Goal: Task Accomplishment & Management: Complete application form

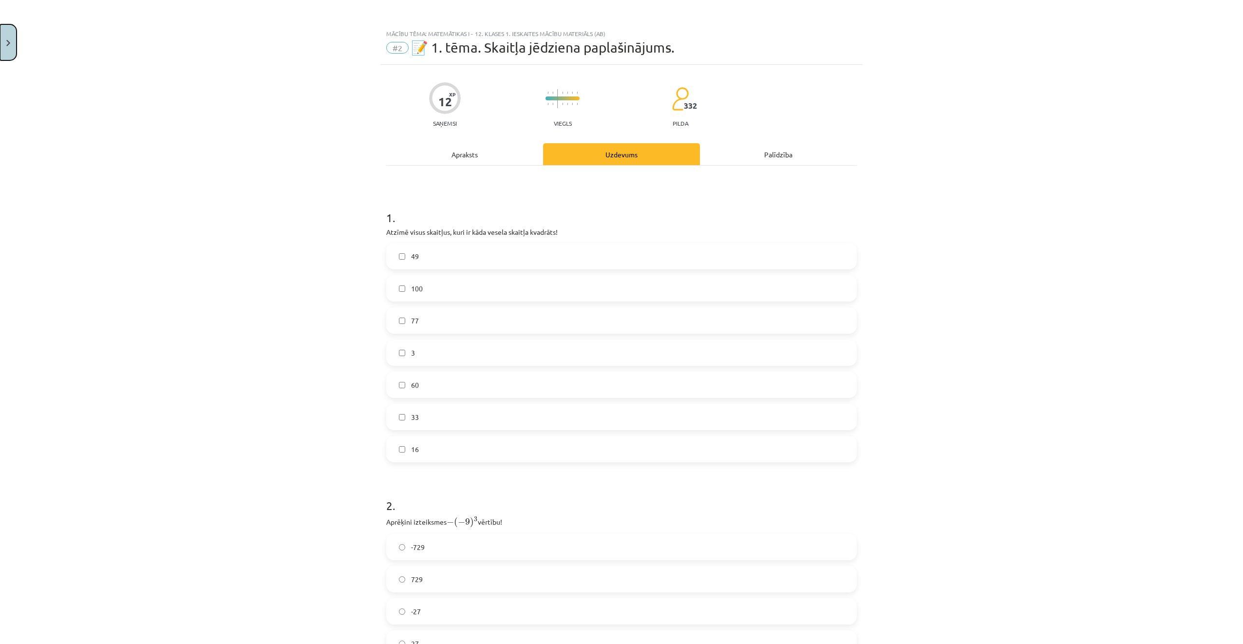
click at [13, 46] on button "Close" at bounding box center [8, 42] width 17 height 36
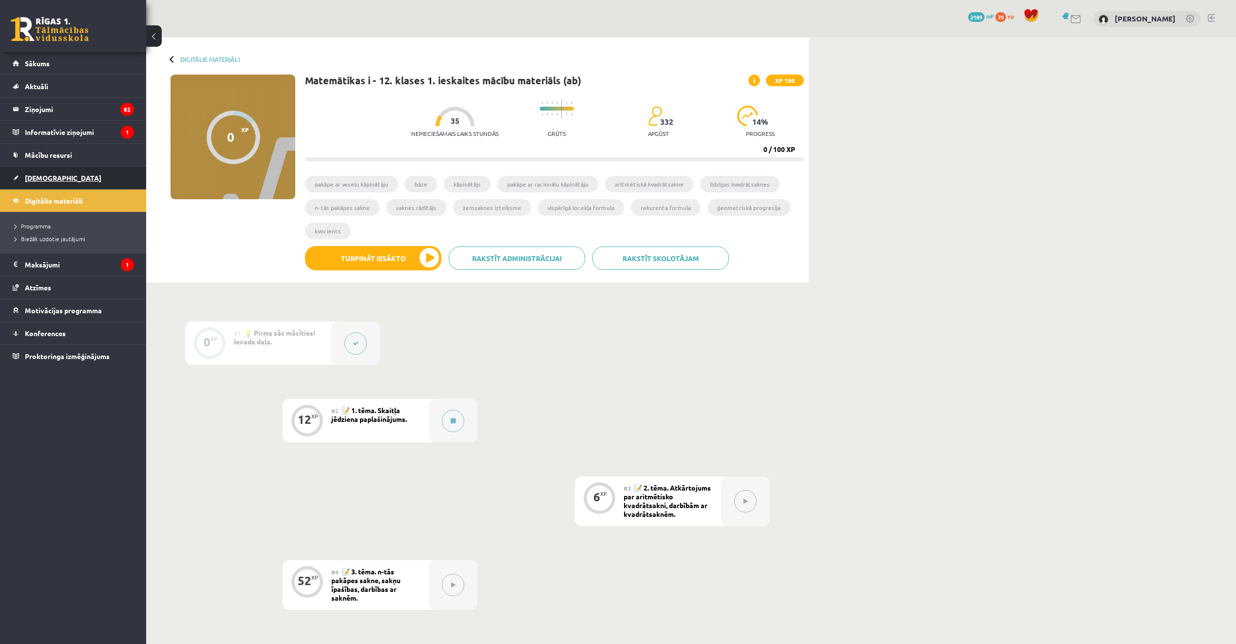
click at [55, 183] on link "[DEMOGRAPHIC_DATA]" at bounding box center [73, 178] width 121 height 22
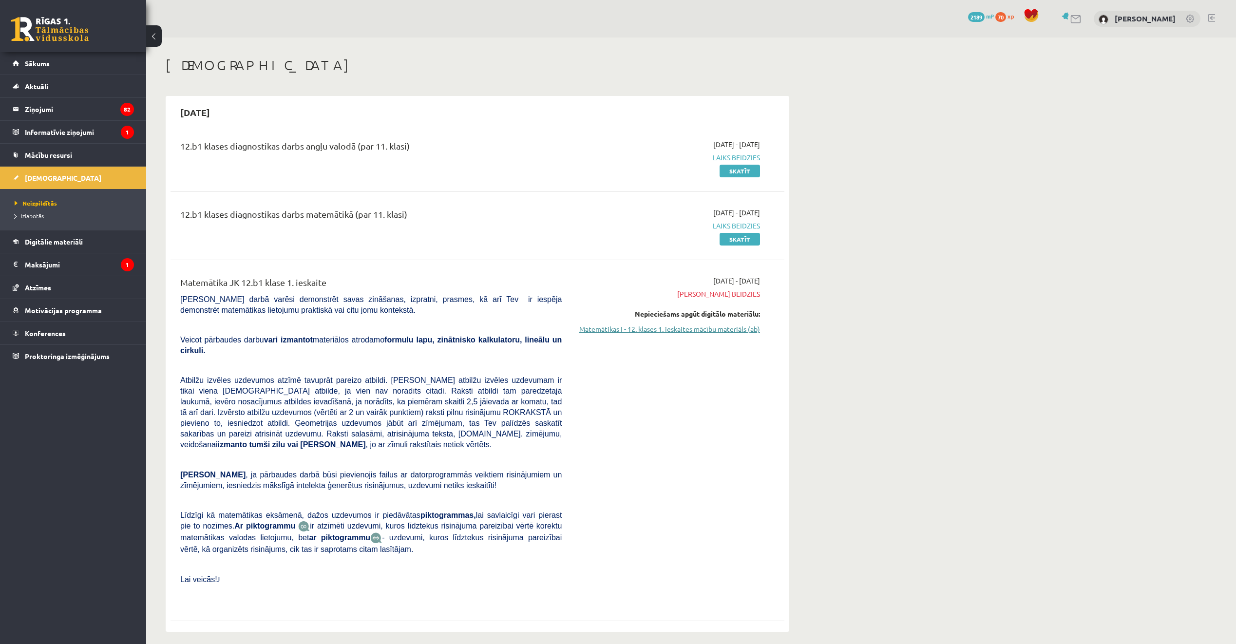
click at [639, 332] on link "Matemātikas I - 12. klases 1. ieskaites mācību materiāls (ab)" at bounding box center [668, 329] width 184 height 10
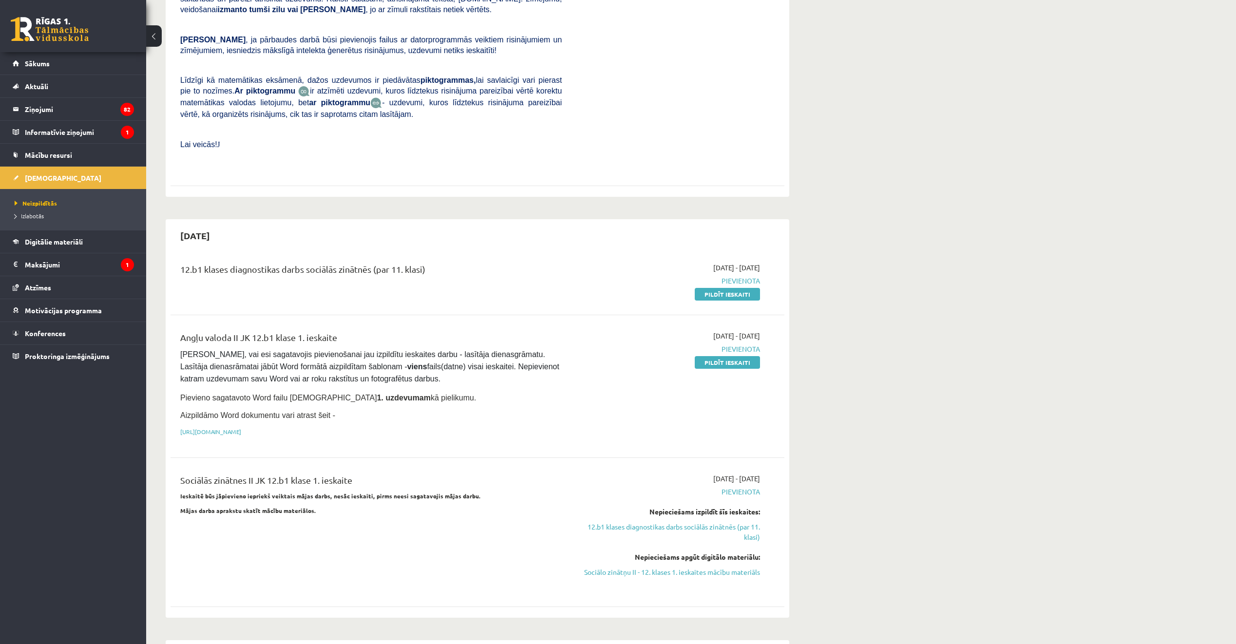
scroll to position [439, 0]
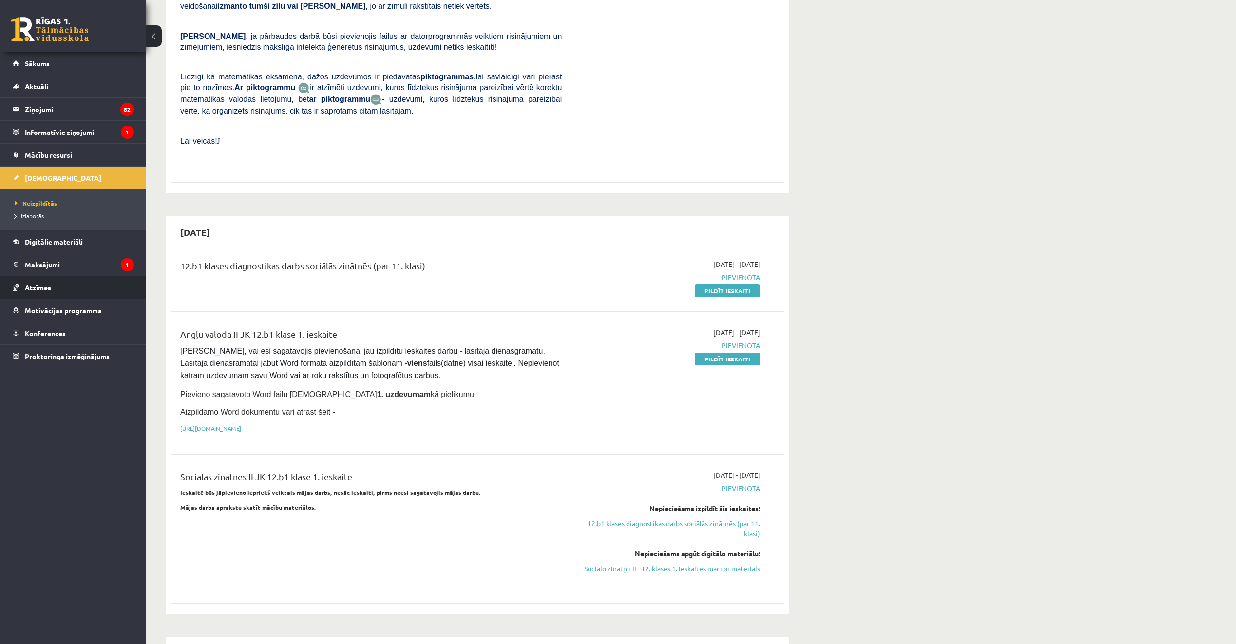
click at [47, 278] on link "Atzīmes" at bounding box center [73, 287] width 121 height 22
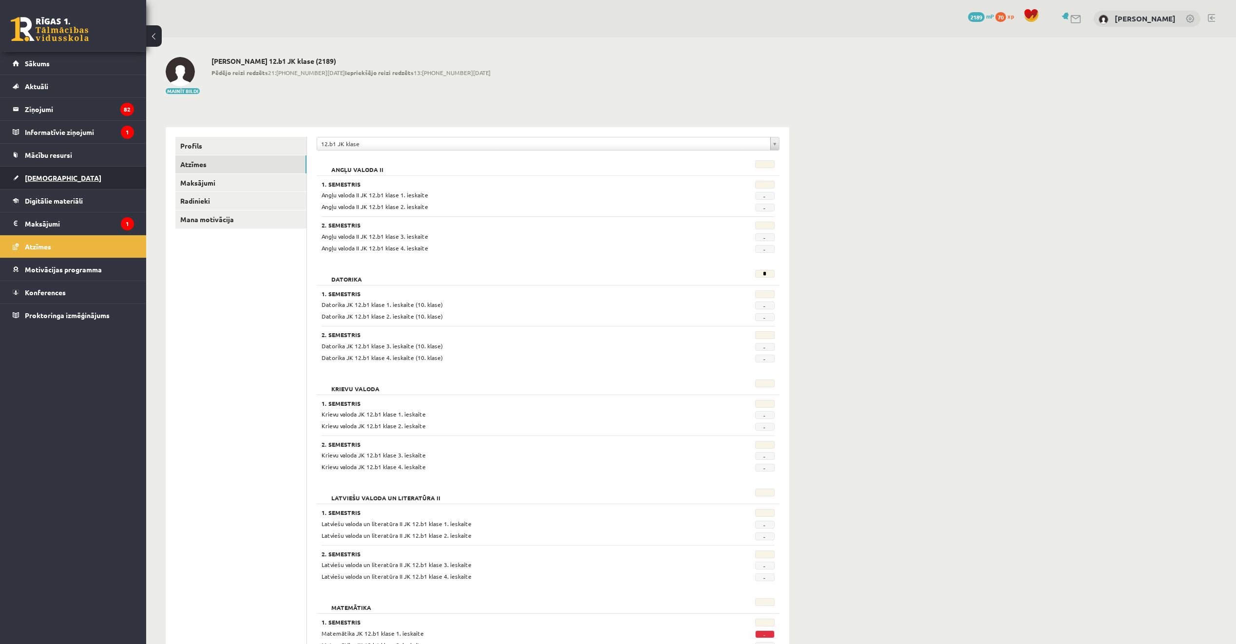
click at [58, 177] on link "[DEMOGRAPHIC_DATA]" at bounding box center [73, 178] width 121 height 22
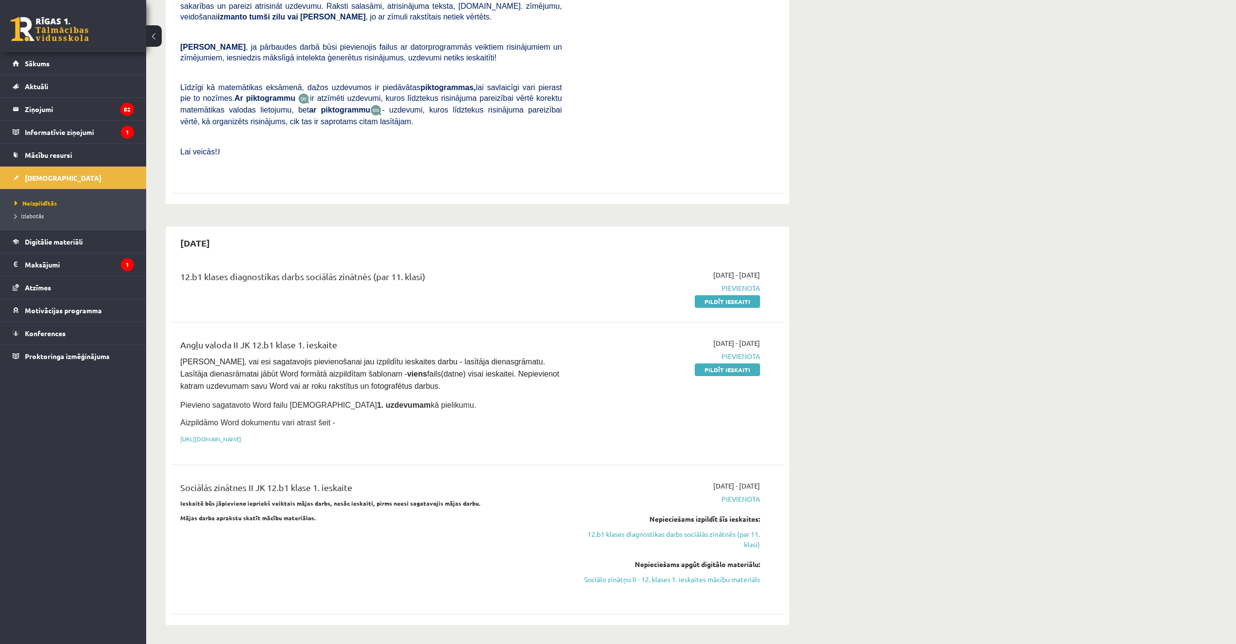
scroll to position [487, 0]
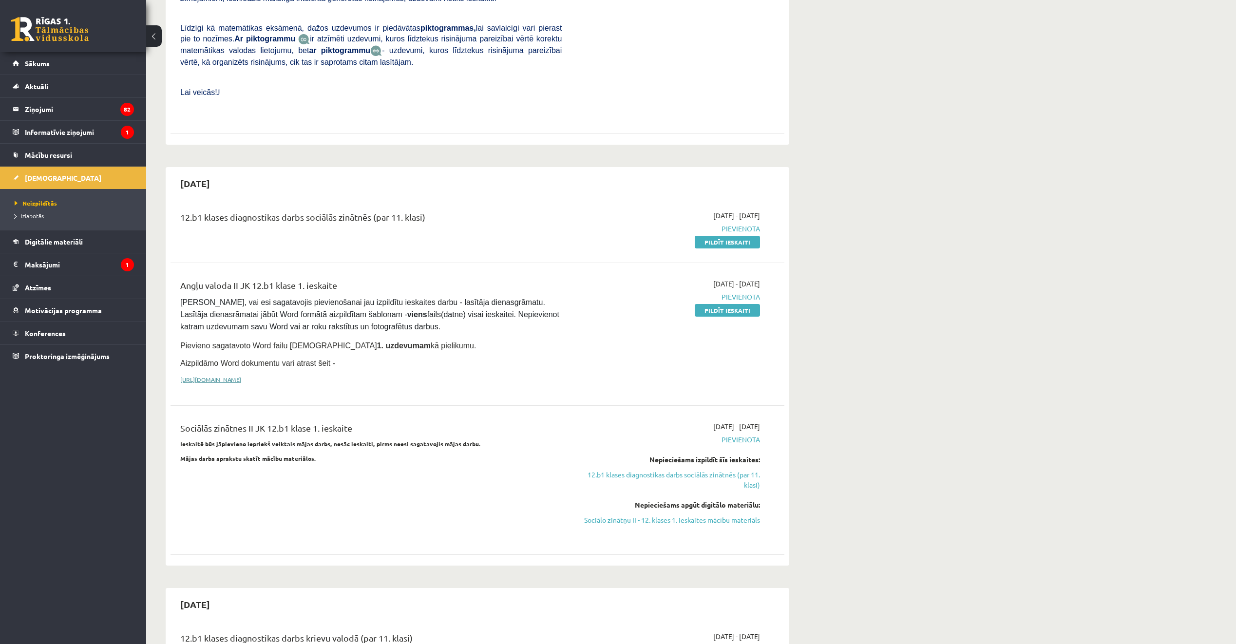
click at [241, 376] on link "[URL][DOMAIN_NAME]" at bounding box center [210, 380] width 61 height 8
drag, startPoint x: 745, startPoint y: 286, endPoint x: 708, endPoint y: 48, distance: 241.1
click at [745, 304] on link "Pildīt ieskaiti" at bounding box center [727, 310] width 65 height 13
drag, startPoint x: 758, startPoint y: 290, endPoint x: 672, endPoint y: 41, distance: 262.7
click at [758, 304] on link "Pildīt ieskaiti" at bounding box center [727, 310] width 65 height 13
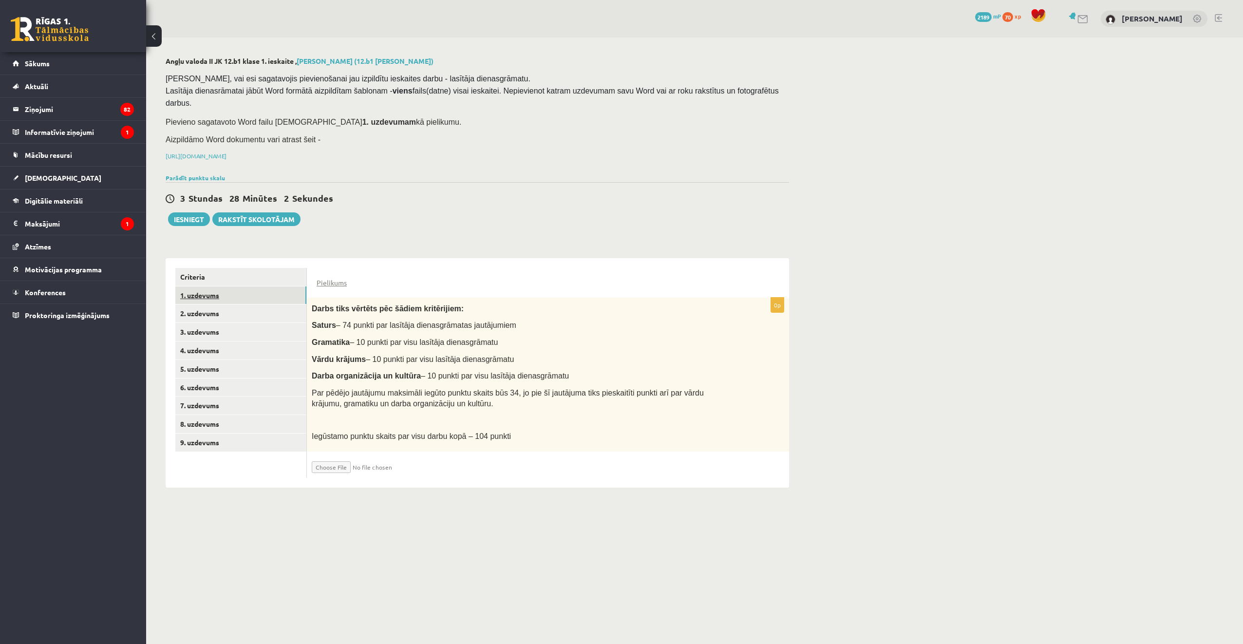
click at [256, 286] on link "1. uzdevums" at bounding box center [240, 295] width 131 height 18
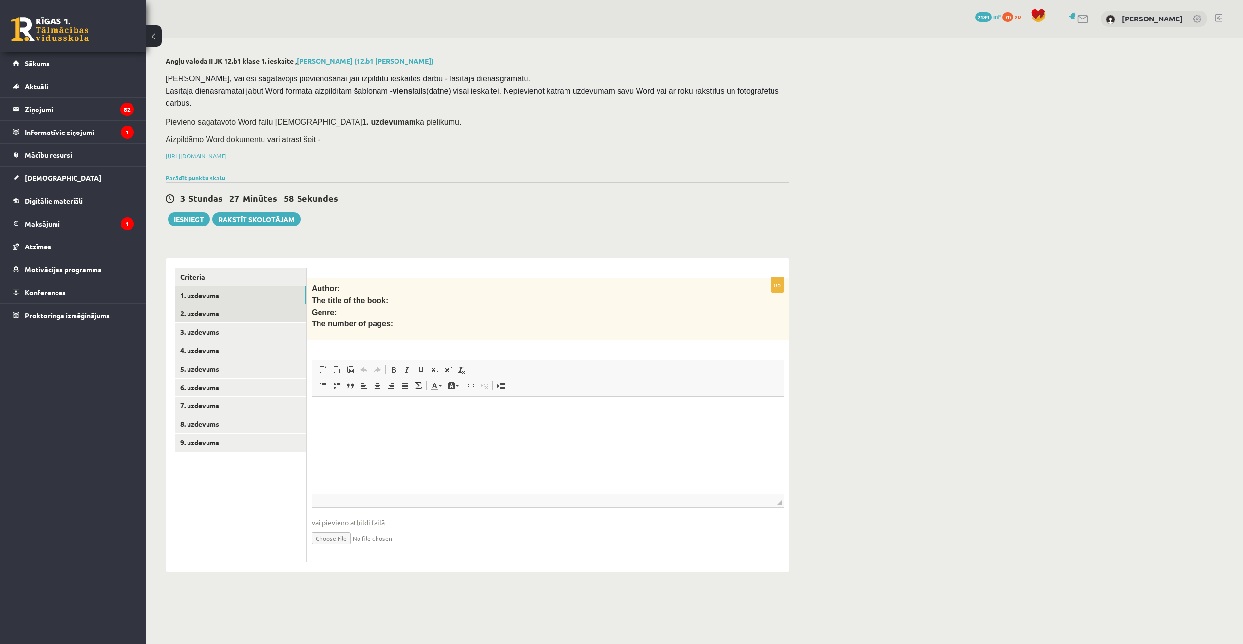
click at [258, 305] on link "2. uzdevums" at bounding box center [240, 314] width 131 height 18
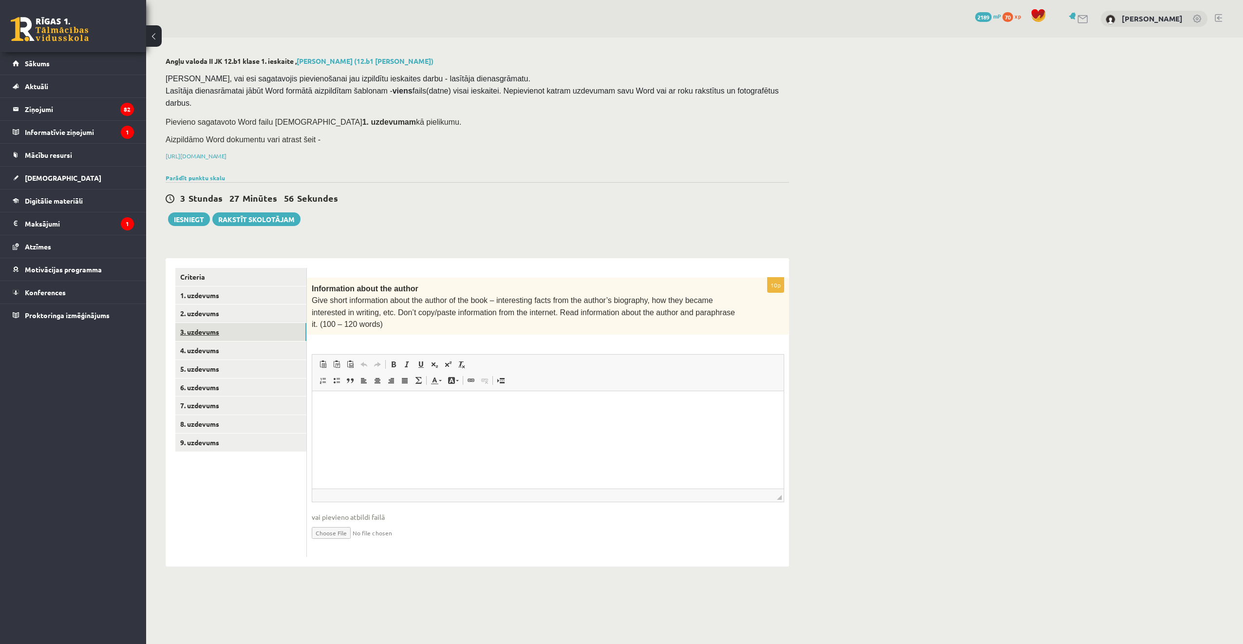
click at [252, 323] on link "3. uzdevums" at bounding box center [240, 332] width 131 height 18
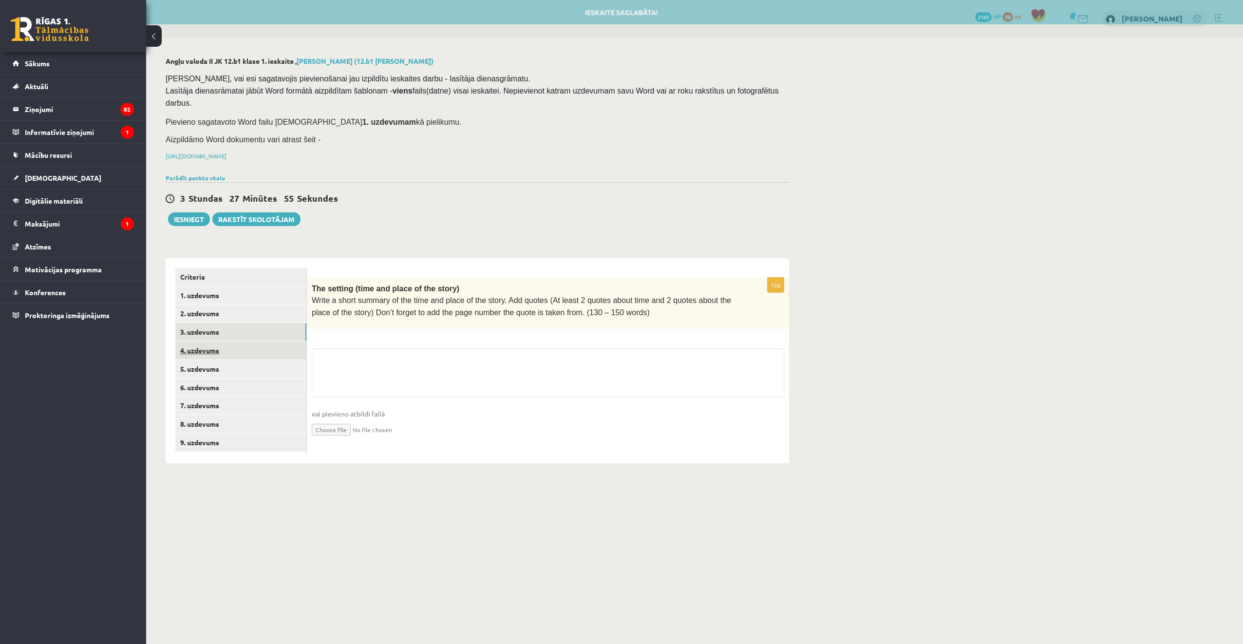
click at [248, 342] on link "4. uzdevums" at bounding box center [240, 351] width 131 height 18
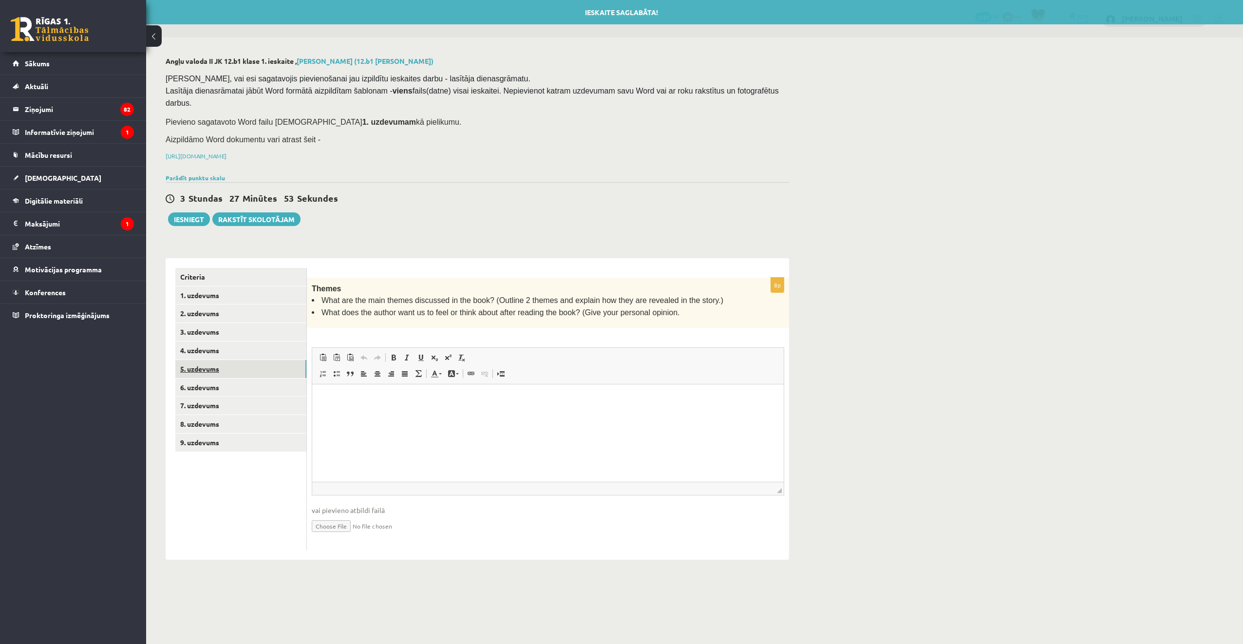
click at [252, 360] on link "5. uzdevums" at bounding box center [240, 369] width 131 height 18
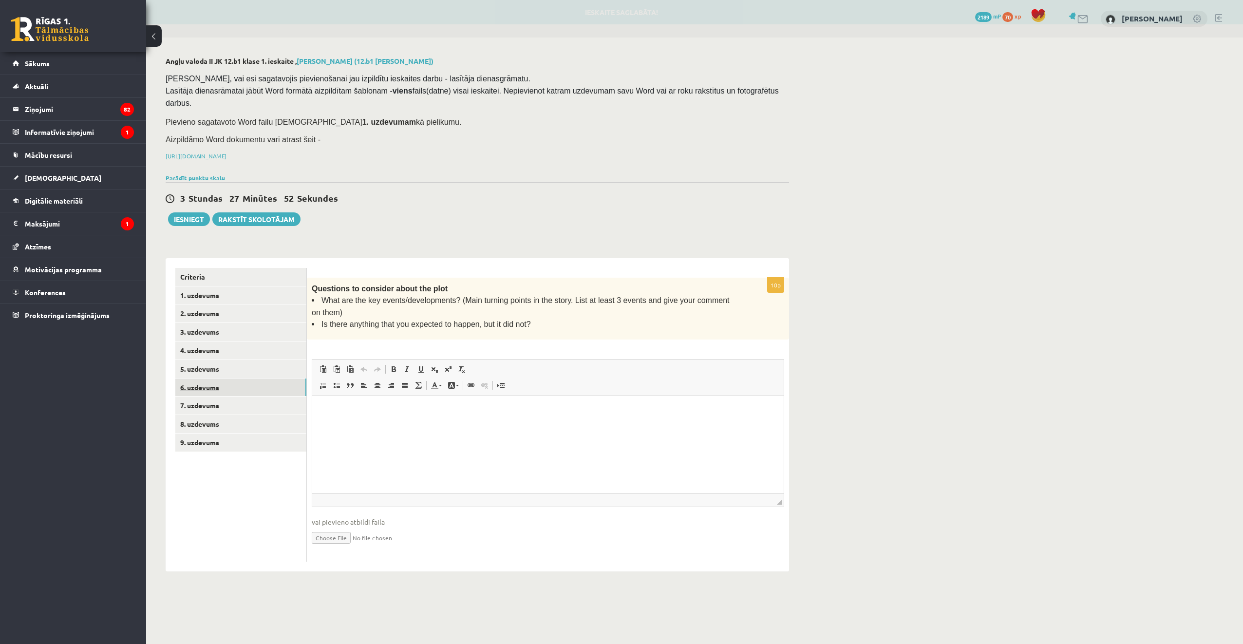
click at [251, 379] on link "6. uzdevums" at bounding box center [240, 388] width 131 height 18
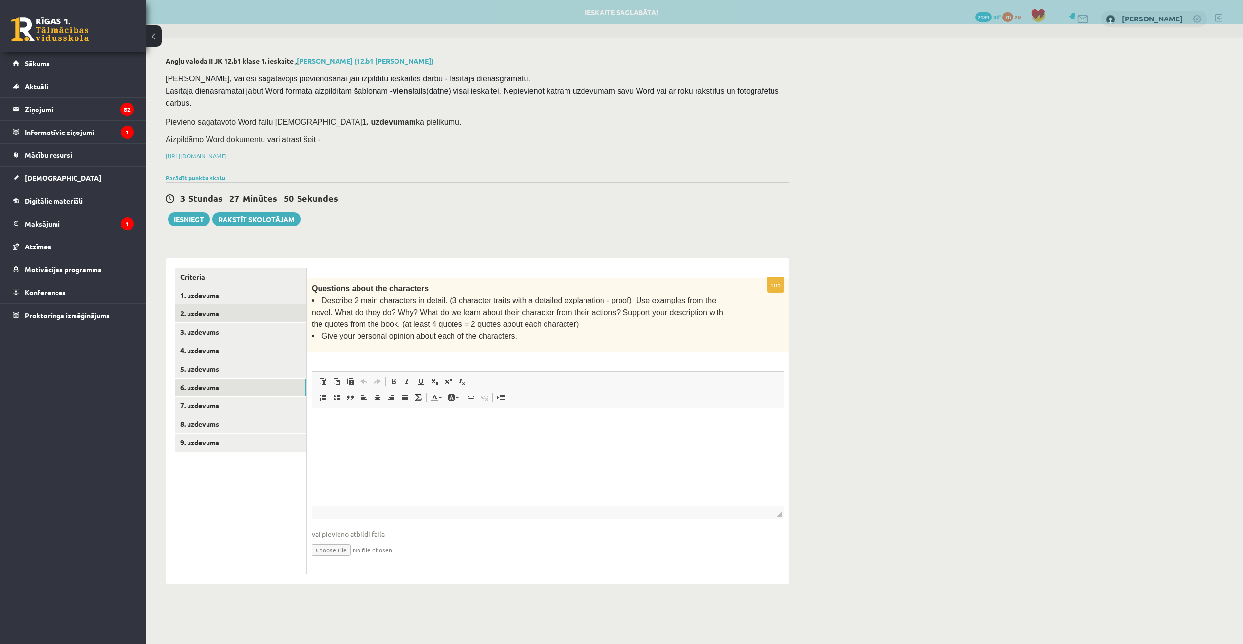
drag, startPoint x: 272, startPoint y: 282, endPoint x: 267, endPoint y: 293, distance: 11.8
click at [272, 286] on link "1. uzdevums" at bounding box center [240, 295] width 131 height 18
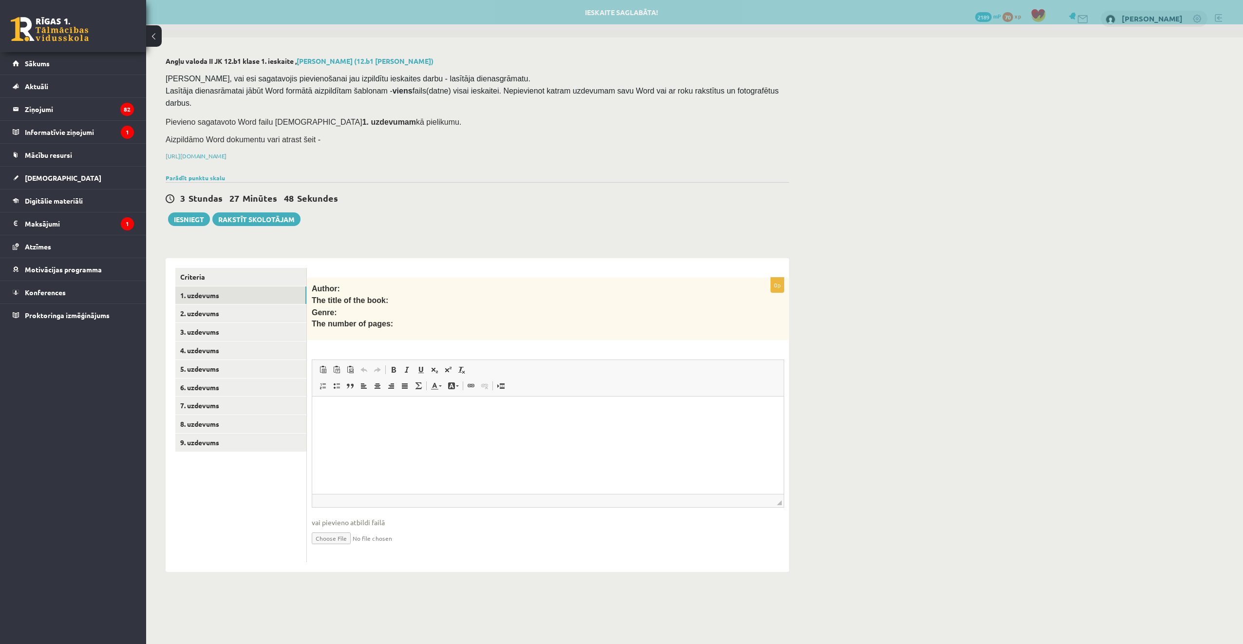
click at [351, 426] on html at bounding box center [548, 412] width 472 height 30
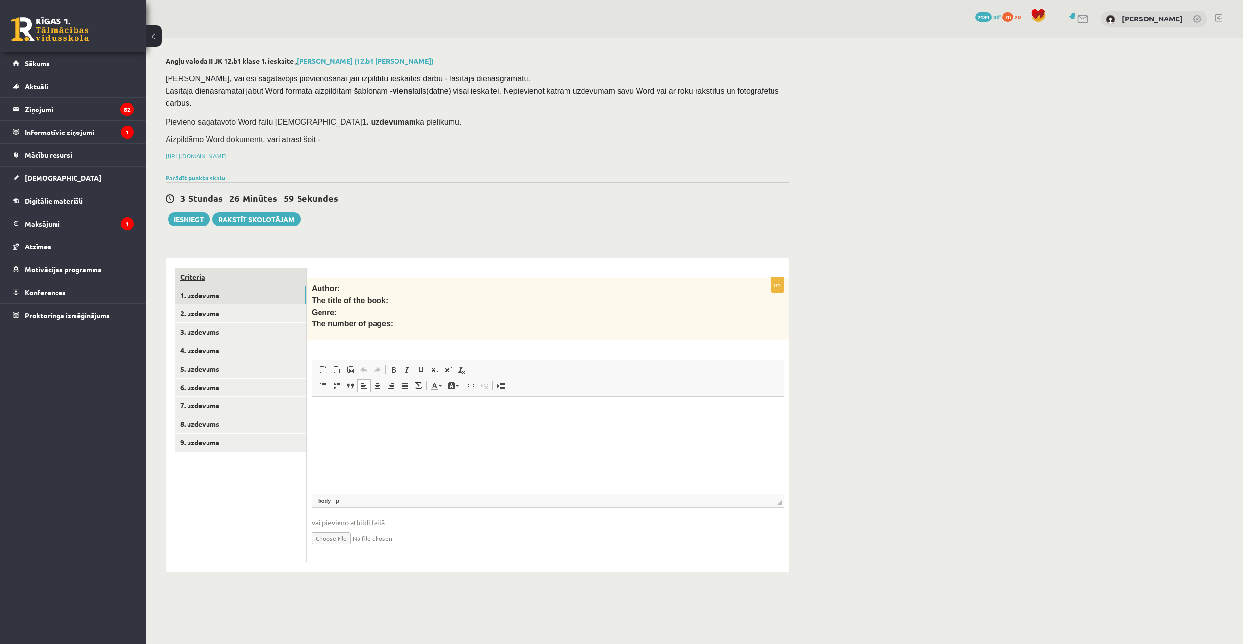
click at [229, 268] on link "Criteria" at bounding box center [240, 277] width 131 height 18
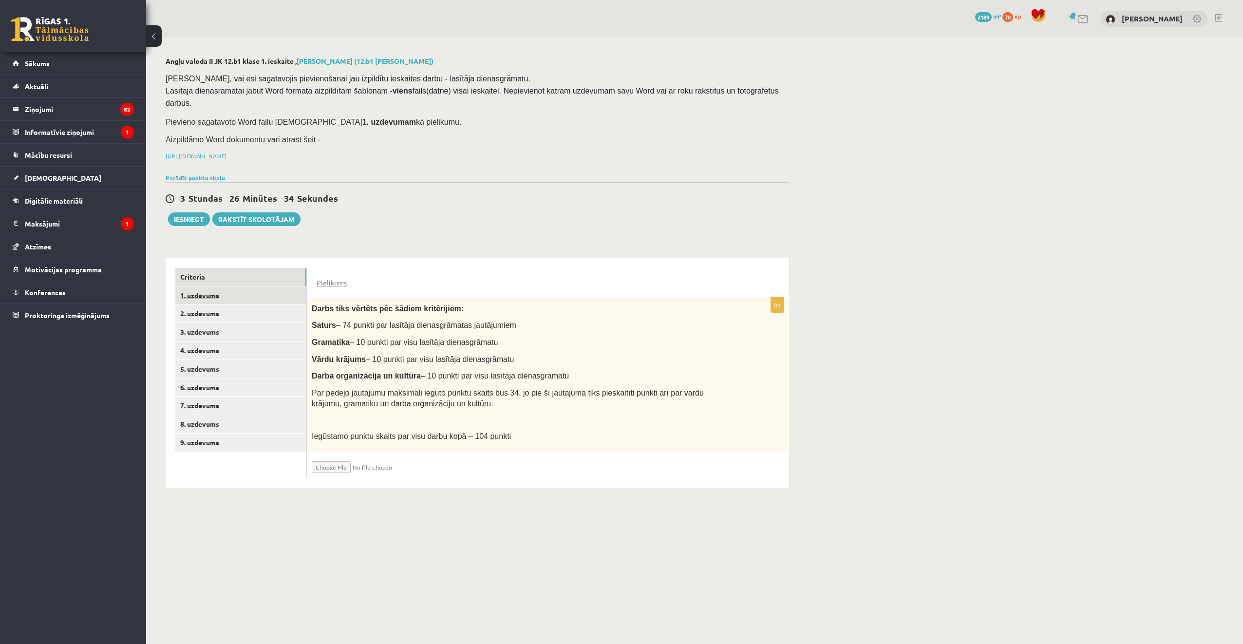
click at [241, 286] on link "1. uzdevums" at bounding box center [240, 295] width 131 height 18
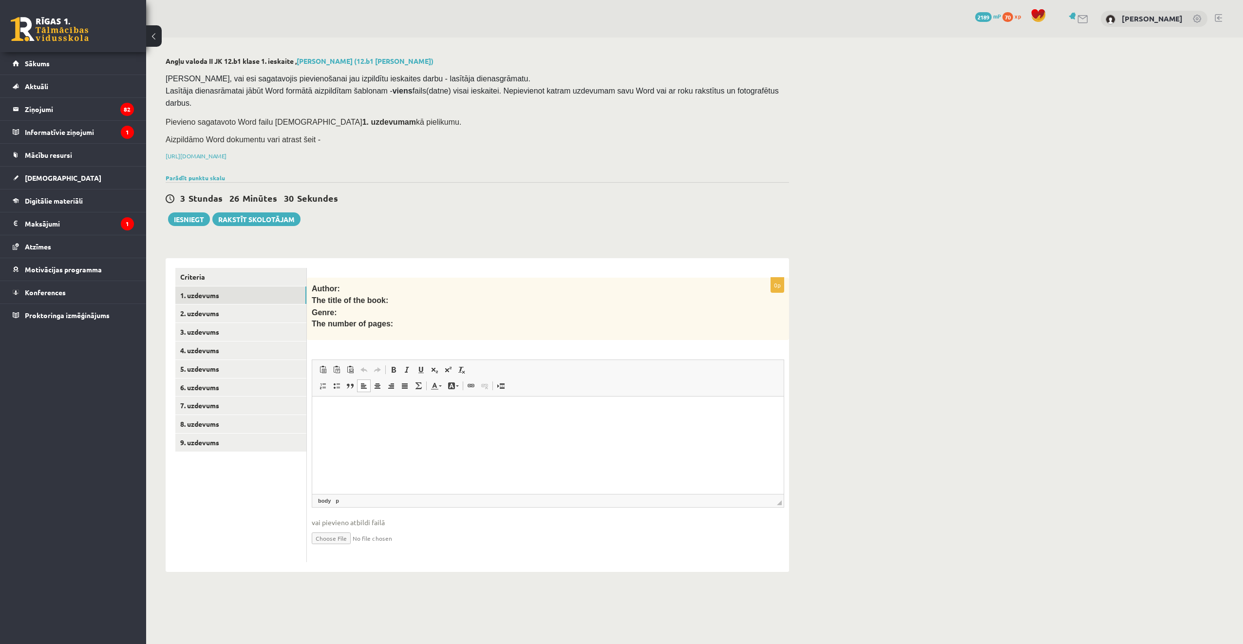
click at [383, 410] on p "Editor, wiswyg-editor-user-answer-47024922961800" at bounding box center [548, 411] width 452 height 10
drag, startPoint x: 313, startPoint y: 274, endPoint x: 418, endPoint y: 323, distance: 116.0
click at [418, 323] on div "Author: The title of the book: Genre: The number of pages:" at bounding box center [548, 309] width 482 height 63
copy div "Author: The title of the book: Genre: The number of pages:"
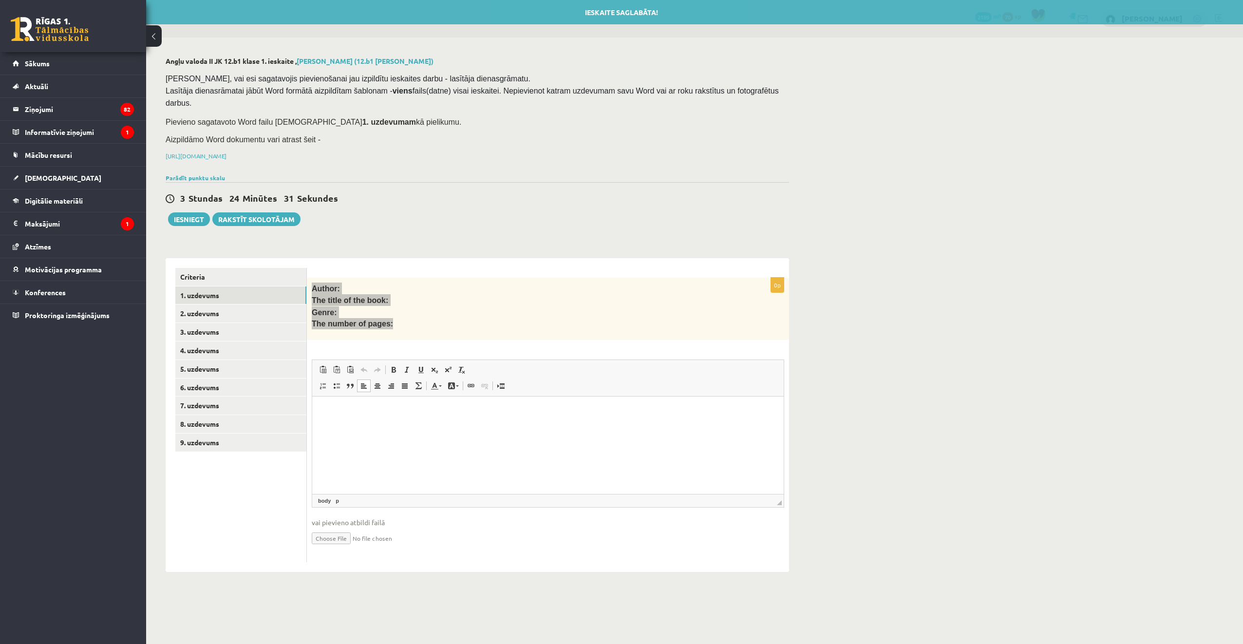
click at [344, 415] on p "Editor, wiswyg-editor-user-answer-47024922961800" at bounding box center [548, 411] width 452 height 10
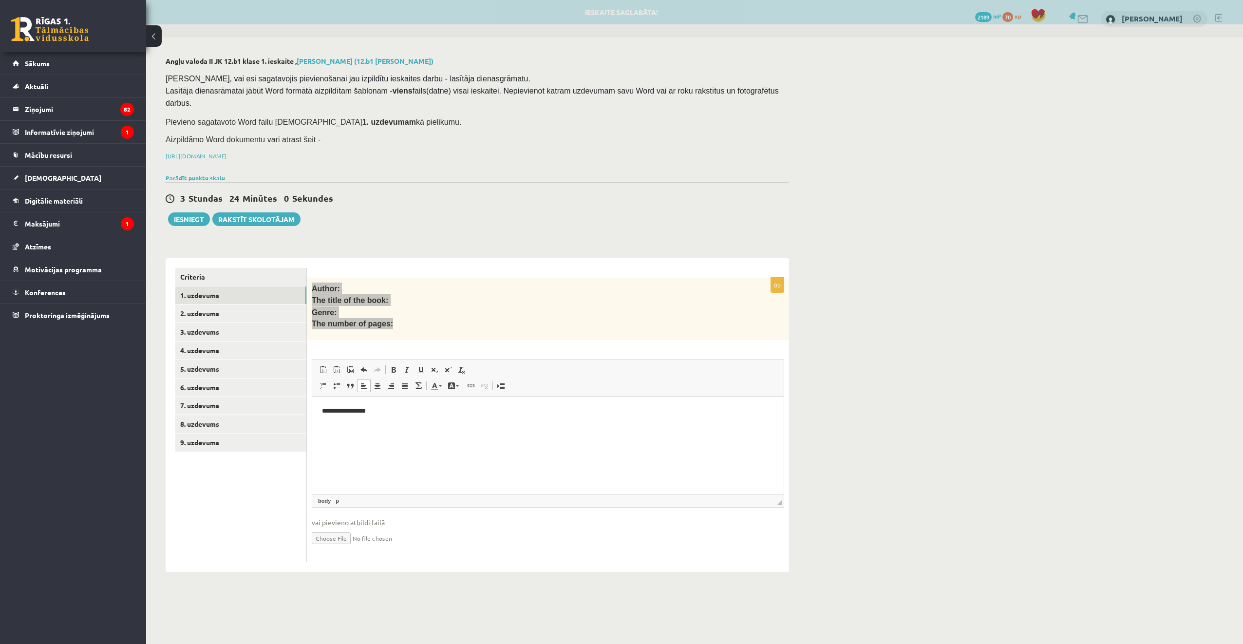
click at [361, 409] on p "**********" at bounding box center [548, 411] width 452 height 10
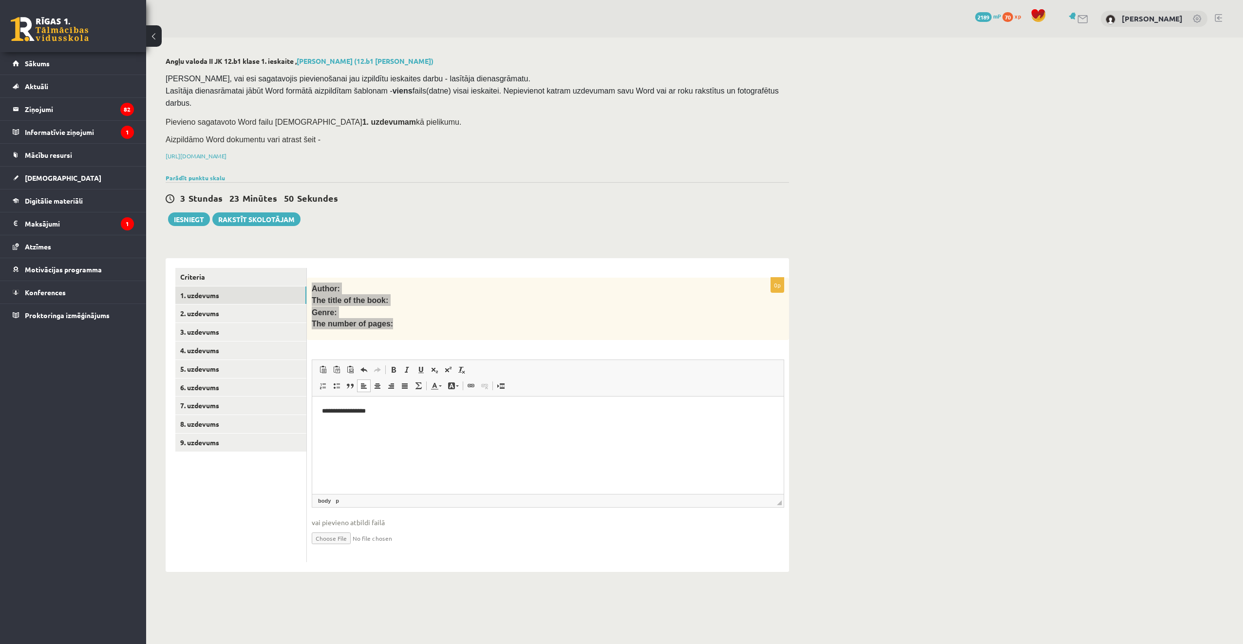
click at [382, 426] on html "**********" at bounding box center [548, 412] width 472 height 30
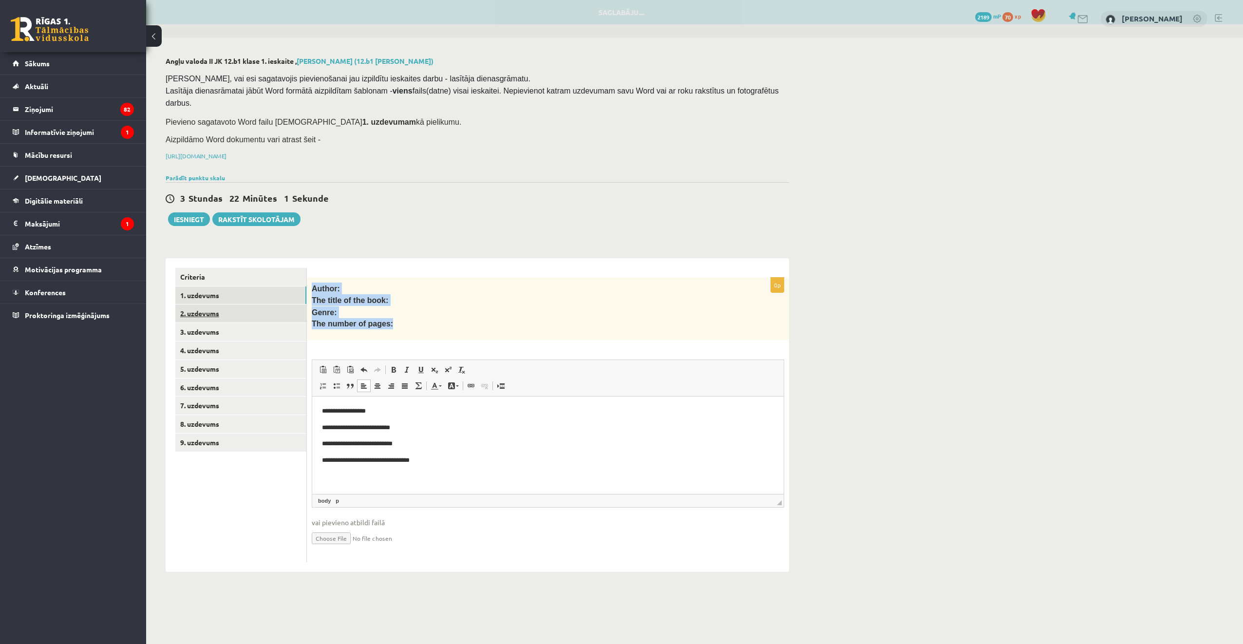
click at [270, 305] on link "2. uzdevums" at bounding box center [240, 314] width 131 height 18
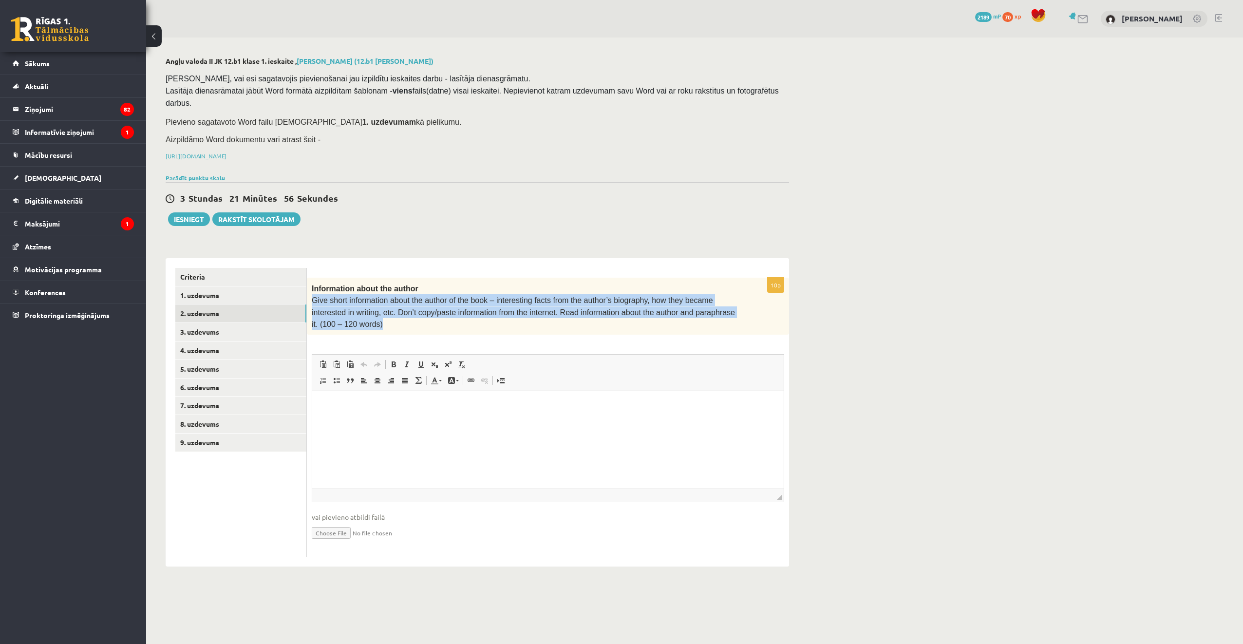
drag, startPoint x: 313, startPoint y: 287, endPoint x: 800, endPoint y: 299, distance: 486.9
click at [800, 299] on div "Angļu valoda II JK 12.b1 klase 1. ieskaite , Sandijs Nils Griķis (12.b1 JK klas…" at bounding box center [477, 312] width 663 height 549
copy span "Give short information about the author of the book – interesting facts from th…"
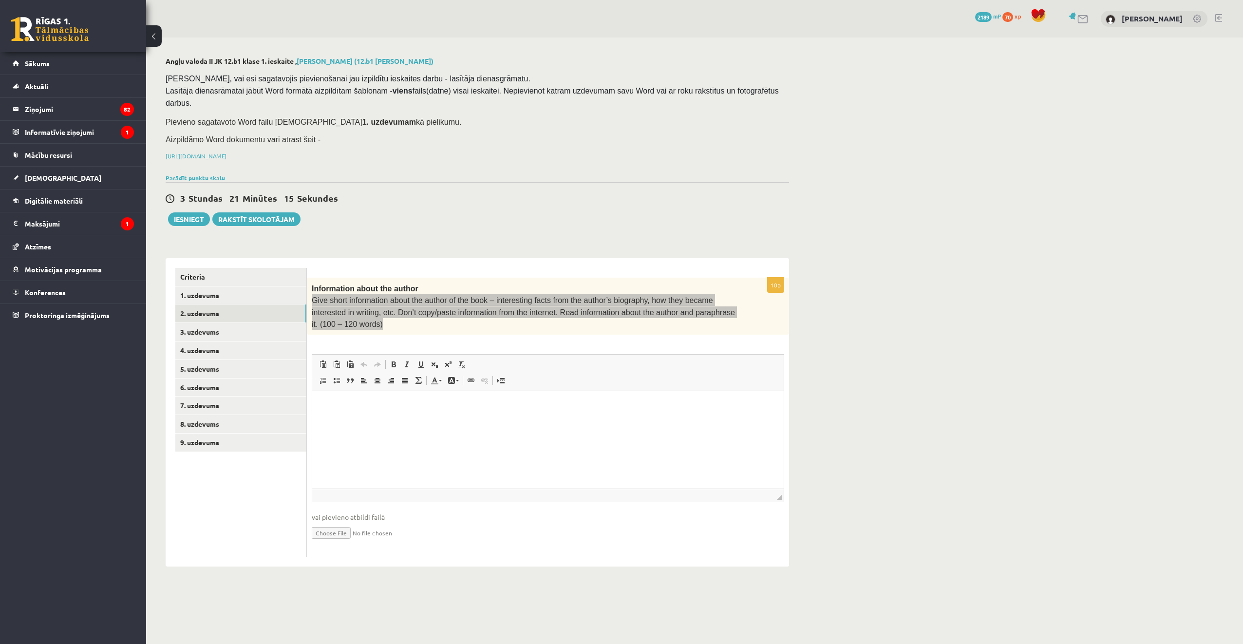
click at [371, 418] on html at bounding box center [548, 406] width 472 height 30
click at [388, 417] on p "**********" at bounding box center [548, 411] width 452 height 20
click at [460, 415] on p "**********" at bounding box center [548, 411] width 452 height 20
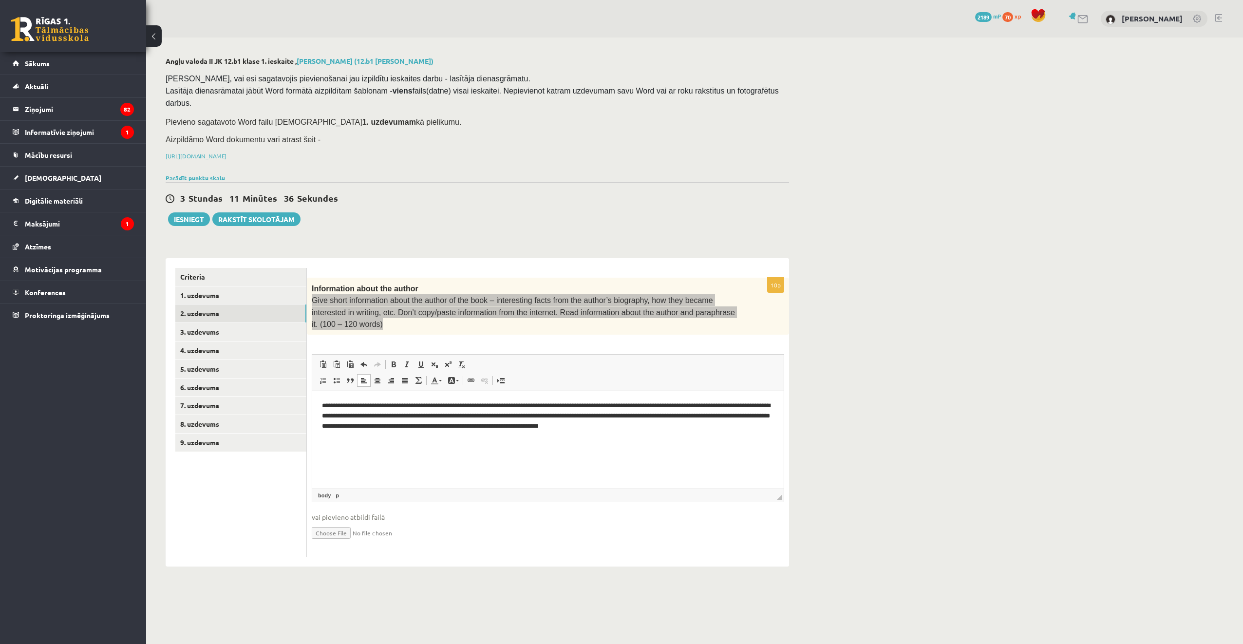
click at [704, 423] on p "**********" at bounding box center [548, 416] width 452 height 30
click at [742, 425] on p "**********" at bounding box center [548, 416] width 452 height 30
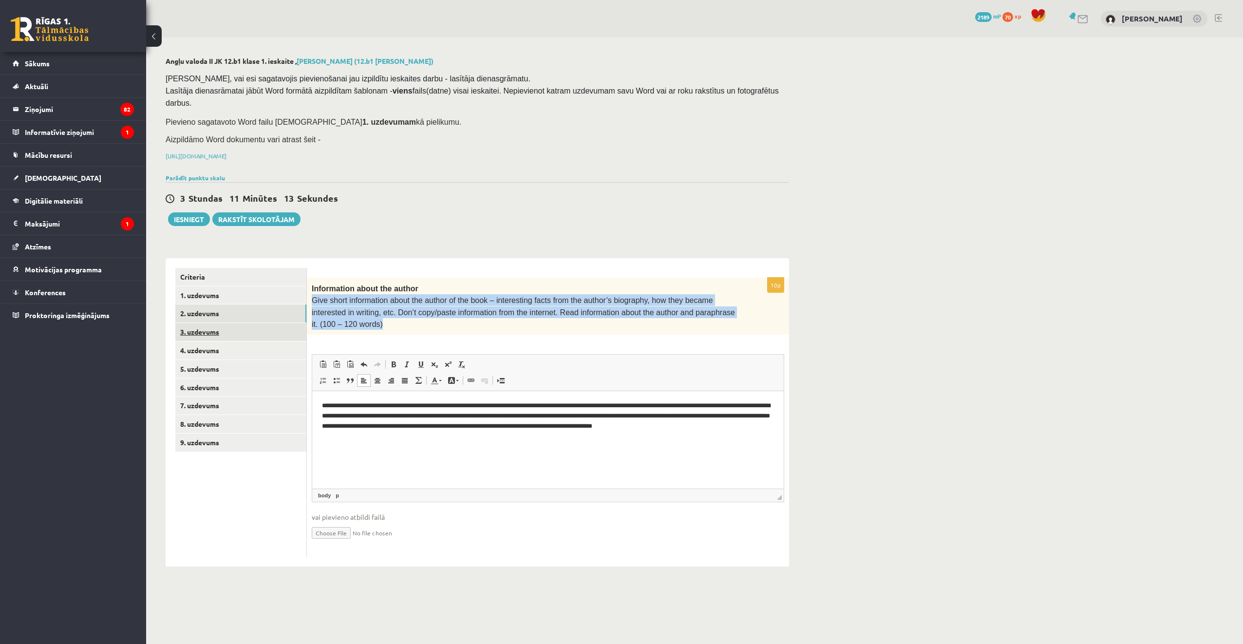
click at [198, 323] on link "3. uzdevums" at bounding box center [240, 332] width 131 height 18
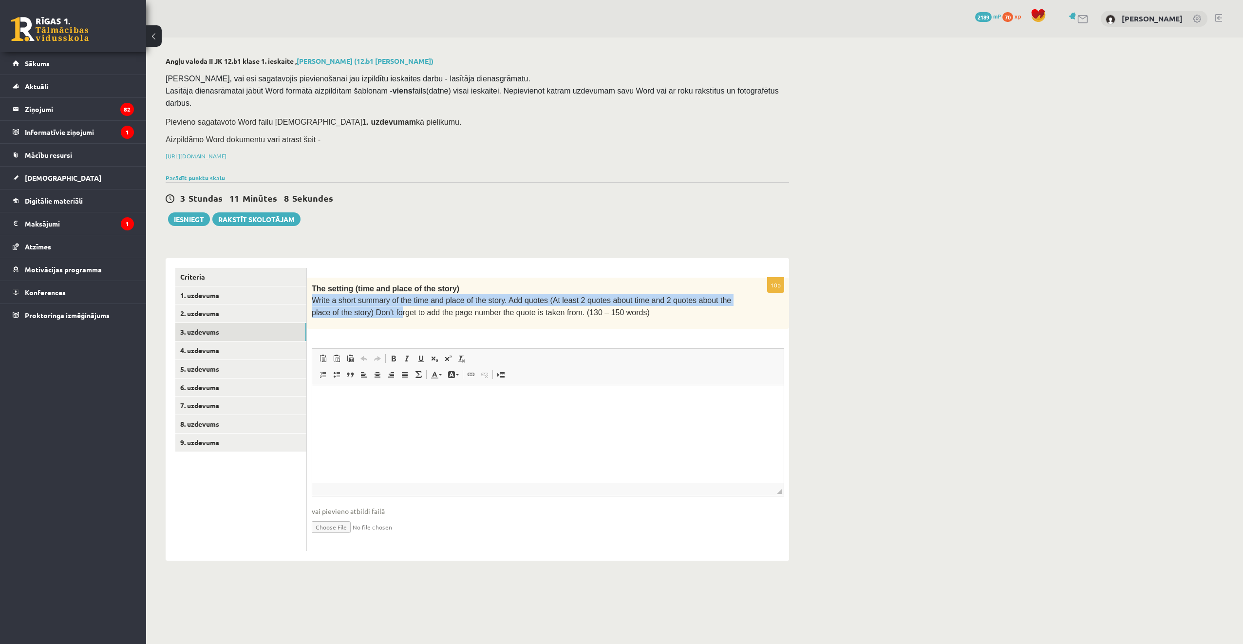
drag, startPoint x: 310, startPoint y: 287, endPoint x: 368, endPoint y: 297, distance: 59.2
click at [368, 297] on div "The setting (time and place of the story) Write a short summary of the time and…" at bounding box center [548, 303] width 482 height 51
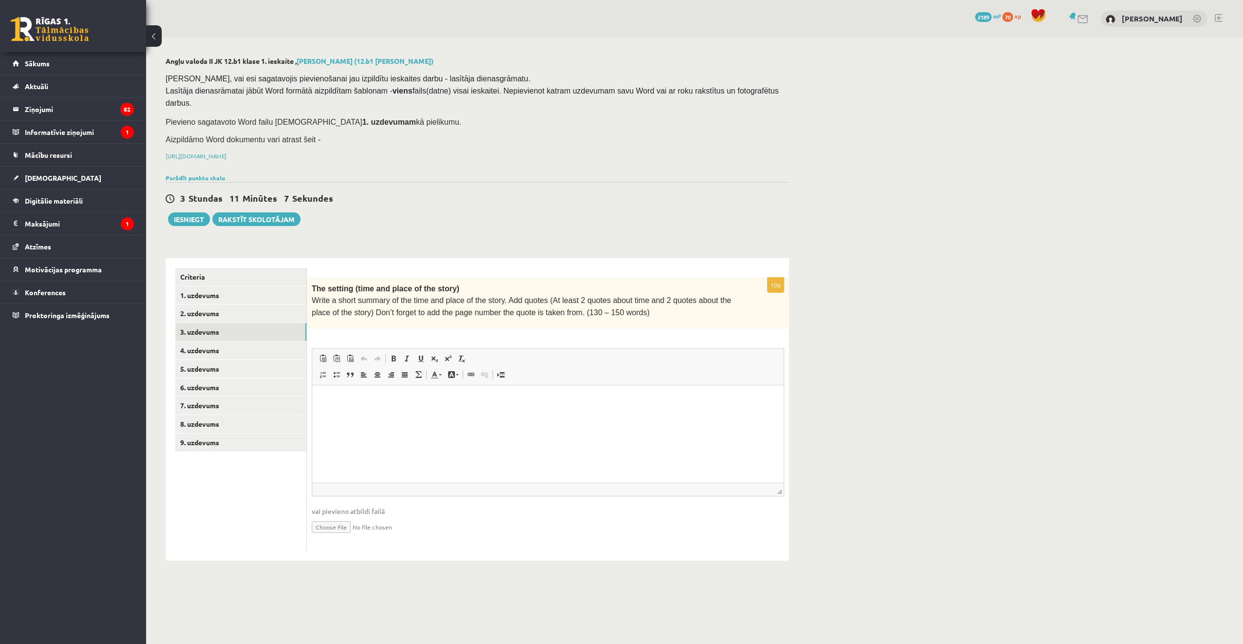
click at [581, 305] on div "The setting (time and place of the story) Write a short summary of the time and…" at bounding box center [548, 303] width 482 height 51
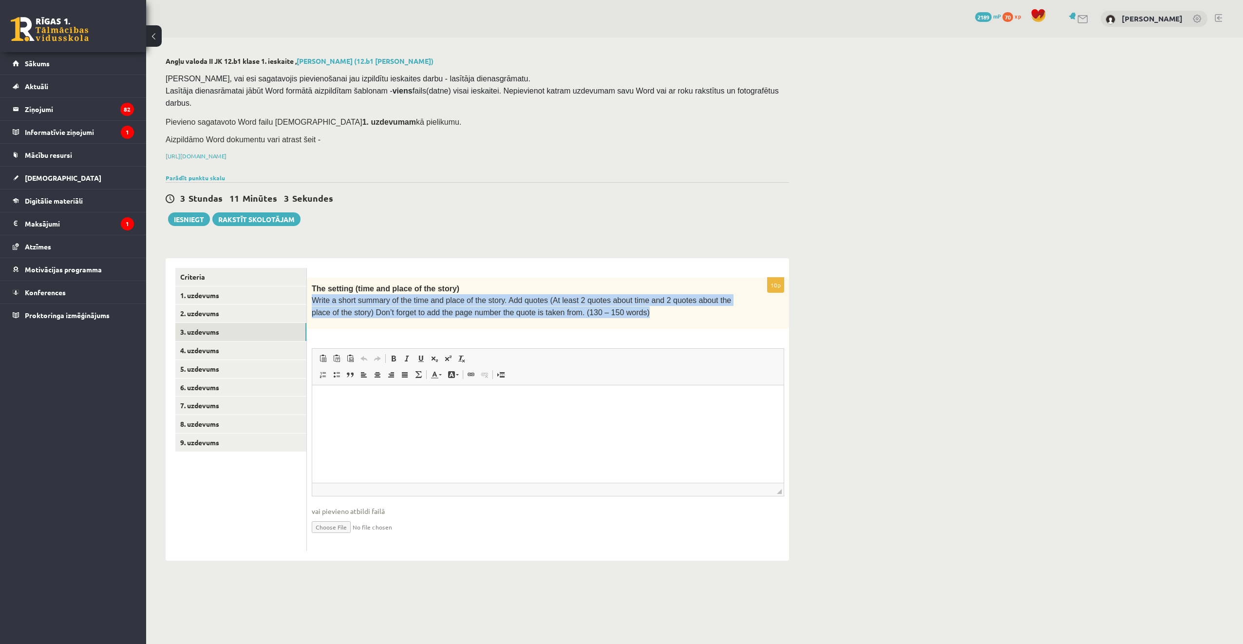
drag, startPoint x: 314, startPoint y: 286, endPoint x: 642, endPoint y: 304, distance: 327.9
click at [642, 304] on div "The setting (time and place of the story) Write a short summary of the time and…" at bounding box center [548, 303] width 482 height 51
click at [509, 307] on div "The setting (time and place of the story) Write a short summary of the time and…" at bounding box center [548, 303] width 482 height 51
click at [535, 305] on div "The setting (time and place of the story) Write a short summary of the time and…" at bounding box center [548, 303] width 482 height 51
drag, startPoint x: 311, startPoint y: 287, endPoint x: 534, endPoint y: 300, distance: 223.0
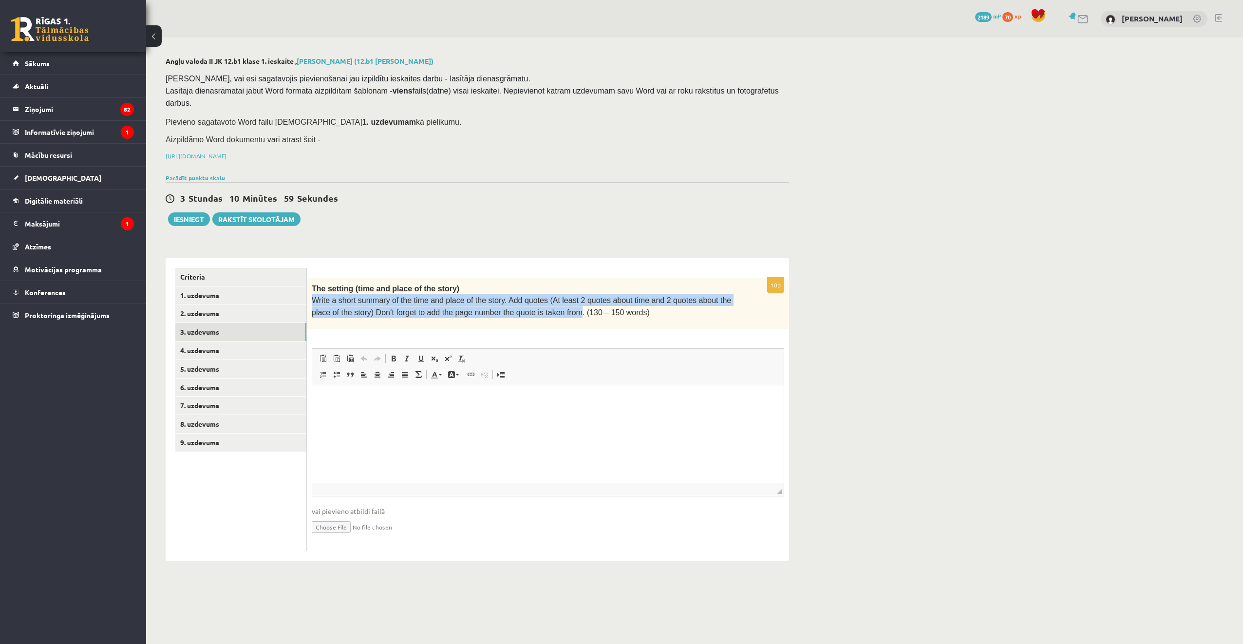
click at [534, 300] on div "The setting (time and place of the story) Write a short summary of the time and…" at bounding box center [548, 303] width 482 height 51
drag, startPoint x: 534, startPoint y: 300, endPoint x: 519, endPoint y: 297, distance: 15.3
copy span "Write a short summary of the time and place of the story. Add quotes (At least …"
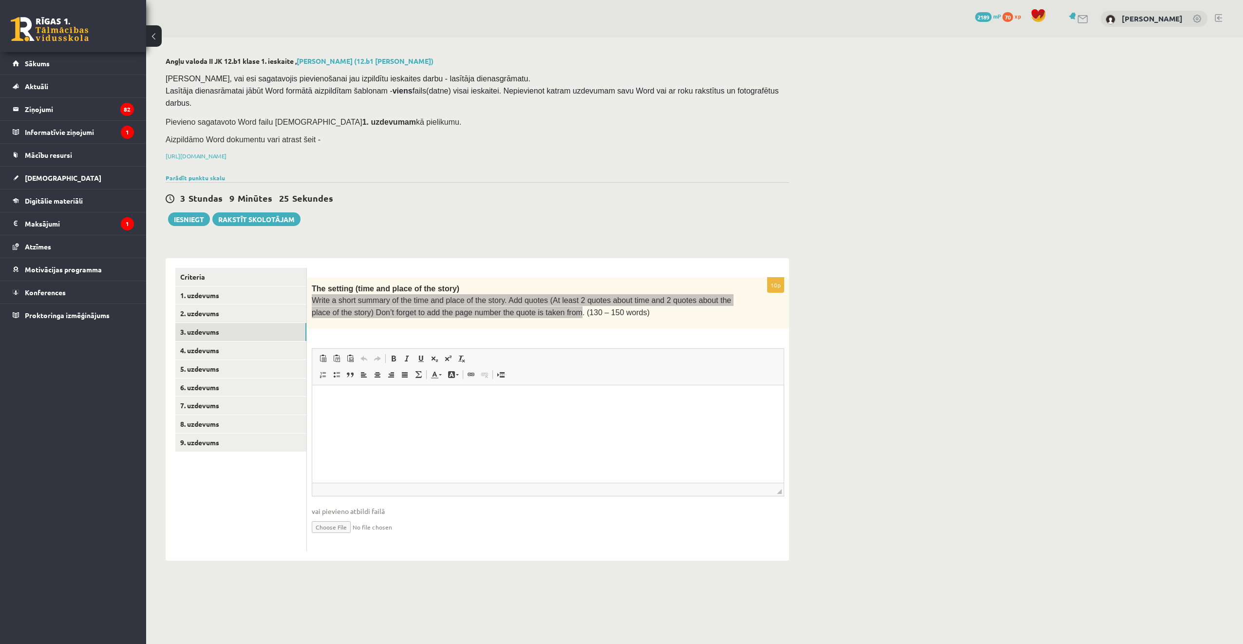
click at [422, 404] on p "Editor, wiswyg-editor-user-answer-47024801012580" at bounding box center [548, 400] width 452 height 10
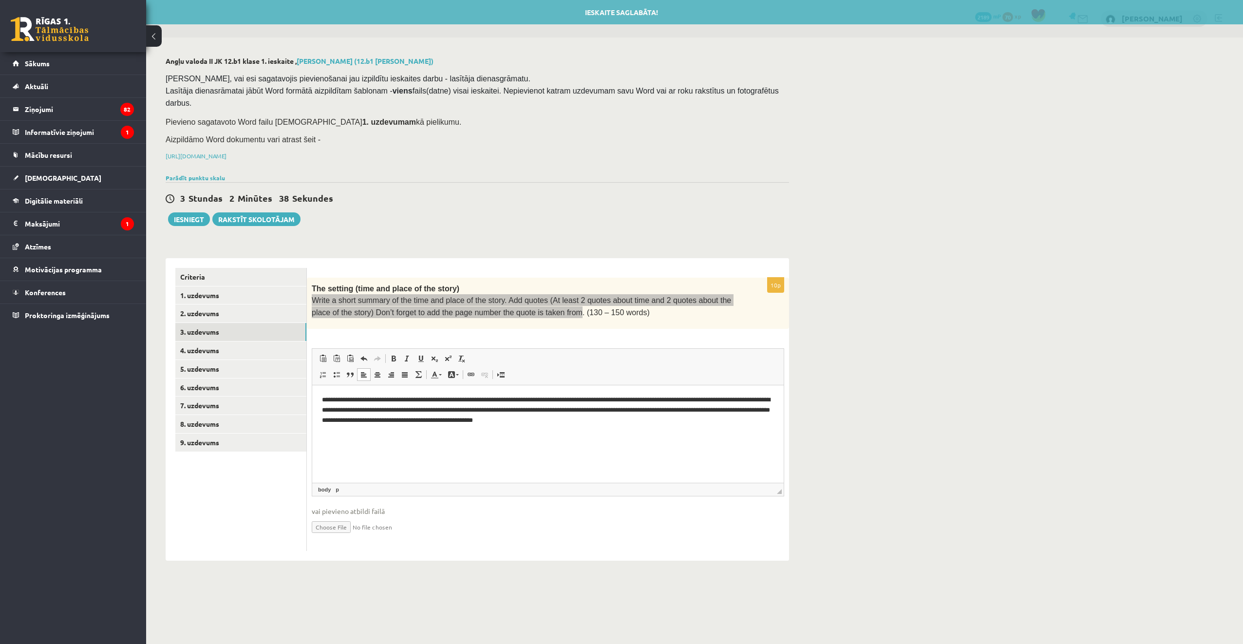
click at [655, 408] on p "**********" at bounding box center [548, 410] width 452 height 30
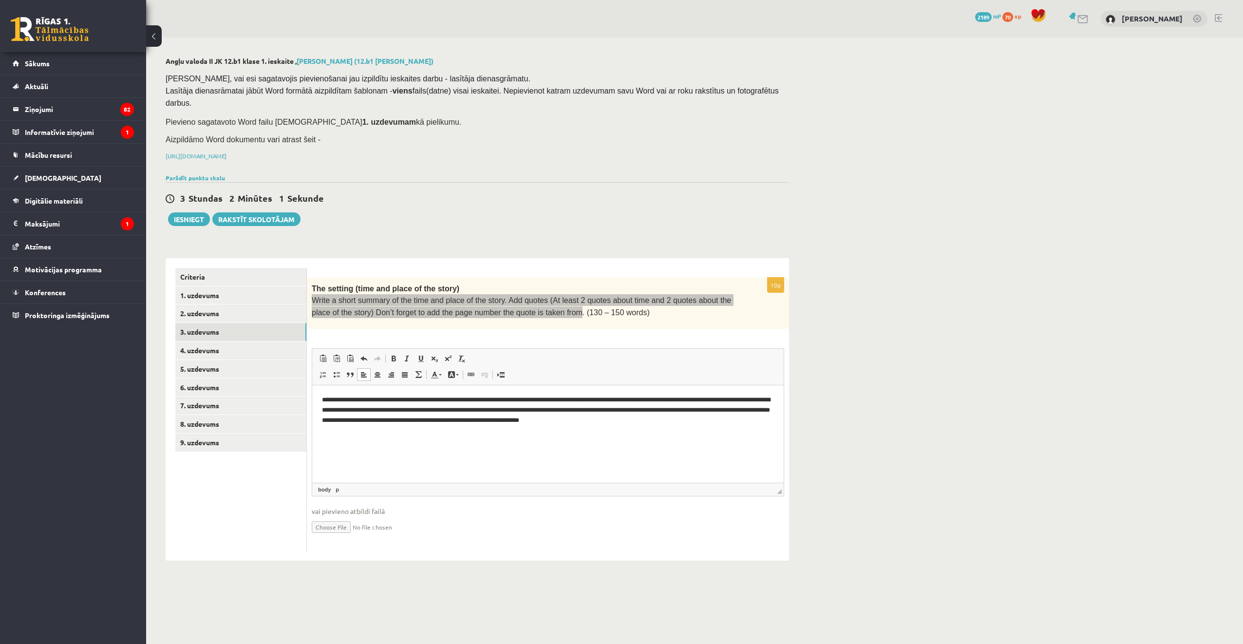
click at [563, 419] on p "**********" at bounding box center [548, 410] width 452 height 30
click at [721, 414] on p "**********" at bounding box center [548, 410] width 452 height 30
click at [737, 419] on p "**********" at bounding box center [548, 410] width 452 height 30
click at [716, 431] on p "**********" at bounding box center [548, 415] width 452 height 40
click at [741, 431] on p "**********" at bounding box center [548, 415] width 452 height 40
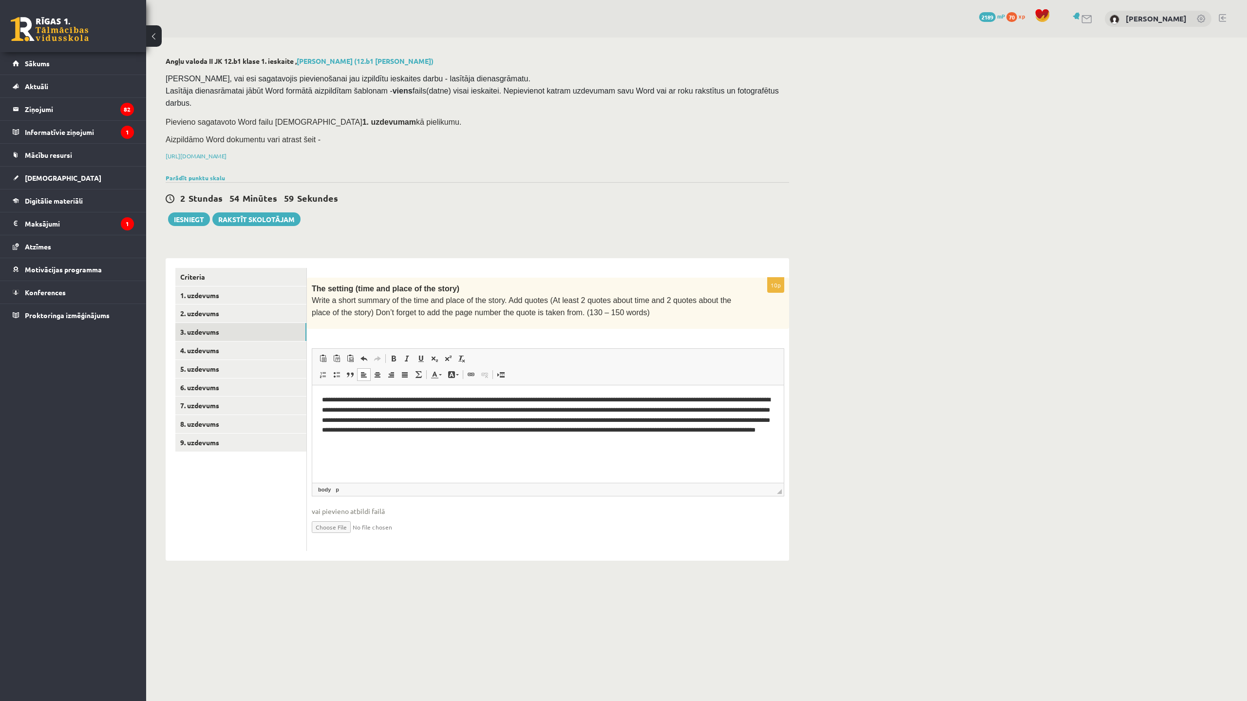
click at [420, 182] on div "2 Stundas 54 Minūtes 59 Sekundes Ieskaite saglabāta! Iesniegt Rakstīt skolotājam" at bounding box center [478, 204] width 624 height 44
click at [241, 342] on link "4. uzdevums" at bounding box center [240, 351] width 131 height 18
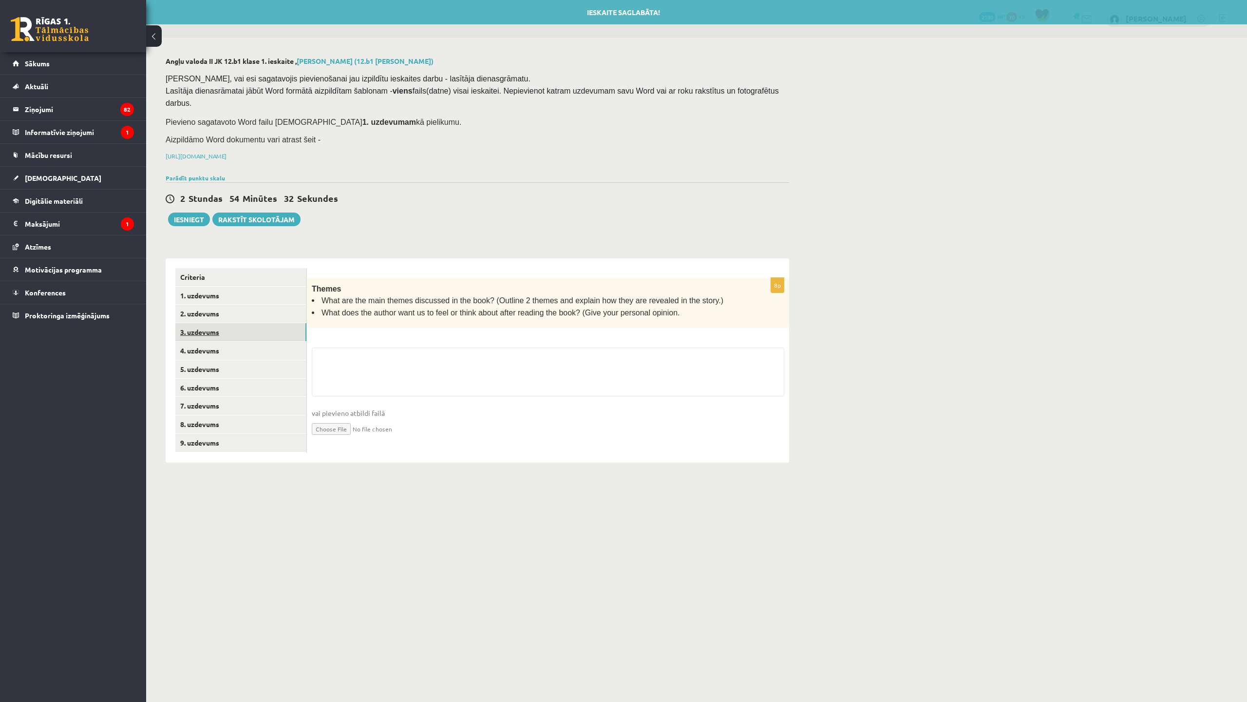
click at [261, 323] on link "3. uzdevums" at bounding box center [240, 332] width 131 height 18
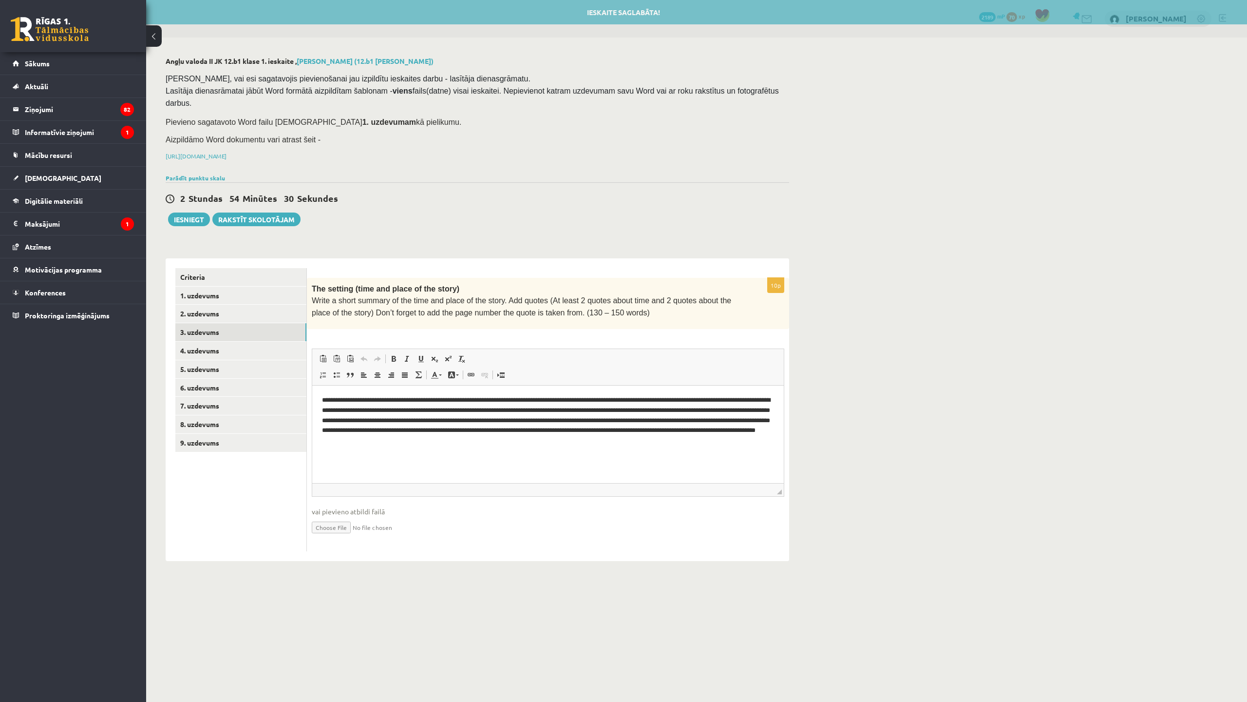
click at [160, 36] on button at bounding box center [154, 35] width 16 height 21
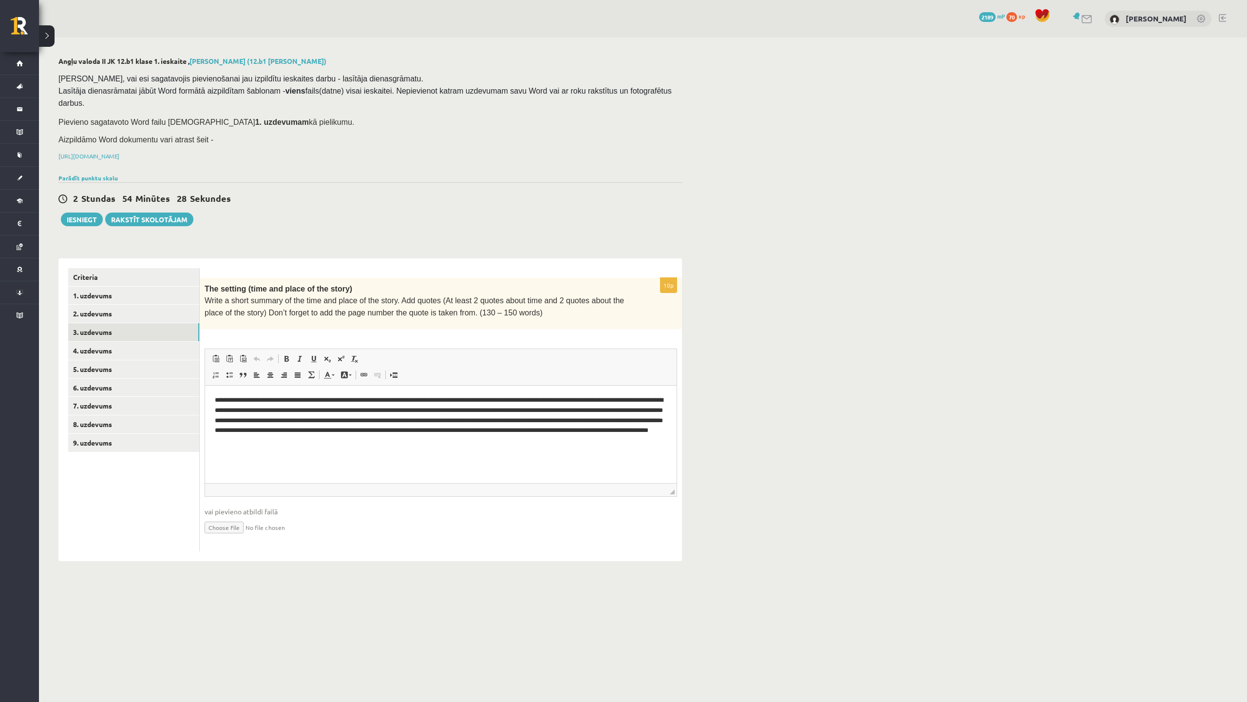
click at [39, 40] on button at bounding box center [47, 35] width 16 height 21
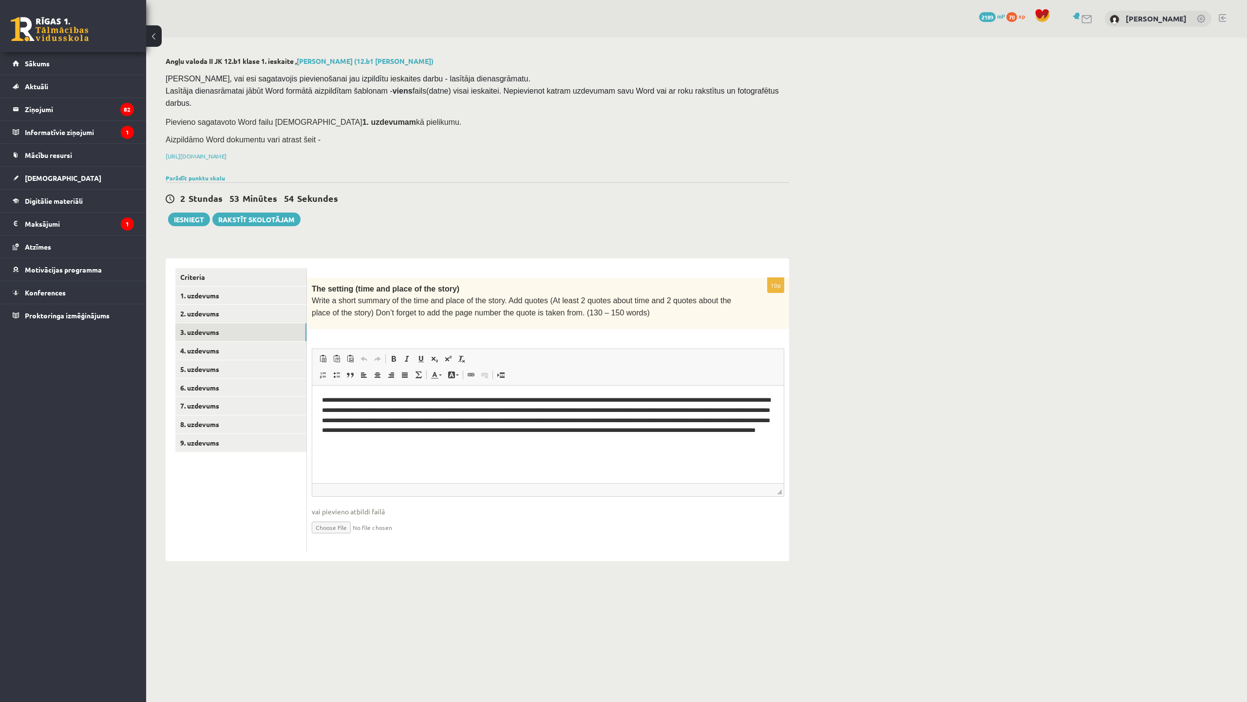
click at [414, 429] on p "**********" at bounding box center [548, 420] width 452 height 51
click at [624, 455] on html "**********" at bounding box center [548, 420] width 472 height 70
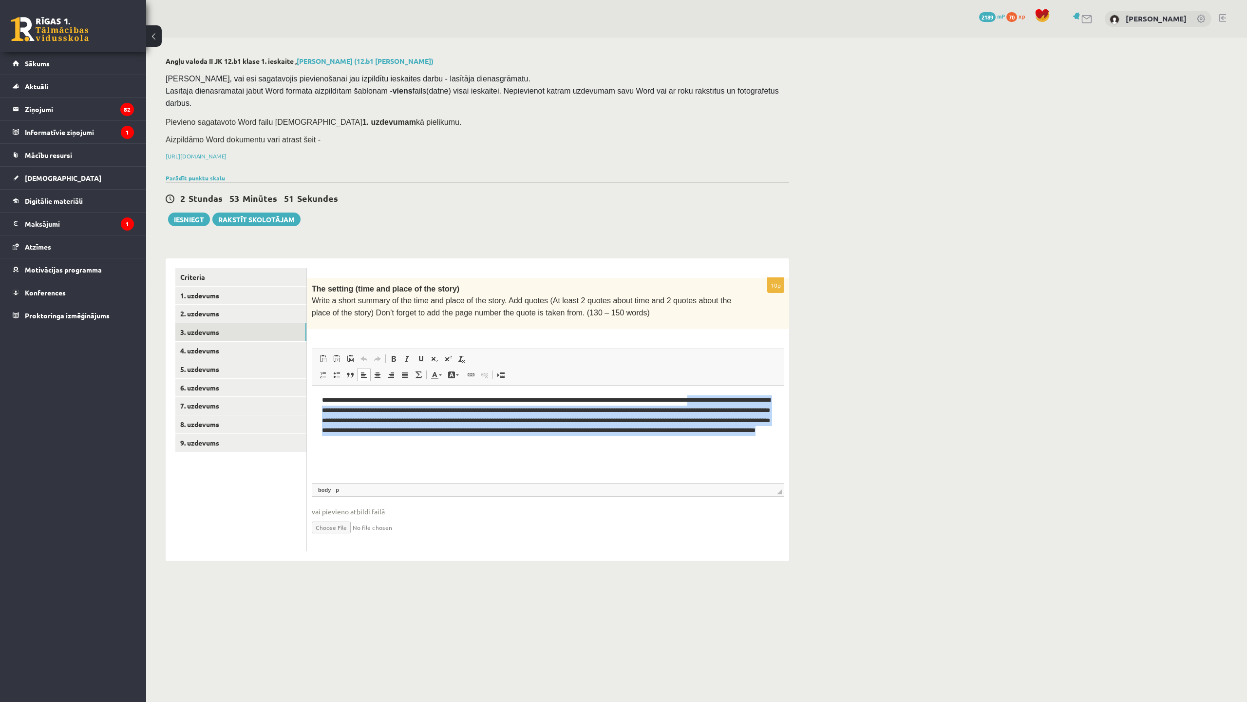
click at [740, 385] on html "**********" at bounding box center [548, 420] width 472 height 70
click at [585, 446] on html "**********" at bounding box center [548, 420] width 472 height 70
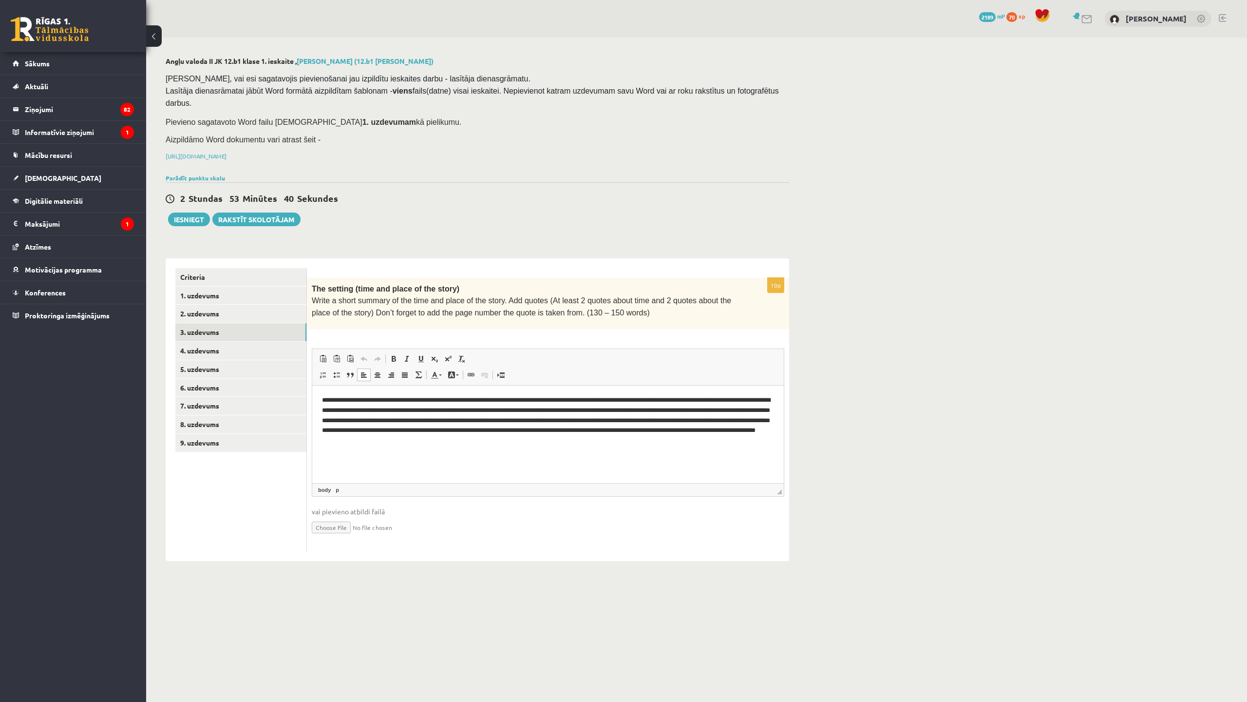
click at [573, 442] on p "**********" at bounding box center [548, 420] width 452 height 51
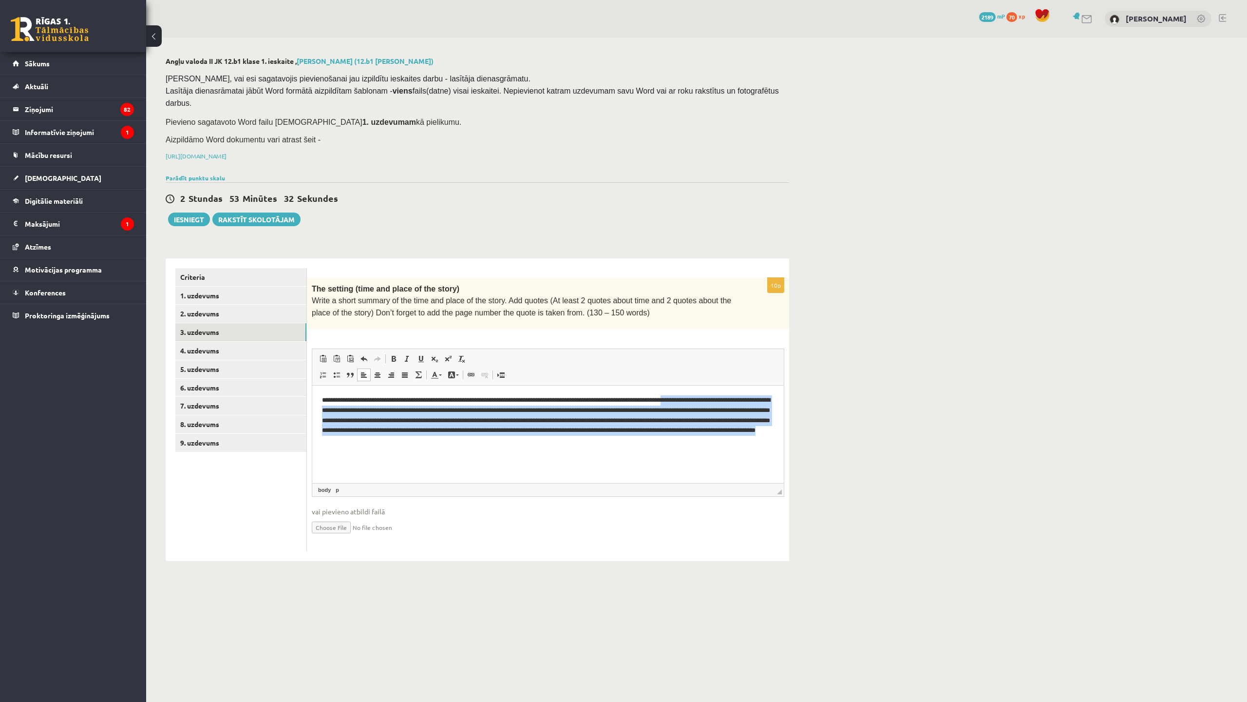
click at [712, 385] on html "**********" at bounding box center [548, 420] width 472 height 70
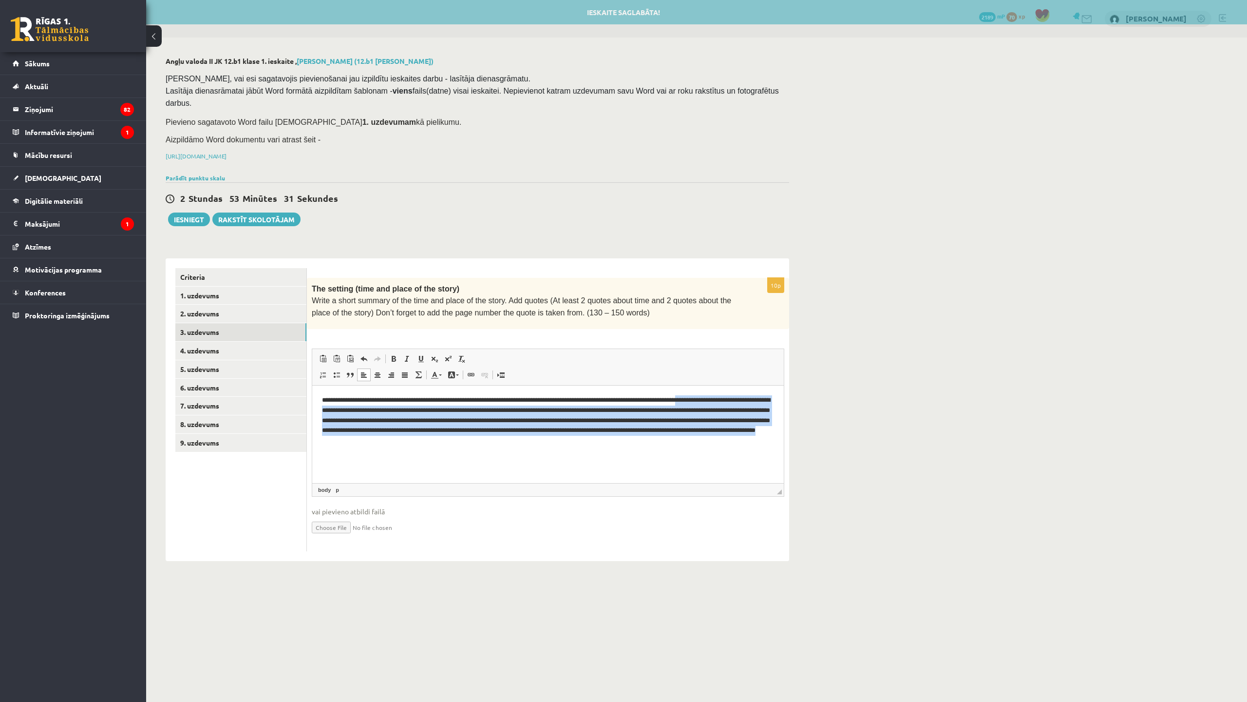
click at [602, 455] on html "**********" at bounding box center [548, 420] width 472 height 70
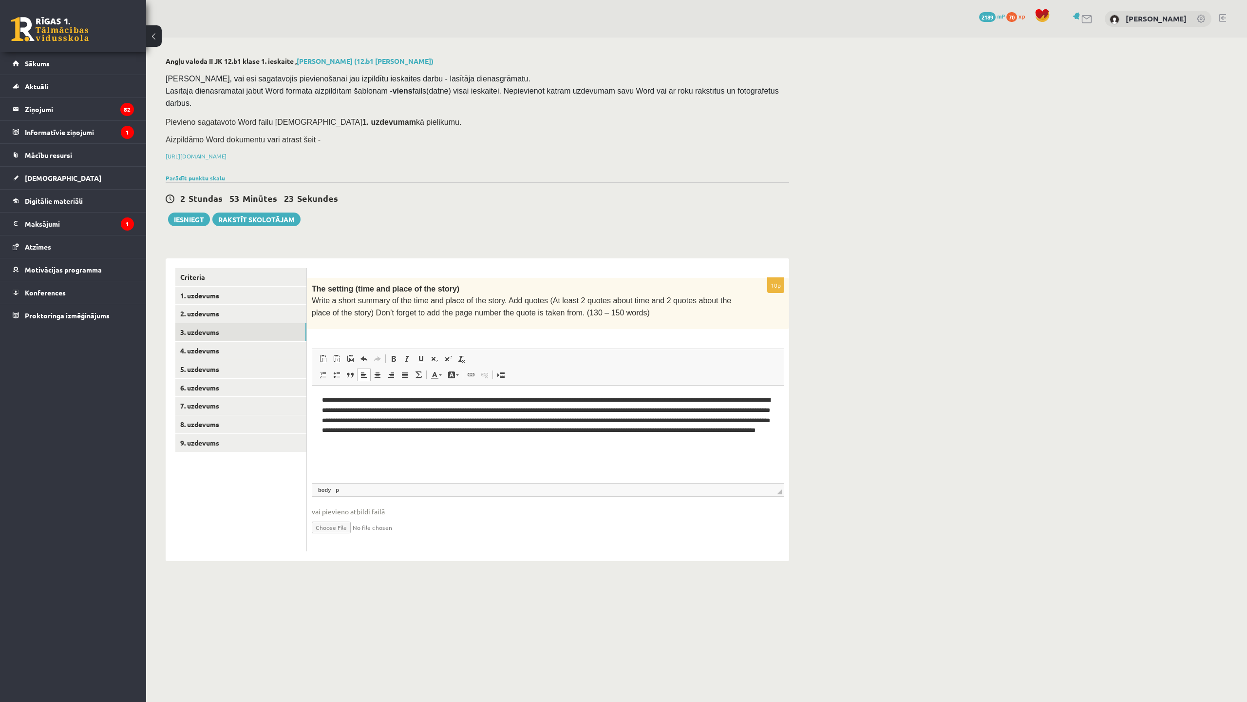
click at [582, 442] on p "**********" at bounding box center [548, 420] width 452 height 51
click at [199, 342] on link "4. uzdevums" at bounding box center [240, 351] width 131 height 18
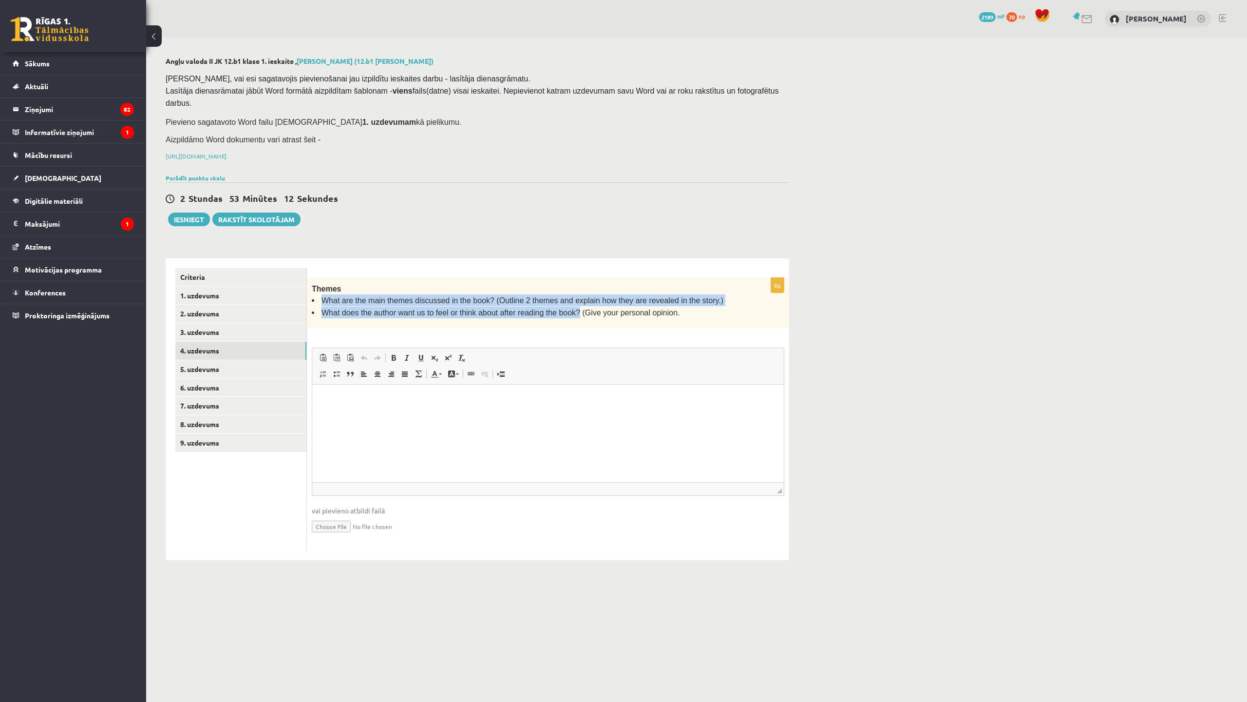
drag, startPoint x: 321, startPoint y: 290, endPoint x: 561, endPoint y: 300, distance: 240.4
click at [561, 300] on ul "What are the main themes discussed in the book? (Outline 2 themes and explain h…" at bounding box center [524, 306] width 424 height 24
drag, startPoint x: 561, startPoint y: 300, endPoint x: 544, endPoint y: 294, distance: 18.6
copy ul "What are the main themes discussed in the book? (Outline 2 themes and explain h…"
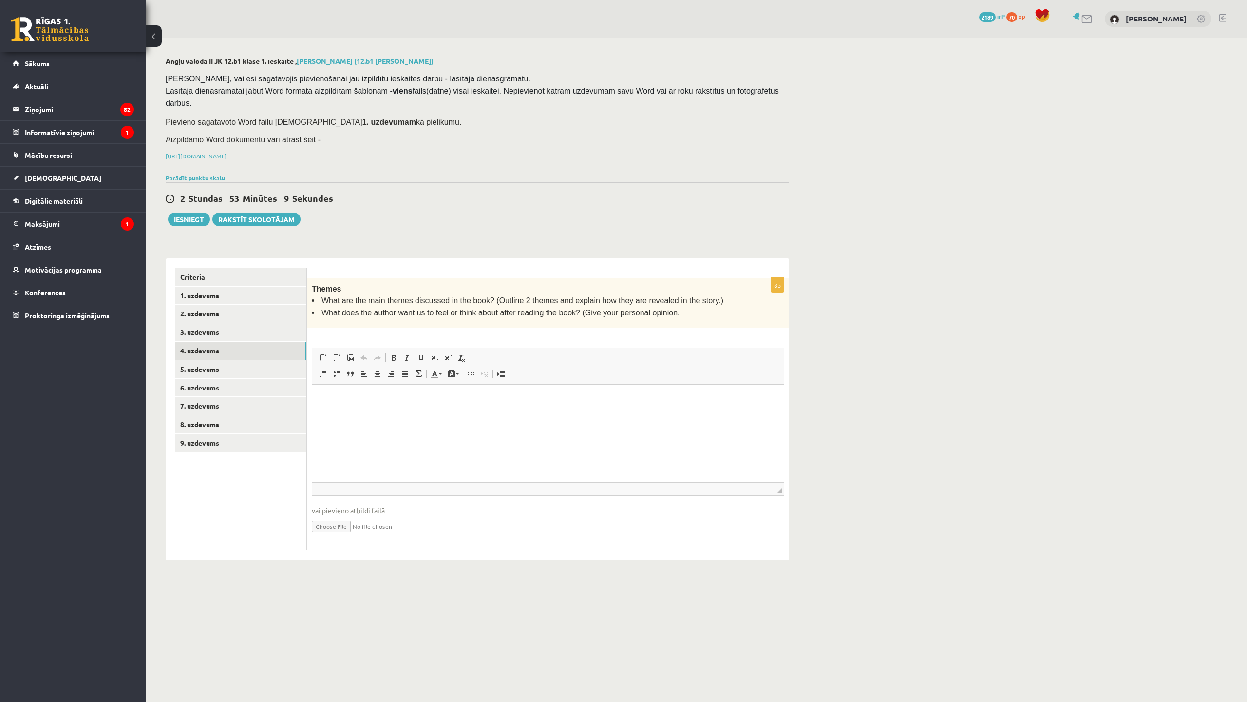
click at [211, 7] on div "0 Dāvanas 2189 mP 70 xp [PERSON_NAME]" at bounding box center [696, 19] width 1101 height 38
drag, startPoint x: 231, startPoint y: 0, endPoint x: 252, endPoint y: 39, distance: 44.7
click at [251, 37] on div "0 Dāvanas 2189 mP 70 xp [PERSON_NAME]" at bounding box center [696, 19] width 1101 height 38
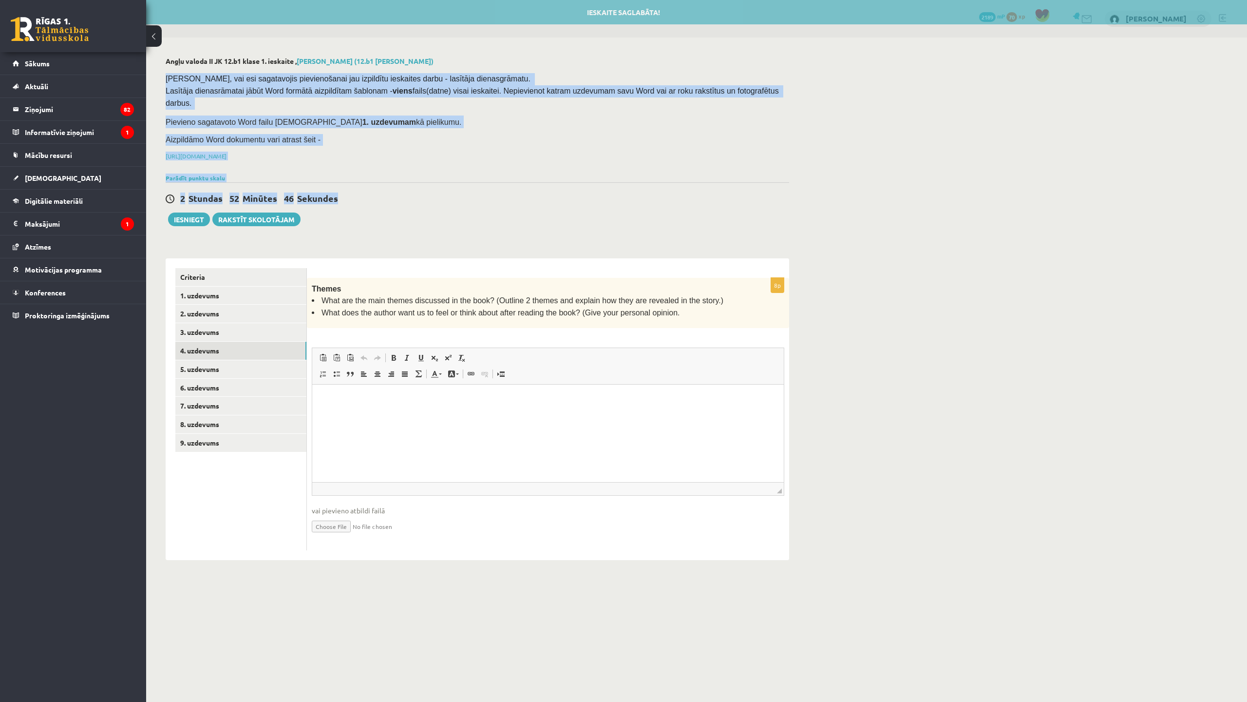
drag, startPoint x: 420, startPoint y: 0, endPoint x: 436, endPoint y: 66, distance: 68.3
click at [436, 66] on div "Angļu valoda II JK 12.b1 klase 1. ieskaite , Sandijs Nils Griķis (12.b1 JK klas…" at bounding box center [477, 309] width 663 height 542
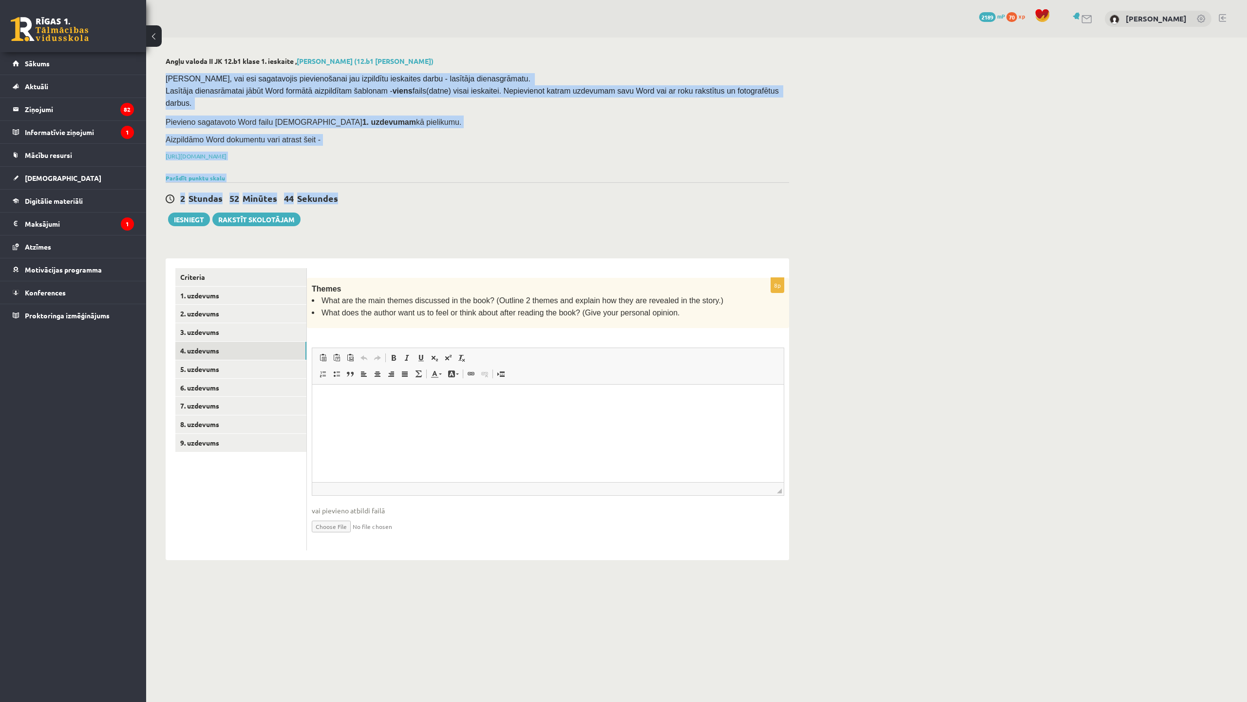
drag, startPoint x: 521, startPoint y: 19, endPoint x: 527, endPoint y: 47, distance: 28.3
click at [527, 47] on div "0 Dāvanas 2189 mP 70 xp Sandijs Nils Griķis Angļu valoda II JK 12.b1 klase 1. i…" at bounding box center [696, 289] width 1101 height 579
drag, startPoint x: 527, startPoint y: 47, endPoint x: 477, endPoint y: 52, distance: 50.4
click at [477, 52] on div "0 Dāvanas 2189 mP 70 xp Sandijs Nils Griķis Angļu valoda II JK 12.b1 klase 1. i…" at bounding box center [696, 289] width 1101 height 579
drag, startPoint x: 282, startPoint y: 0, endPoint x: 291, endPoint y: 55, distance: 55.4
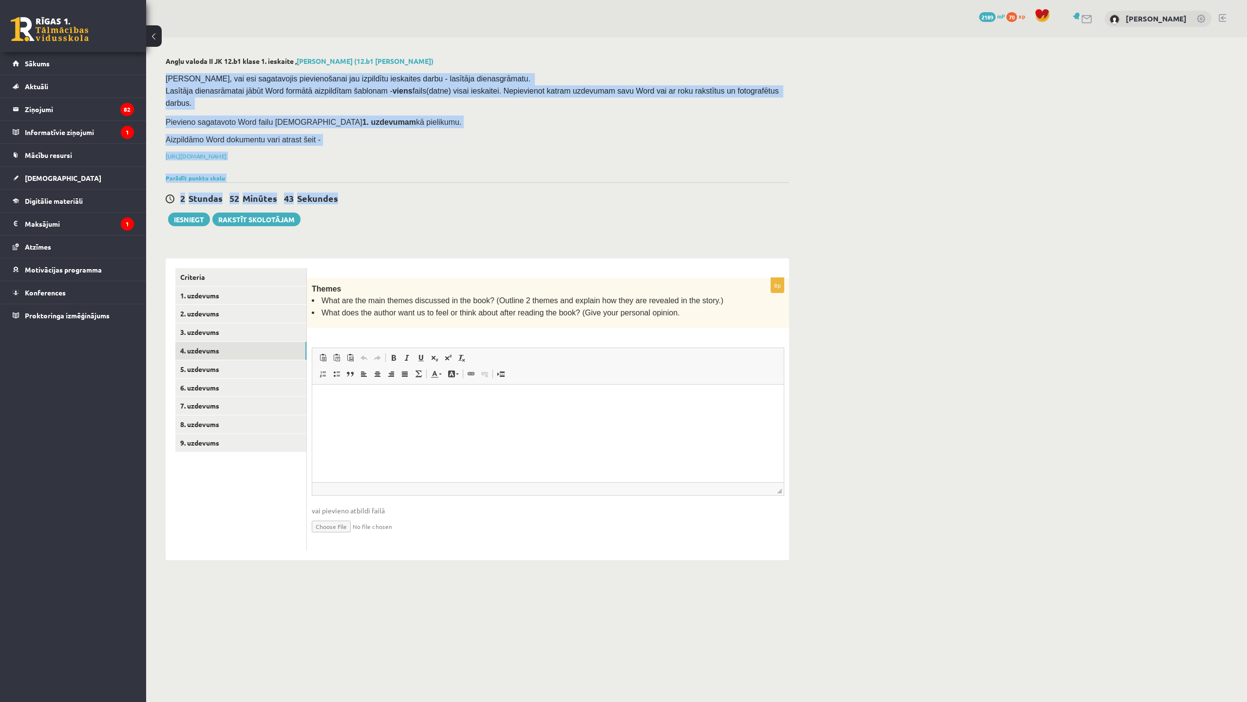
click at [291, 55] on div "0 Dāvanas 2189 mP 70 xp Sandijs Nils Griķis Angļu valoda II JK 12.b1 klase 1. i…" at bounding box center [696, 289] width 1101 height 579
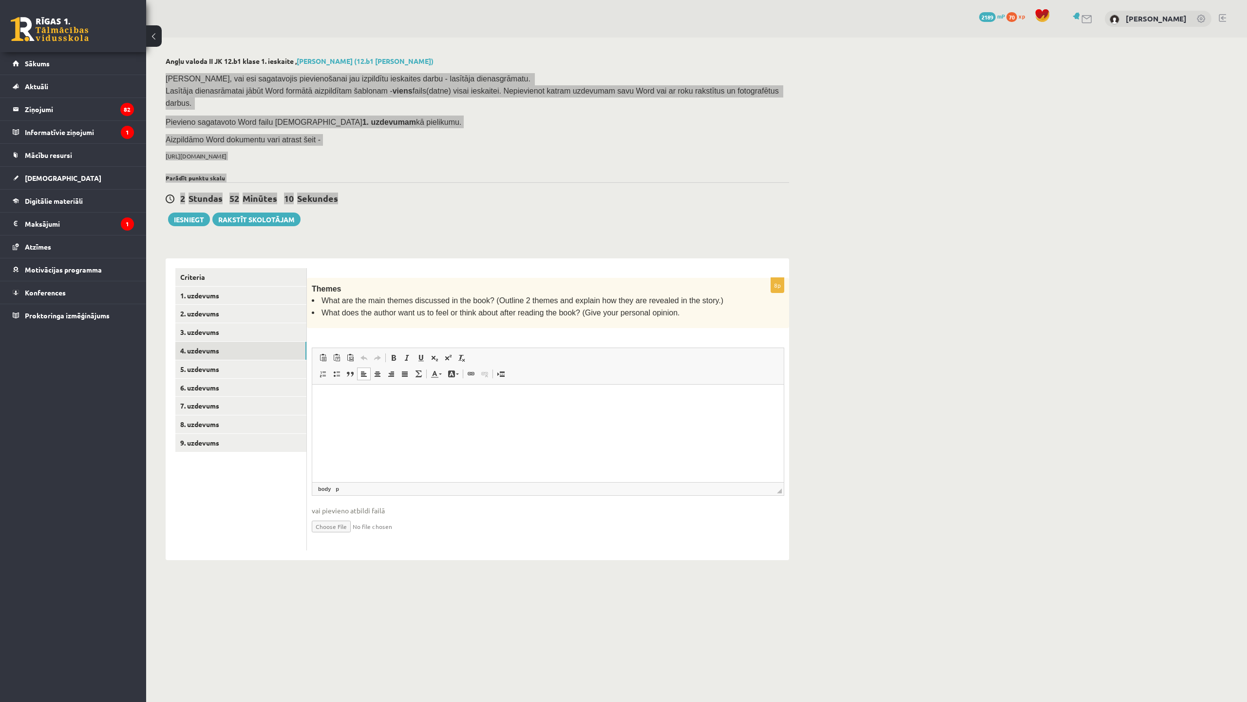
click at [376, 392] on html at bounding box center [548, 399] width 472 height 30
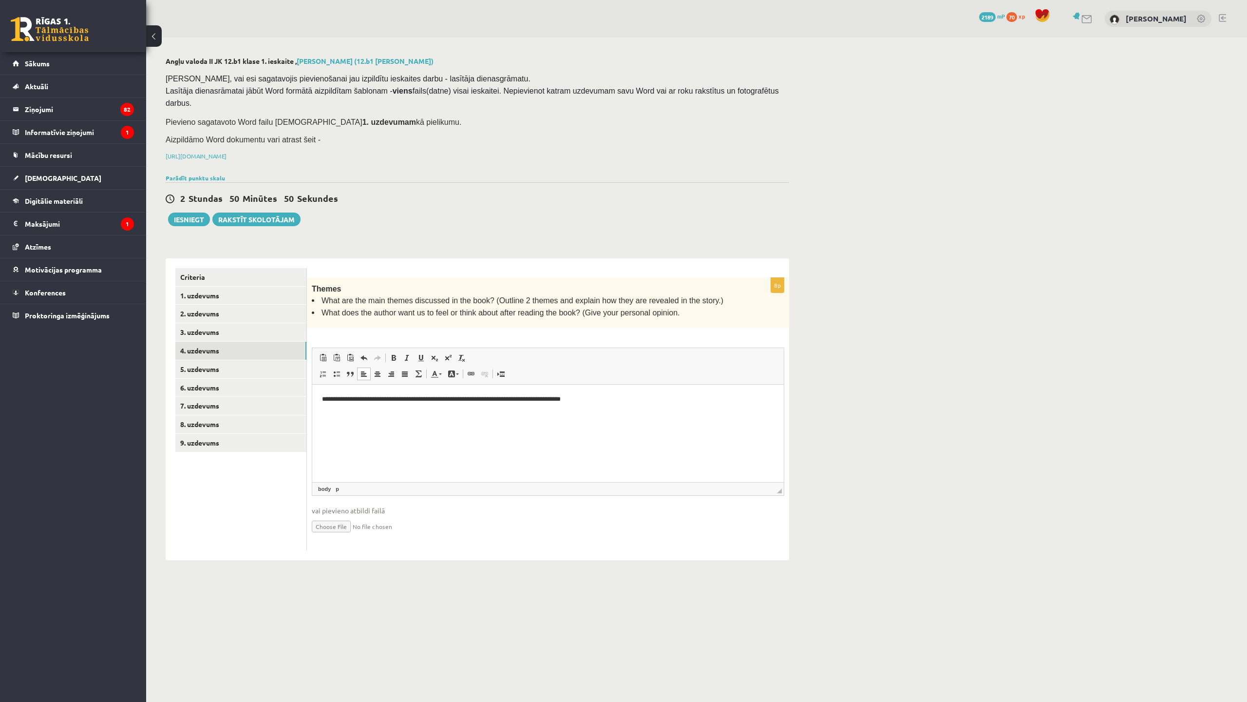
click at [260, 25] on div "0 Dāvanas 2189 mP 70 xp [PERSON_NAME]" at bounding box center [696, 19] width 1101 height 38
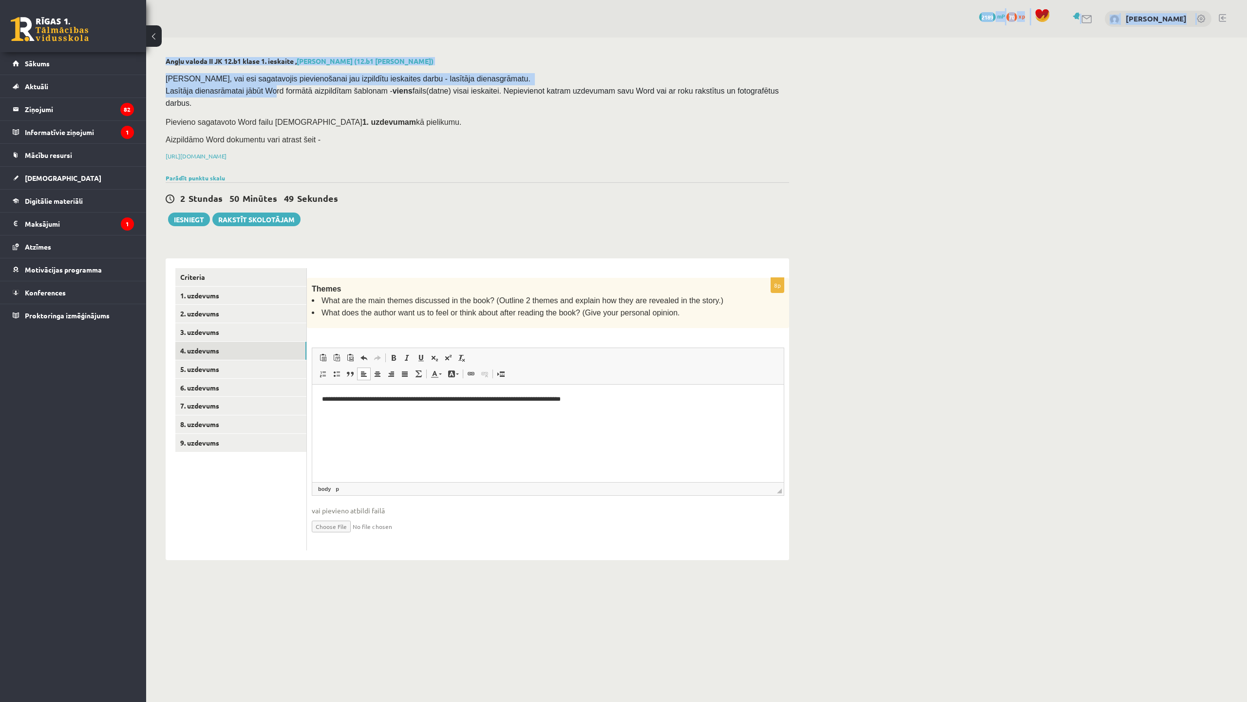
drag, startPoint x: 268, startPoint y: 21, endPoint x: 271, endPoint y: 91, distance: 70.2
click at [271, 91] on div "0 Dāvanas 2189 mP 70 xp Sandijs Nils Griķis Angļu valoda II JK 12.b1 klase 1. i…" at bounding box center [696, 289] width 1101 height 579
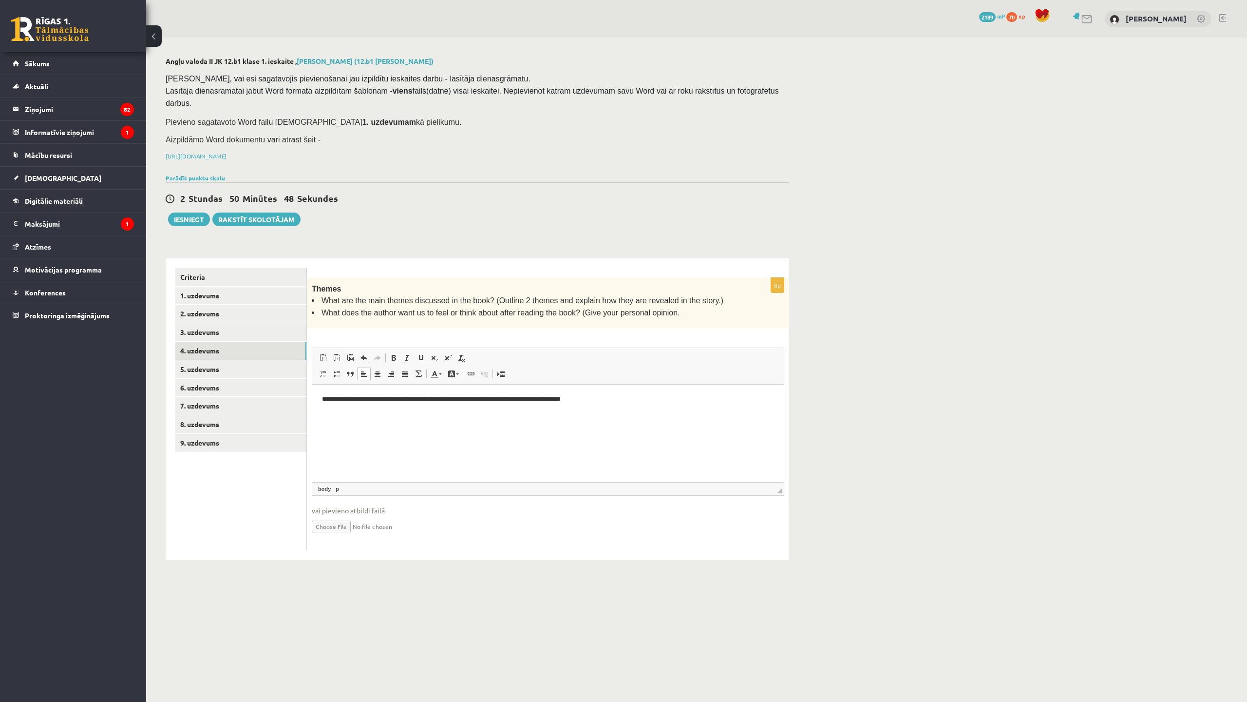
drag, startPoint x: 271, startPoint y: 91, endPoint x: 256, endPoint y: 18, distance: 75.2
click at [256, 18] on div "0 Dāvanas 2189 mP 70 xp [PERSON_NAME]" at bounding box center [696, 19] width 1101 height 38
drag, startPoint x: 255, startPoint y: 1, endPoint x: 262, endPoint y: 53, distance: 52.6
click at [262, 53] on div "0 Dāvanas 2189 mP 70 xp Sandijs Nils Griķis Angļu valoda II JK 12.b1 klase 1. i…" at bounding box center [696, 289] width 1101 height 579
drag, startPoint x: 262, startPoint y: 53, endPoint x: 264, endPoint y: 17, distance: 36.1
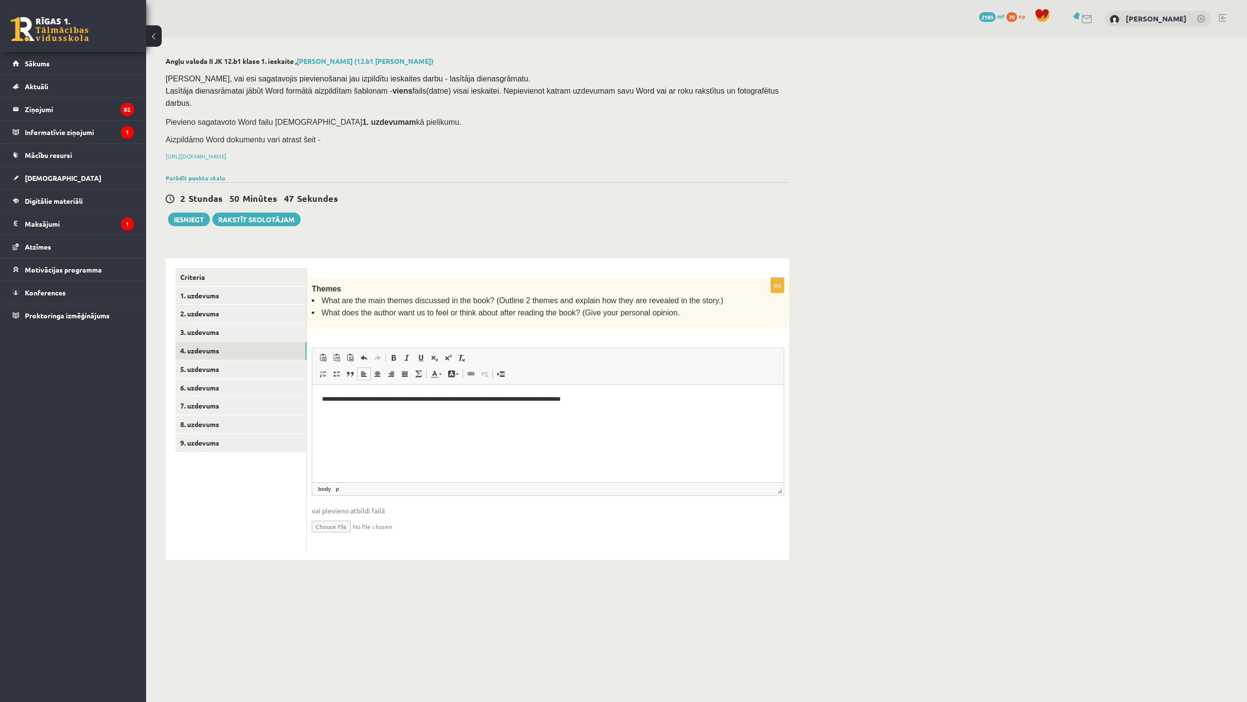
click at [262, 18] on div "0 Dāvanas 2189 mP 70 xp [PERSON_NAME]" at bounding box center [696, 19] width 1101 height 38
drag, startPoint x: 284, startPoint y: 11, endPoint x: 289, endPoint y: 42, distance: 31.6
click at [289, 42] on div "0 Dāvanas 2189 mP 70 xp Sandijs Nils Griķis Angļu valoda II JK 12.b1 klase 1. i…" at bounding box center [696, 289] width 1101 height 579
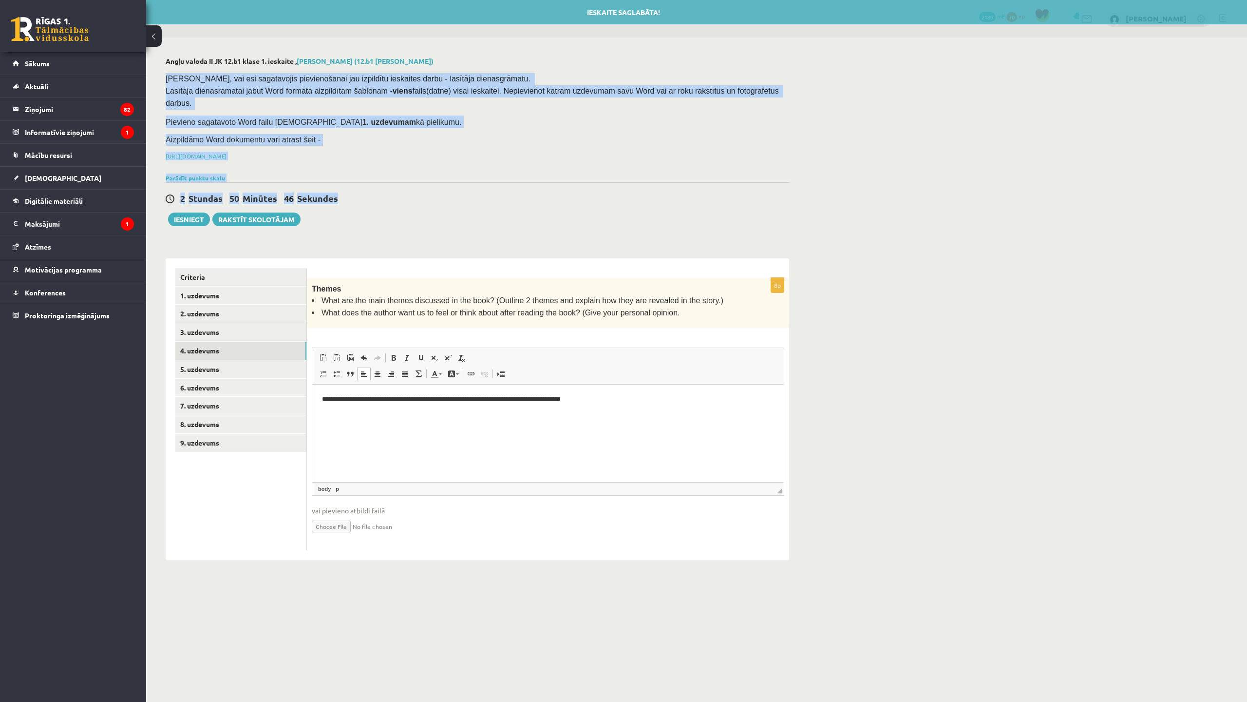
drag, startPoint x: 580, startPoint y: 28, endPoint x: 583, endPoint y: 64, distance: 36.2
click at [583, 64] on div "Angļu valoda II JK 12.b1 klase 1. ieskaite , Sandijs Nils Griķis (12.b1 JK klas…" at bounding box center [477, 309] width 663 height 542
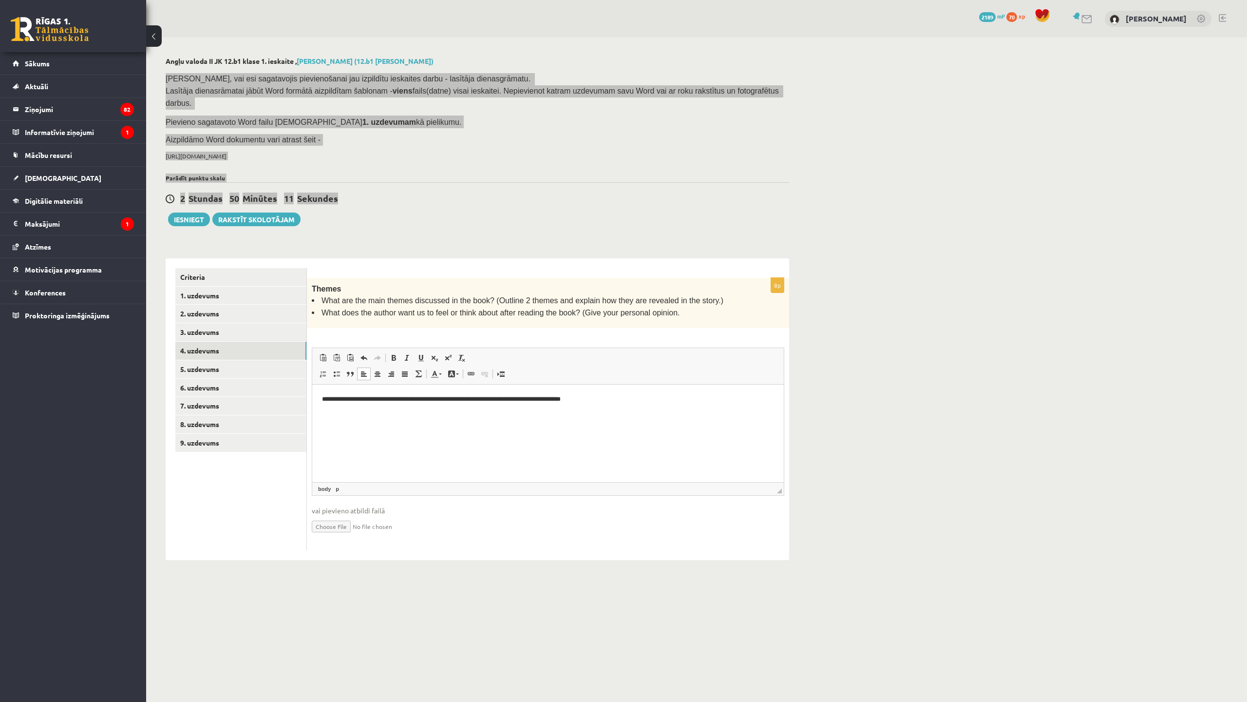
click at [384, 418] on p "Editor, wiswyg-editor-user-answer-47024932198020" at bounding box center [548, 415] width 452 height 10
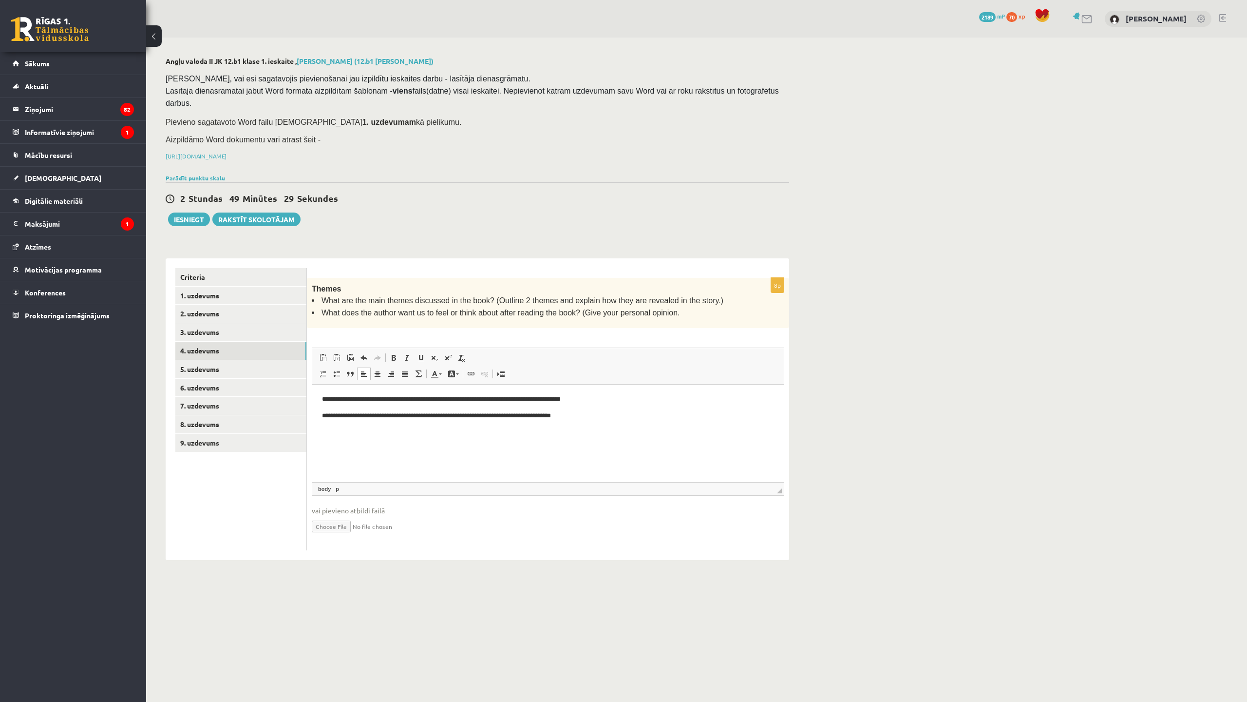
drag, startPoint x: 324, startPoint y: 1, endPoint x: 325, endPoint y: 23, distance: 21.5
click at [325, 22] on div "0 Dāvanas 2189 mP 70 xp [PERSON_NAME]" at bounding box center [696, 19] width 1101 height 38
click at [595, 418] on p "**********" at bounding box center [548, 415] width 452 height 10
click at [208, 360] on link "5. uzdevums" at bounding box center [240, 369] width 131 height 18
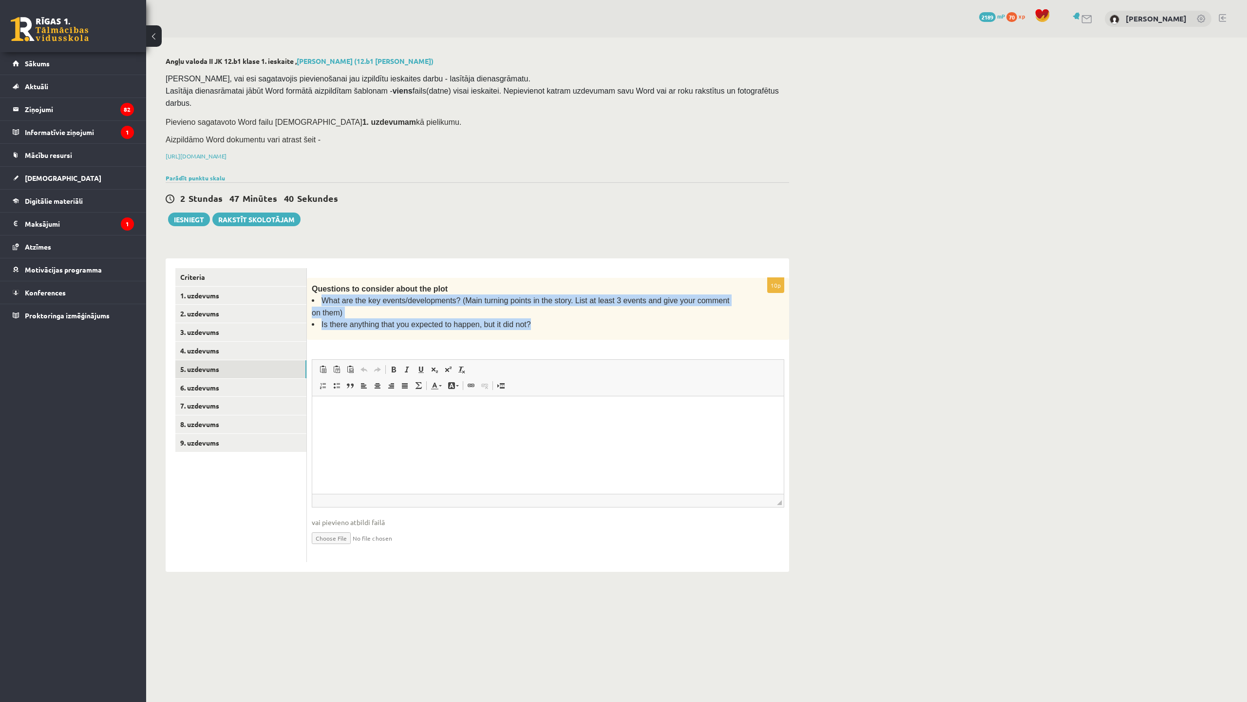
drag, startPoint x: 323, startPoint y: 286, endPoint x: 524, endPoint y: 309, distance: 202.6
click at [524, 309] on div "Questions to consider about the plot What are the key events/developments? (Mai…" at bounding box center [548, 309] width 482 height 62
drag, startPoint x: 524, startPoint y: 309, endPoint x: 496, endPoint y: 296, distance: 30.7
copy ul "What are the key events/developments? (Main turning points in the story. List a…"
drag, startPoint x: 485, startPoint y: 6, endPoint x: 493, endPoint y: 38, distance: 33.1
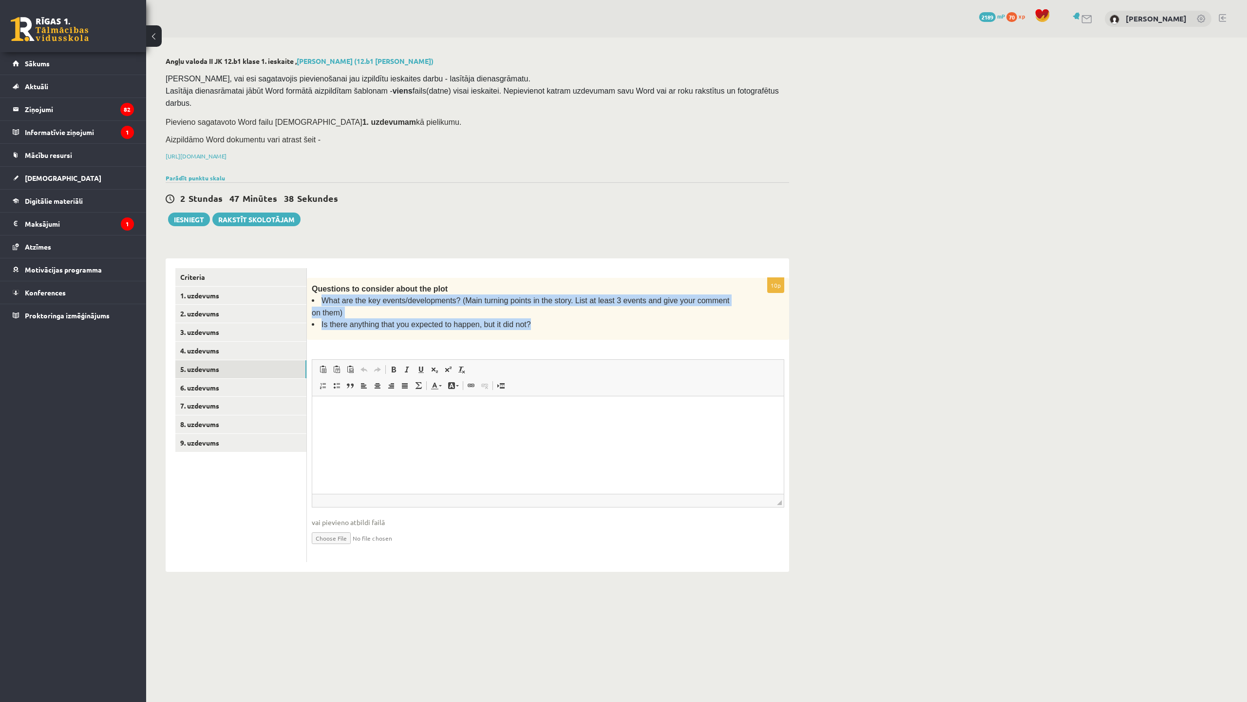
click at [493, 38] on div "0 Dāvanas 2189 mP 70 xp Sandijs Nils Griķis Angļu valoda II JK 12.b1 klase 1. i…" at bounding box center [696, 295] width 1101 height 591
drag, startPoint x: 493, startPoint y: 38, endPoint x: 479, endPoint y: 57, distance: 23.0
click at [479, 57] on div "0 Dāvanas 2189 mP 70 xp Sandijs Nils Griķis Angļu valoda II JK 12.b1 klase 1. i…" at bounding box center [696, 295] width 1101 height 591
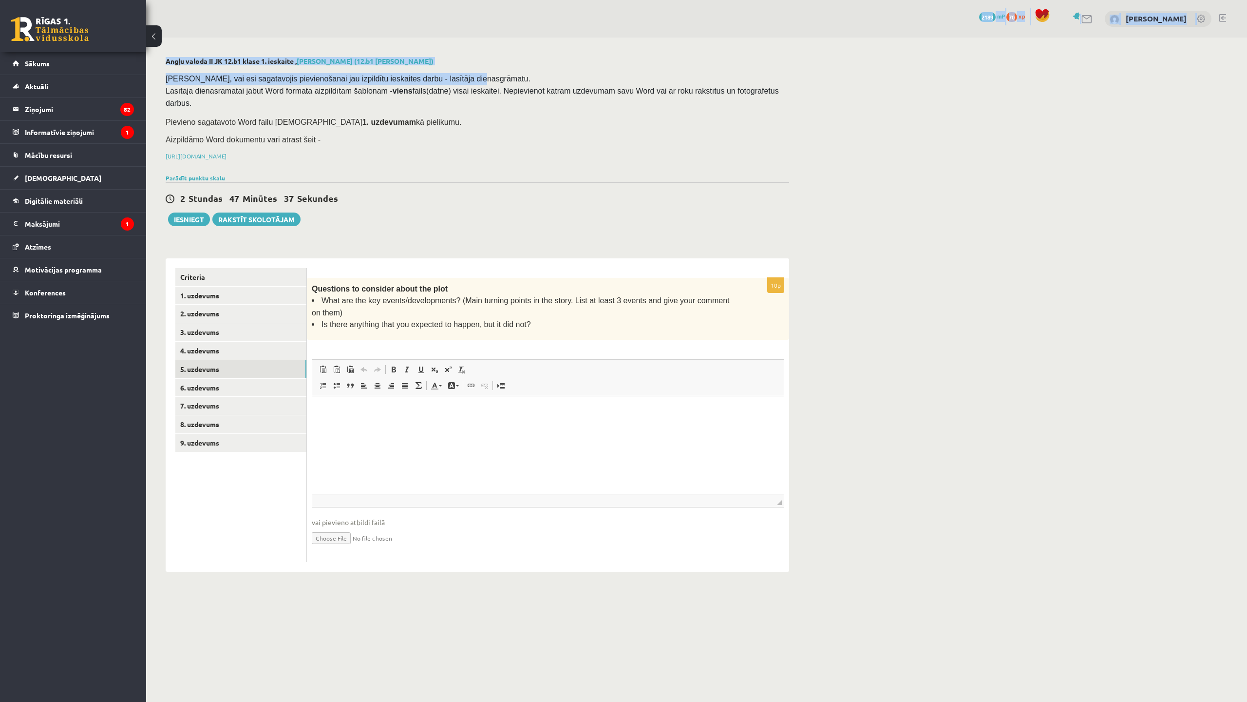
drag, startPoint x: 479, startPoint y: 57, endPoint x: 436, endPoint y: 81, distance: 50.0
click at [436, 81] on div "0 Dāvanas 2189 mP 70 xp Sandijs Nils Griķis Angļu valoda II JK 12.b1 klase 1. i…" at bounding box center [696, 295] width 1101 height 591
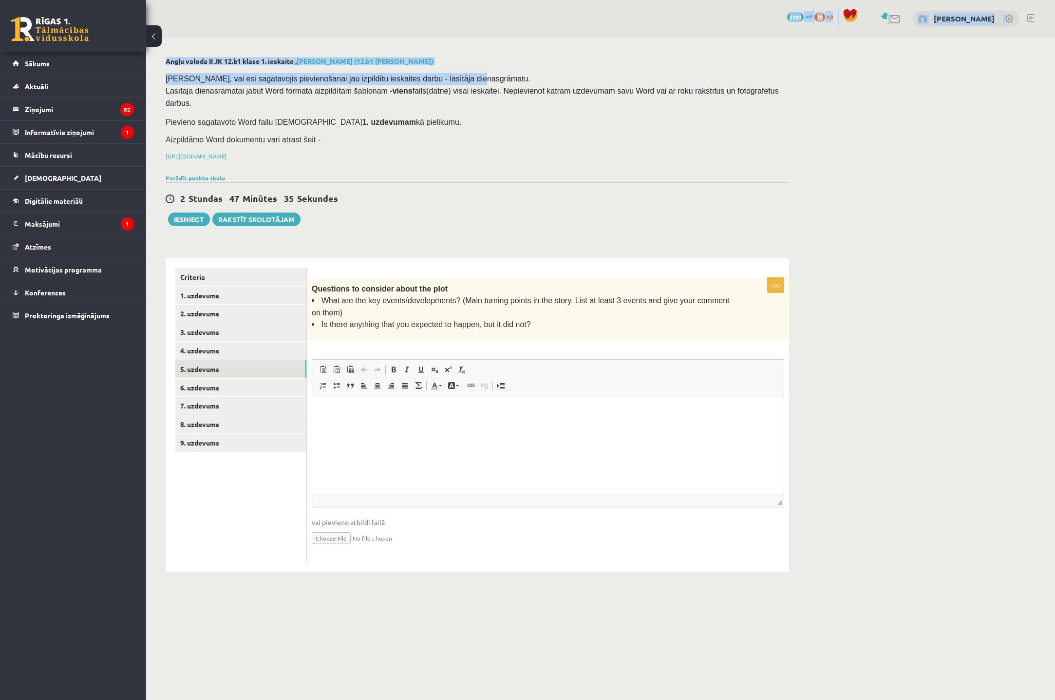
drag, startPoint x: 498, startPoint y: 12, endPoint x: 502, endPoint y: 55, distance: 43.1
click at [502, 55] on div "0 Dāvanas 2189 mP 70 xp Sandijs Nils Griķis Angļu valoda II JK 12.b1 klase 1. i…" at bounding box center [600, 295] width 909 height 591
click at [256, 342] on link "4. uzdevums" at bounding box center [240, 351] width 131 height 18
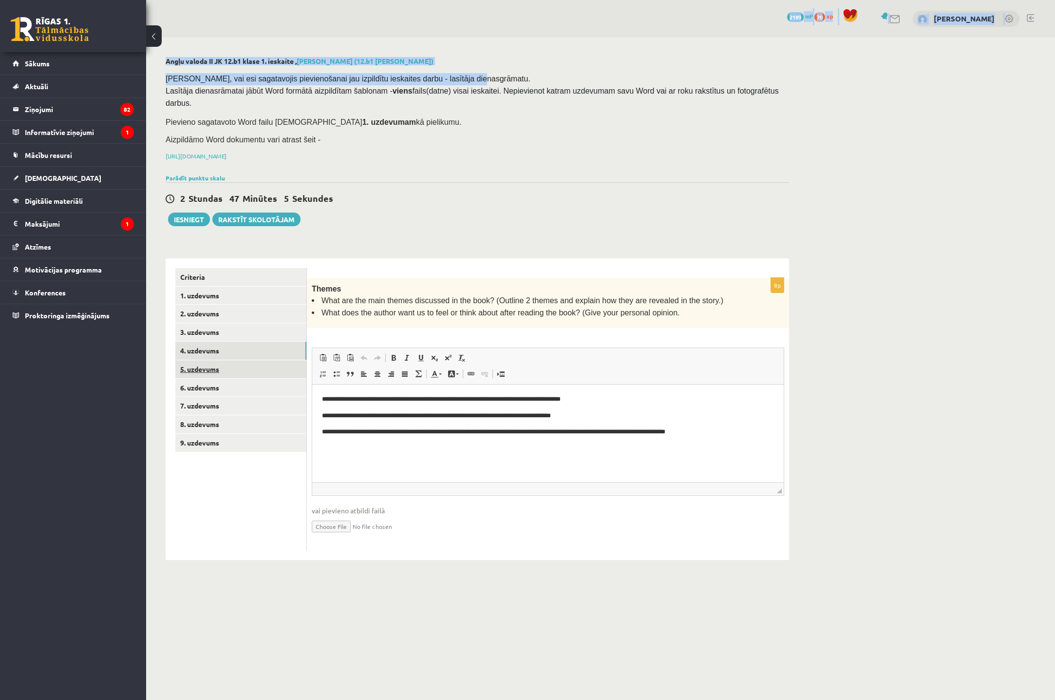
click at [227, 360] on link "5. uzdevums" at bounding box center [240, 369] width 131 height 18
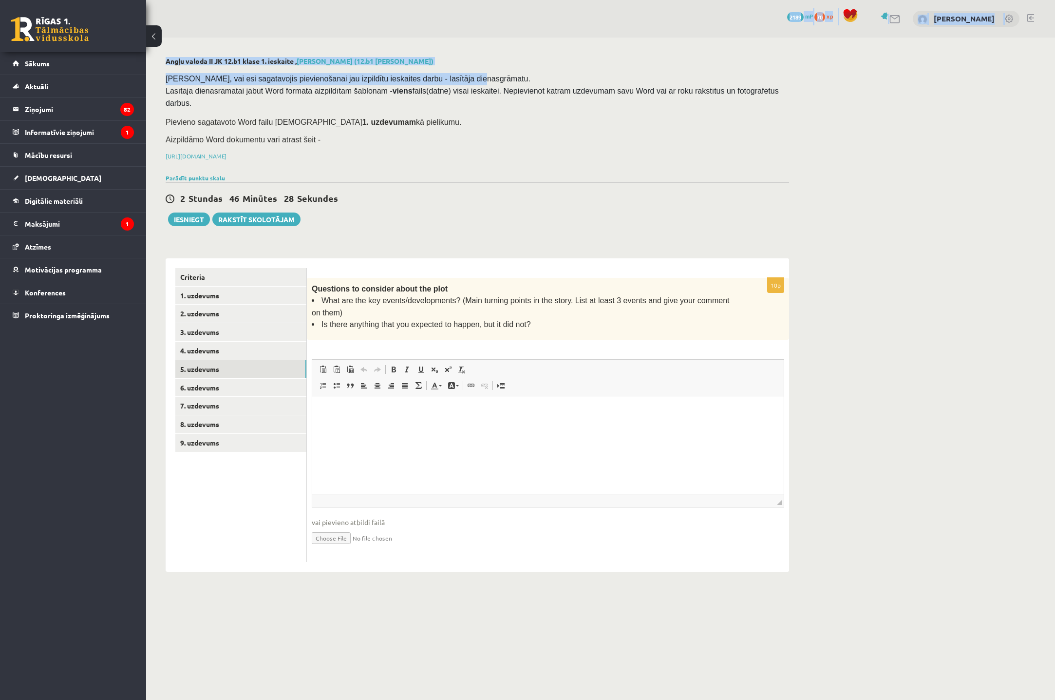
drag, startPoint x: 478, startPoint y: 15, endPoint x: 482, endPoint y: 58, distance: 44.0
click at [482, 58] on div "0 Dāvanas 2189 mP 70 xp Sandijs Nils Griķis Angļu valoda II JK 12.b1 klase 1. i…" at bounding box center [600, 295] width 909 height 591
drag, startPoint x: 482, startPoint y: 58, endPoint x: 450, endPoint y: 93, distance: 47.2
click at [450, 93] on div "0 Dāvanas 2189 mP 70 xp Sandijs Nils Griķis Angļu valoda II JK 12.b1 klase 1. i…" at bounding box center [600, 295] width 909 height 591
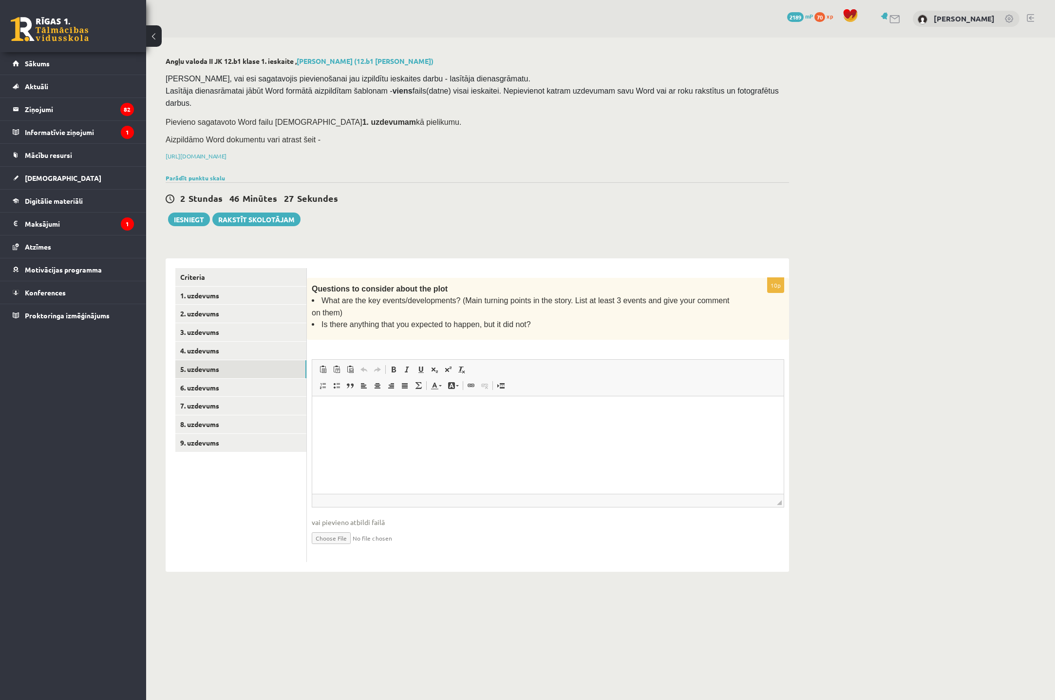
drag, startPoint x: 450, startPoint y: 93, endPoint x: 398, endPoint y: 4, distance: 102.4
click at [398, 4] on div "0 Dāvanas 2189 mP 70 xp [PERSON_NAME]" at bounding box center [600, 19] width 909 height 38
drag, startPoint x: 394, startPoint y: 12, endPoint x: 391, endPoint y: 66, distance: 54.2
click at [391, 66] on div "0 Dāvanas 2189 mP 70 xp Sandijs Nils Griķis Angļu valoda II JK 12.b1 klase 1. i…" at bounding box center [600, 295] width 909 height 591
drag, startPoint x: 391, startPoint y: 66, endPoint x: 370, endPoint y: 50, distance: 26.8
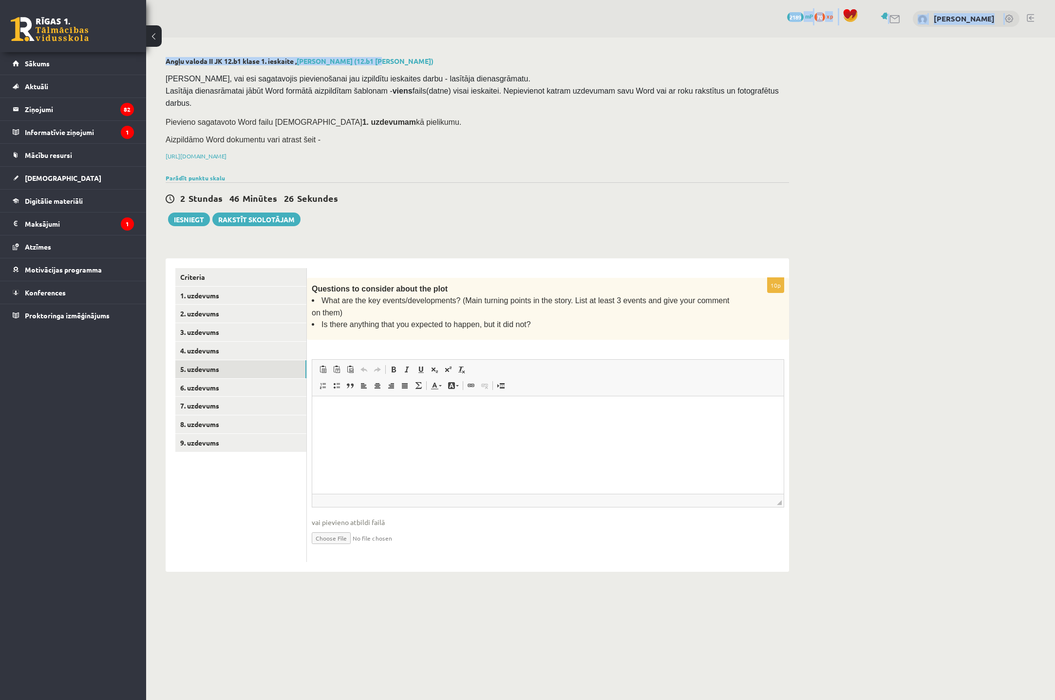
click at [370, 50] on div "0 Dāvanas 2189 mP 70 xp Sandijs Nils Griķis Angļu valoda II JK 12.b1 klase 1. i…" at bounding box center [600, 295] width 909 height 591
drag, startPoint x: 370, startPoint y: 50, endPoint x: 444, endPoint y: 49, distance: 74.6
click at [444, 49] on div "0 Dāvanas 2189 mP 70 xp Sandijs Nils Griķis Angļu valoda II JK 12.b1 klase 1. i…" at bounding box center [600, 295] width 909 height 591
drag, startPoint x: 444, startPoint y: 49, endPoint x: 578, endPoint y: 39, distance: 133.8
click at [578, 39] on div "0 Dāvanas 2189 mP 70 xp Sandijs Nils Griķis Angļu valoda II JK 12.b1 klase 1. i…" at bounding box center [600, 295] width 909 height 591
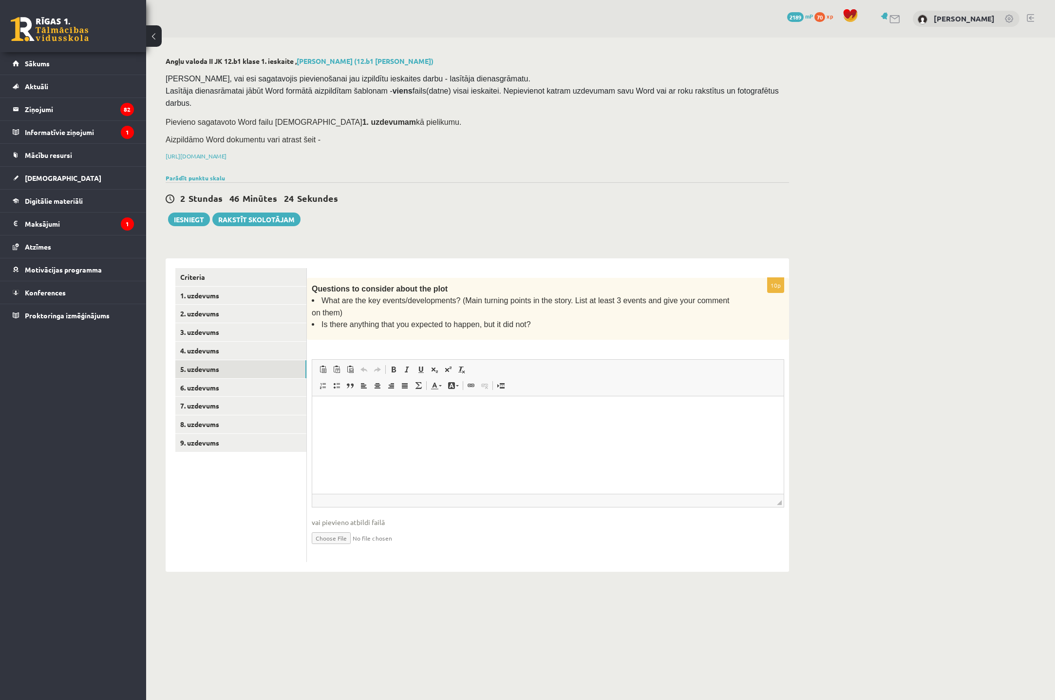
drag, startPoint x: 578, startPoint y: 39, endPoint x: 571, endPoint y: 0, distance: 40.1
click at [571, 0] on div "0 Dāvanas 2189 mP 70 xp [PERSON_NAME]" at bounding box center [600, 19] width 909 height 38
click at [570, 0] on div "0 Dāvanas 2189 mP 70 xp [PERSON_NAME]" at bounding box center [600, 19] width 909 height 38
click at [391, 404] on html at bounding box center [548, 411] width 472 height 30
click at [543, 0] on div "0 Dāvanas 2189 mP 70 xp [PERSON_NAME]" at bounding box center [600, 19] width 909 height 38
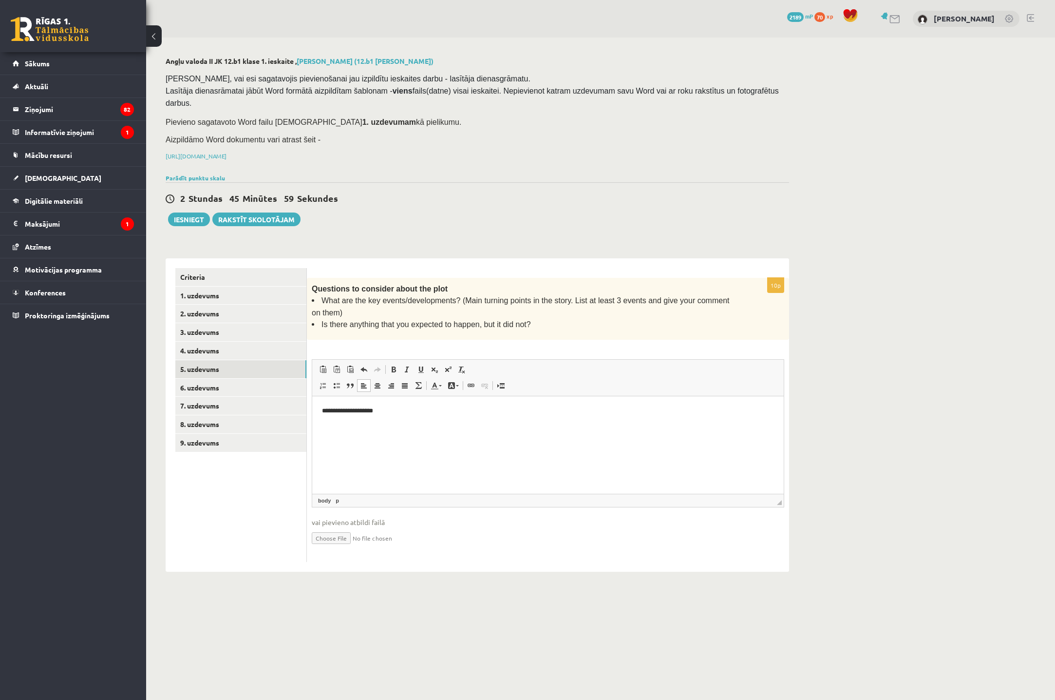
click at [552, 0] on div "0 Dāvanas 2189 mP 70 xp [PERSON_NAME]" at bounding box center [600, 19] width 909 height 38
drag, startPoint x: 382, startPoint y: 404, endPoint x: 221, endPoint y: 394, distance: 161.6
click at [312, 396] on html "**********" at bounding box center [548, 411] width 472 height 30
click at [472, 0] on div "0 Dāvanas 2189 mP 70 xp [PERSON_NAME]" at bounding box center [600, 19] width 909 height 38
click at [482, 0] on div "0 Dāvanas 2189 mP 70 xp [PERSON_NAME]" at bounding box center [600, 19] width 909 height 38
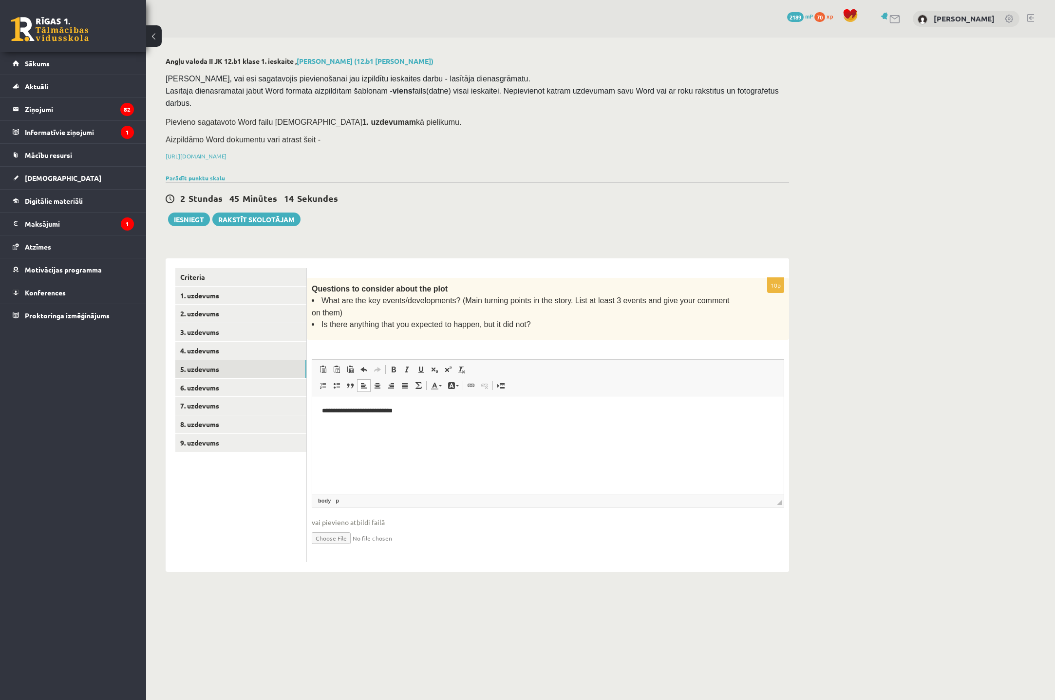
click at [420, 412] on p "**********" at bounding box center [548, 411] width 452 height 10
click at [347, 0] on div "0 Dāvanas 2189 mP 70 xp [PERSON_NAME]" at bounding box center [600, 19] width 909 height 38
click at [384, 423] on p "Editor, wiswyg-editor-user-answer-47024749415880" at bounding box center [548, 427] width 452 height 10
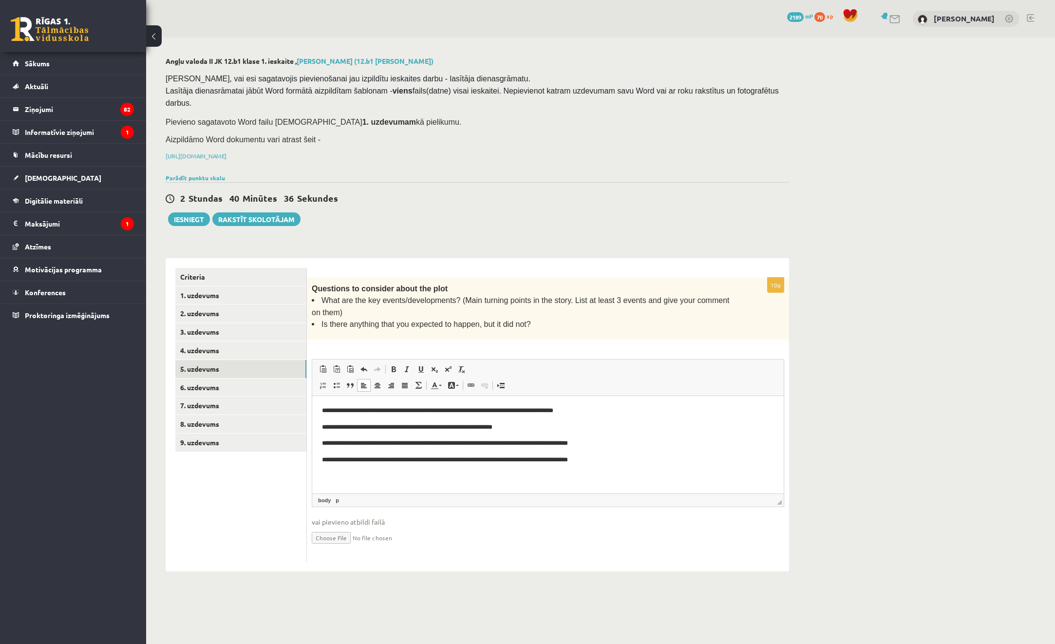
click at [566, 459] on p "**********" at bounding box center [548, 460] width 452 height 10
click at [608, 460] on p "**********" at bounding box center [548, 460] width 452 height 10
click at [232, 379] on link "6. uzdevums" at bounding box center [240, 388] width 131 height 18
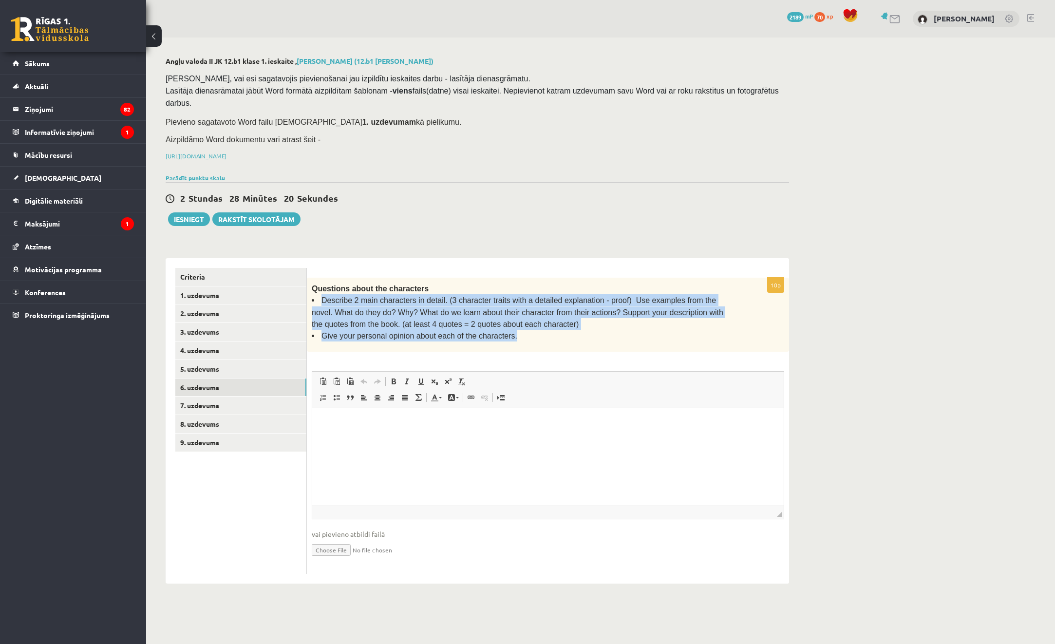
drag, startPoint x: 320, startPoint y: 284, endPoint x: 509, endPoint y: 321, distance: 192.6
click at [509, 321] on ul "Describe 2 main characters in detail. (3 character traits with a detailed expla…" at bounding box center [524, 318] width 424 height 48
drag, startPoint x: 509, startPoint y: 321, endPoint x: 415, endPoint y: 305, distance: 95.2
copy ul "Describe 2 main characters in detail. (3 character traits with a detailed expla…"
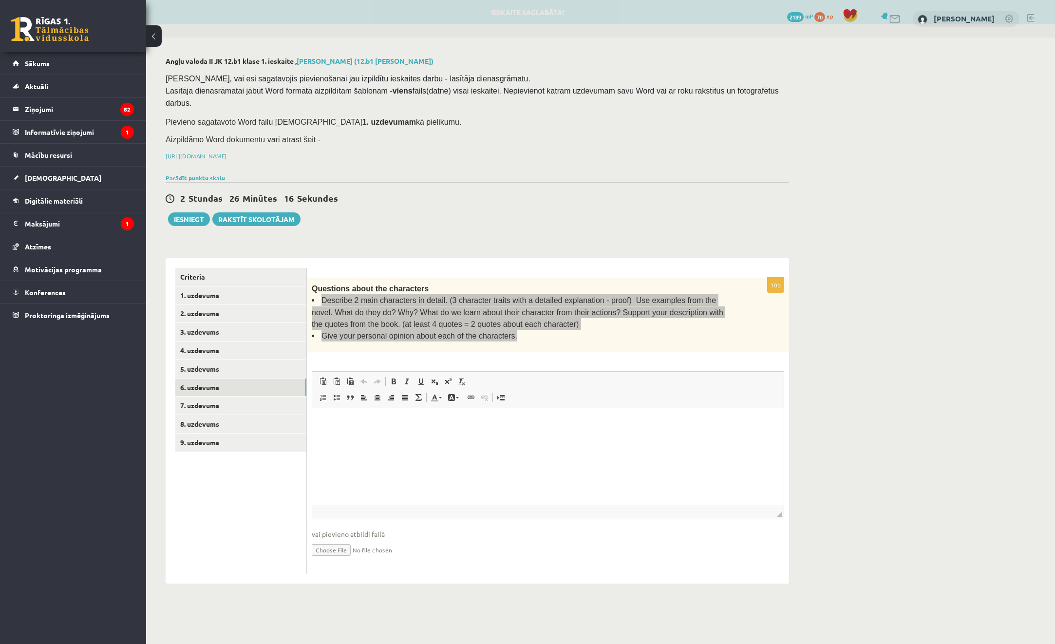
drag, startPoint x: 373, startPoint y: 431, endPoint x: 365, endPoint y: 434, distance: 7.9
click at [373, 431] on html at bounding box center [548, 423] width 472 height 30
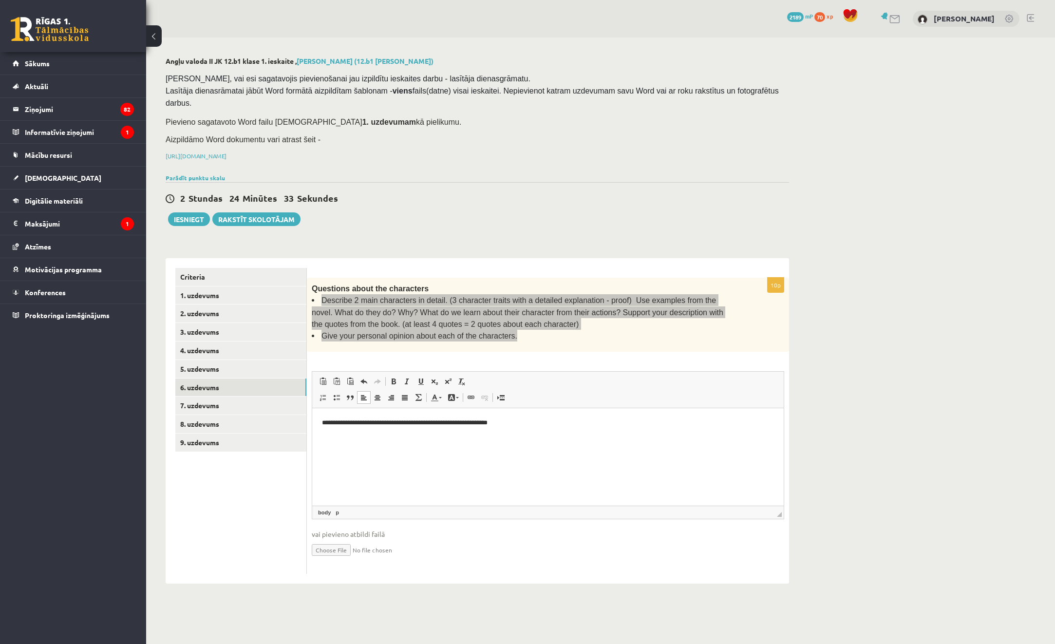
click at [573, 426] on p "**********" at bounding box center [548, 423] width 452 height 10
click at [336, 415] on html "**********" at bounding box center [548, 431] width 472 height 46
click at [331, 411] on html "**********" at bounding box center [548, 431] width 472 height 46
click at [322, 412] on html "**********" at bounding box center [548, 431] width 472 height 46
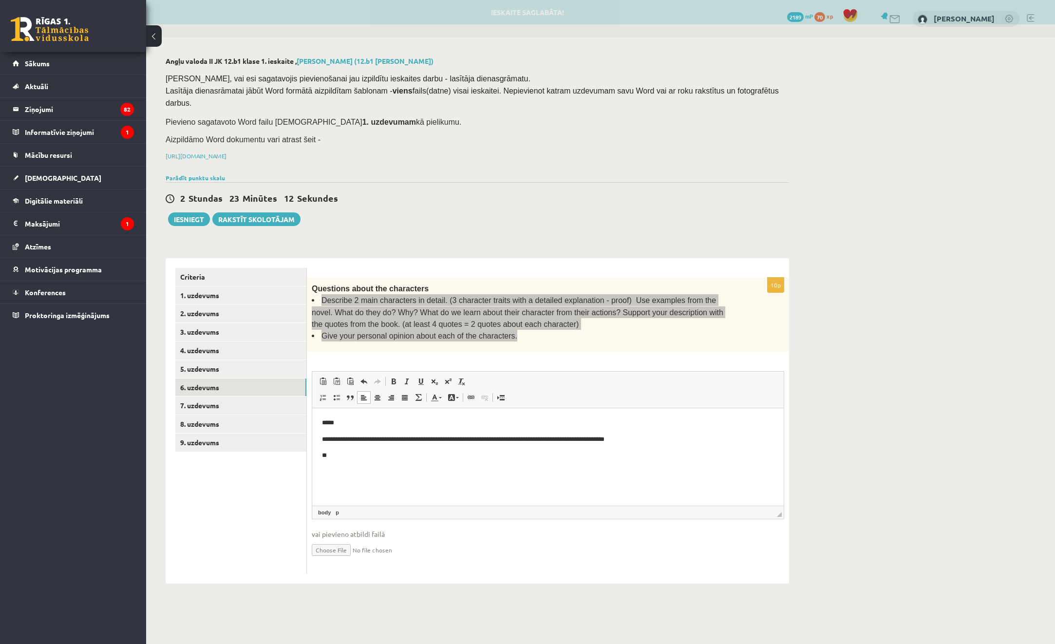
click at [395, 457] on p "**" at bounding box center [548, 455] width 452 height 10
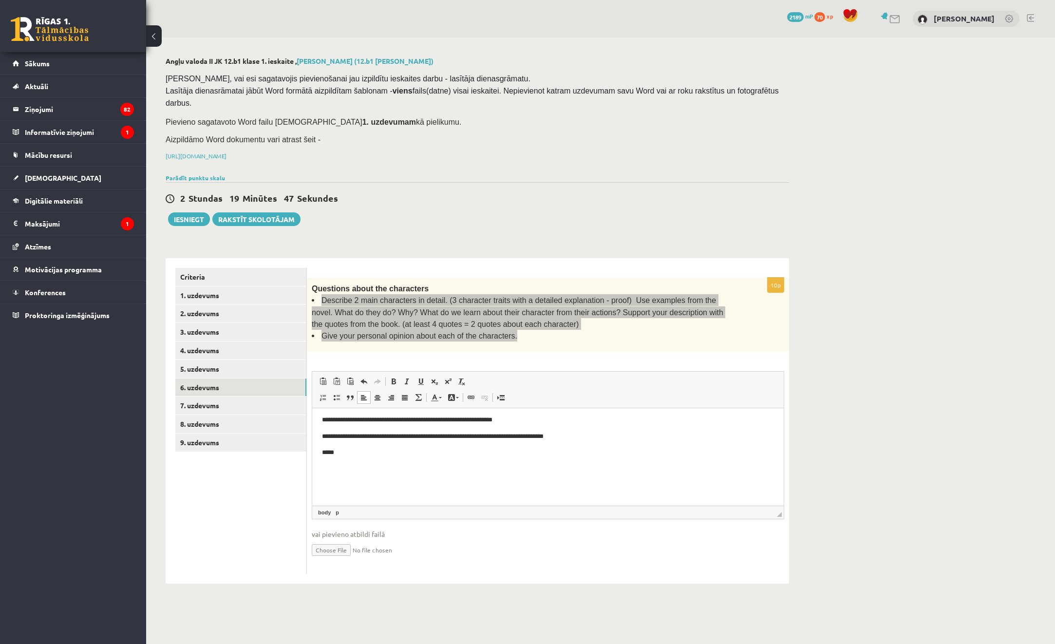
scroll to position [69, 0]
drag, startPoint x: 320, startPoint y: 450, endPoint x: 372, endPoint y: 455, distance: 51.9
click at [320, 450] on html "**********" at bounding box center [548, 436] width 472 height 194
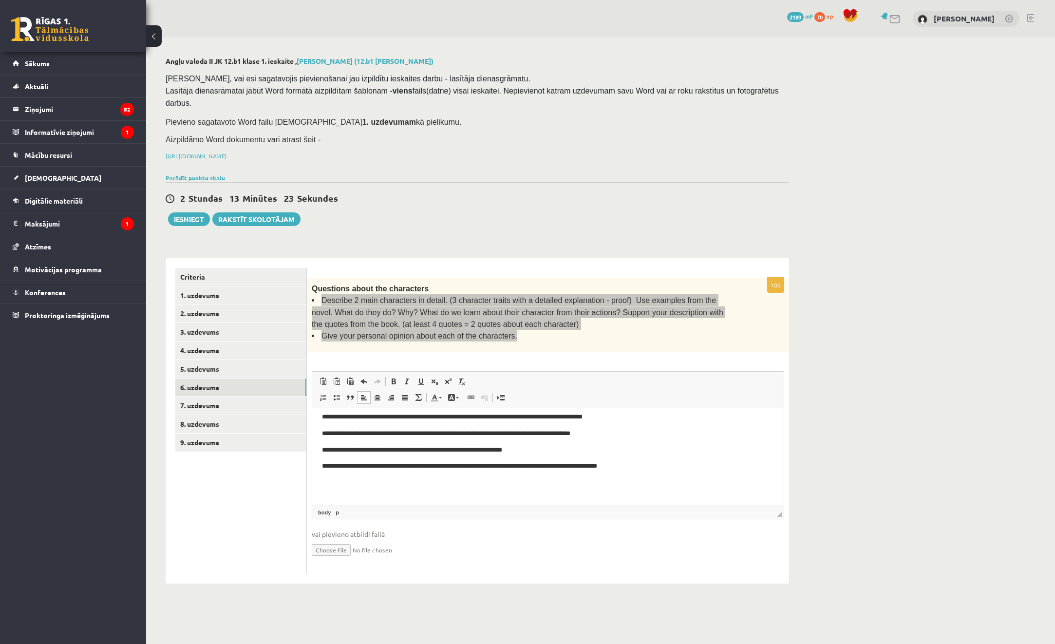
scroll to position [130, 0]
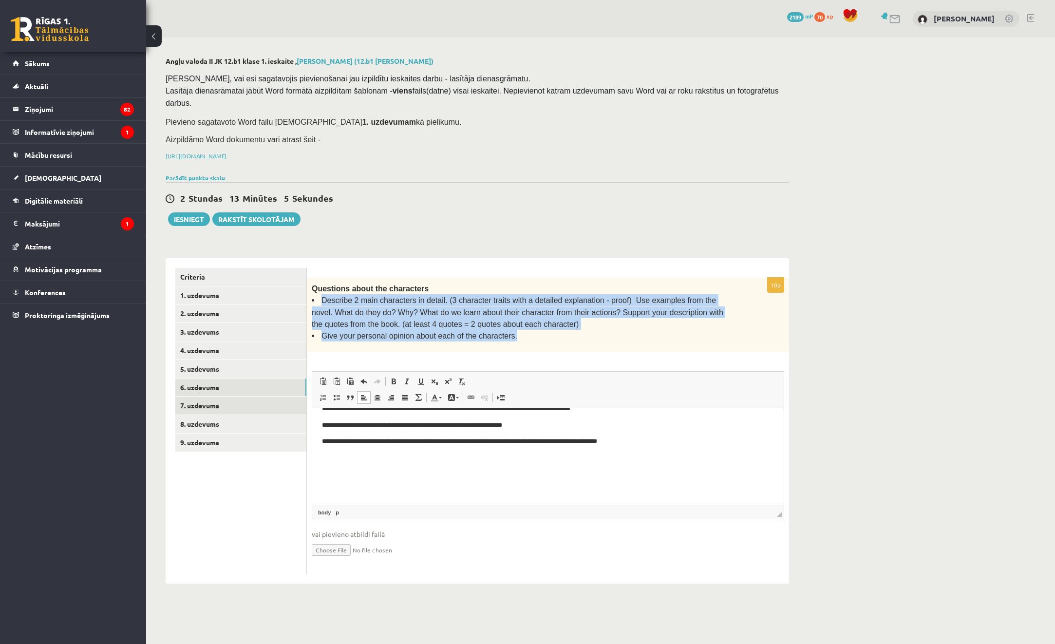
click at [233, 397] on link "7. uzdevums" at bounding box center [240, 406] width 131 height 18
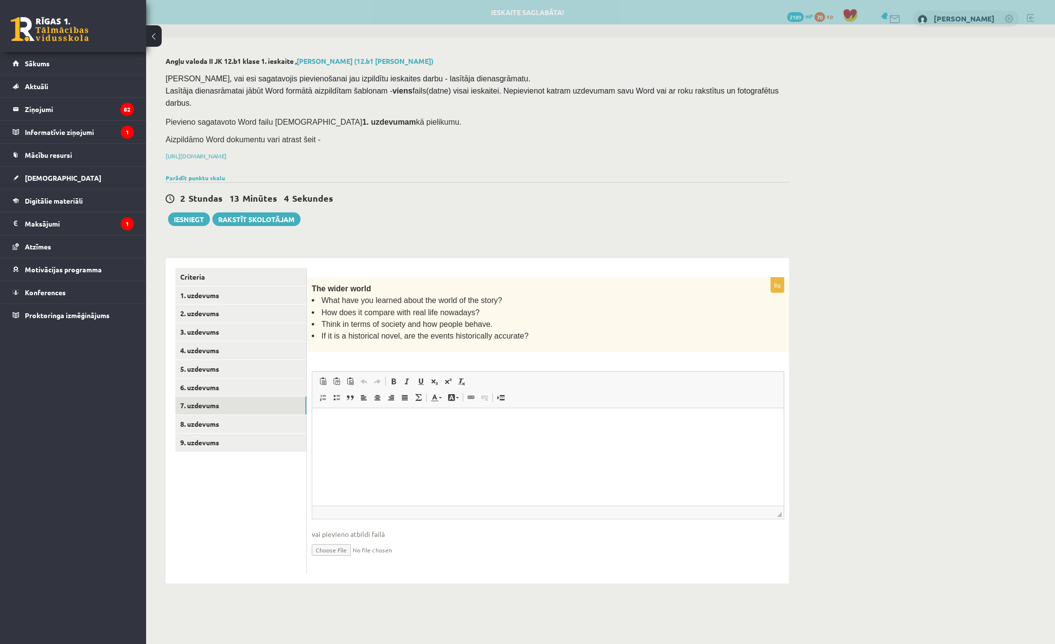
scroll to position [0, 0]
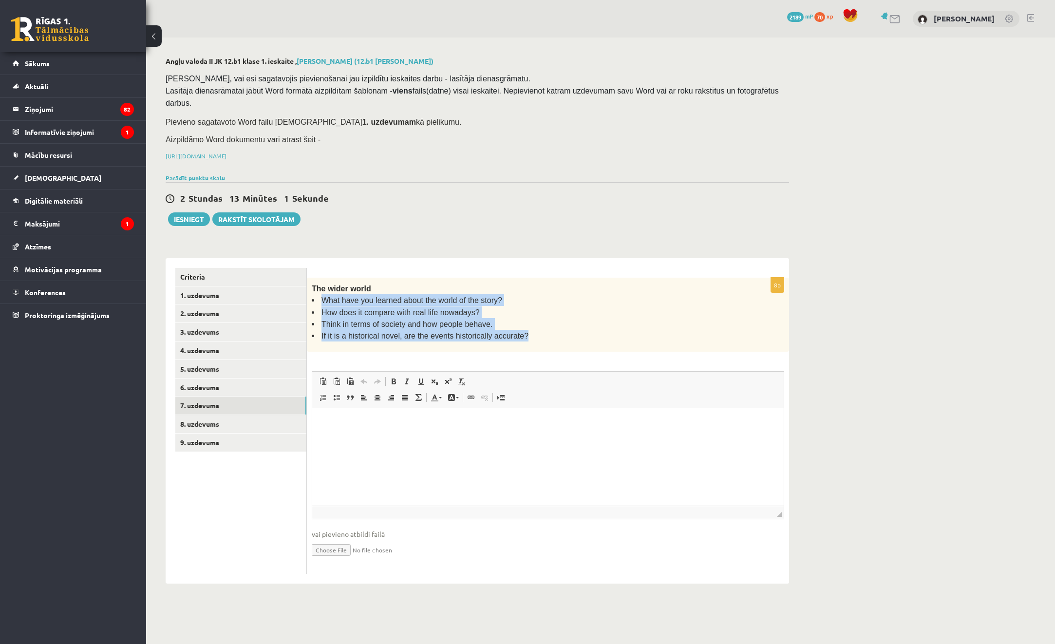
drag, startPoint x: 322, startPoint y: 286, endPoint x: 516, endPoint y: 323, distance: 198.5
click at [516, 323] on ul "What have you learned about the world of the story? How does it compare with re…" at bounding box center [524, 318] width 424 height 48
copy ul "What have you learned about the world of the story? How does it compare with re…"
click at [227, 268] on link "Criteria" at bounding box center [240, 277] width 131 height 18
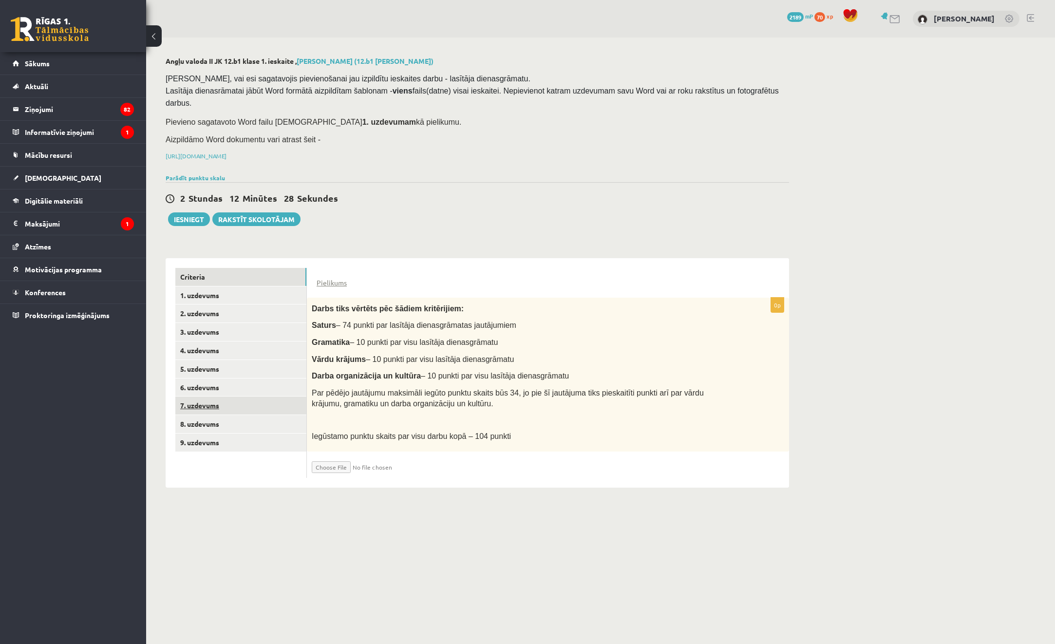
click at [221, 397] on link "7. uzdevums" at bounding box center [240, 406] width 131 height 18
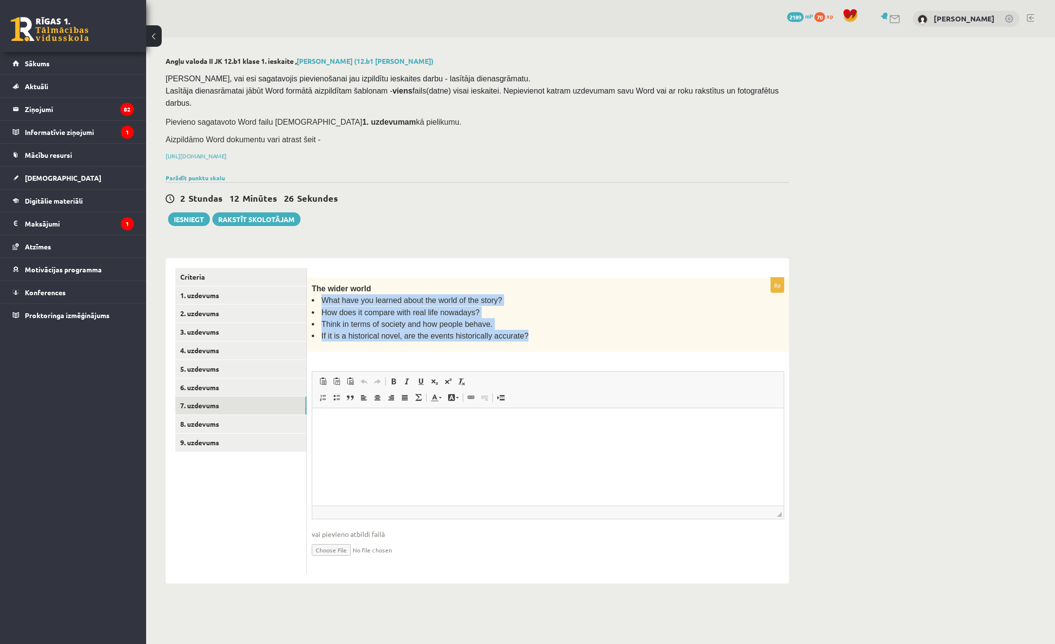
drag, startPoint x: 319, startPoint y: 284, endPoint x: 532, endPoint y: 324, distance: 216.5
click at [532, 324] on ul "What have you learned about the world of the story? How does it compare with re…" at bounding box center [524, 318] width 424 height 48
drag, startPoint x: 532, startPoint y: 324, endPoint x: 419, endPoint y: 301, distance: 115.7
copy ul "What have you learned about the world of the story? How does it compare with re…"
click at [258, 415] on link "8. uzdevums" at bounding box center [240, 424] width 131 height 18
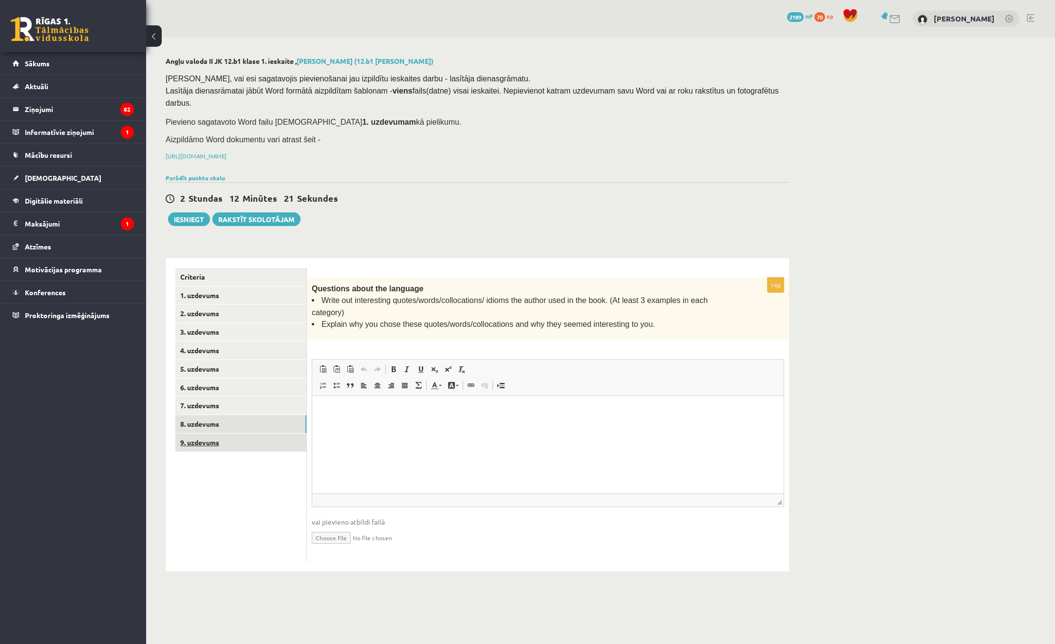
click at [218, 434] on link "9. uzdevums" at bounding box center [240, 443] width 131 height 18
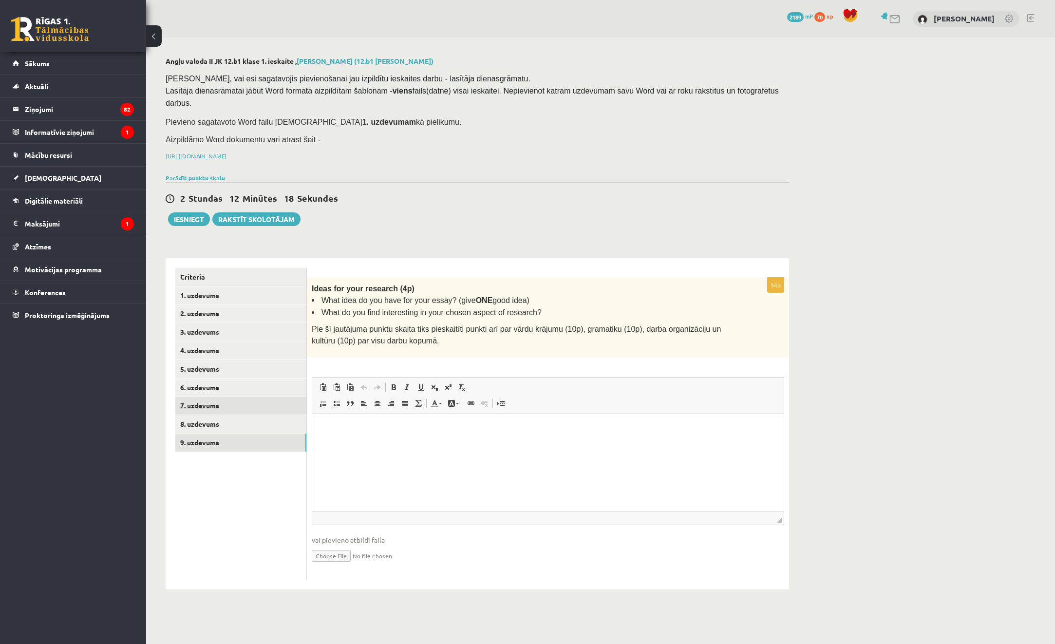
click at [214, 397] on link "7. uzdevums" at bounding box center [240, 406] width 131 height 18
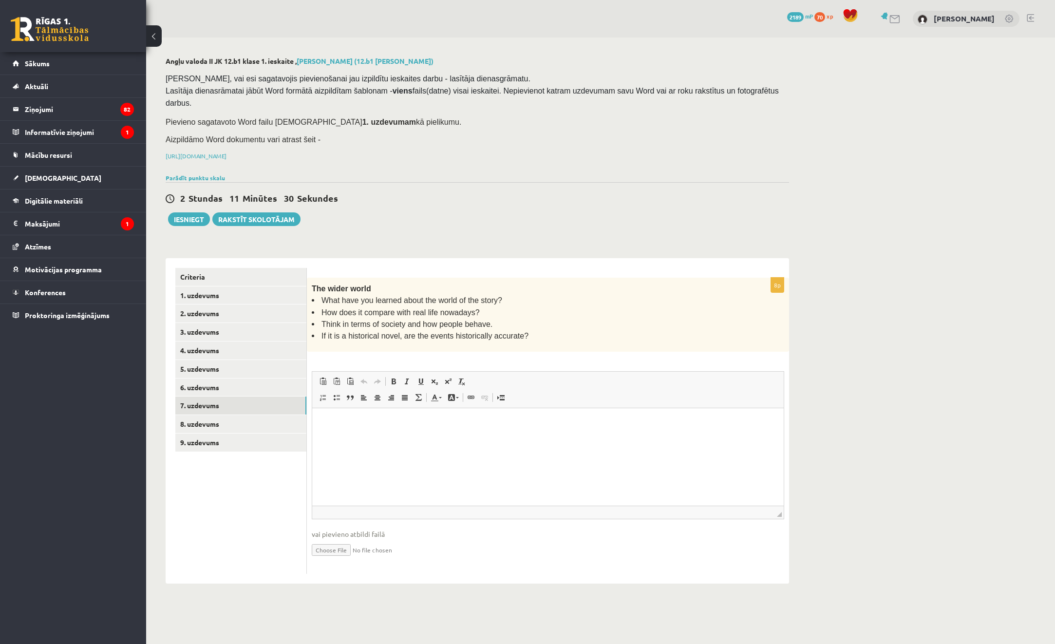
click at [367, 427] on p "Editor, wiswyg-editor-user-answer-47024727565620" at bounding box center [548, 423] width 452 height 10
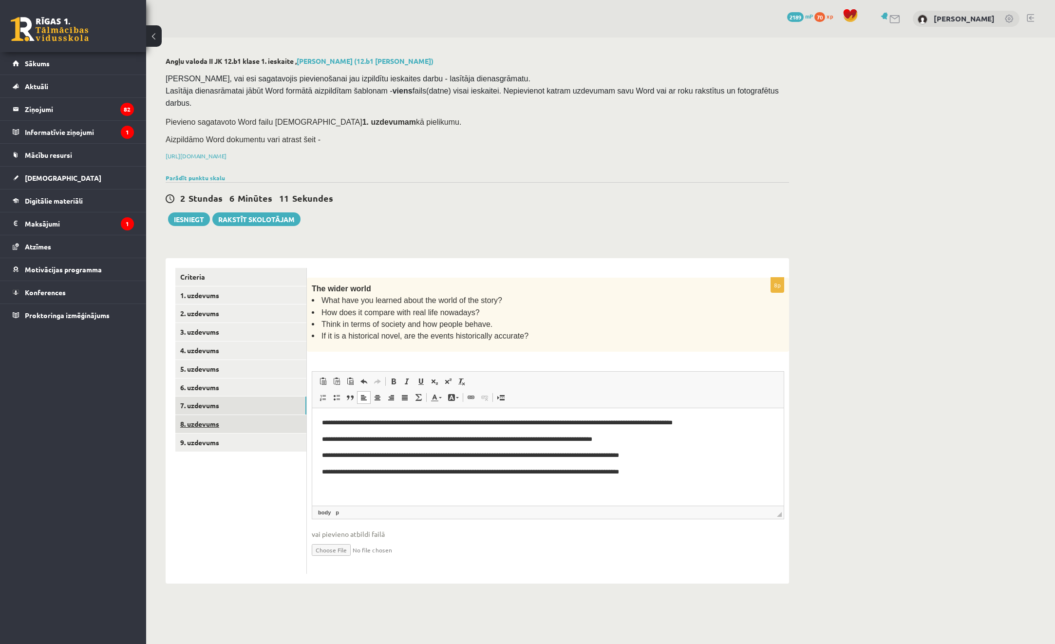
click at [225, 415] on link "8. uzdevums" at bounding box center [240, 424] width 131 height 18
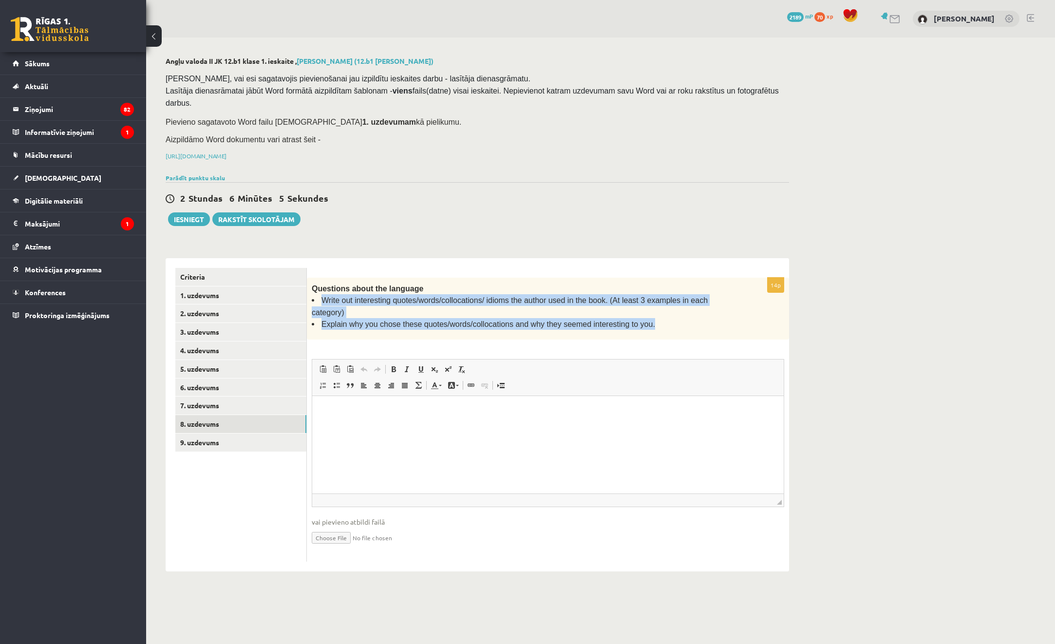
drag, startPoint x: 323, startPoint y: 286, endPoint x: 635, endPoint y: 296, distance: 312.5
click at [635, 296] on ul "Write out interesting quotes/words/collocations/ idioms the author used in the …" at bounding box center [524, 312] width 424 height 36
drag, startPoint x: 635, startPoint y: 296, endPoint x: 615, endPoint y: 294, distance: 20.1
copy ul "Write out interesting quotes/words/collocations/ idioms the author used in the …"
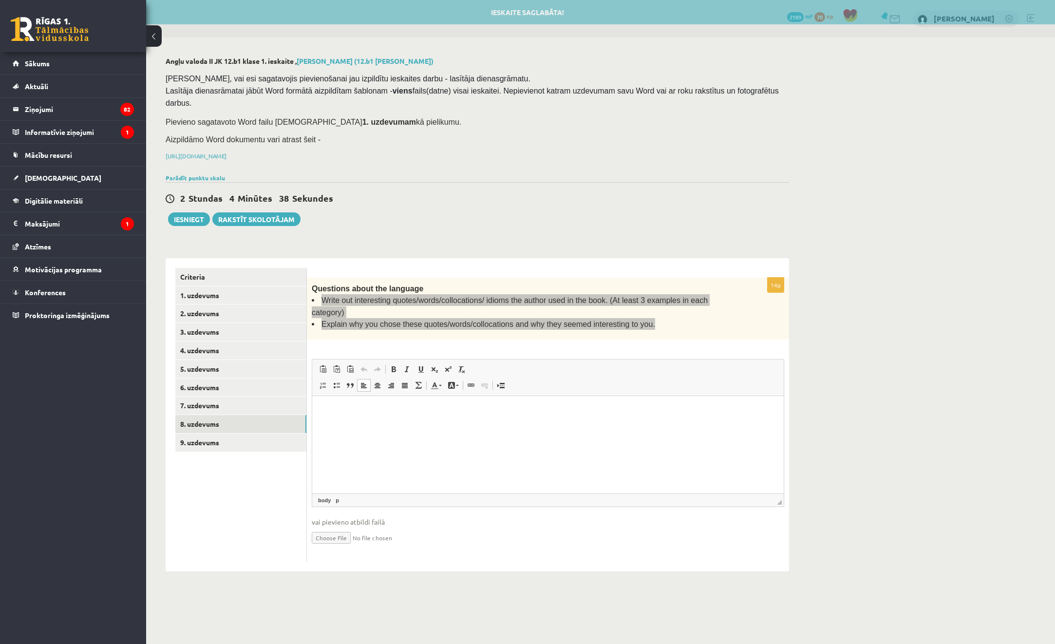
click at [384, 426] on html at bounding box center [548, 411] width 472 height 30
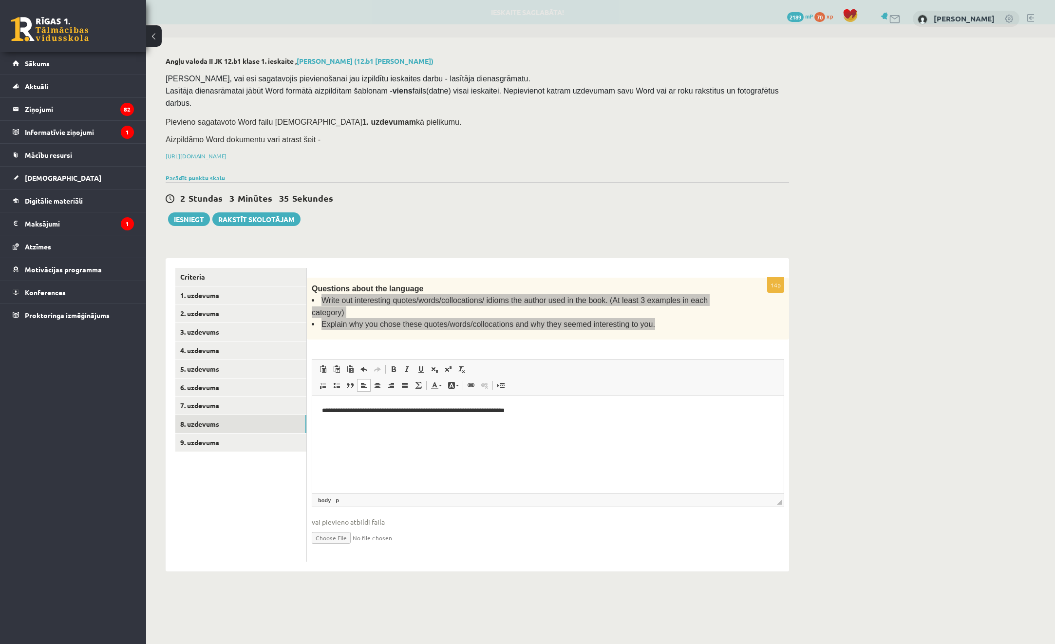
click at [556, 414] on p "**********" at bounding box center [548, 411] width 452 height 10
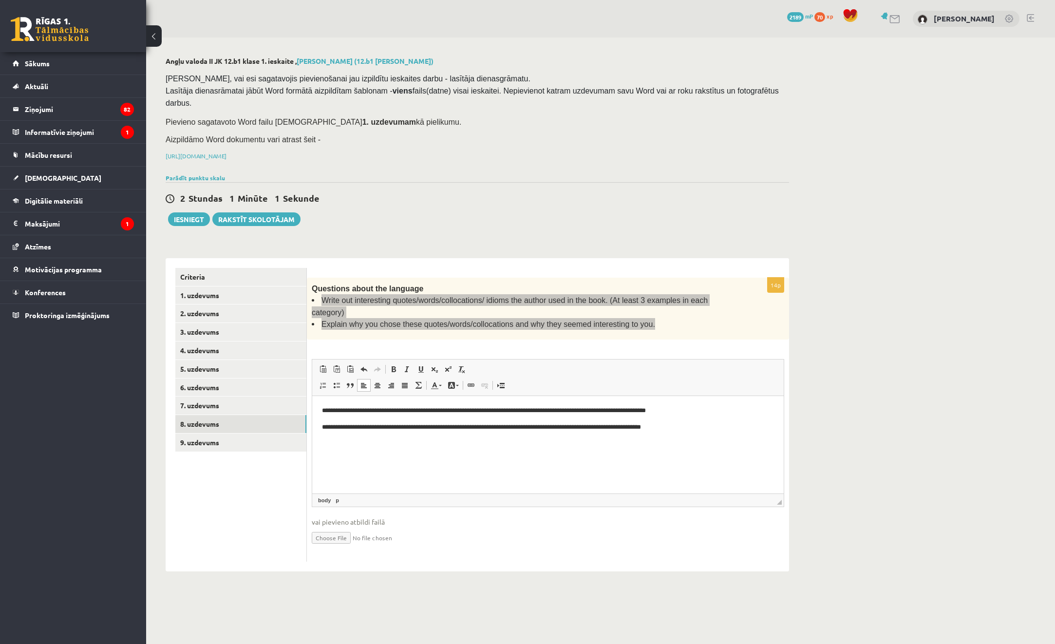
click at [710, 427] on p "**********" at bounding box center [548, 427] width 452 height 10
click at [375, 443] on p "**********" at bounding box center [548, 444] width 452 height 10
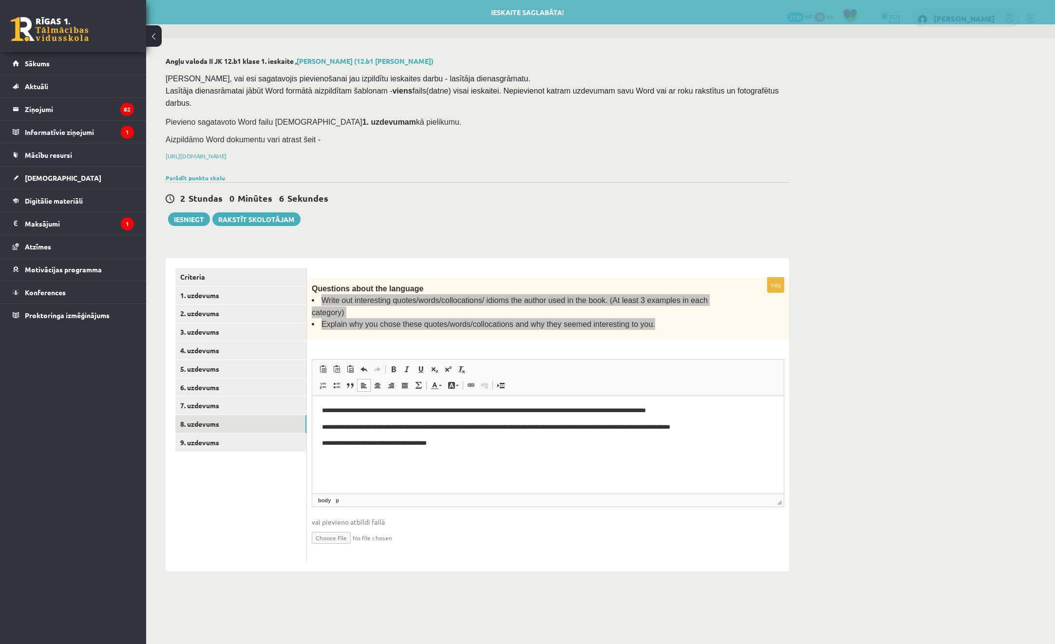
click at [466, 434] on body "**********" at bounding box center [548, 427] width 452 height 43
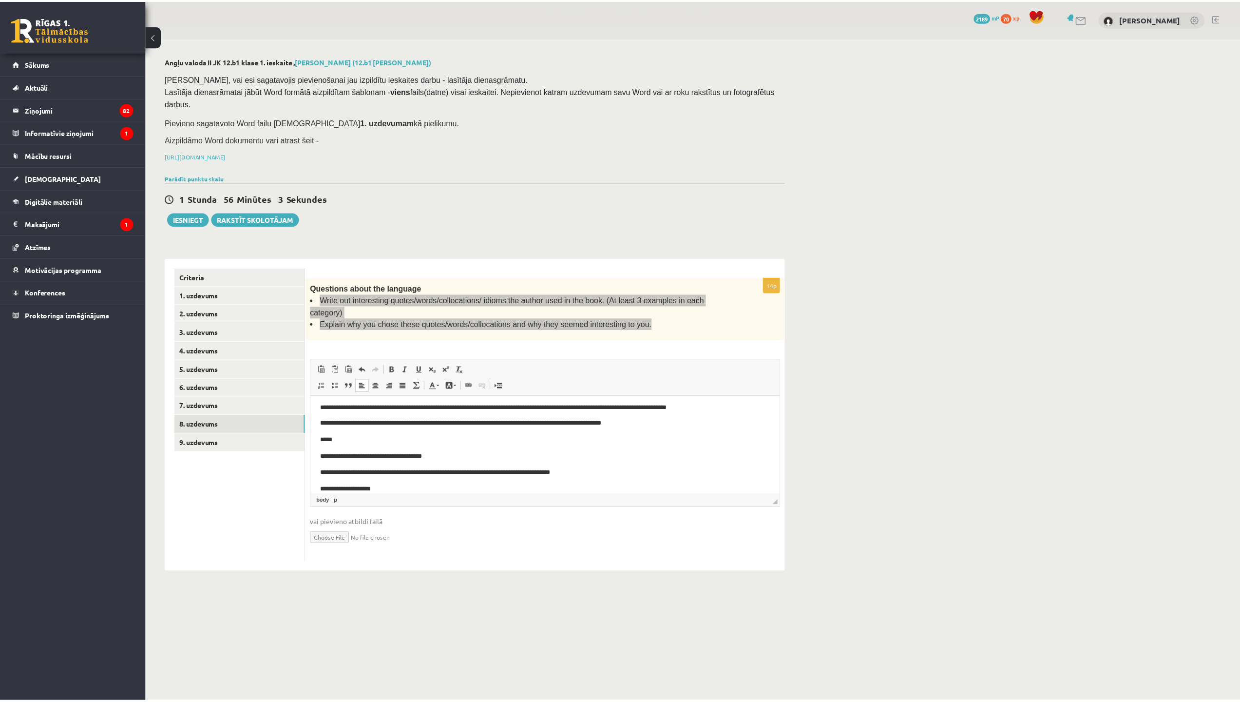
scroll to position [31, 0]
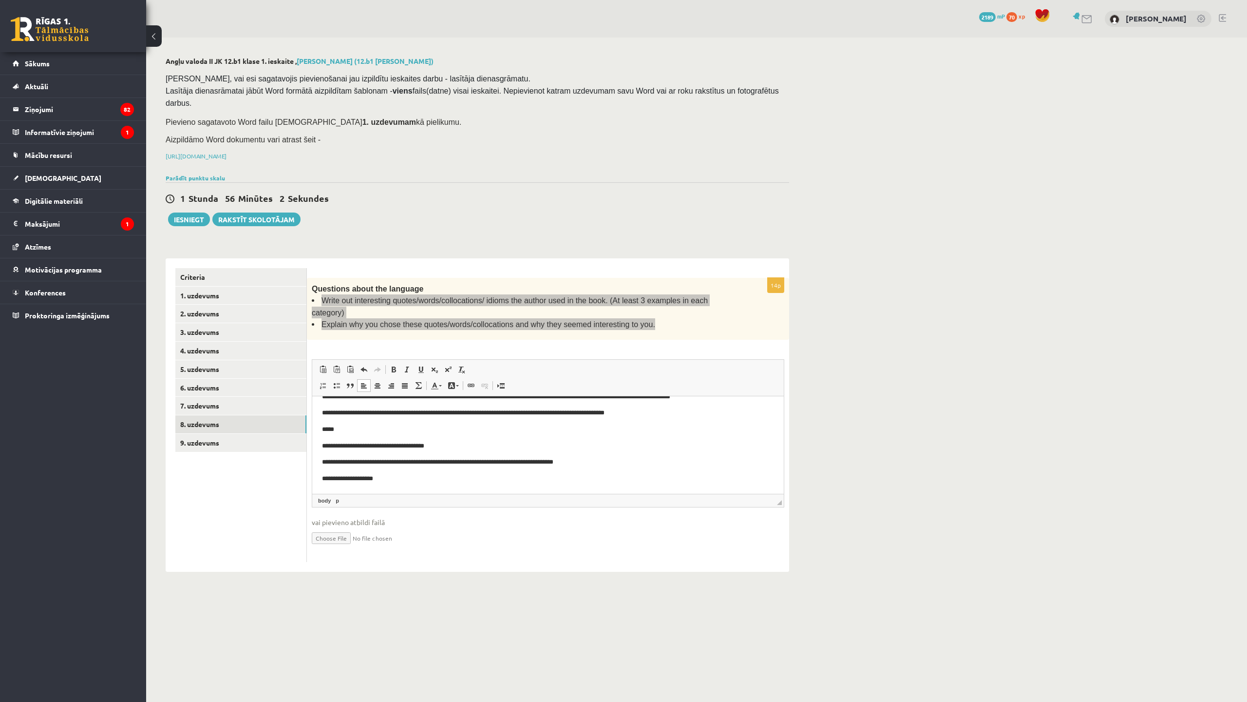
click at [392, 476] on p "**********" at bounding box center [544, 479] width 445 height 10
click at [586, 460] on p "**********" at bounding box center [544, 462] width 445 height 10
click at [423, 482] on p "**********" at bounding box center [544, 479] width 445 height 10
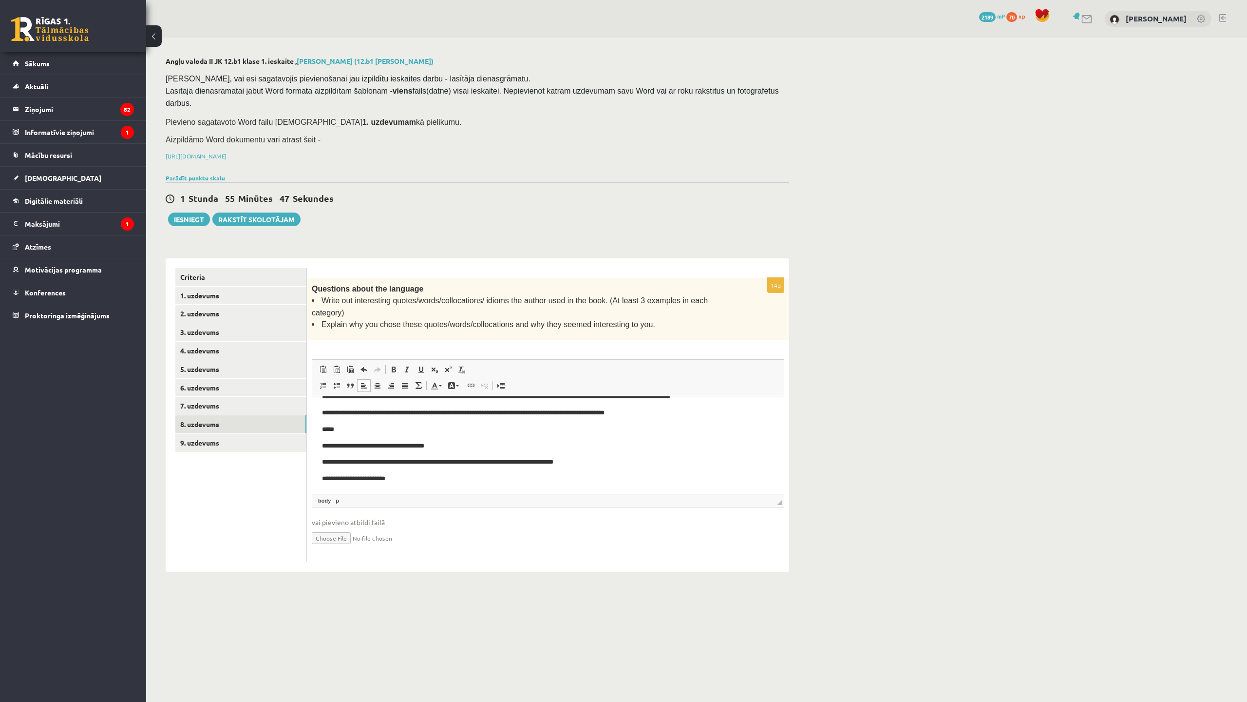
click at [556, 0] on div "0 Dāvanas 2189 mP 70 xp [PERSON_NAME]" at bounding box center [696, 19] width 1101 height 38
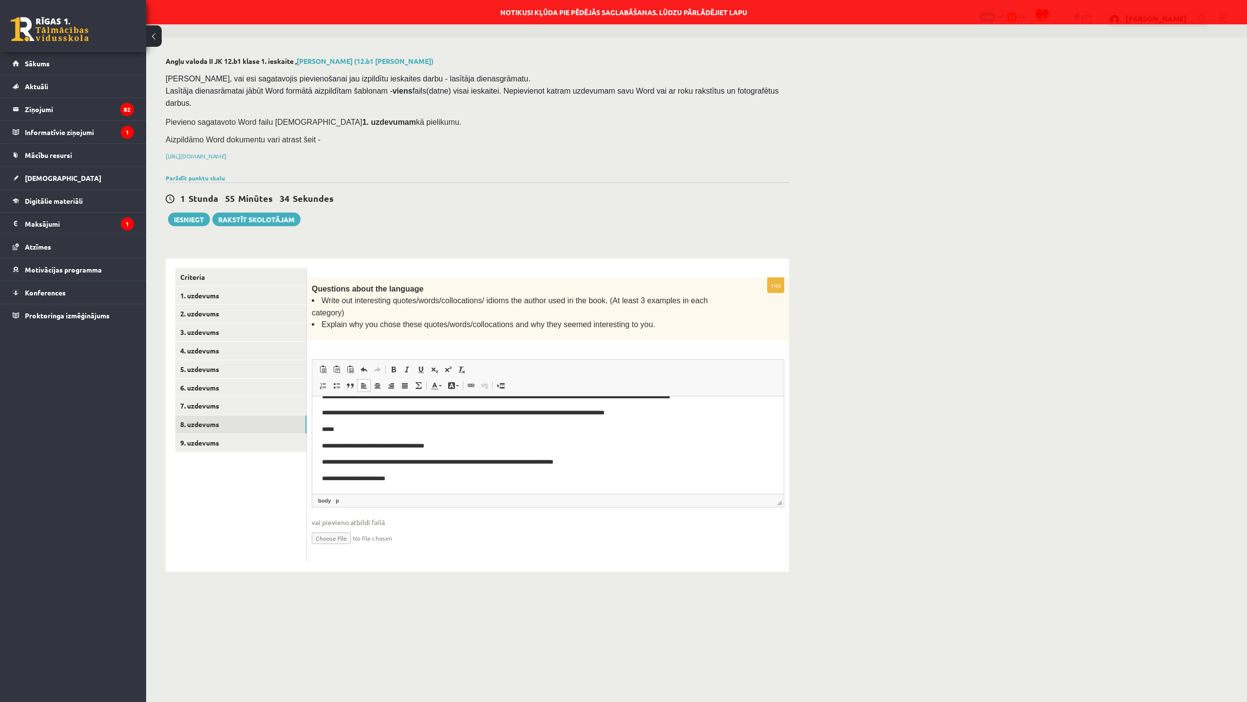
click at [441, 478] on p "**********" at bounding box center [544, 479] width 445 height 10
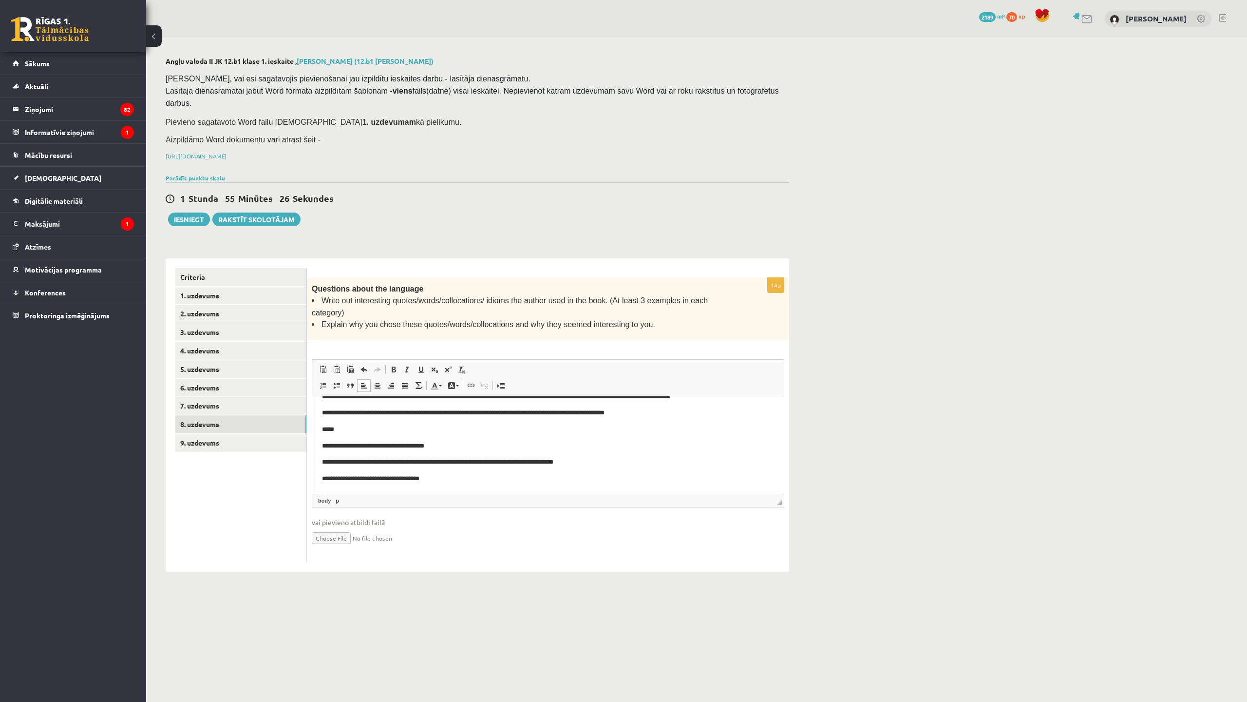
click at [475, 0] on div "0 Dāvanas 2189 mP 70 xp [PERSON_NAME]" at bounding box center [696, 19] width 1101 height 38
click at [490, 484] on html "**********" at bounding box center [548, 429] width 472 height 128
click at [561, 0] on div "0 Dāvanas 2189 mP 70 xp [PERSON_NAME]" at bounding box center [696, 19] width 1101 height 38
click at [553, 4] on div "0 Dāvanas 2189 mP 70 xp [PERSON_NAME]" at bounding box center [696, 19] width 1101 height 38
click at [557, 0] on div "0 Dāvanas 2189 mP 70 xp [PERSON_NAME]" at bounding box center [696, 19] width 1101 height 38
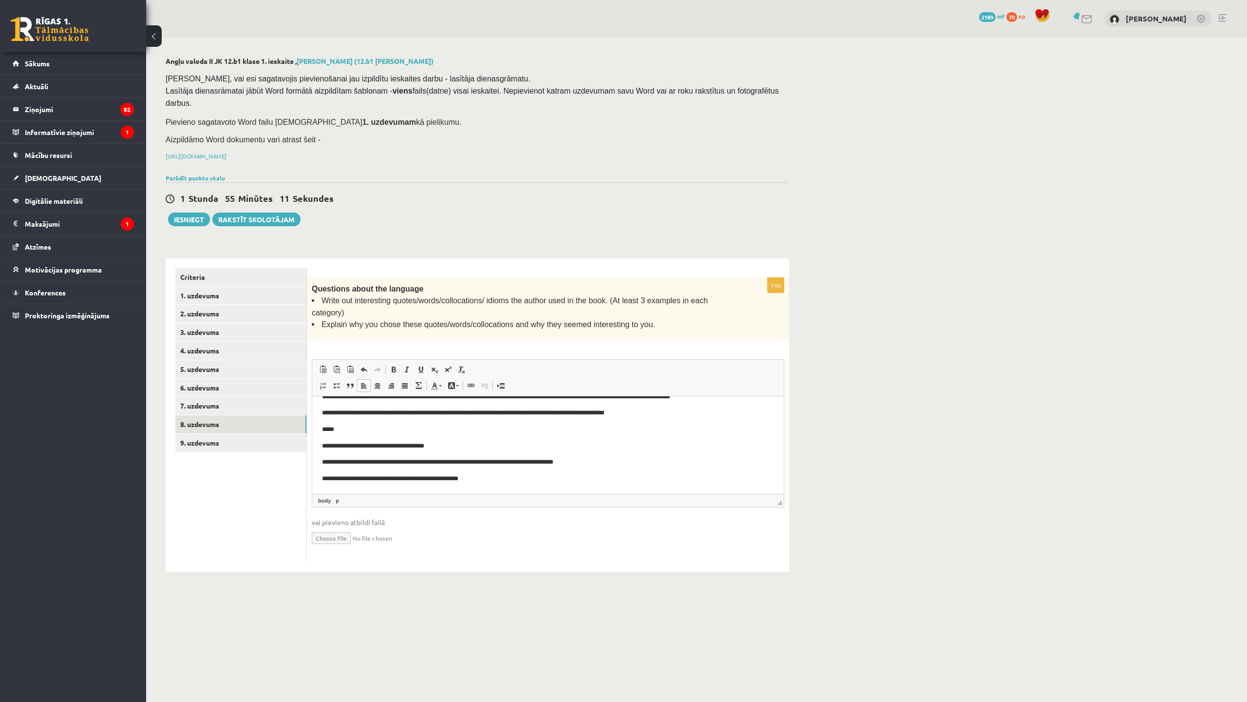
click at [489, 0] on div "0 Dāvanas 2189 mP 70 xp [PERSON_NAME]" at bounding box center [696, 19] width 1101 height 38
click at [548, 0] on div "0 Dāvanas 2189 mP 70 xp [PERSON_NAME]" at bounding box center [696, 19] width 1101 height 38
click at [453, 0] on div "0 Dāvanas 2189 mP 70 xp [PERSON_NAME]" at bounding box center [696, 19] width 1101 height 38
click at [555, 0] on div "0 Dāvanas 2189 mP 70 xp [PERSON_NAME]" at bounding box center [696, 19] width 1101 height 38
click at [500, 478] on p "**********" at bounding box center [544, 479] width 445 height 10
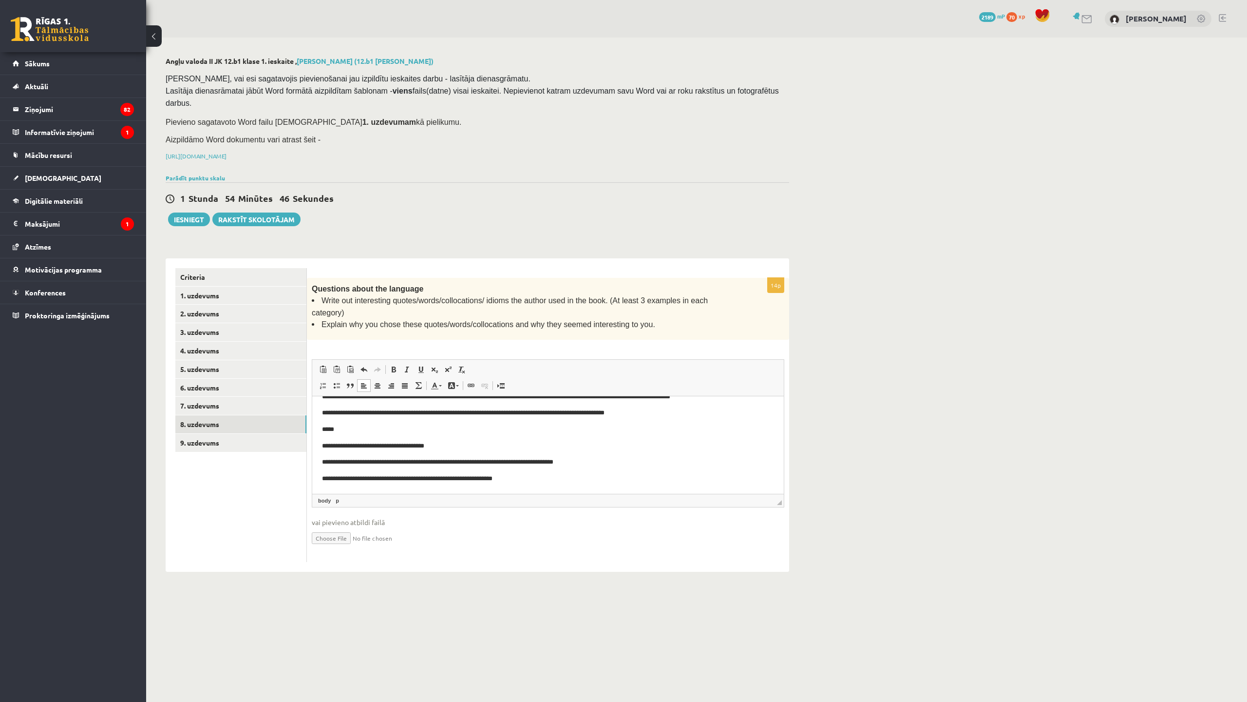
click at [440, 0] on div "0 Dāvanas 2189 mP 70 xp [PERSON_NAME]" at bounding box center [696, 19] width 1101 height 38
click at [518, 479] on p "**********" at bounding box center [544, 479] width 445 height 10
click at [531, 475] on p "**********" at bounding box center [544, 479] width 445 height 10
click at [259, 434] on link "9. uzdevums" at bounding box center [240, 443] width 131 height 18
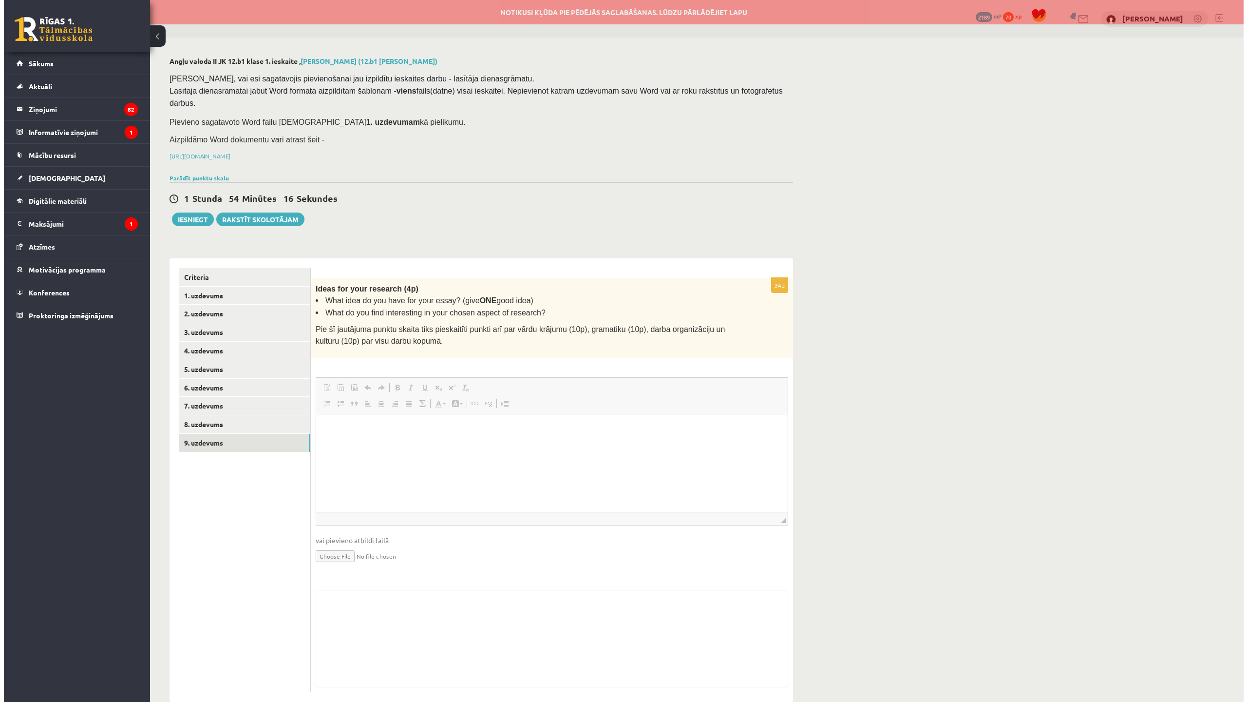
scroll to position [0, 0]
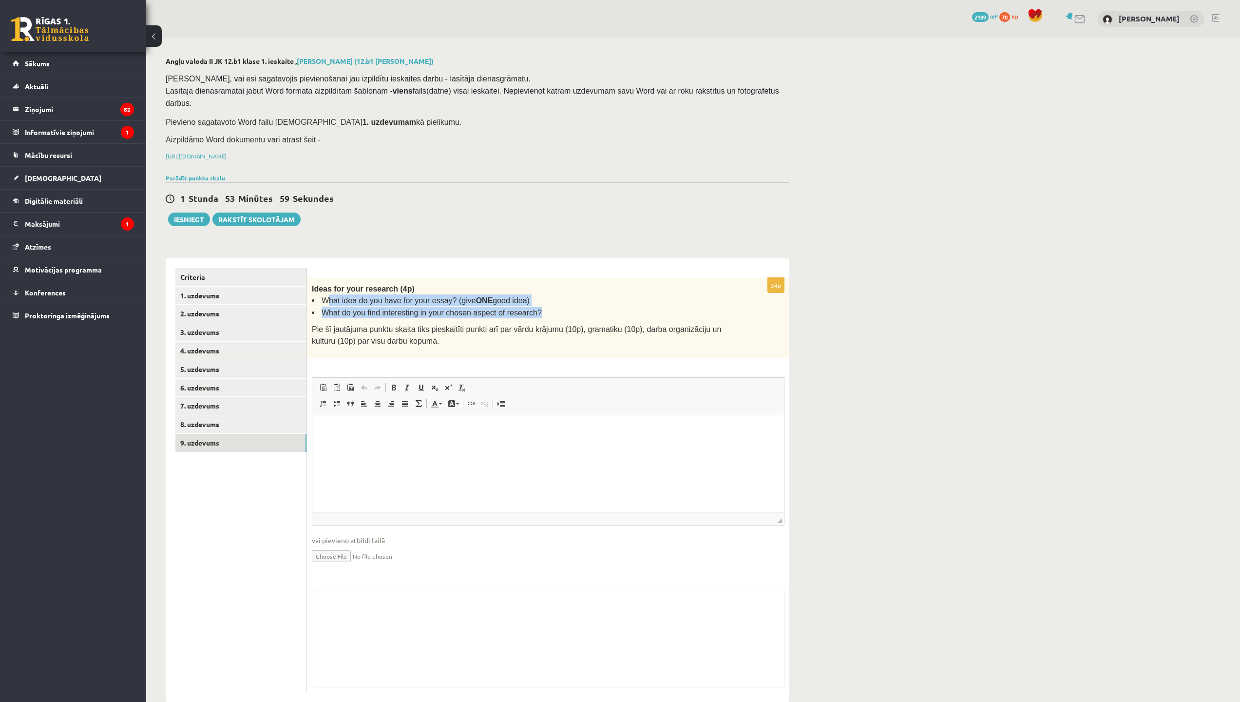
drag, startPoint x: 326, startPoint y: 287, endPoint x: 534, endPoint y: 294, distance: 207.7
click at [534, 294] on ul "What idea do you have for your essay? (give ONE good idea) What do you find int…" at bounding box center [524, 306] width 424 height 24
drag, startPoint x: 534, startPoint y: 294, endPoint x: 535, endPoint y: 289, distance: 5.1
click at [534, 294] on li "What idea do you have for your essay? (give ONE good idea)" at bounding box center [524, 300] width 424 height 12
drag, startPoint x: 333, startPoint y: 284, endPoint x: 521, endPoint y: 298, distance: 189.1
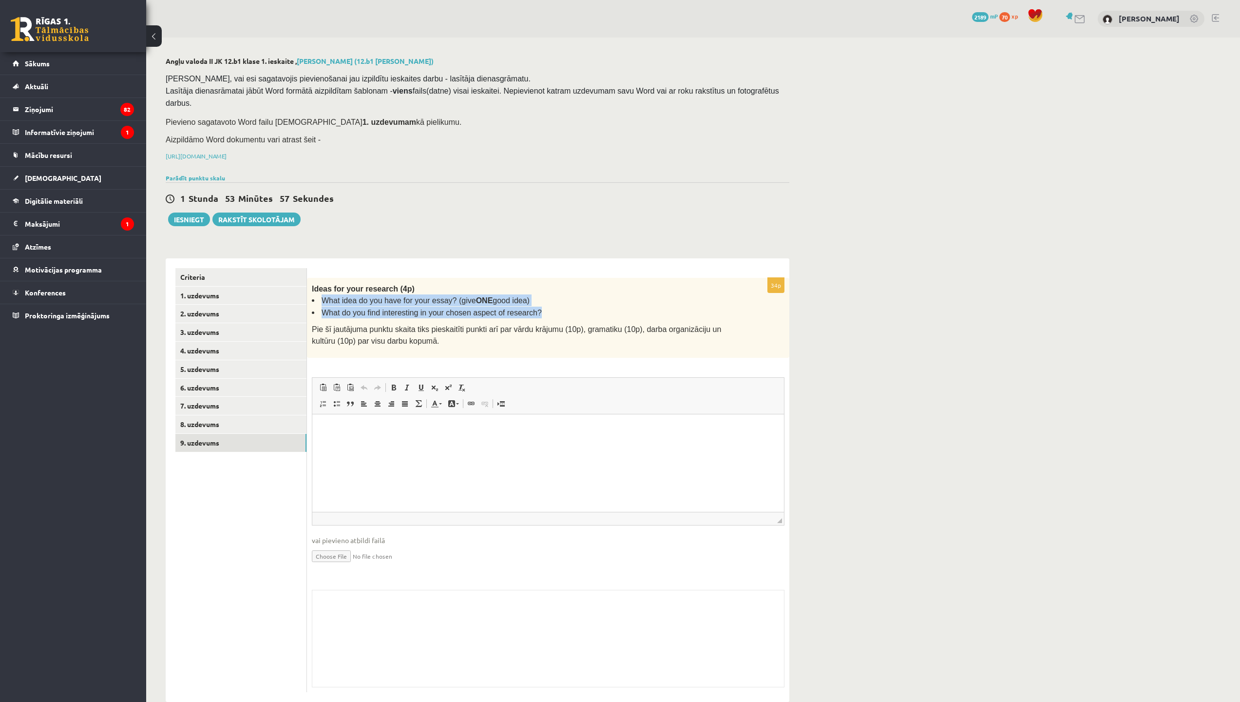
click at [521, 298] on ul "What idea do you have for your essay? (give ONE good idea) What do you find int…" at bounding box center [524, 306] width 424 height 24
drag, startPoint x: 521, startPoint y: 298, endPoint x: 454, endPoint y: 293, distance: 67.9
click at [521, 0] on div "0 Dāvanas 2189 mP 70 xp [PERSON_NAME]" at bounding box center [693, 19] width 1094 height 38
click at [394, 443] on html at bounding box center [548, 429] width 472 height 30
click at [396, 434] on html at bounding box center [548, 429] width 472 height 30
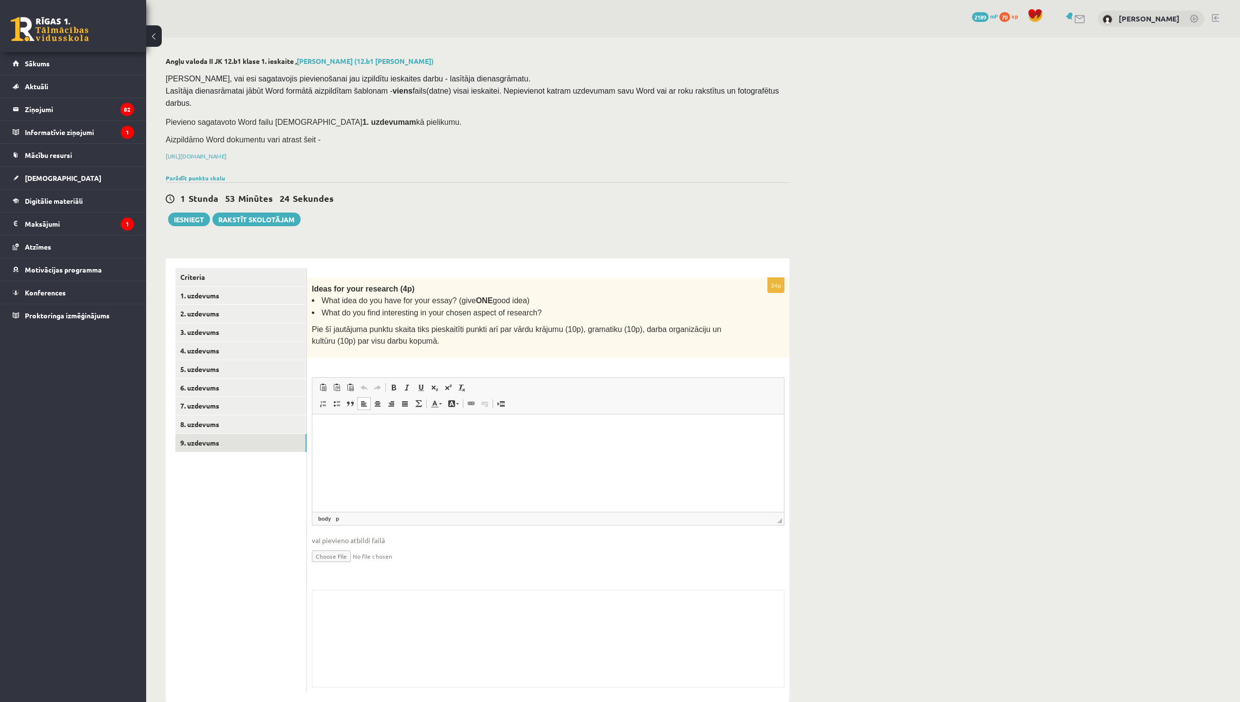
click at [392, 425] on p "Editor, wiswyg-editor-user-answer-47024945656820" at bounding box center [548, 428] width 452 height 10
click at [424, 0] on div "0 Dāvanas 2189 mP 70 xp [PERSON_NAME]" at bounding box center [693, 19] width 1094 height 38
click at [502, 0] on div "0 Dāvanas 2189 mP 70 xp [PERSON_NAME]" at bounding box center [693, 19] width 1094 height 38
click at [408, 427] on p "**********" at bounding box center [548, 428] width 452 height 10
click at [521, 0] on div "0 Dāvanas 2189 mP 70 xp [PERSON_NAME]" at bounding box center [693, 19] width 1094 height 38
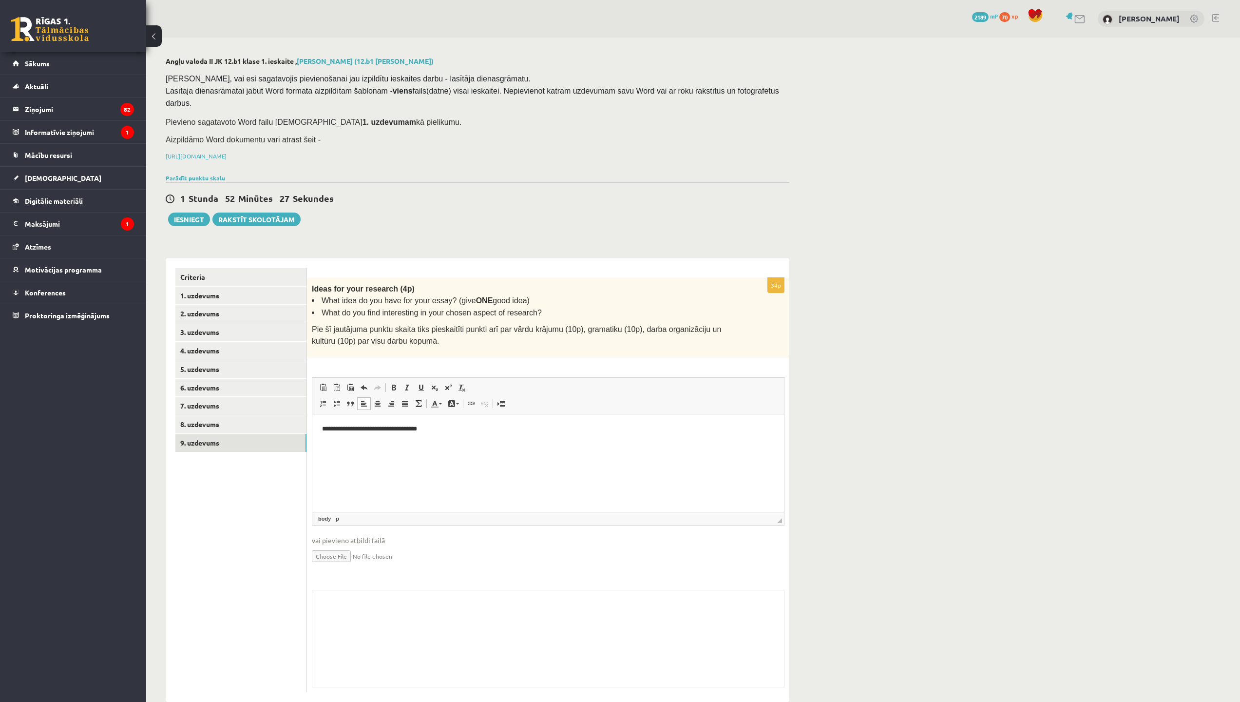
click at [451, 424] on p "**********" at bounding box center [548, 428] width 452 height 10
click at [522, 0] on div "0 Dāvanas 2189 mP 70 xp [PERSON_NAME]" at bounding box center [693, 19] width 1094 height 38
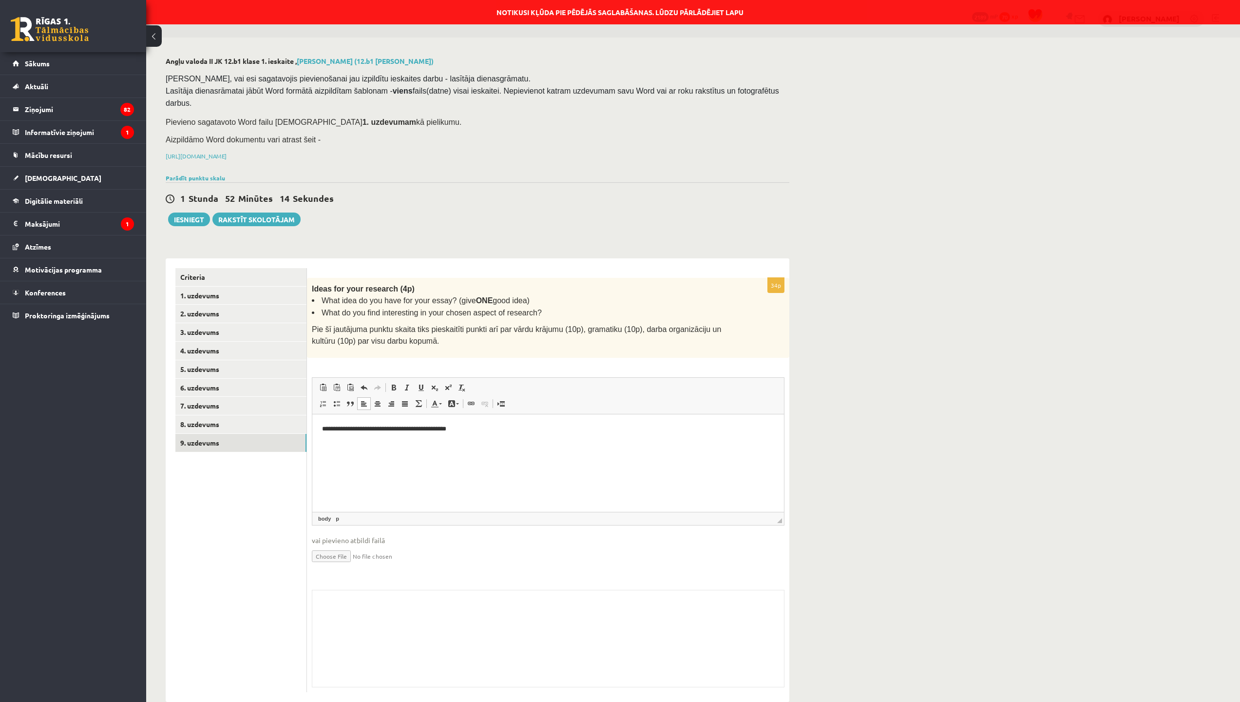
click at [512, 427] on p "**********" at bounding box center [548, 428] width 452 height 10
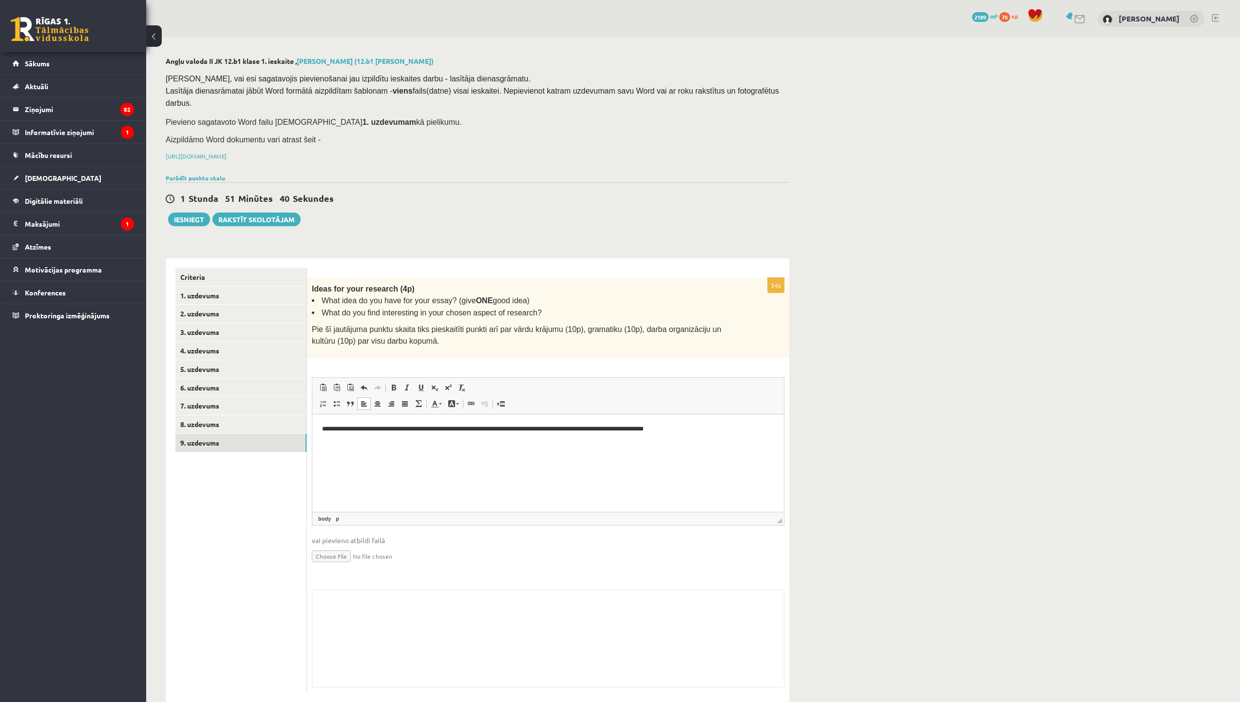
click at [528, 0] on div "0 Dāvanas 2189 mP 70 xp [PERSON_NAME]" at bounding box center [693, 19] width 1094 height 38
click at [394, 454] on html "**********" at bounding box center [548, 437] width 472 height 46
click at [462, 1] on div "0 Dāvanas 2189 mP 70 xp [PERSON_NAME]" at bounding box center [693, 19] width 1094 height 38
click at [470, 0] on div "0 Dāvanas 2189 mP 70 xp [PERSON_NAME]" at bounding box center [693, 19] width 1094 height 38
click at [604, 443] on p "**********" at bounding box center [548, 445] width 452 height 10
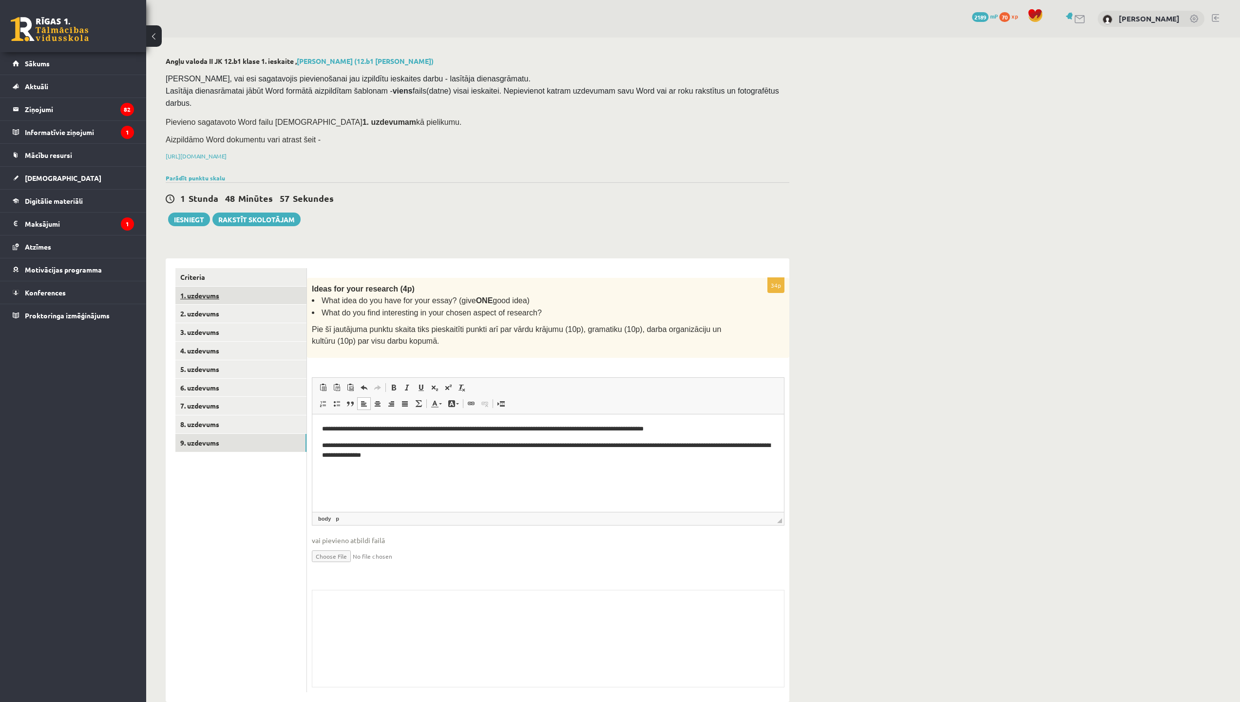
click at [257, 286] on link "1. uzdevums" at bounding box center [240, 295] width 131 height 18
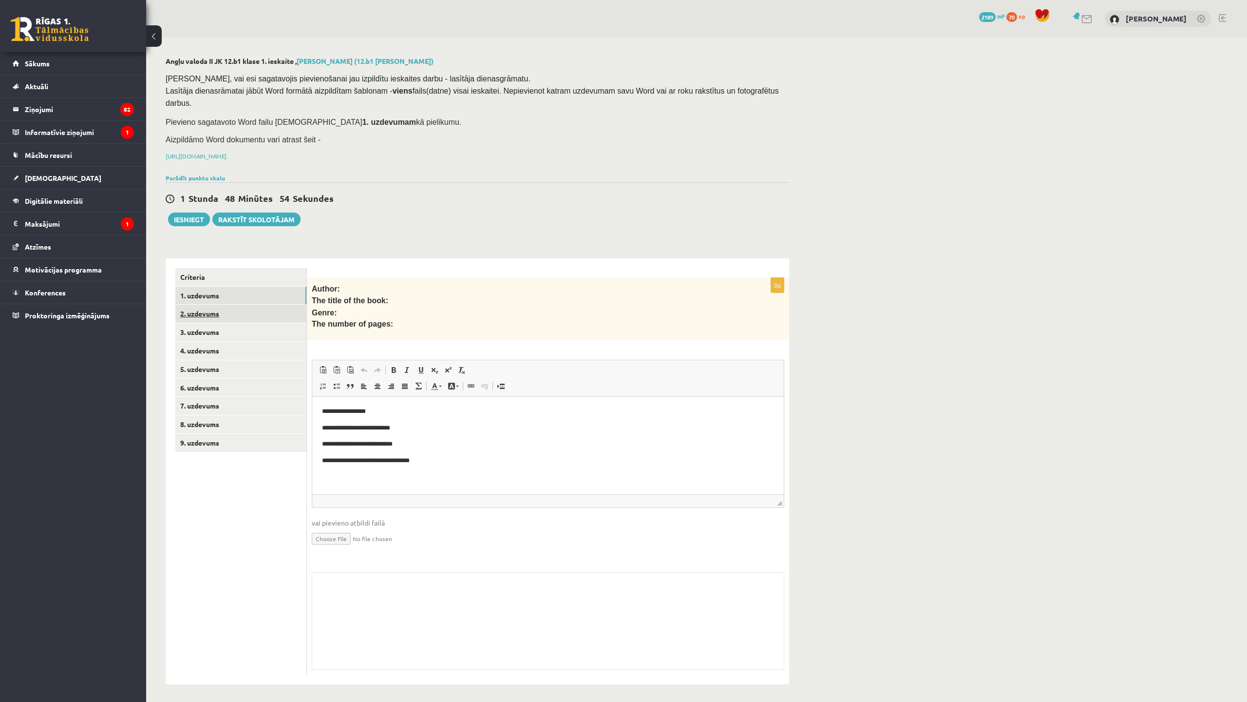
click at [264, 305] on link "2. uzdevums" at bounding box center [240, 314] width 131 height 18
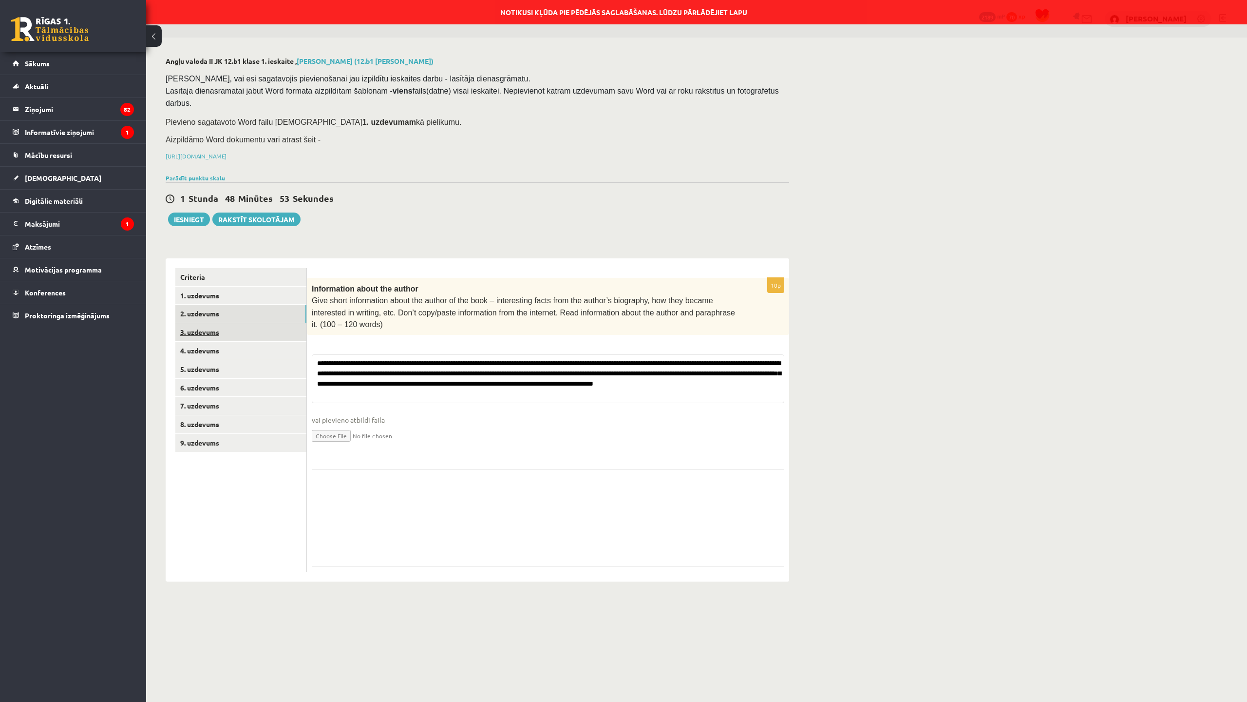
click at [254, 325] on link "3. uzdevums" at bounding box center [240, 332] width 131 height 18
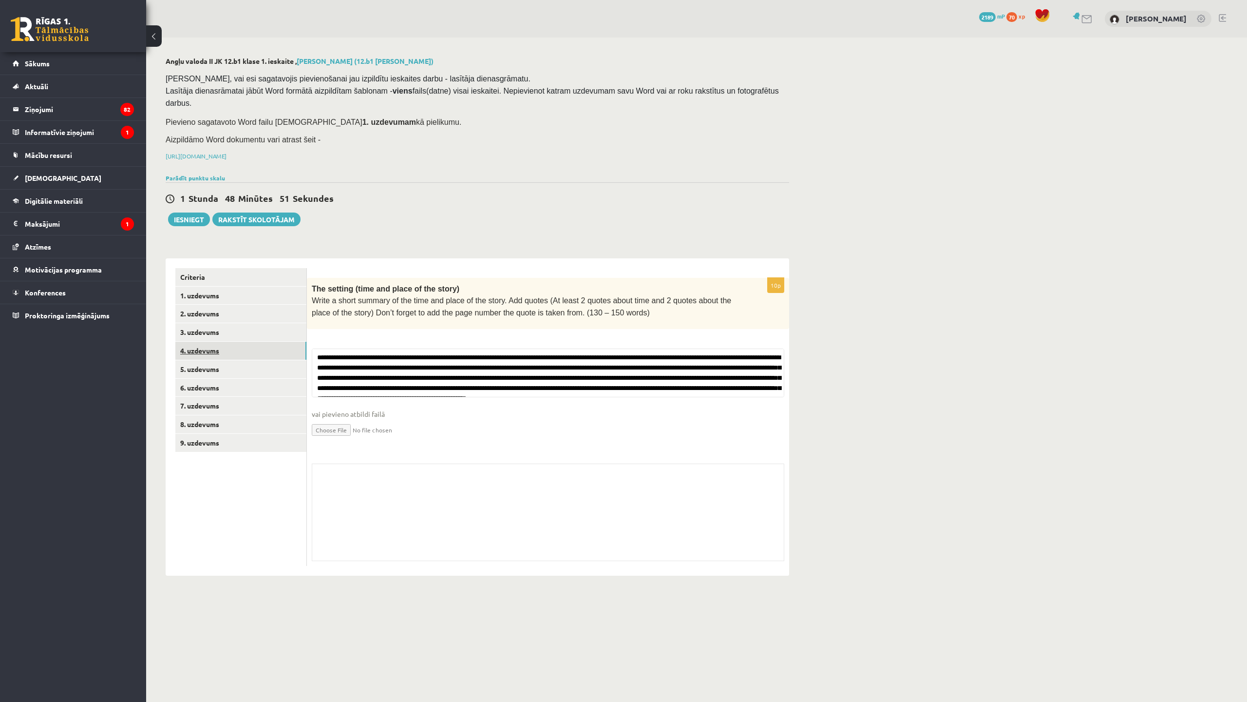
click at [253, 342] on link "4. uzdevums" at bounding box center [240, 351] width 131 height 18
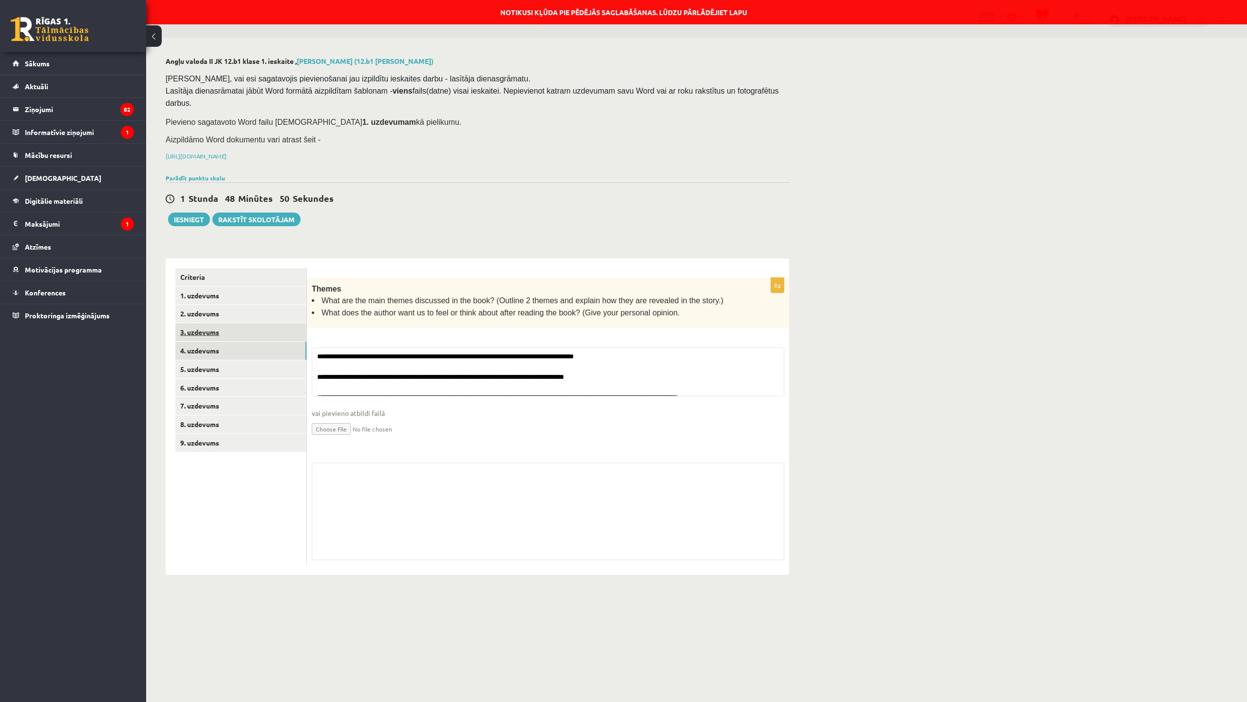
click at [249, 323] on link "3. uzdevums" at bounding box center [240, 332] width 131 height 18
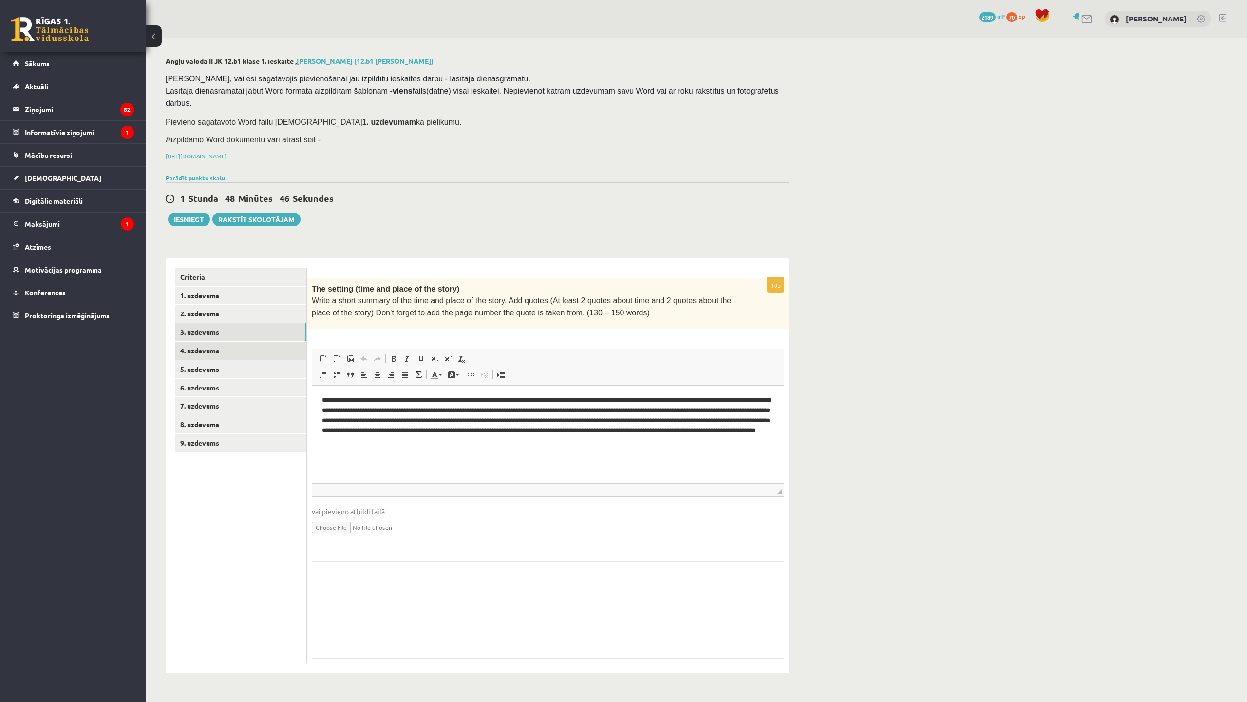
click at [257, 342] on link "4. uzdevums" at bounding box center [240, 351] width 131 height 18
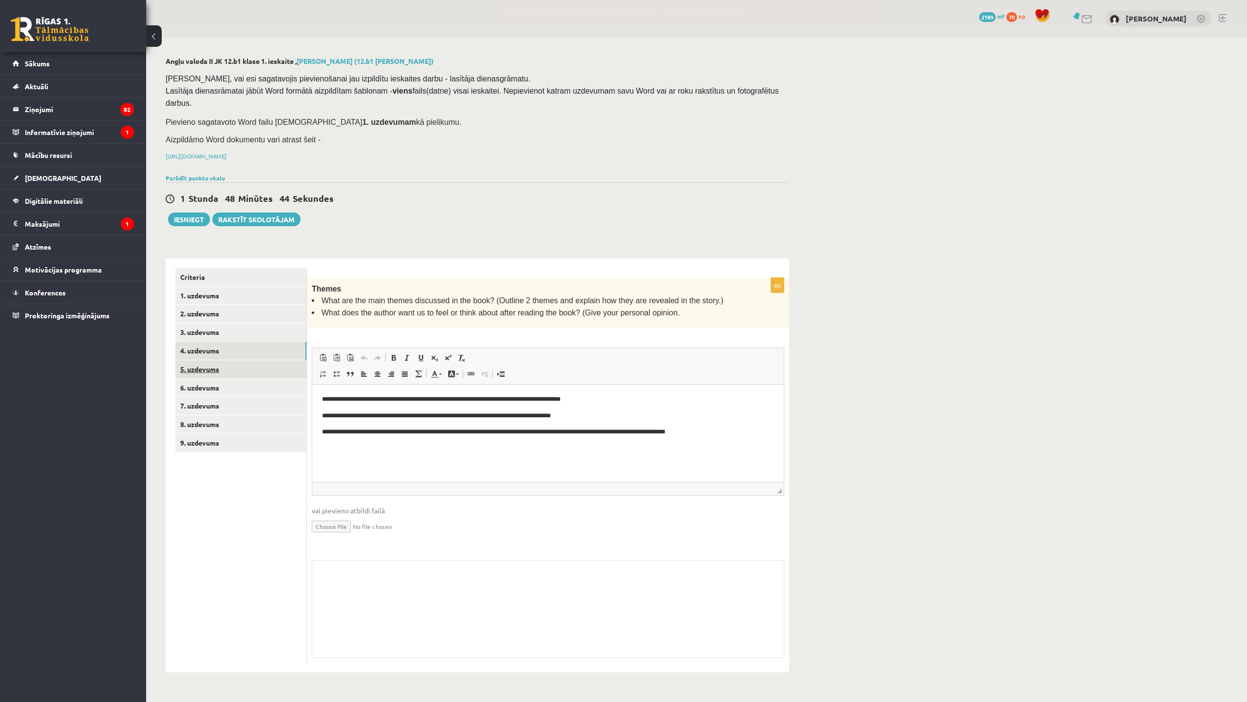
click at [250, 360] on link "5. uzdevums" at bounding box center [240, 369] width 131 height 18
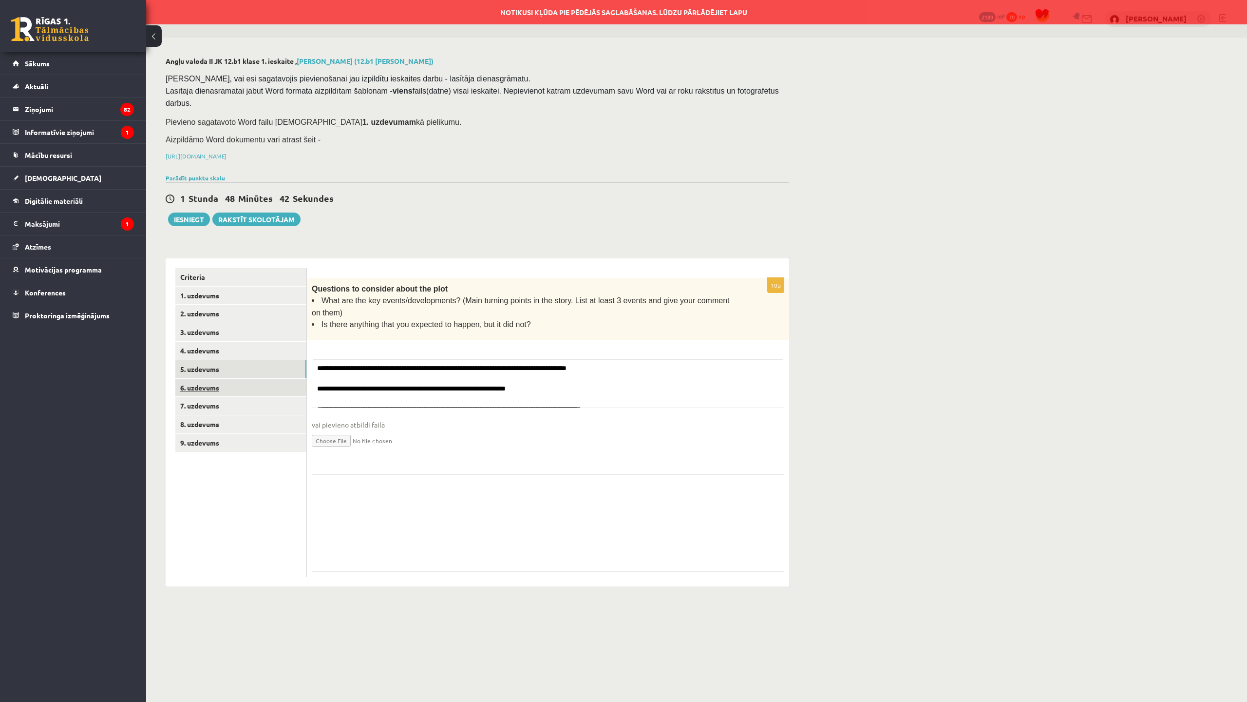
click at [252, 379] on link "6. uzdevums" at bounding box center [240, 388] width 131 height 18
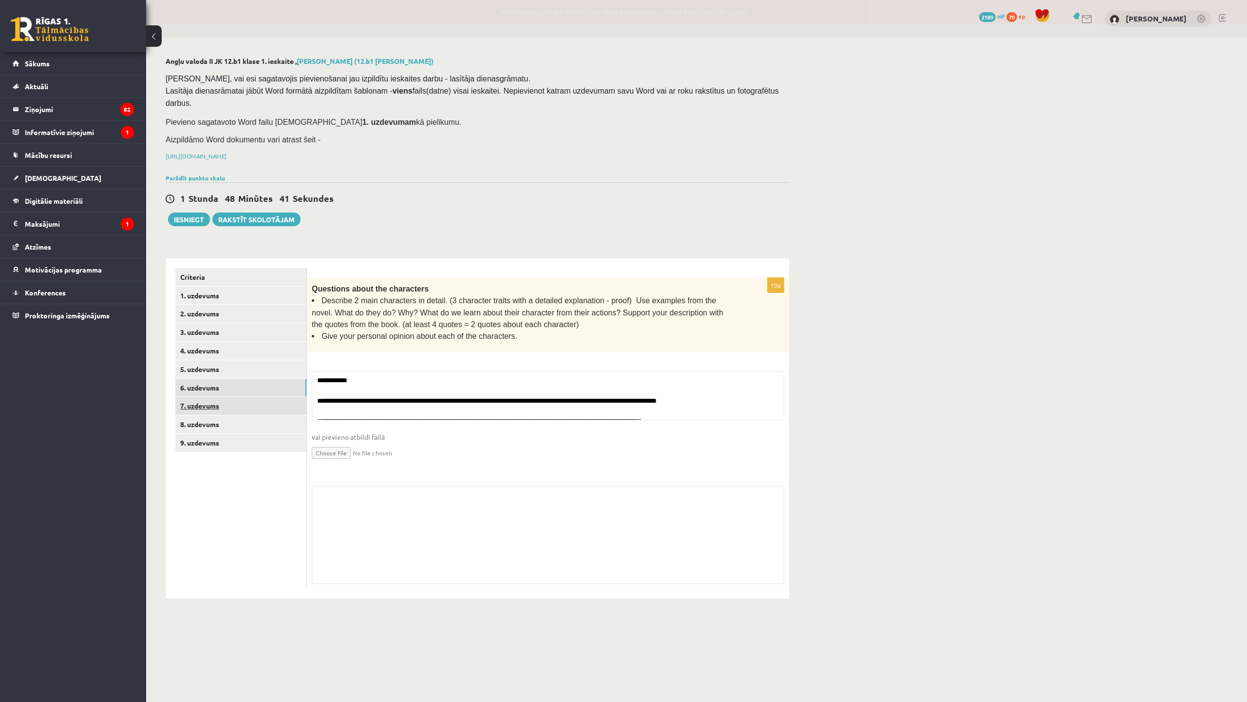
click at [242, 397] on link "7. uzdevums" at bounding box center [240, 406] width 131 height 18
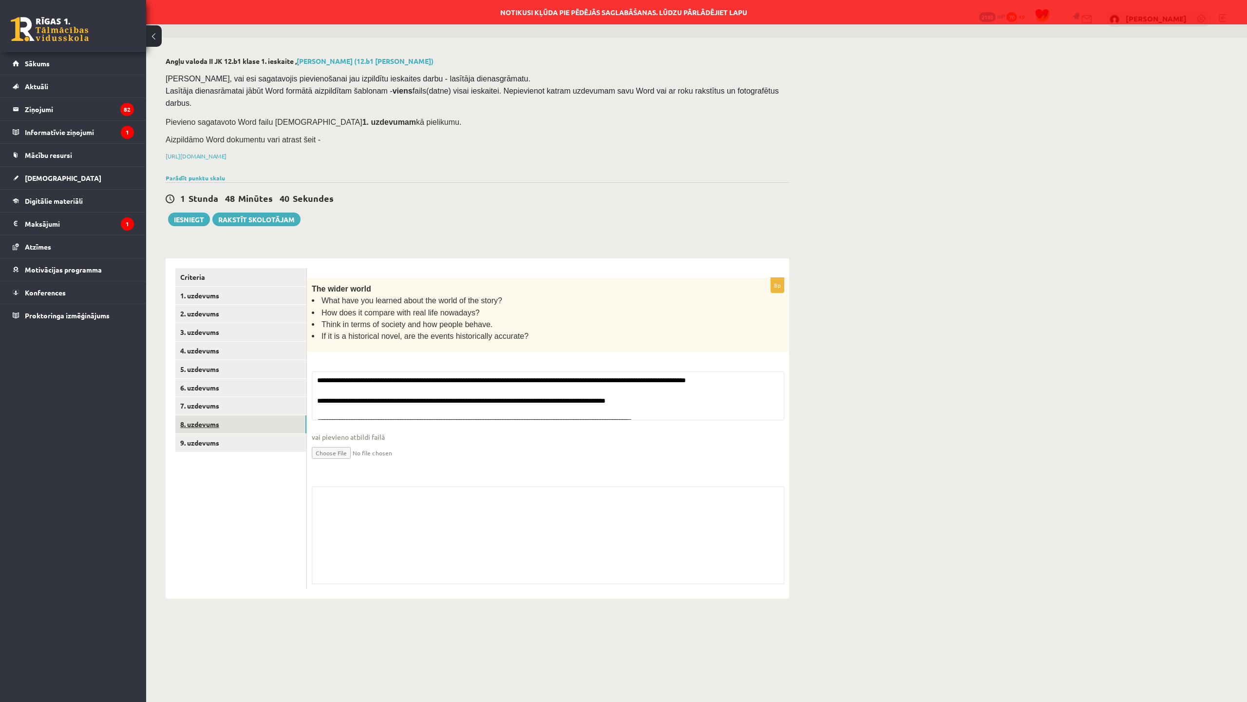
click at [236, 415] on link "8. uzdevums" at bounding box center [240, 424] width 131 height 18
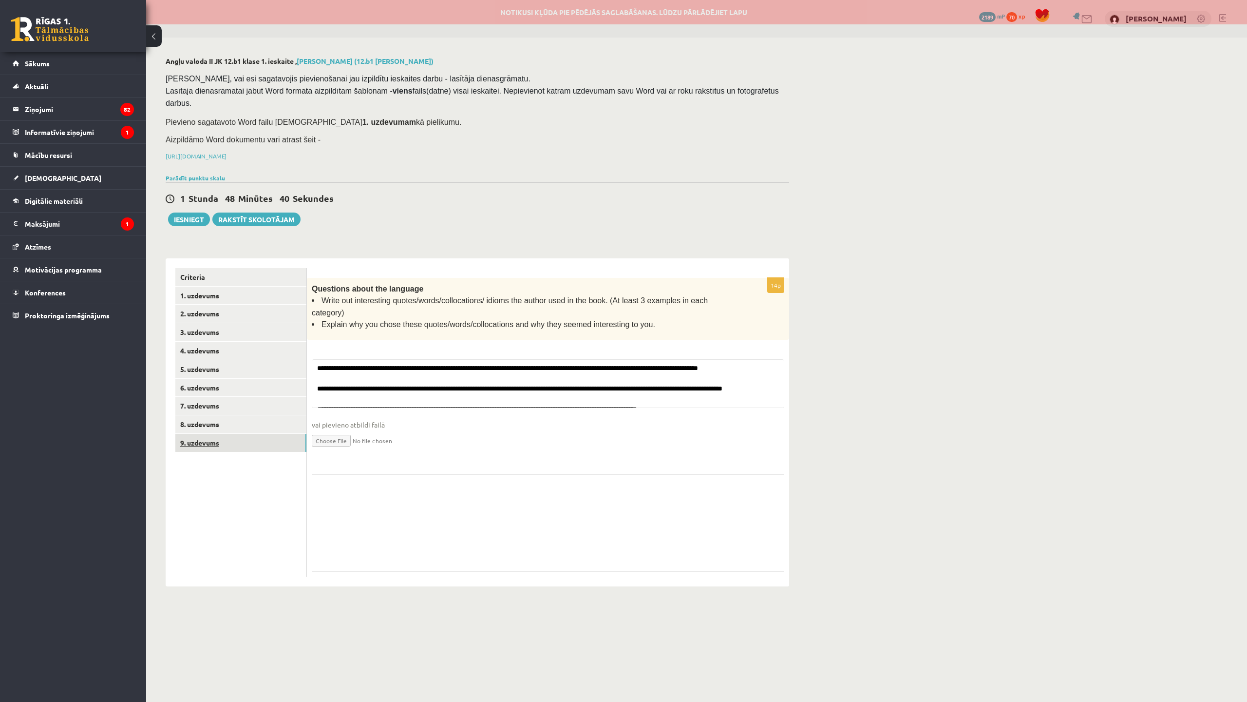
click at [239, 434] on link "9. uzdevums" at bounding box center [240, 443] width 131 height 18
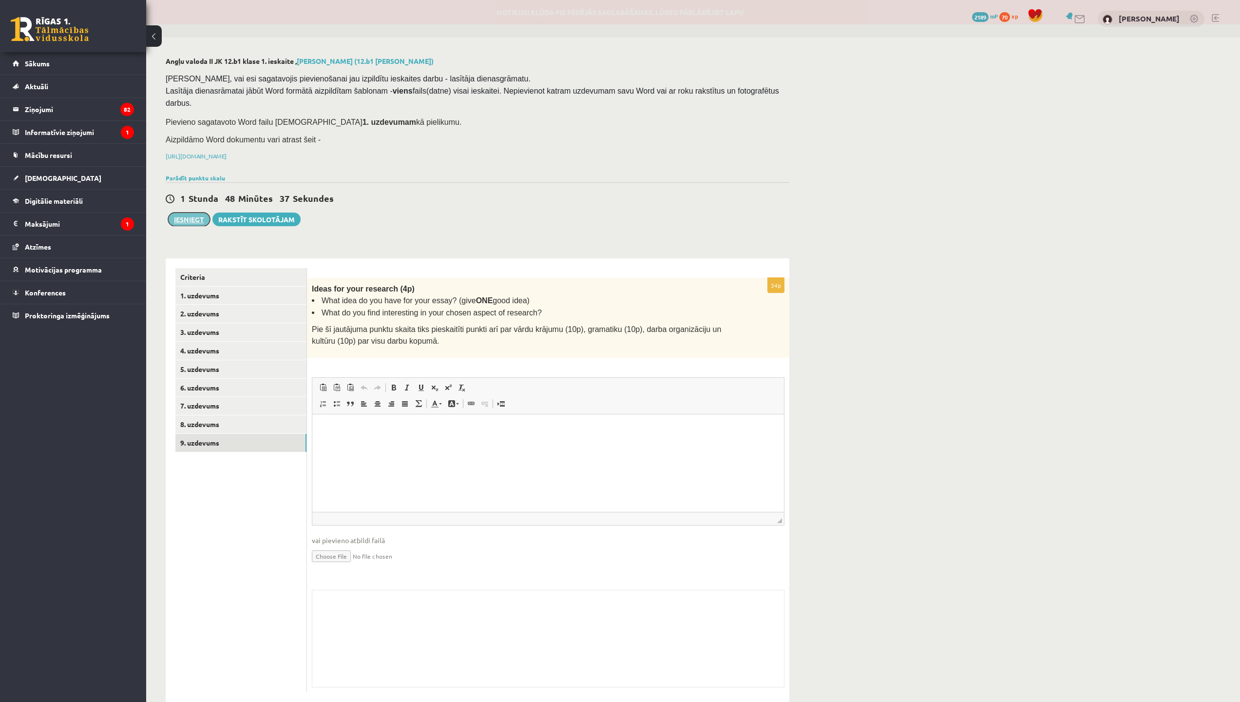
click at [201, 212] on button "Iesniegt" at bounding box center [189, 219] width 42 height 14
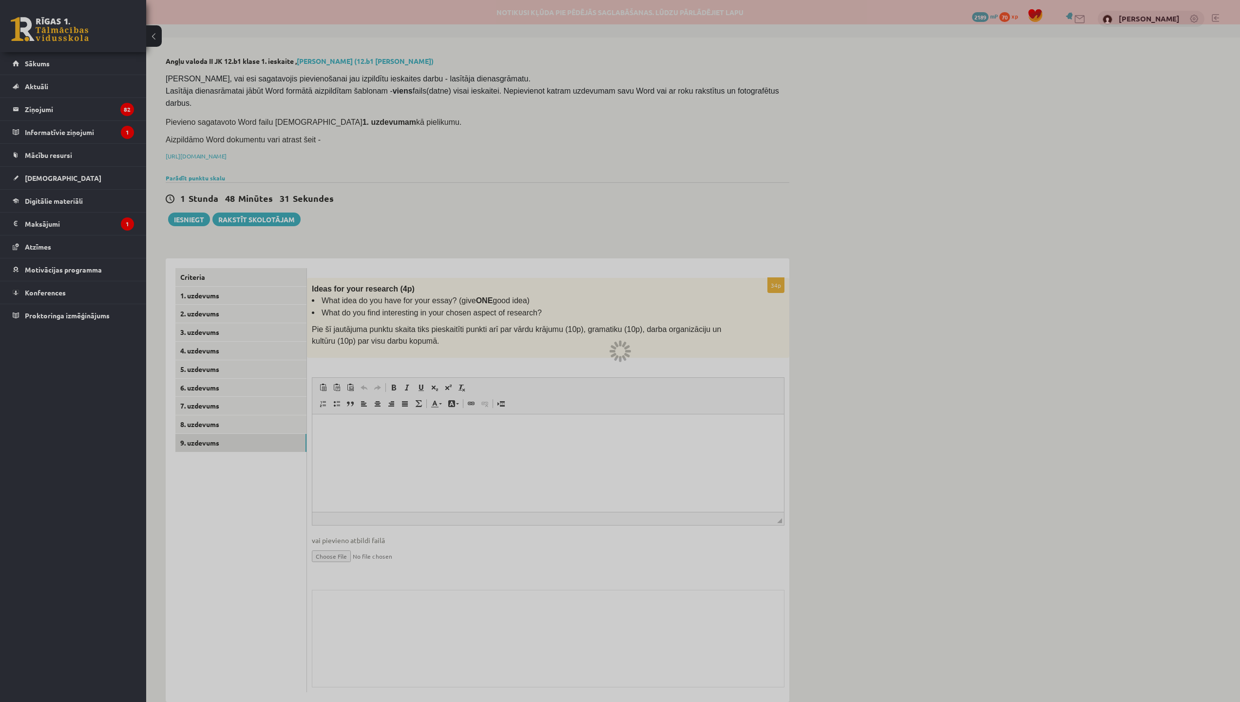
click at [363, 0] on div at bounding box center [620, 351] width 1240 height 702
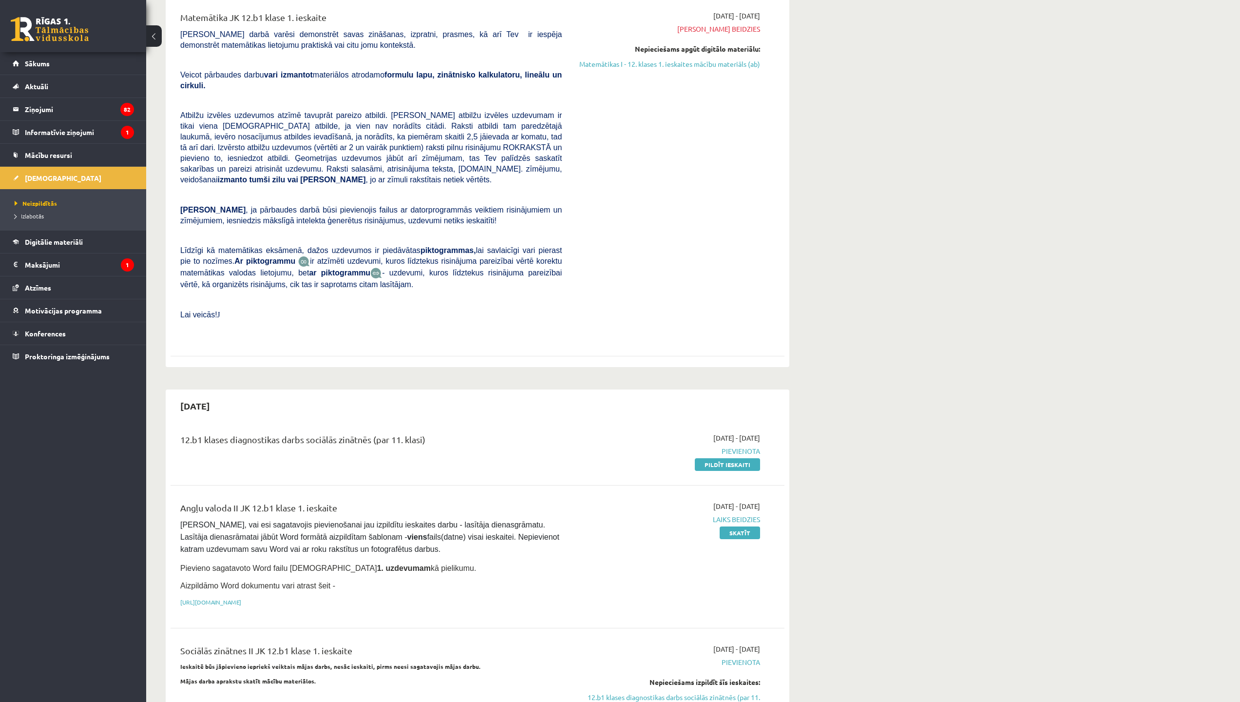
scroll to position [341, 0]
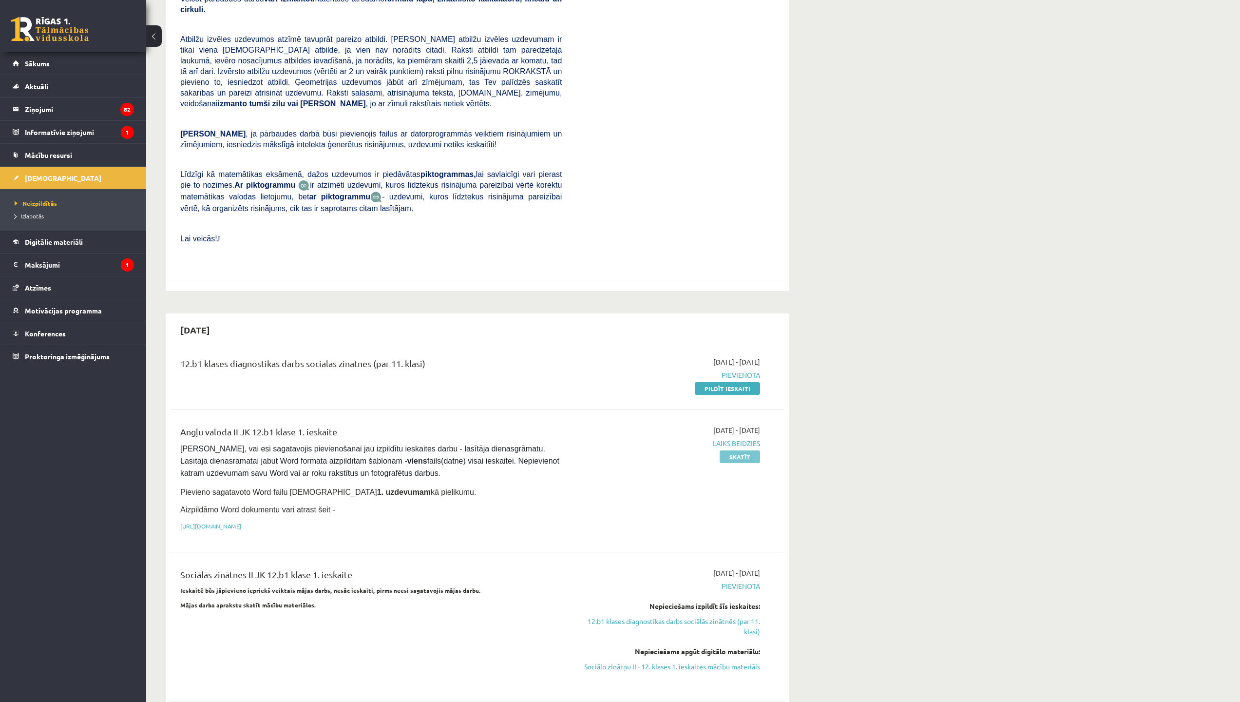
click at [739, 450] on link "Skatīt" at bounding box center [740, 456] width 40 height 13
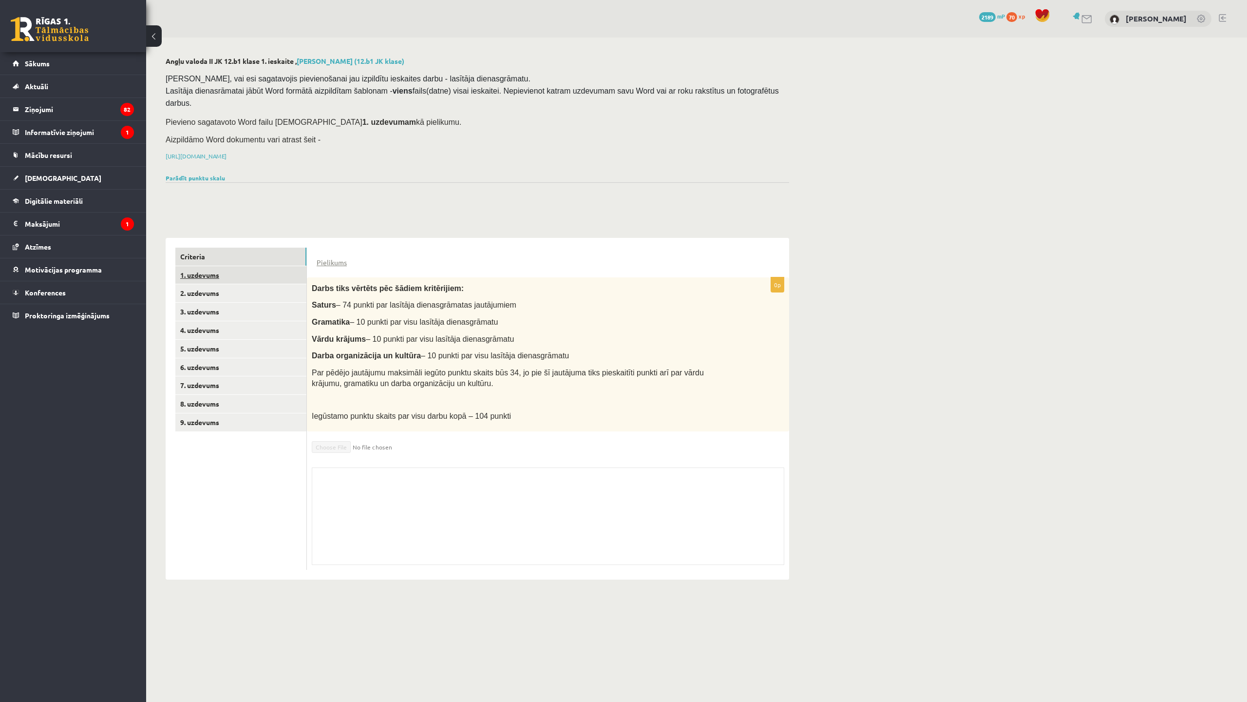
click at [244, 266] on link "1. uzdevums" at bounding box center [240, 275] width 131 height 18
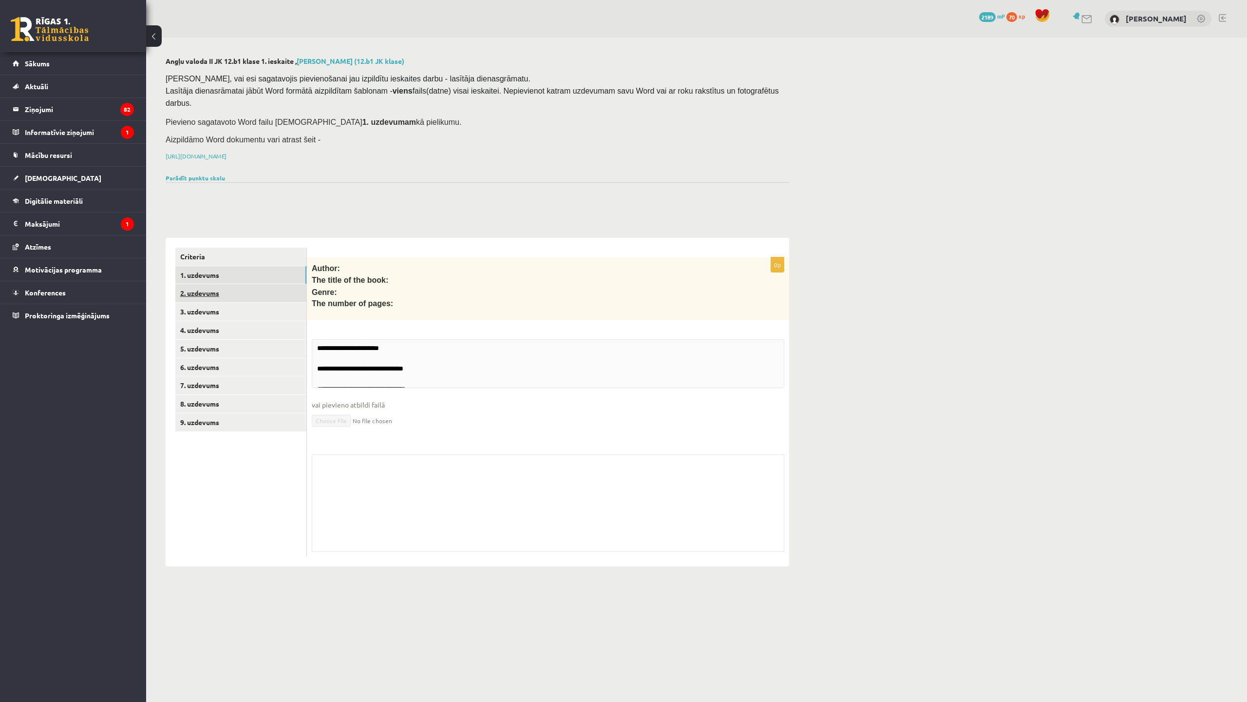
click at [248, 284] on link "2. uzdevums" at bounding box center [240, 293] width 131 height 18
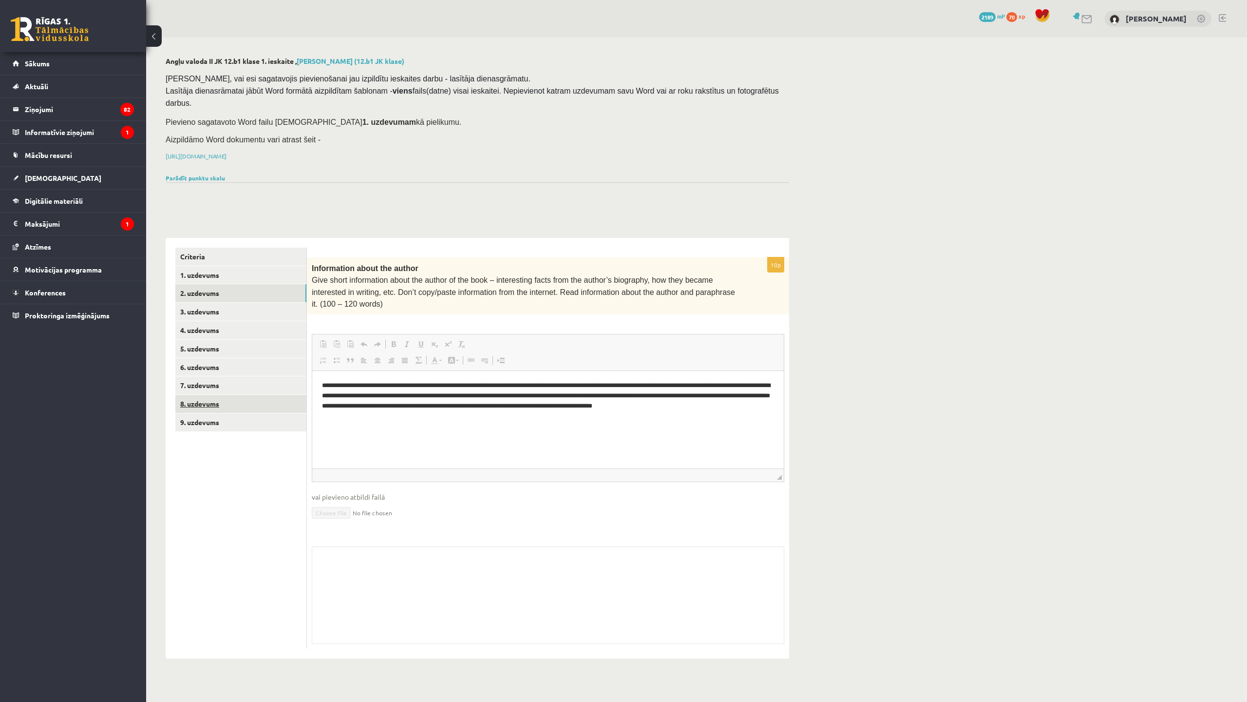
click at [239, 395] on link "8. uzdevums" at bounding box center [240, 404] width 131 height 18
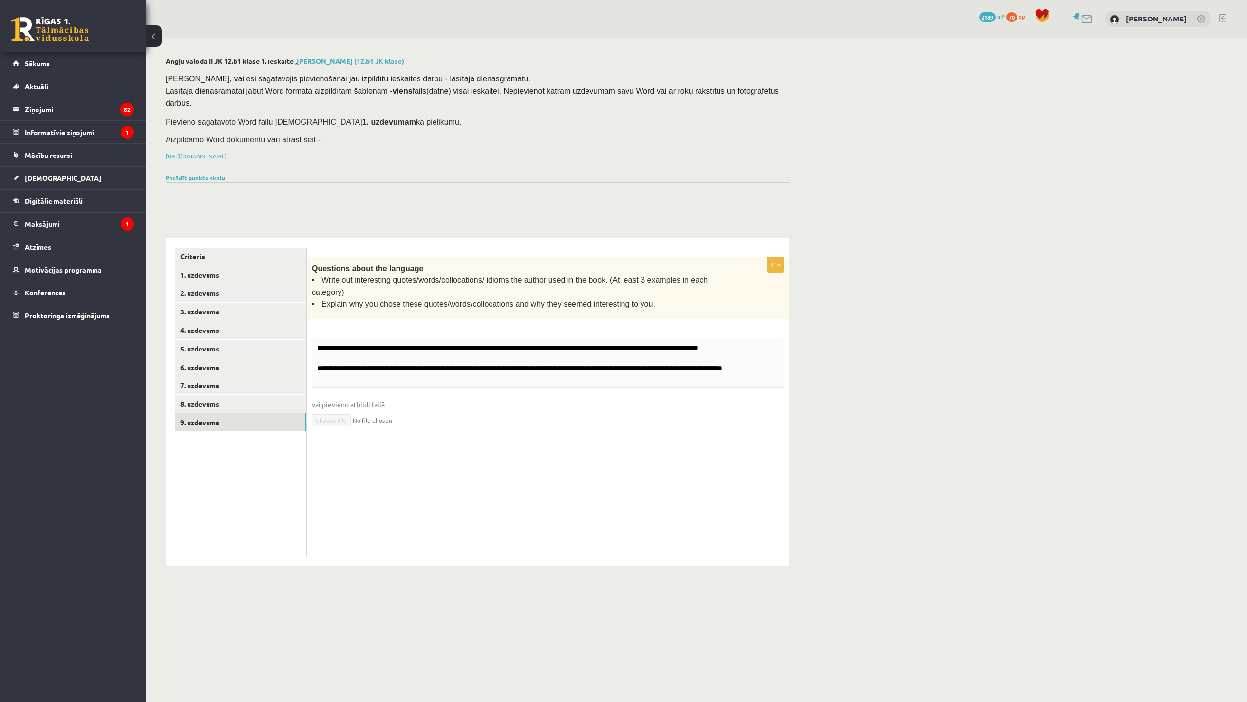
click at [245, 413] on link "9. uzdevums" at bounding box center [240, 422] width 131 height 18
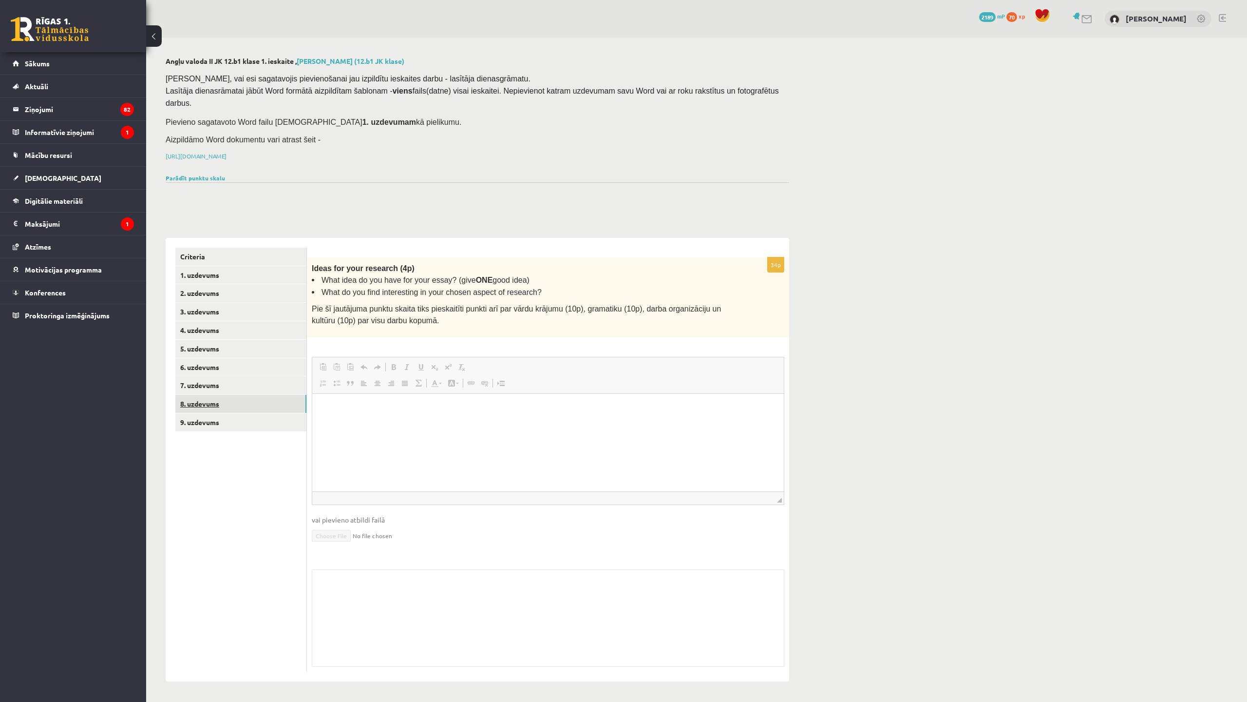
click at [249, 395] on link "8. uzdevums" at bounding box center [240, 404] width 131 height 18
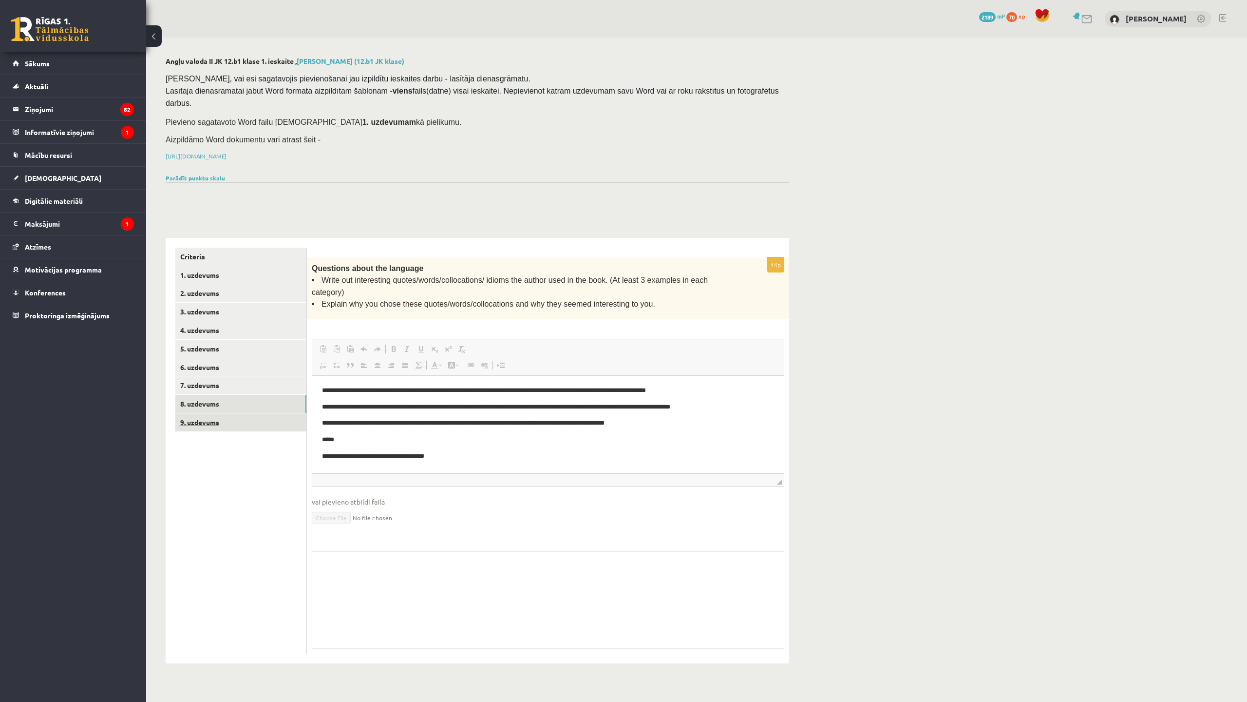
click at [274, 413] on link "9. uzdevums" at bounding box center [240, 422] width 131 height 18
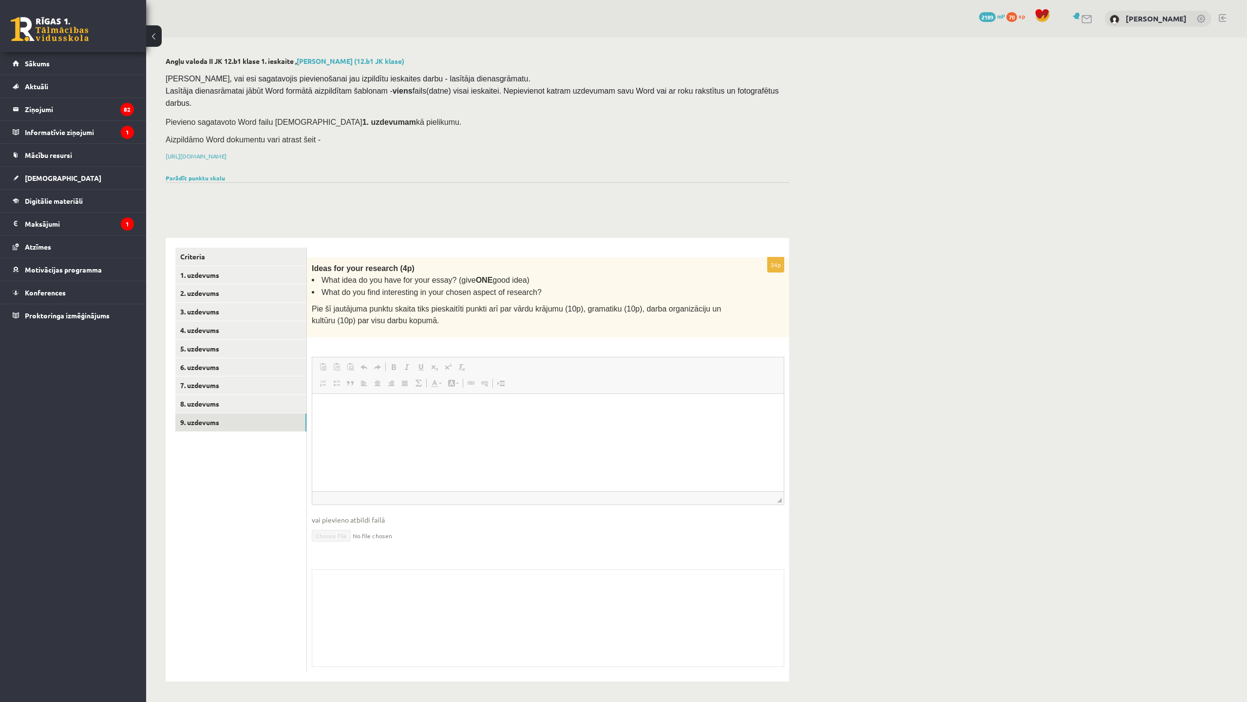
click at [382, 403] on p "Editor, wiswyg-editor-user-answer-47024751755920" at bounding box center [548, 408] width 452 height 10
click at [392, 412] on p "Editor, wiswyg-editor-user-answer-47024751755920" at bounding box center [548, 408] width 452 height 10
click at [319, 394] on html at bounding box center [548, 408] width 472 height 30
click at [337, 408] on p "Editor, wiswyg-editor-user-answer-47024751755920" at bounding box center [548, 408] width 452 height 10
click at [350, 411] on p "Editor, wiswyg-editor-user-answer-47024751755920" at bounding box center [548, 408] width 452 height 10
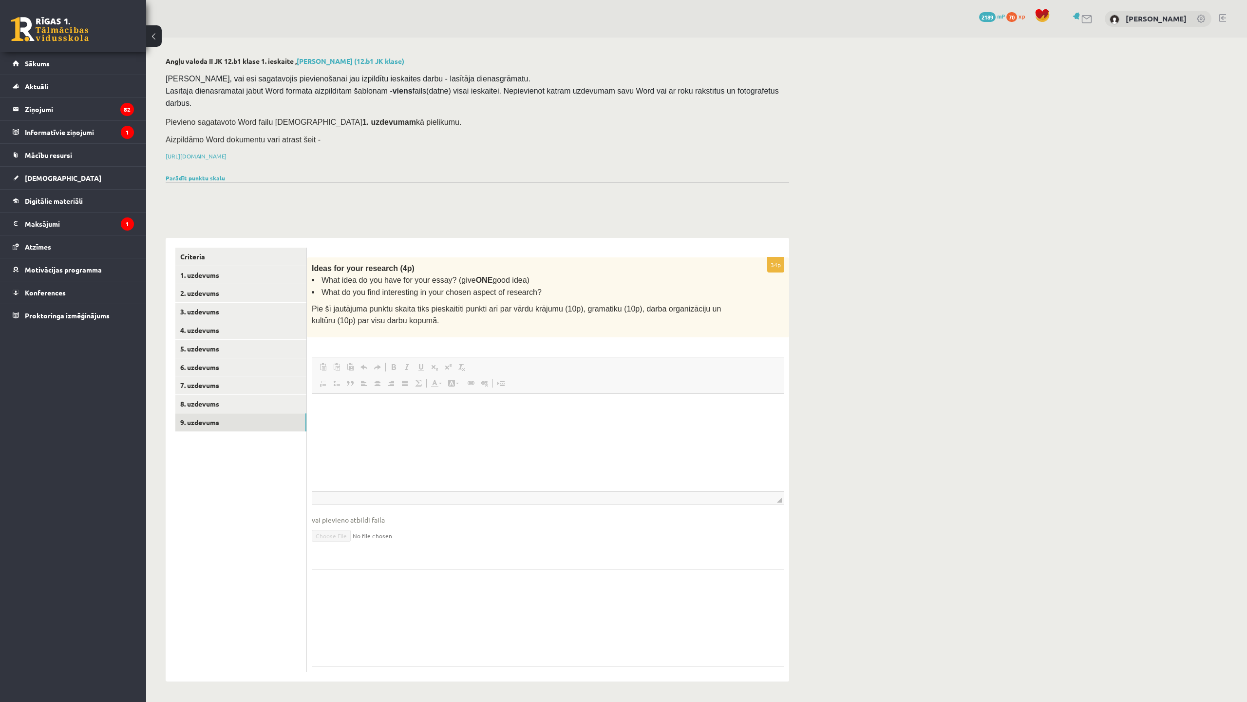
click at [267, 0] on div "0 Dāvanas 2189 mP 70 xp [PERSON_NAME]" at bounding box center [696, 19] width 1101 height 38
click at [202, 395] on link "8. uzdevums" at bounding box center [240, 404] width 131 height 18
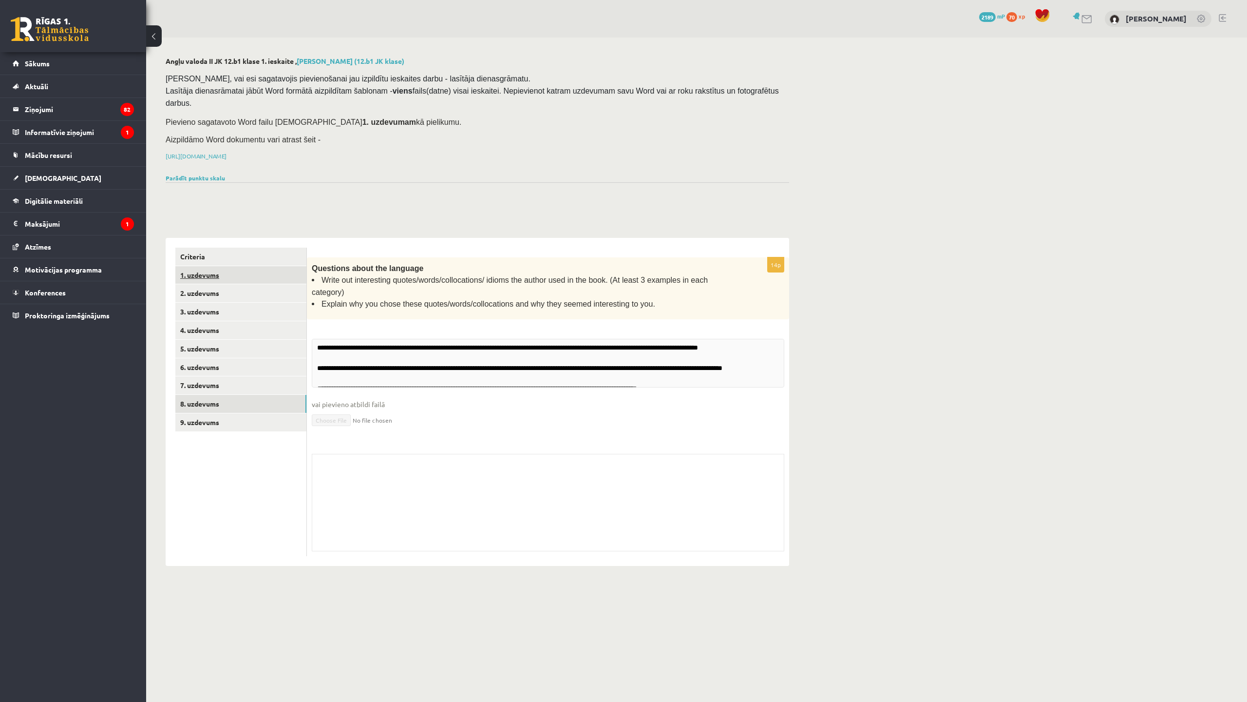
click at [219, 266] on link "1. uzdevums" at bounding box center [240, 275] width 131 height 18
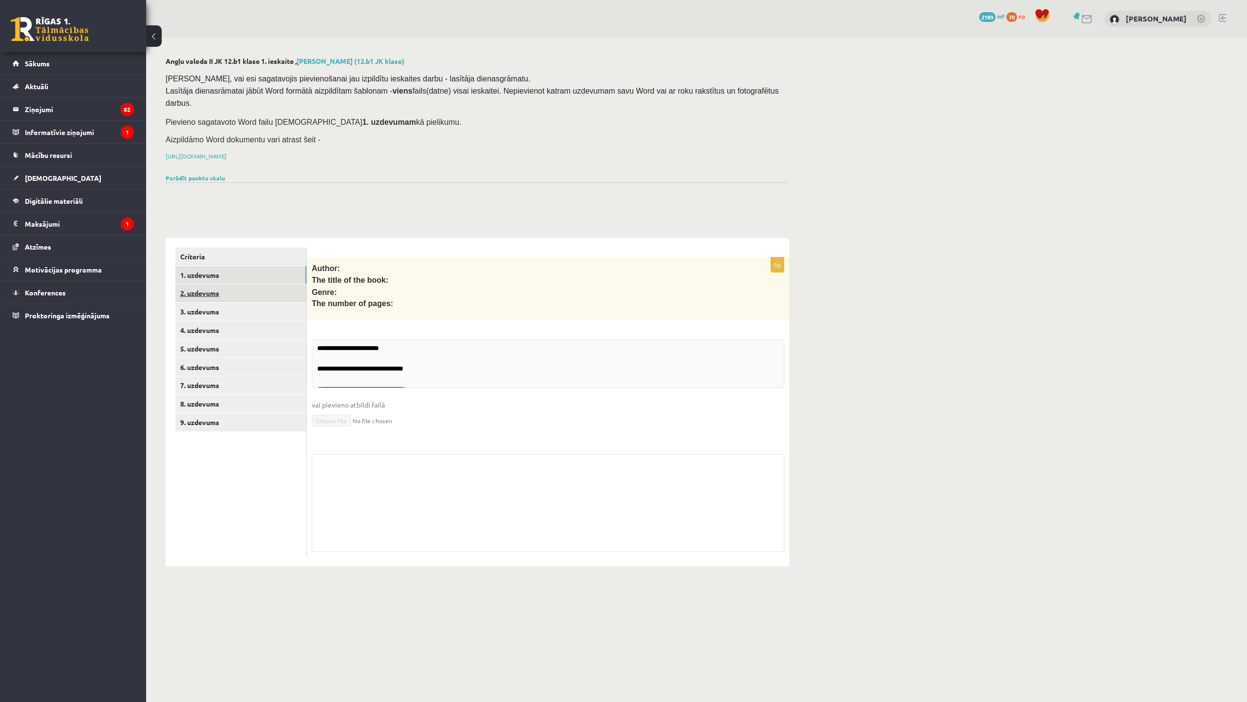
click at [215, 284] on link "2. uzdevums" at bounding box center [240, 293] width 131 height 18
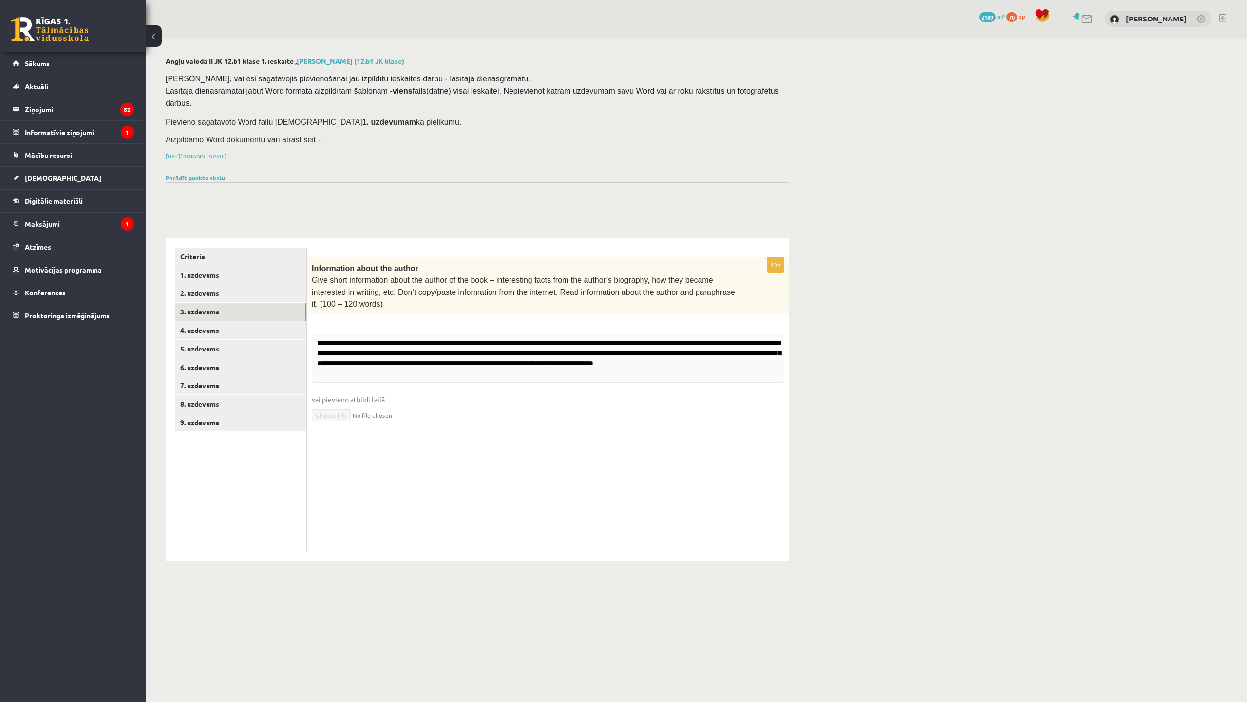
click at [221, 303] on link "3. uzdevums" at bounding box center [240, 312] width 131 height 18
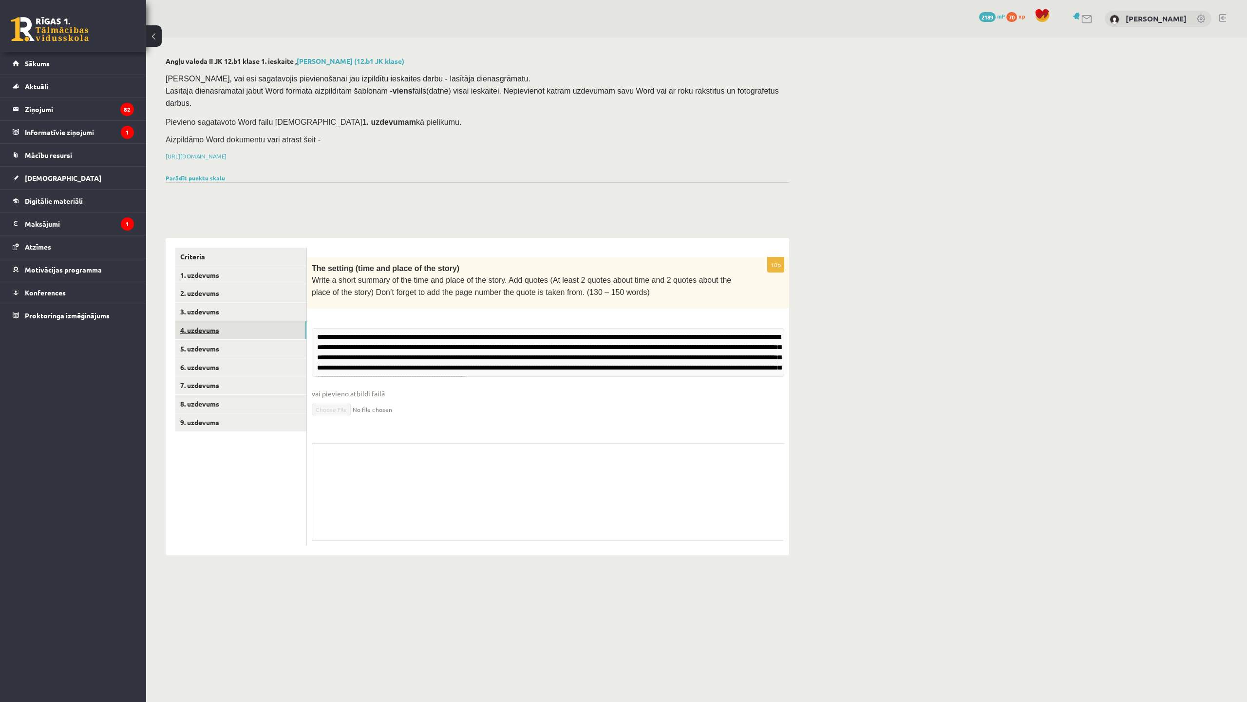
click at [224, 321] on link "4. uzdevums" at bounding box center [240, 330] width 131 height 18
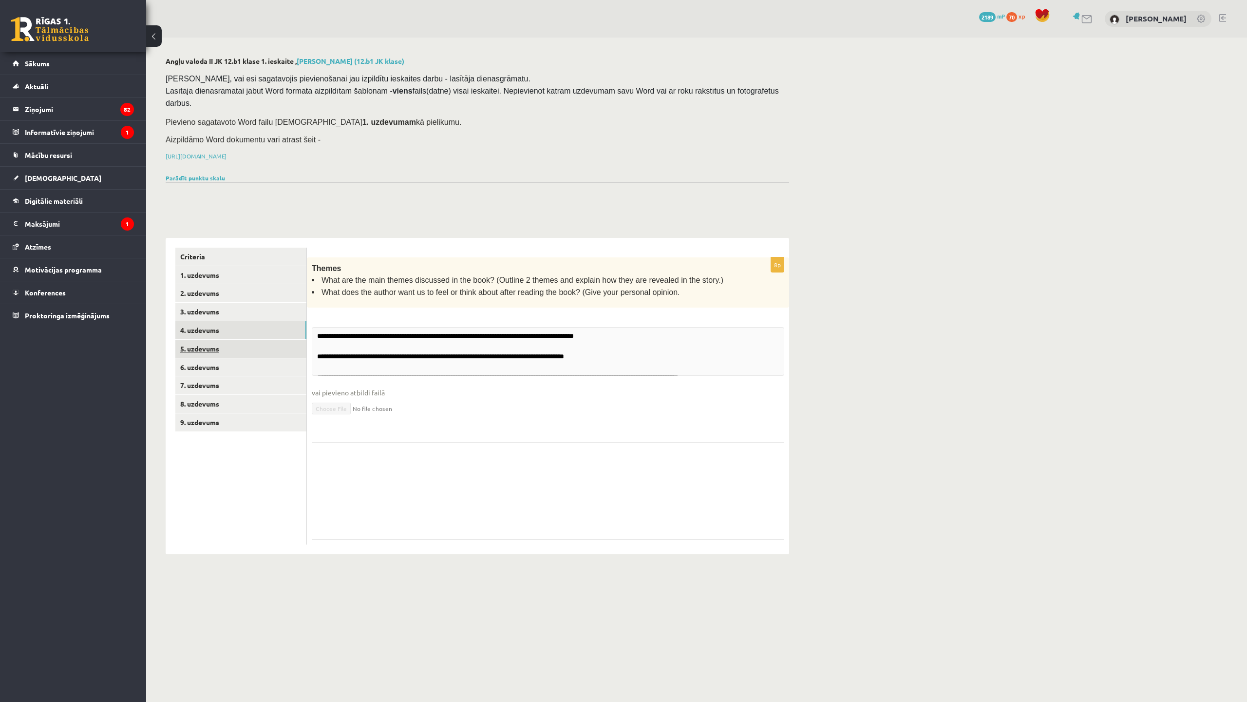
click at [234, 340] on link "5. uzdevums" at bounding box center [240, 349] width 131 height 18
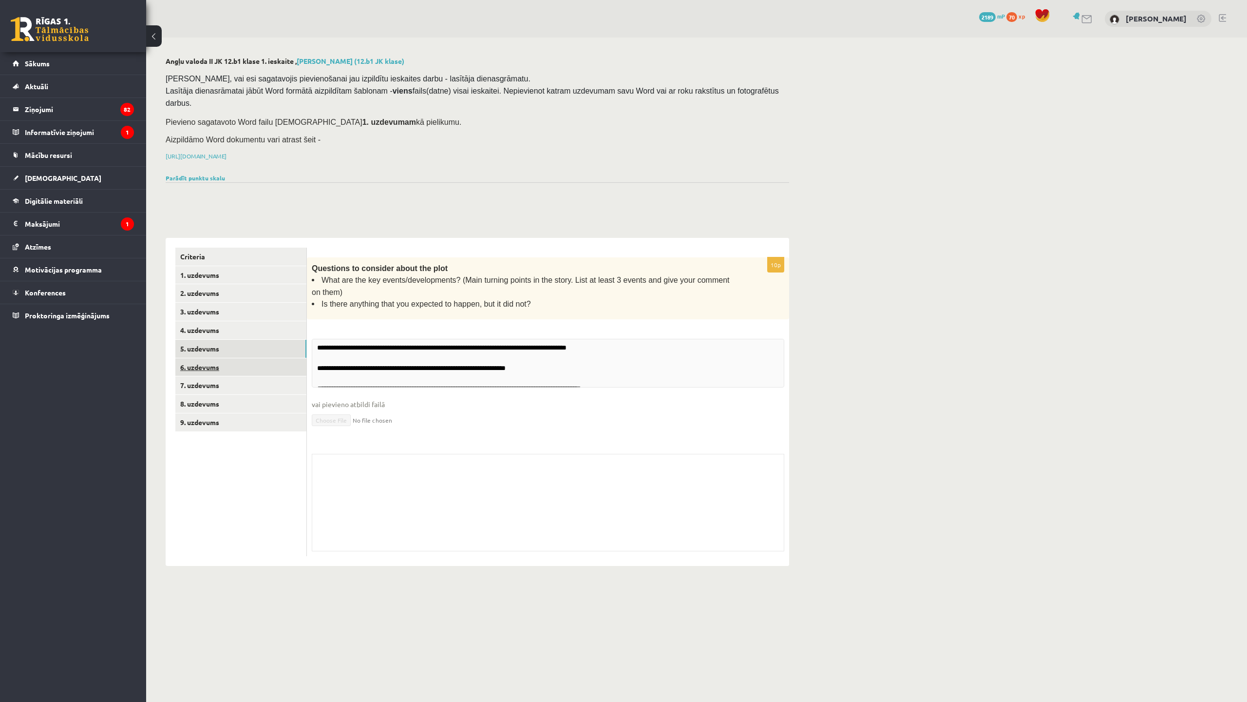
click at [231, 358] on link "6. uzdevums" at bounding box center [240, 367] width 131 height 18
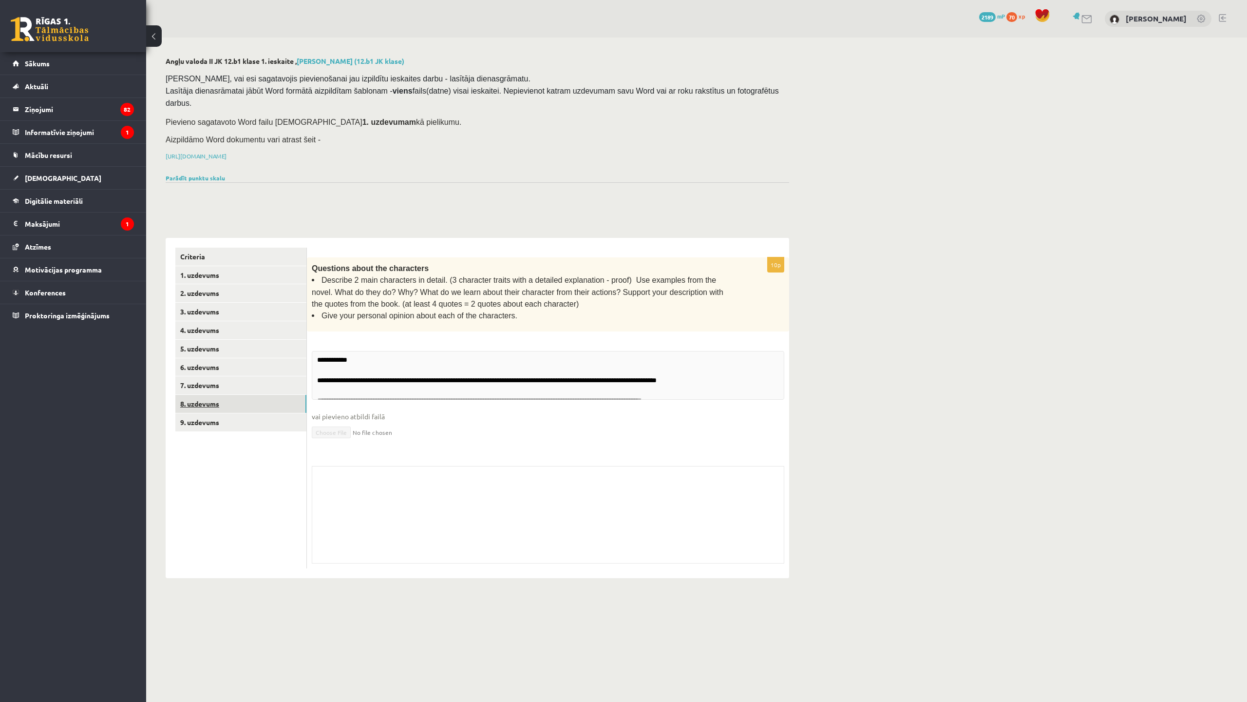
click at [241, 395] on link "8. uzdevums" at bounding box center [240, 404] width 131 height 18
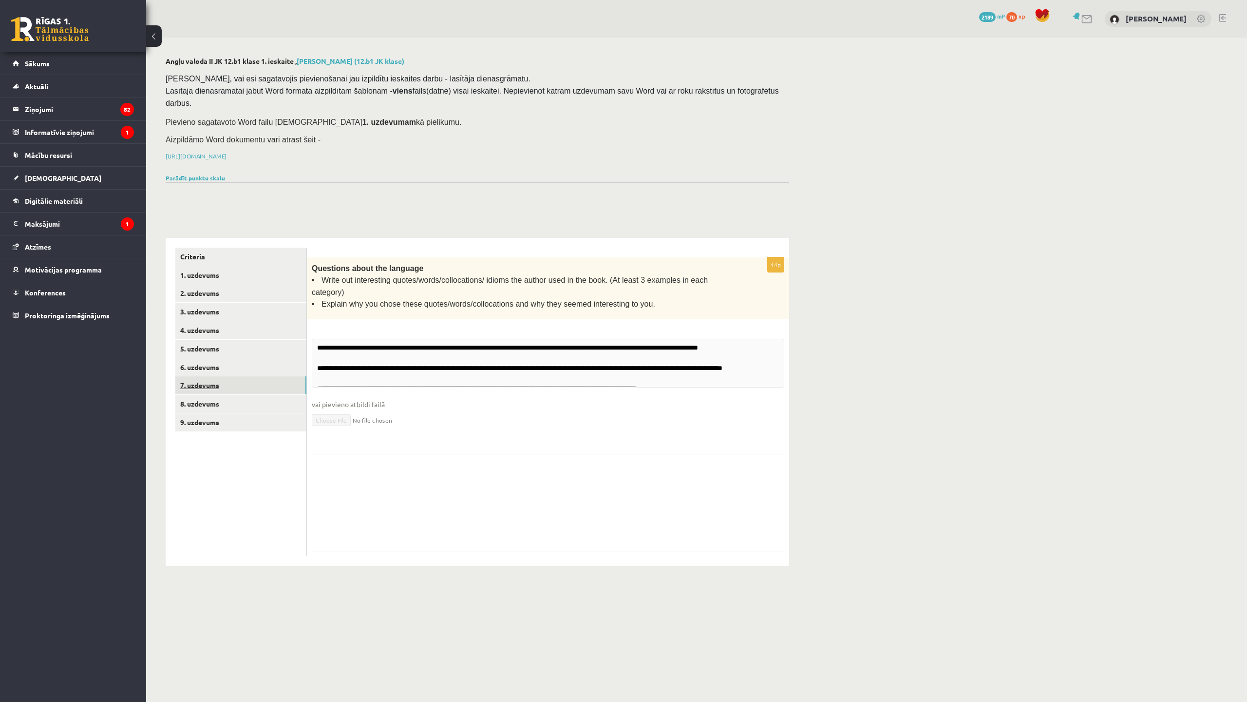
click at [241, 376] on link "7. uzdevums" at bounding box center [240, 385] width 131 height 18
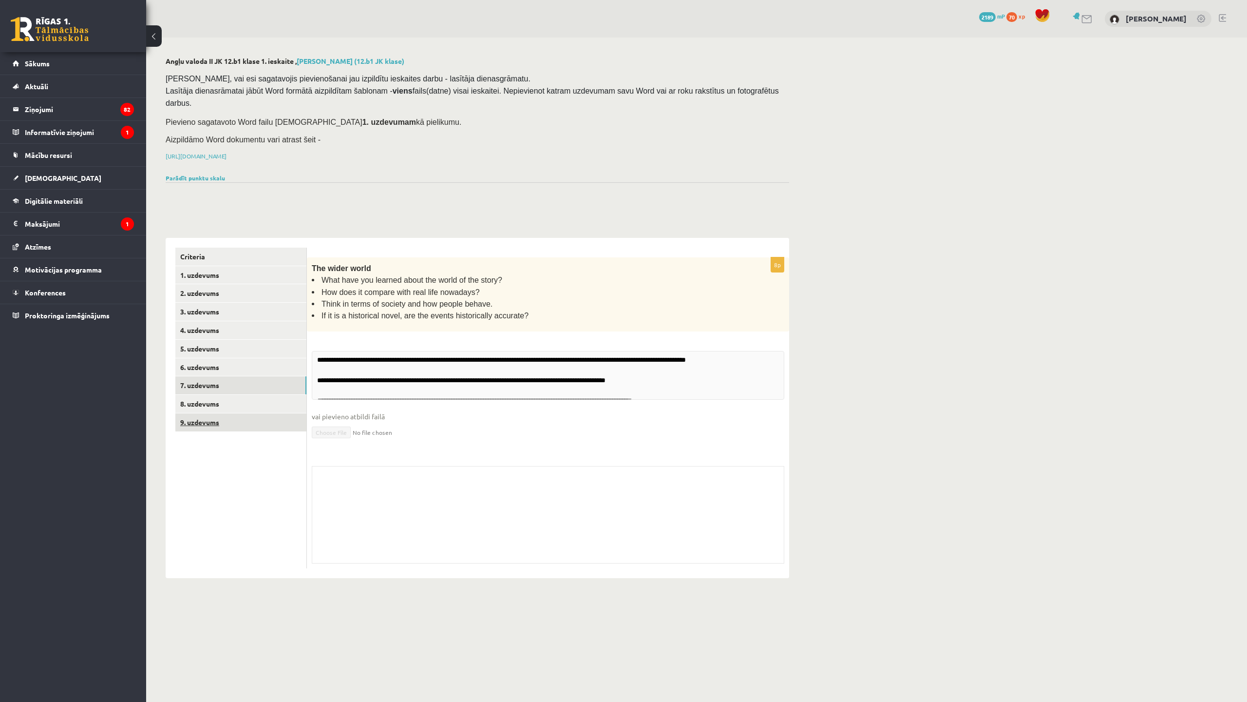
click at [243, 413] on link "9. uzdevums" at bounding box center [240, 422] width 131 height 18
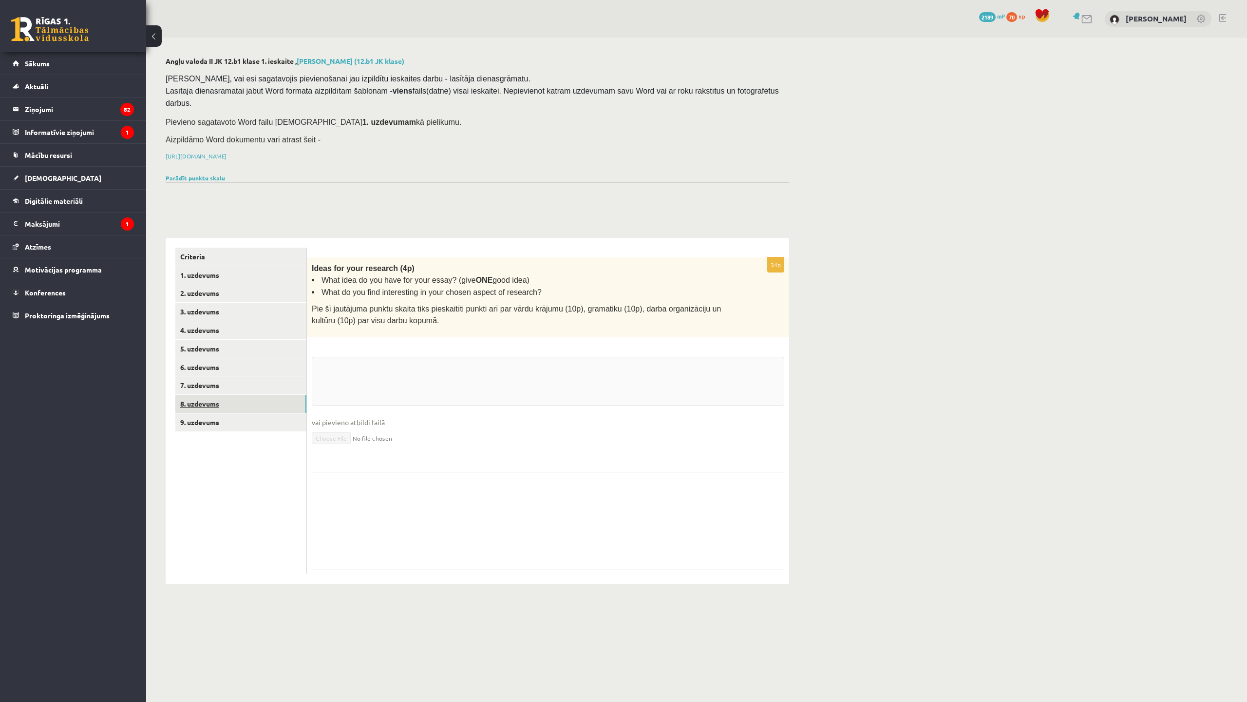
click at [241, 395] on link "8. uzdevums" at bounding box center [240, 404] width 131 height 18
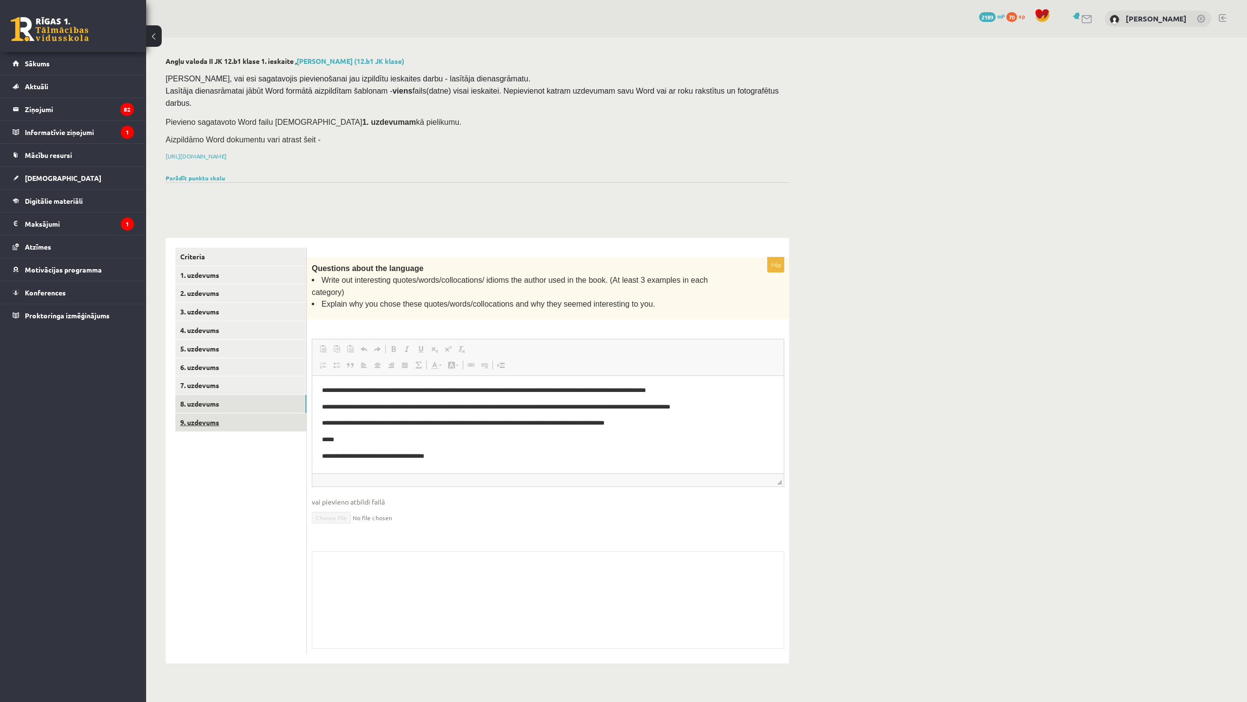
click at [281, 413] on link "9. uzdevums" at bounding box center [240, 422] width 131 height 18
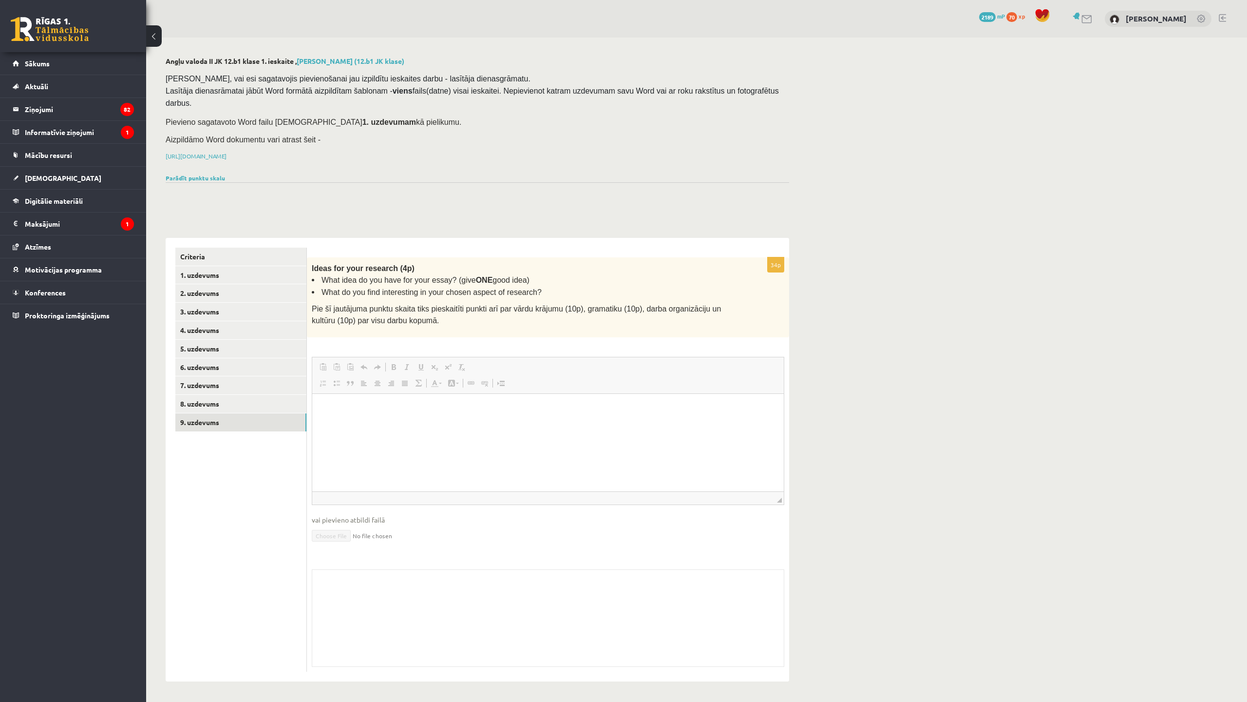
click at [359, 361] on link "Undo Keyboard shortcut Ctrl+Z" at bounding box center [364, 367] width 14 height 13
click at [386, 423] on html at bounding box center [548, 408] width 472 height 30
click at [188, 174] on link "Parādīt punktu skalu" at bounding box center [195, 178] width 59 height 8
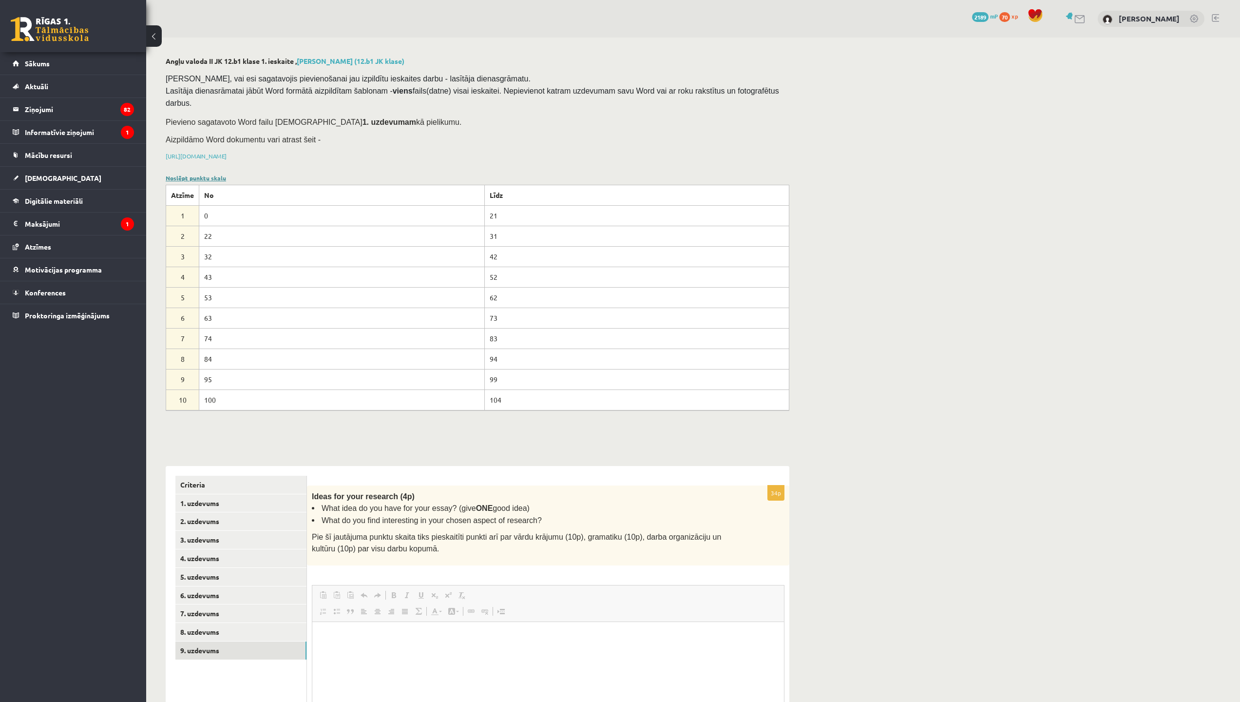
click at [209, 174] on link "Noslēpt punktu skalu" at bounding box center [196, 178] width 60 height 8
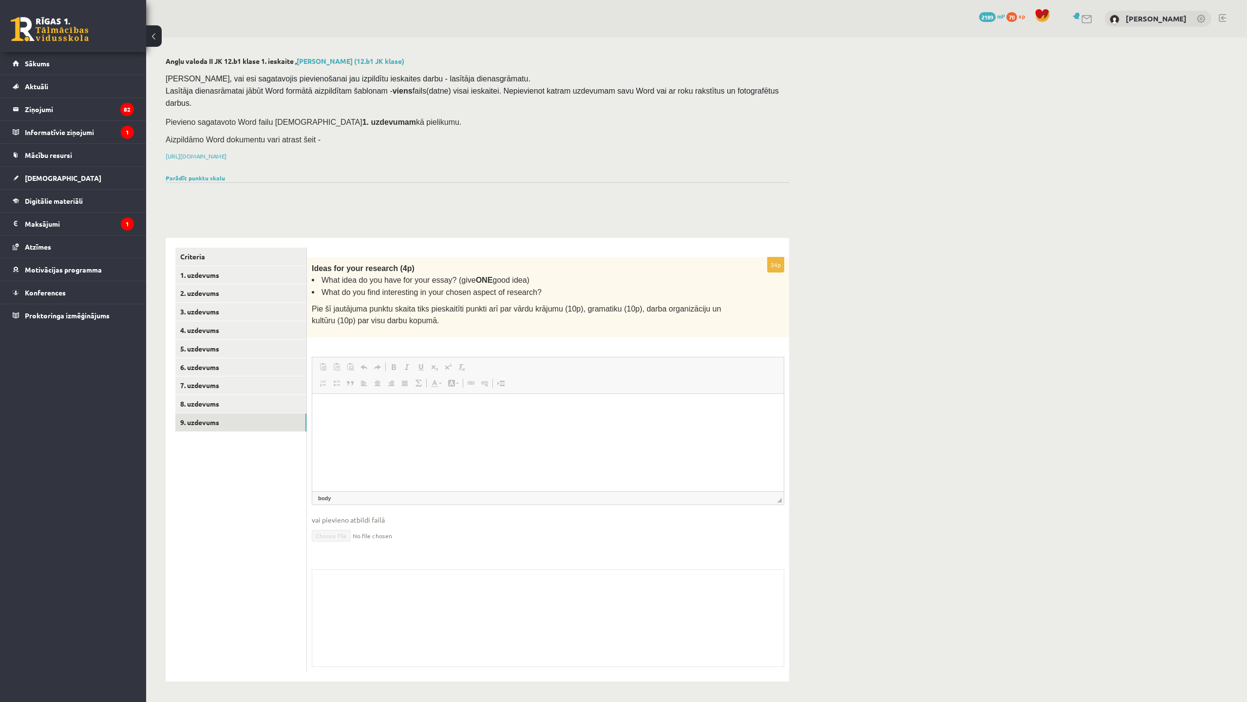
click at [405, 423] on html at bounding box center [548, 408] width 472 height 30
click at [311, 257] on div "Ideas for your research (4p) What idea do you have for your essay? (give ONE go…" at bounding box center [548, 297] width 482 height 80
drag, startPoint x: 320, startPoint y: 264, endPoint x: 548, endPoint y: 275, distance: 228.8
click at [548, 275] on ul "What idea do you have for your essay? (give ONE good idea) What do you find int…" at bounding box center [524, 286] width 424 height 24
drag, startPoint x: 548, startPoint y: 275, endPoint x: 487, endPoint y: 271, distance: 61.5
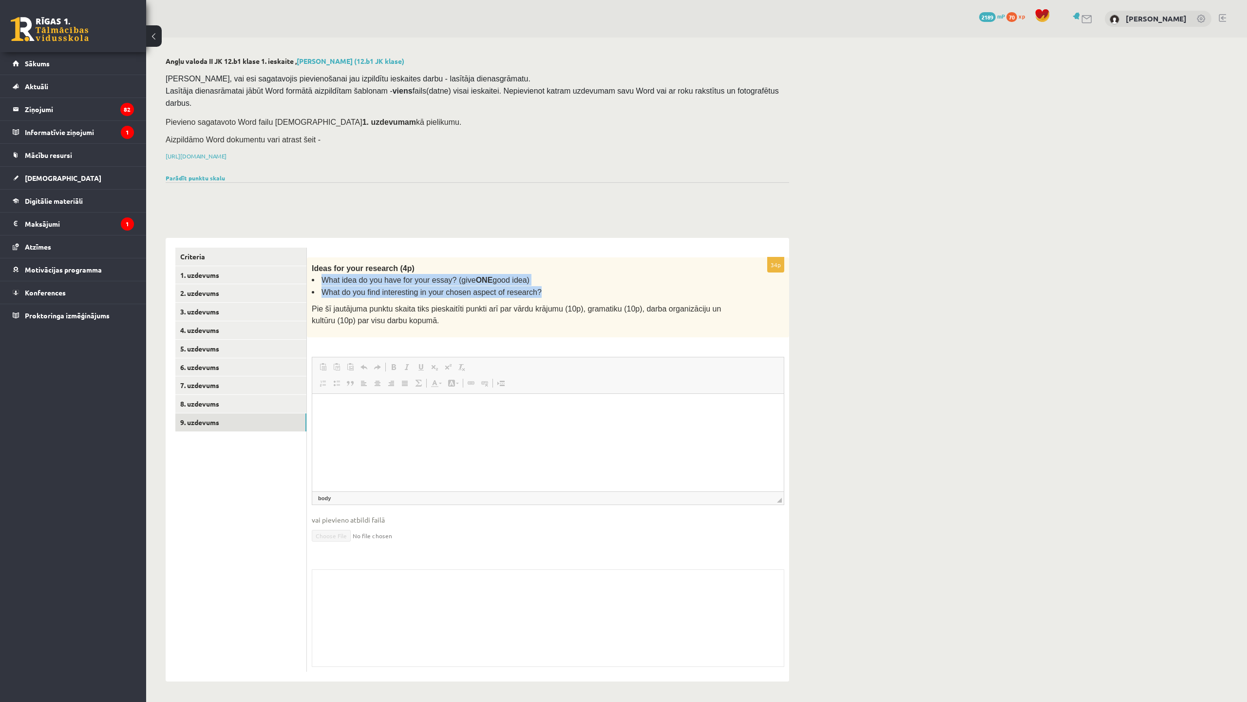
copy ul "What idea do you have for your essay? (give ONE good idea) What do you find int…"
click at [80, 67] on link "Sākums" at bounding box center [73, 63] width 121 height 22
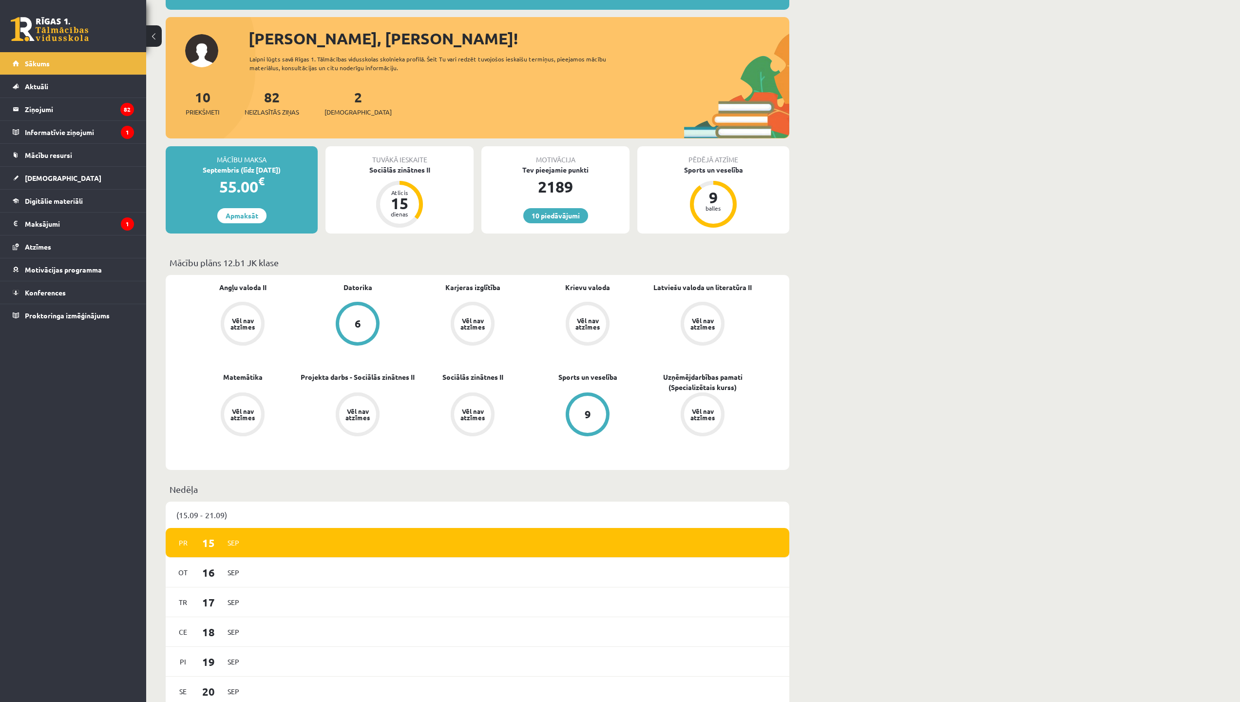
scroll to position [97, 0]
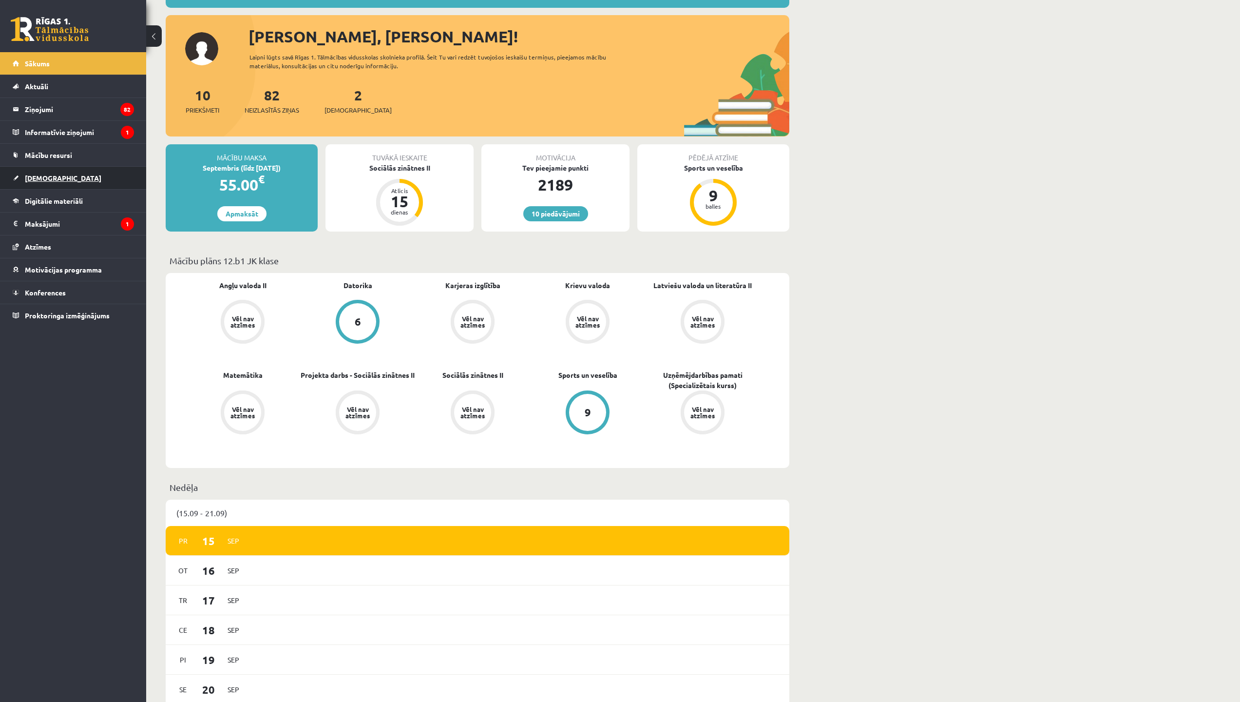
click at [87, 181] on link "[DEMOGRAPHIC_DATA]" at bounding box center [73, 178] width 121 height 22
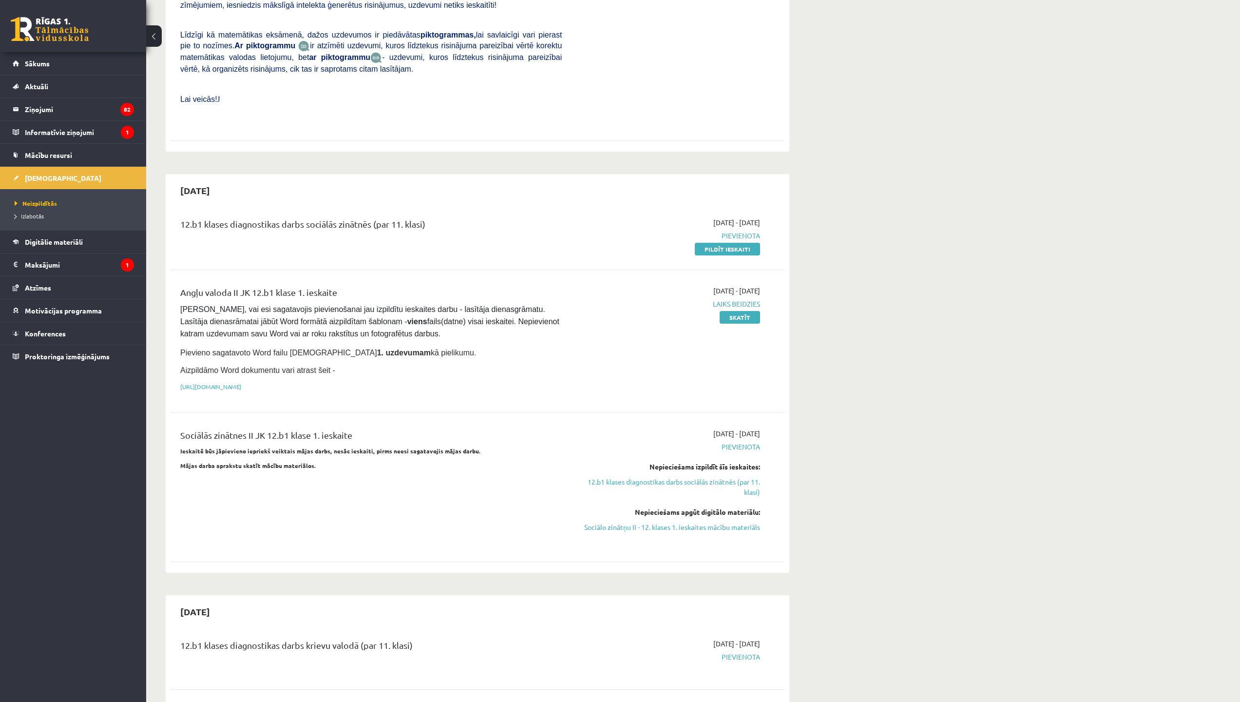
scroll to position [536, 0]
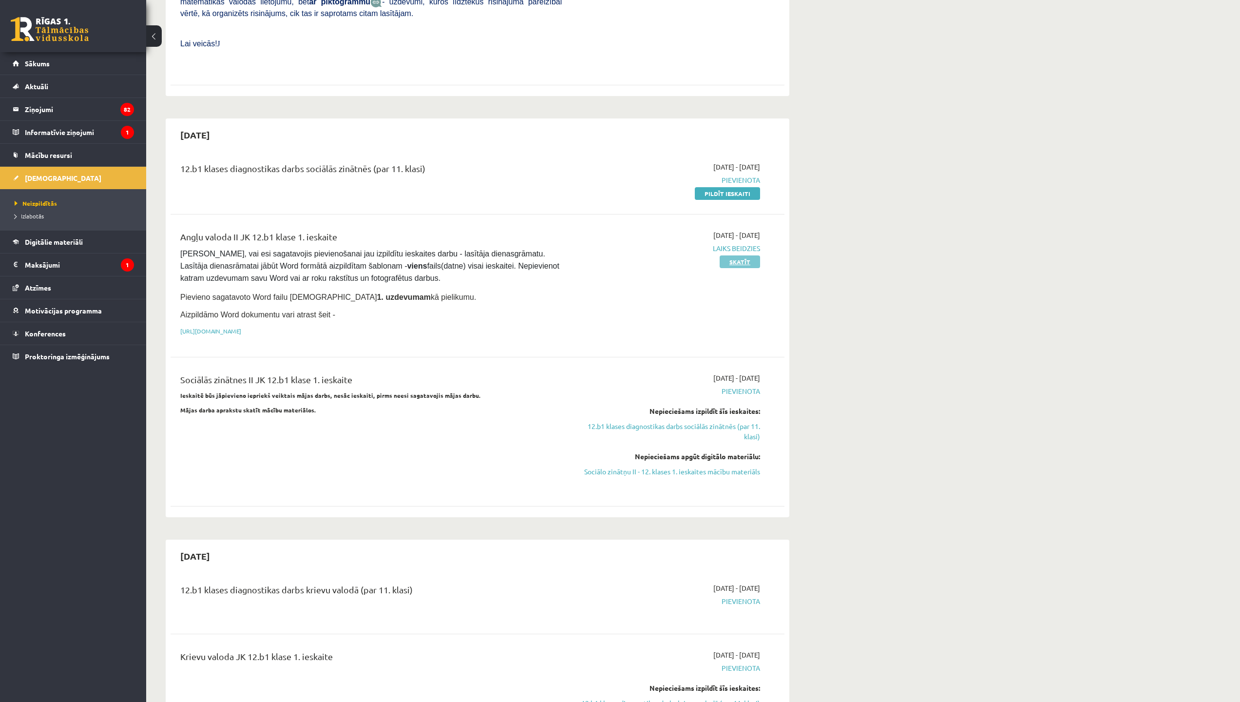
click at [730, 255] on link "Skatīt" at bounding box center [740, 261] width 40 height 13
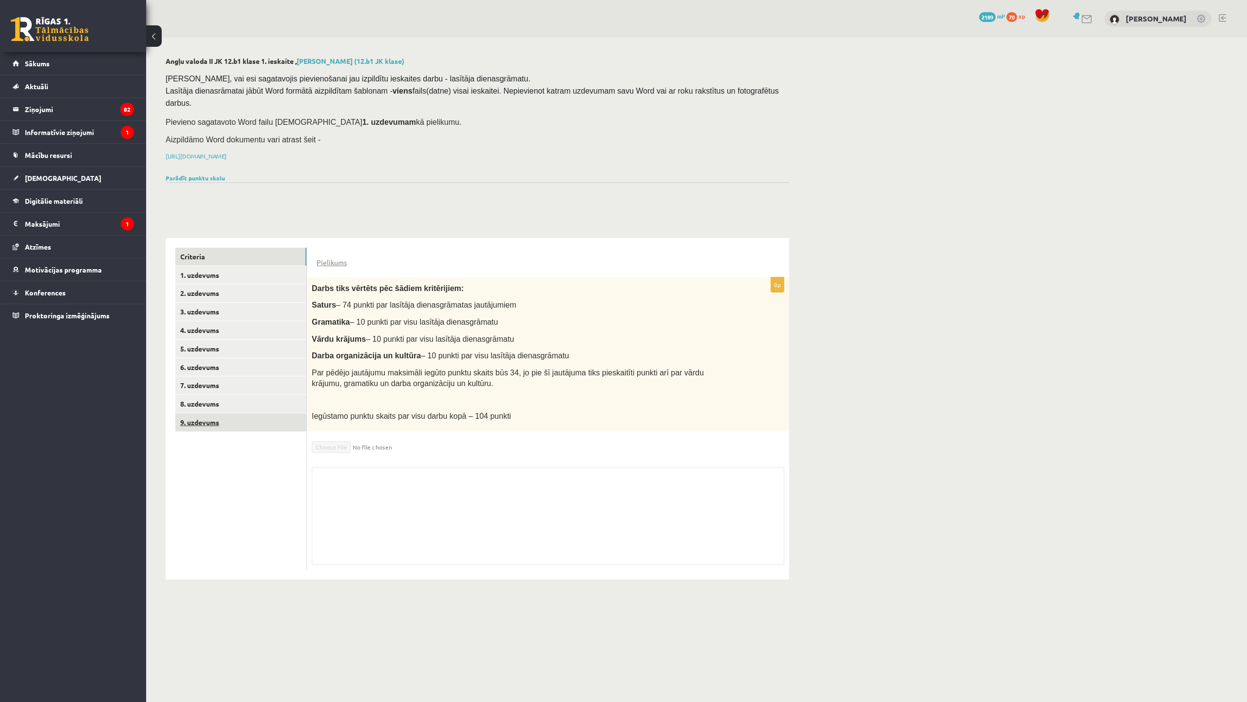
click at [219, 413] on link "9. uzdevums" at bounding box center [240, 422] width 131 height 18
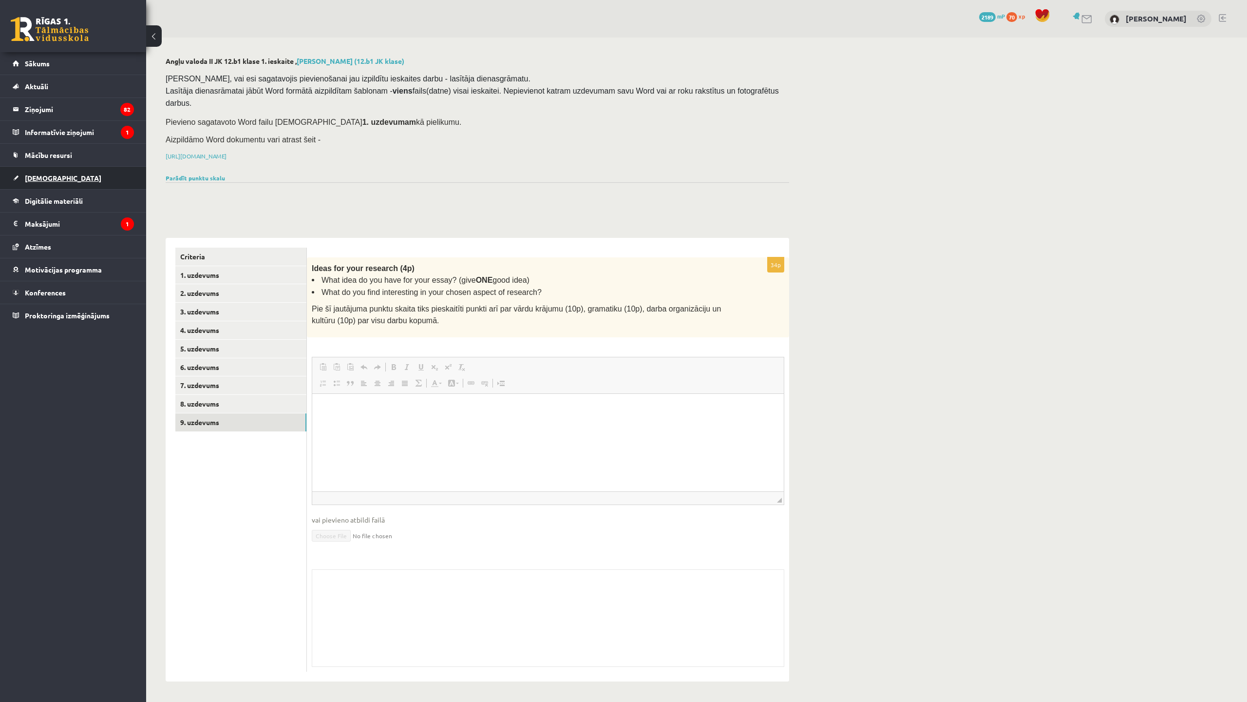
click at [77, 181] on link "[DEMOGRAPHIC_DATA]" at bounding box center [73, 178] width 121 height 22
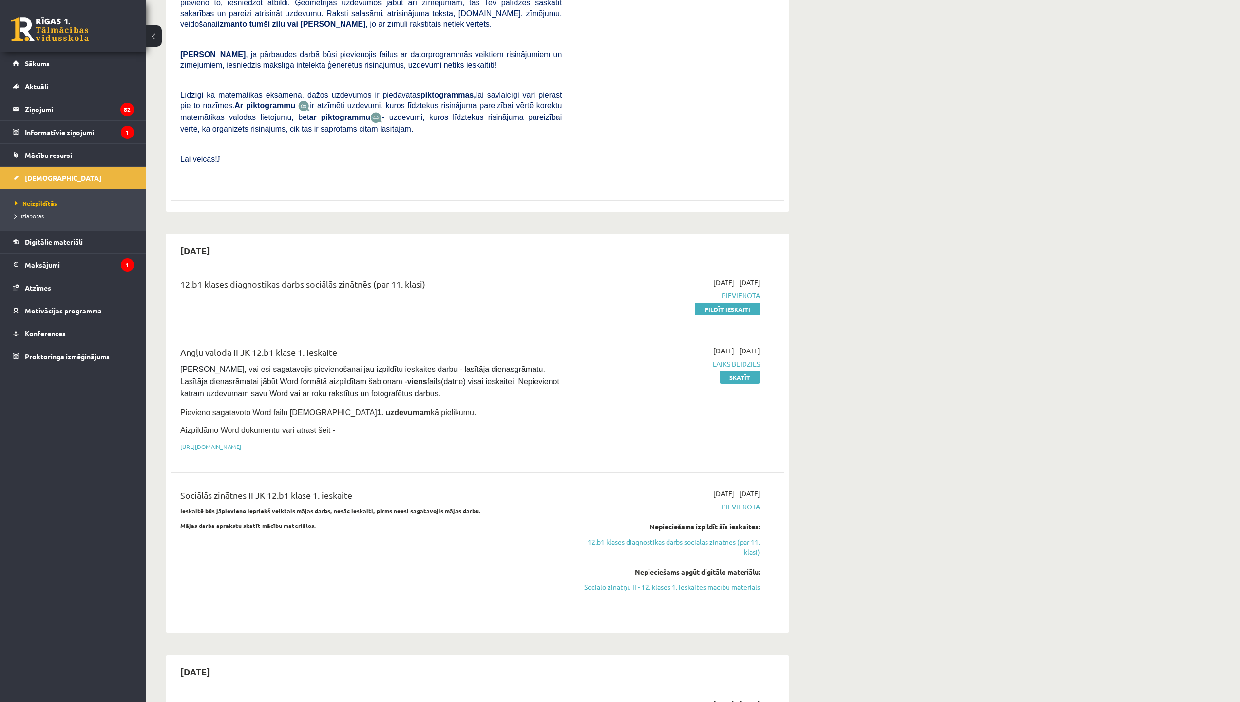
scroll to position [439, 0]
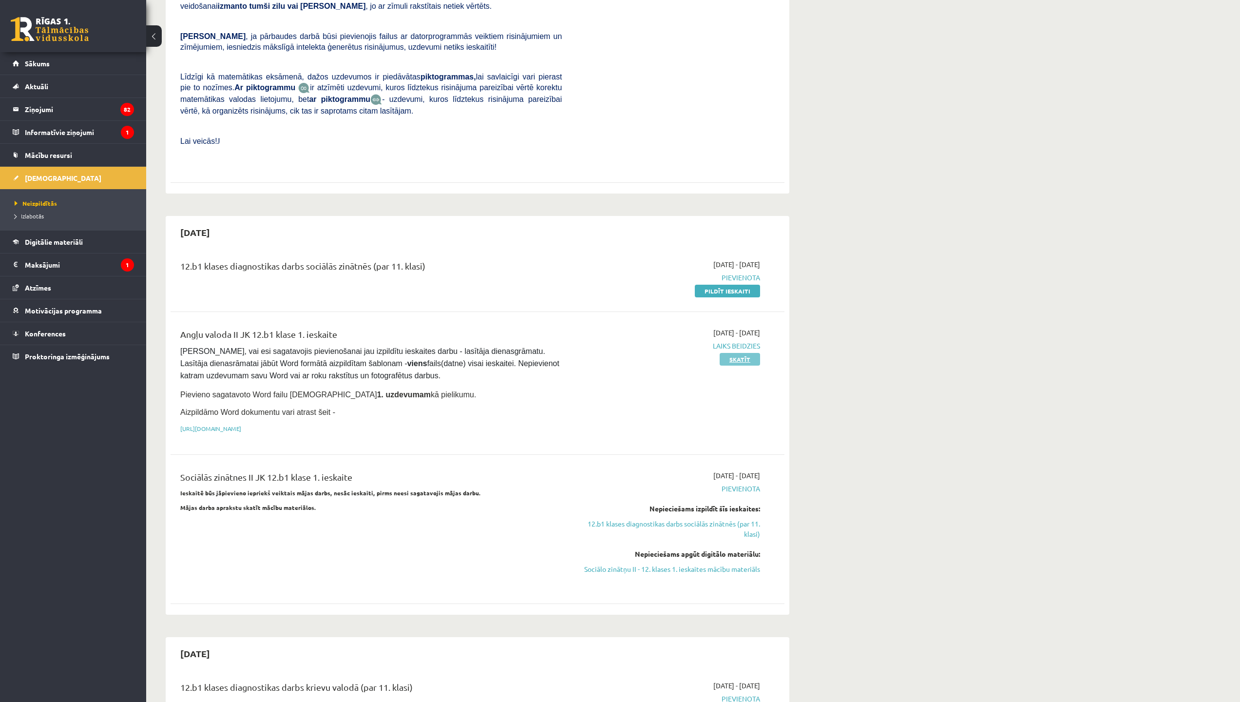
click at [739, 353] on link "Skatīt" at bounding box center [740, 359] width 40 height 13
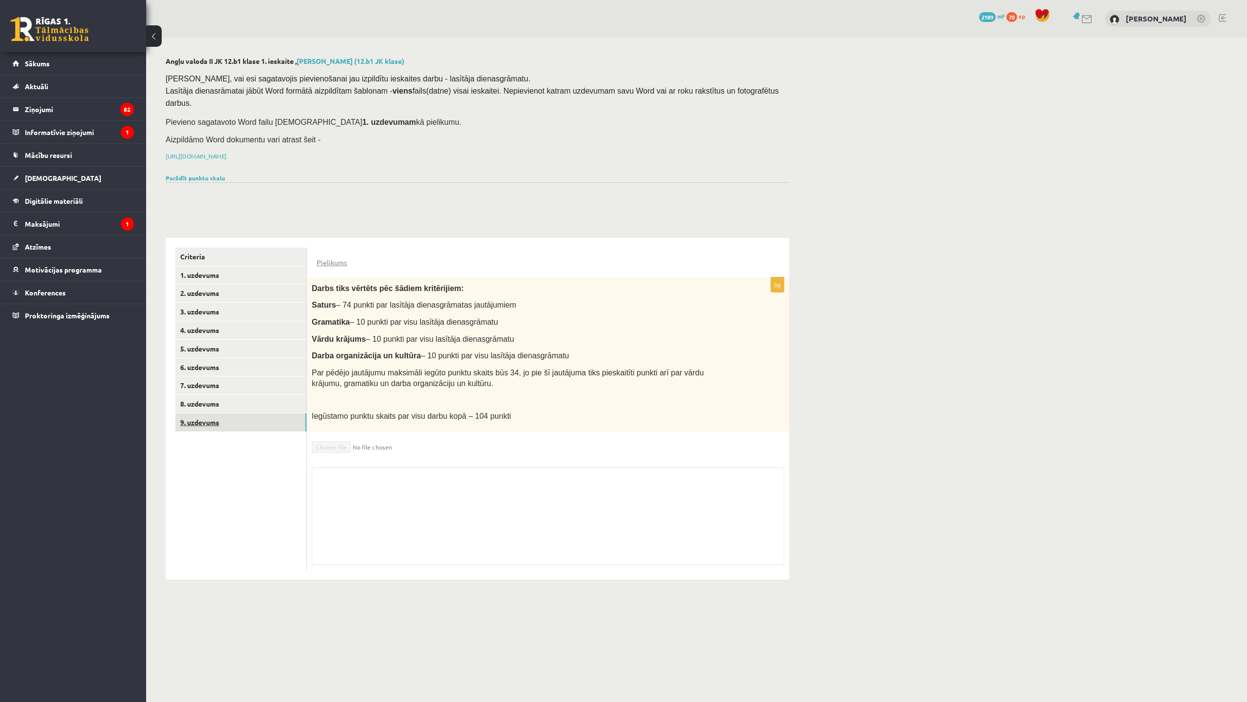
click at [241, 413] on link "9. uzdevums" at bounding box center [240, 422] width 131 height 18
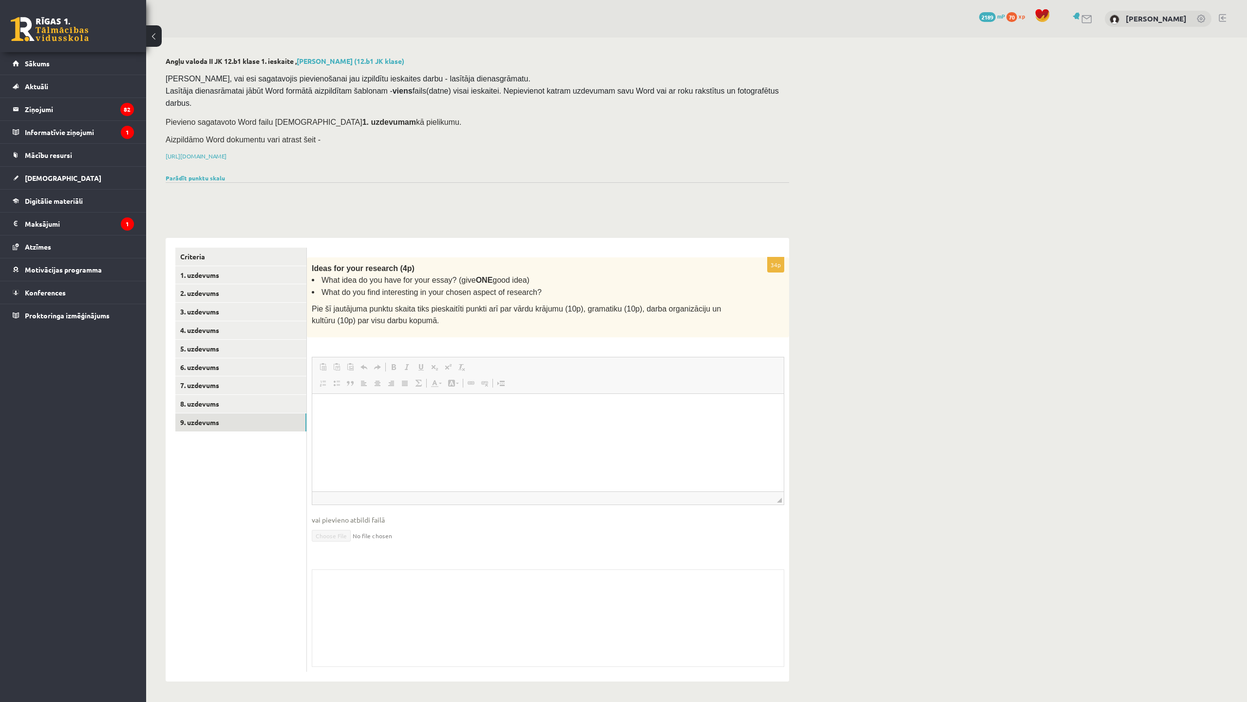
click at [329, 401] on html at bounding box center [548, 408] width 472 height 30
click at [212, 395] on link "8. uzdevums" at bounding box center [240, 404] width 131 height 18
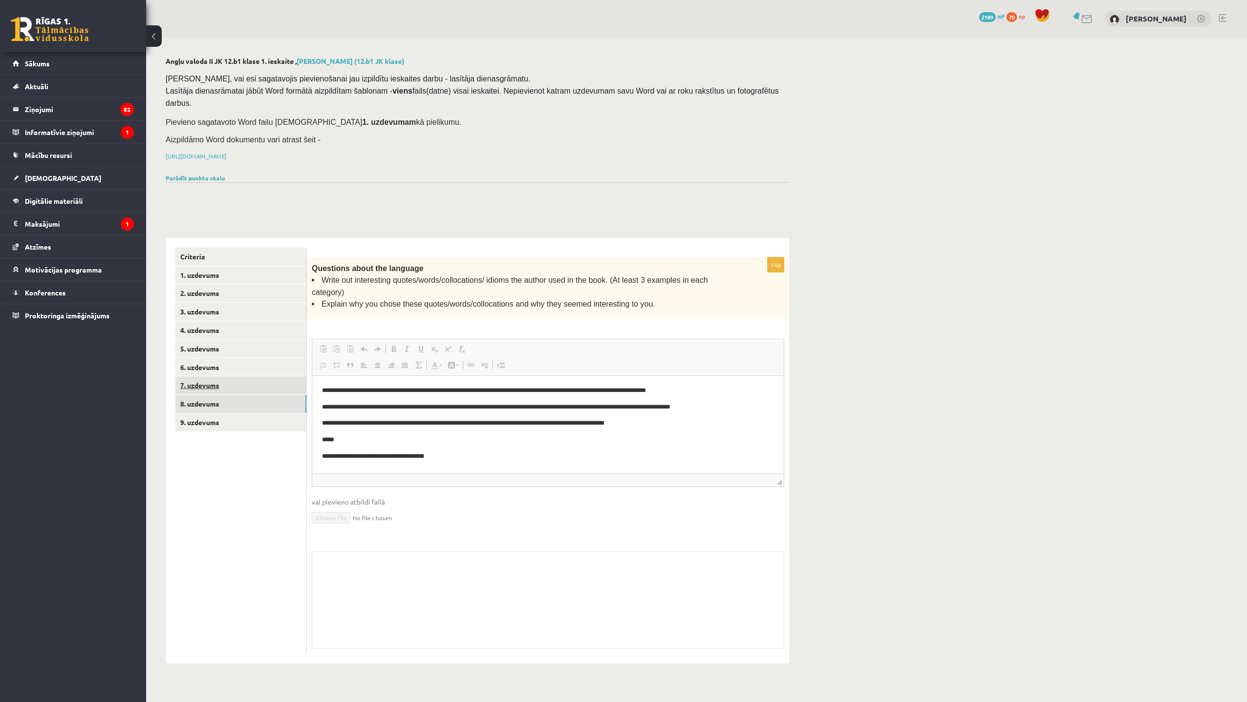
click at [209, 376] on link "7. uzdevums" at bounding box center [240, 385] width 131 height 18
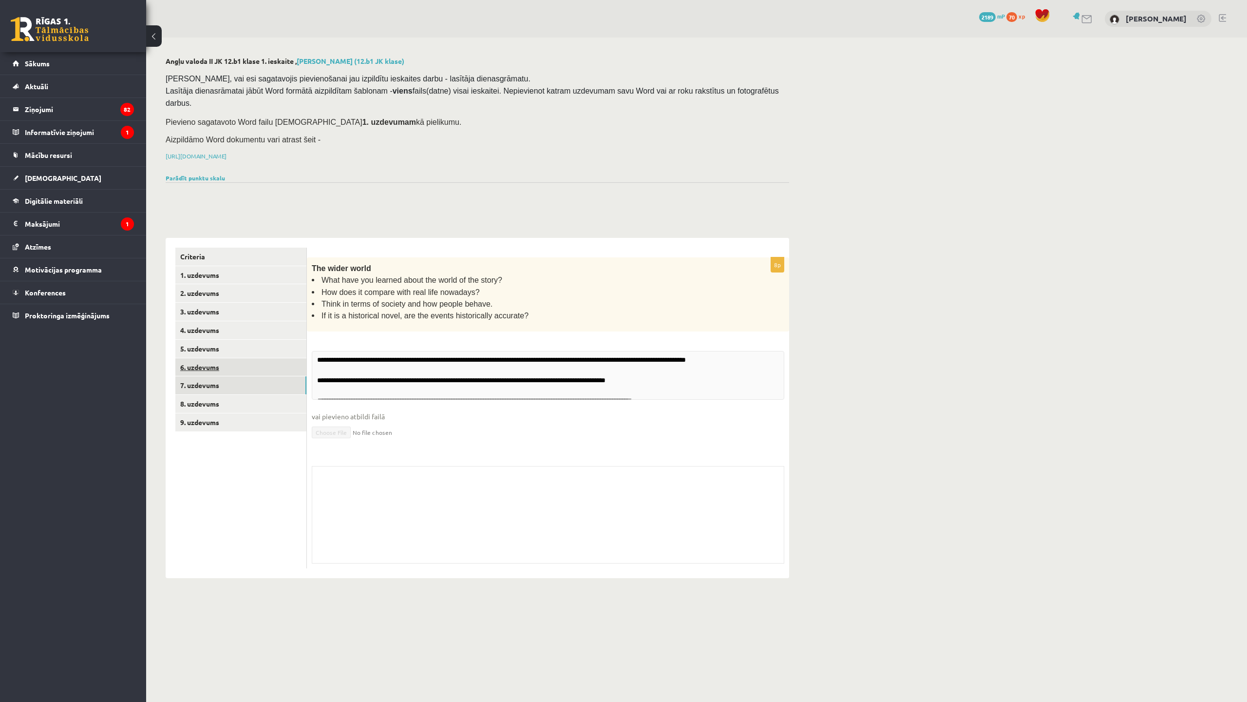
click at [226, 358] on link "6. uzdevums" at bounding box center [240, 367] width 131 height 18
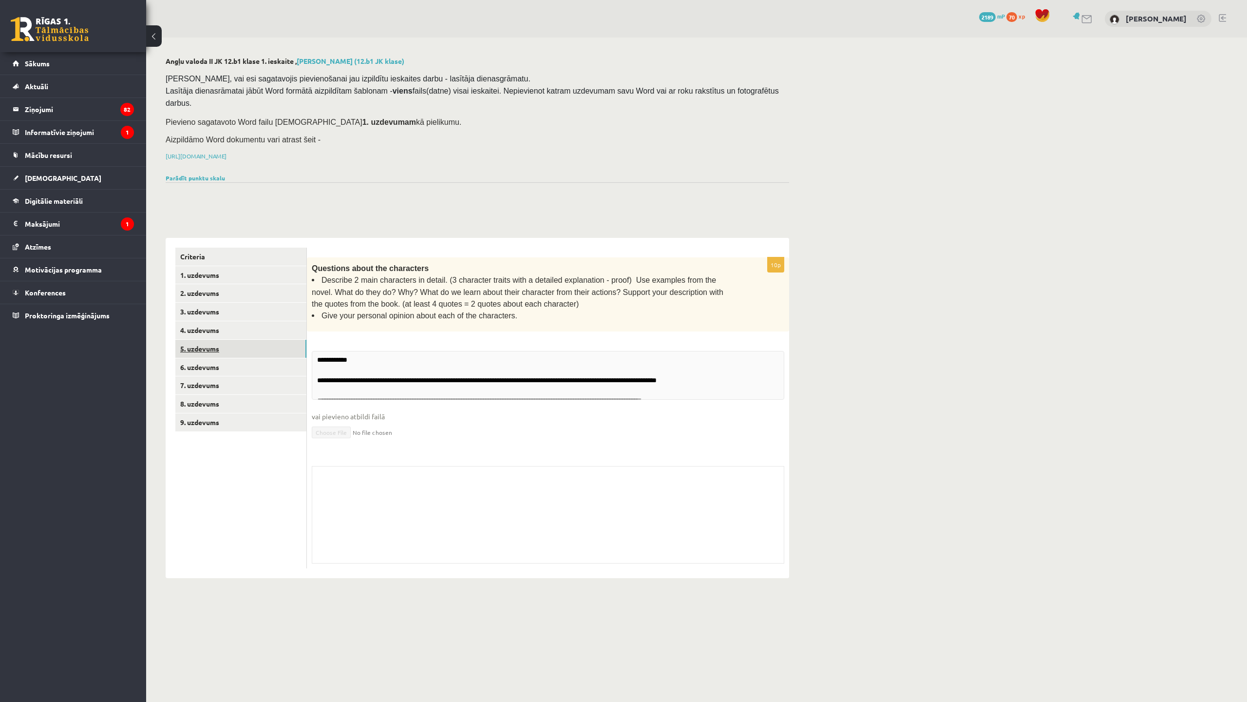
click at [229, 340] on link "5. uzdevums" at bounding box center [240, 349] width 131 height 18
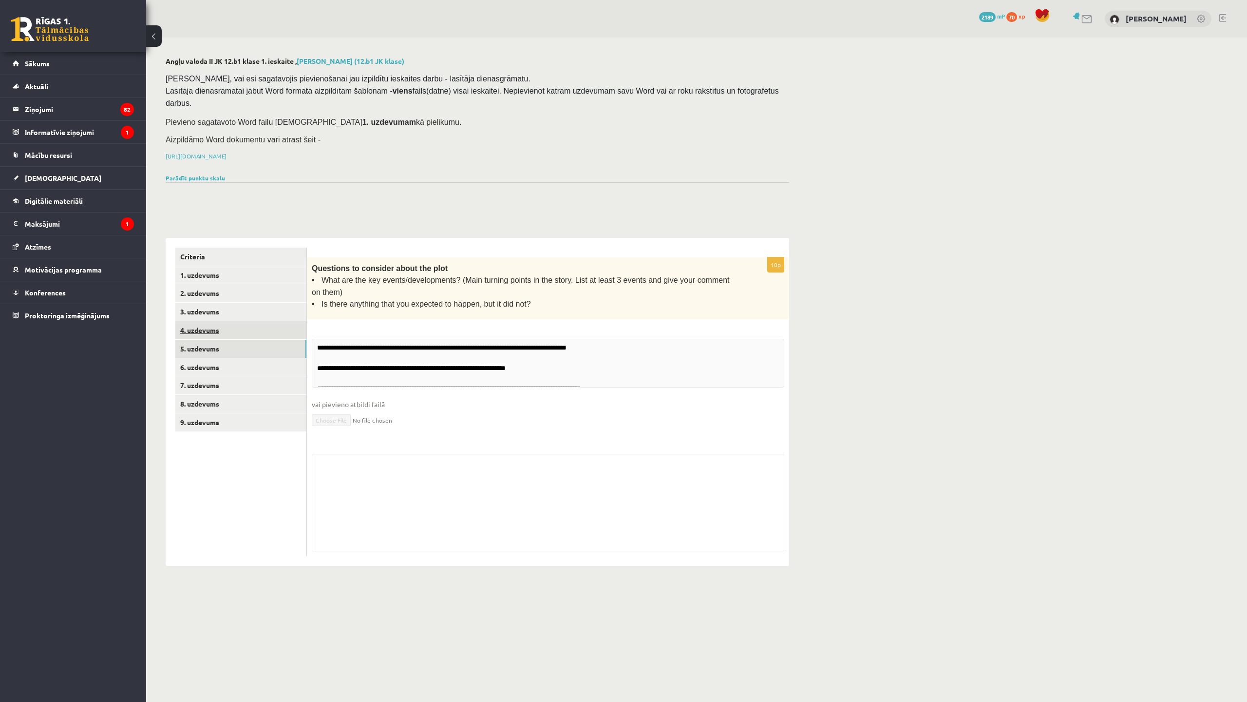
click at [232, 321] on link "4. uzdevums" at bounding box center [240, 330] width 131 height 18
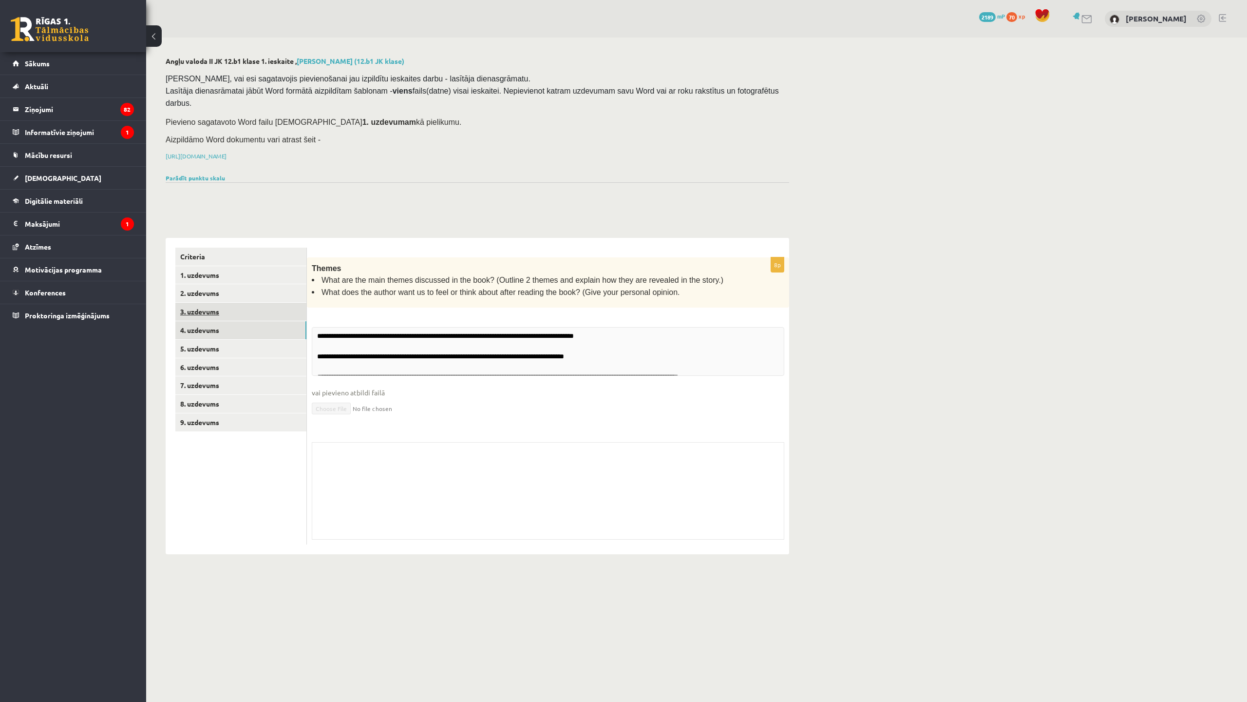
click at [234, 303] on link "3. uzdevums" at bounding box center [240, 312] width 131 height 18
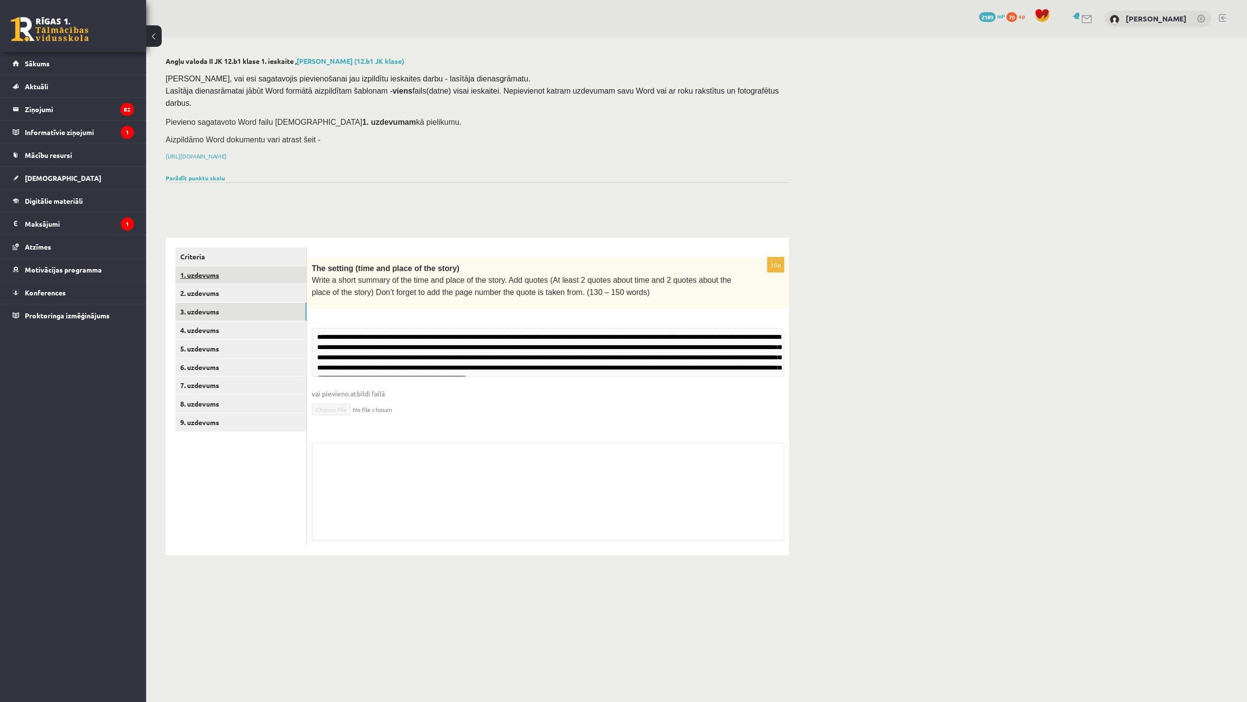
click at [234, 270] on link "1. uzdevums" at bounding box center [240, 275] width 131 height 18
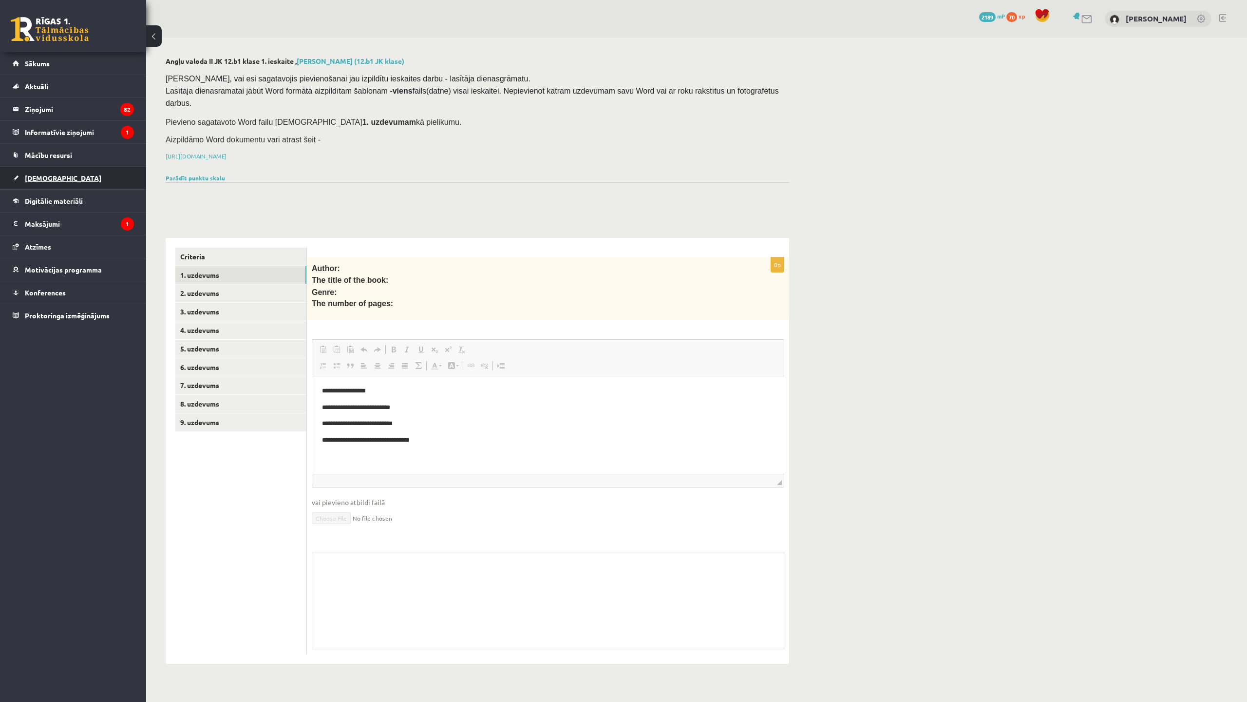
click at [66, 183] on link "[DEMOGRAPHIC_DATA]" at bounding box center [73, 178] width 121 height 22
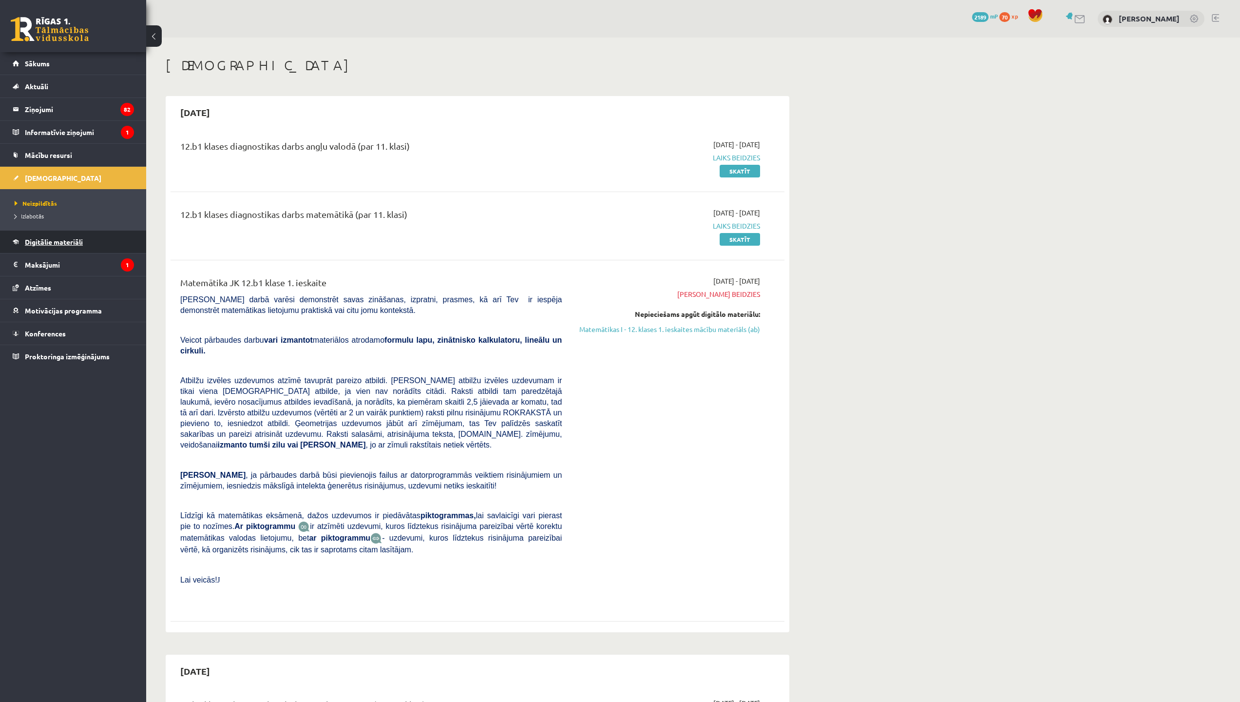
click at [84, 242] on link "Digitālie materiāli" at bounding box center [73, 241] width 121 height 22
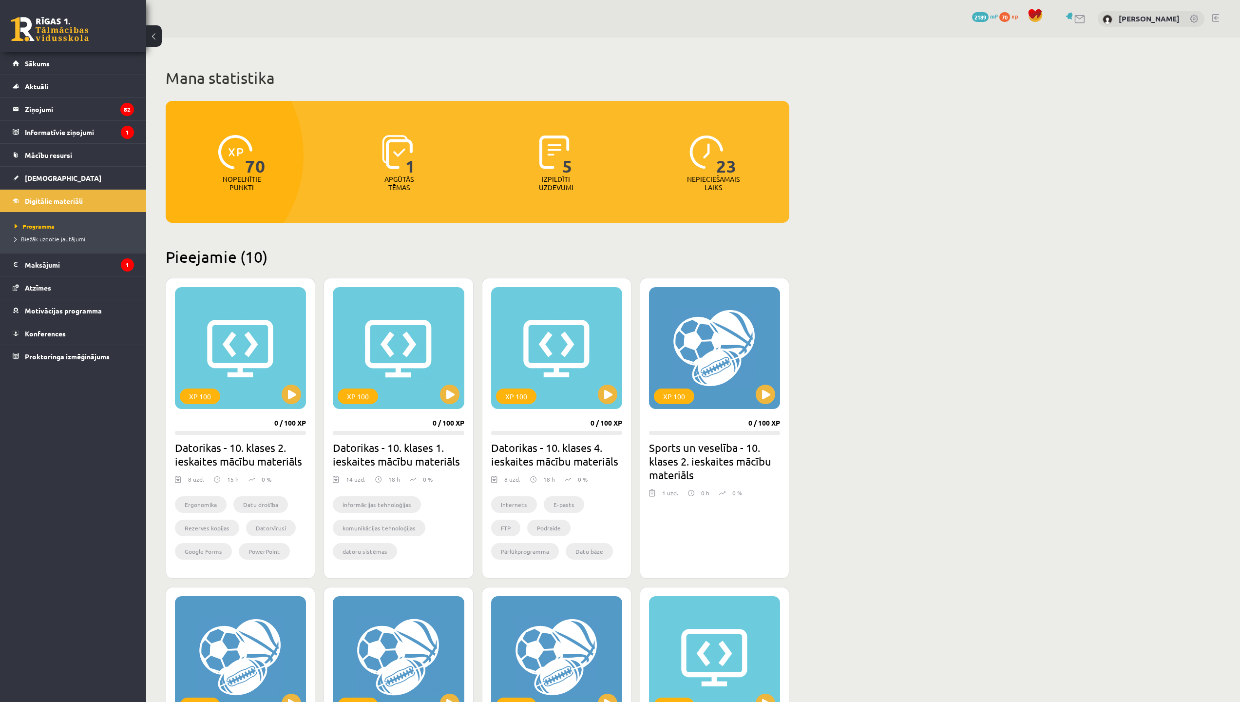
click at [344, 0] on div "0 Dāvanas 2189 mP 70 xp [PERSON_NAME]" at bounding box center [693, 19] width 1094 height 38
click at [358, 0] on div "0 Dāvanas 2189 mP 70 xp [PERSON_NAME]" at bounding box center [693, 19] width 1094 height 38
click at [393, 0] on div "0 Dāvanas 2189 mP 70 xp [PERSON_NAME]" at bounding box center [693, 19] width 1094 height 38
click at [410, 0] on div "0 Dāvanas 2189 mP 70 xp [PERSON_NAME]" at bounding box center [693, 19] width 1094 height 38
